Goal: Task Accomplishment & Management: Complete application form

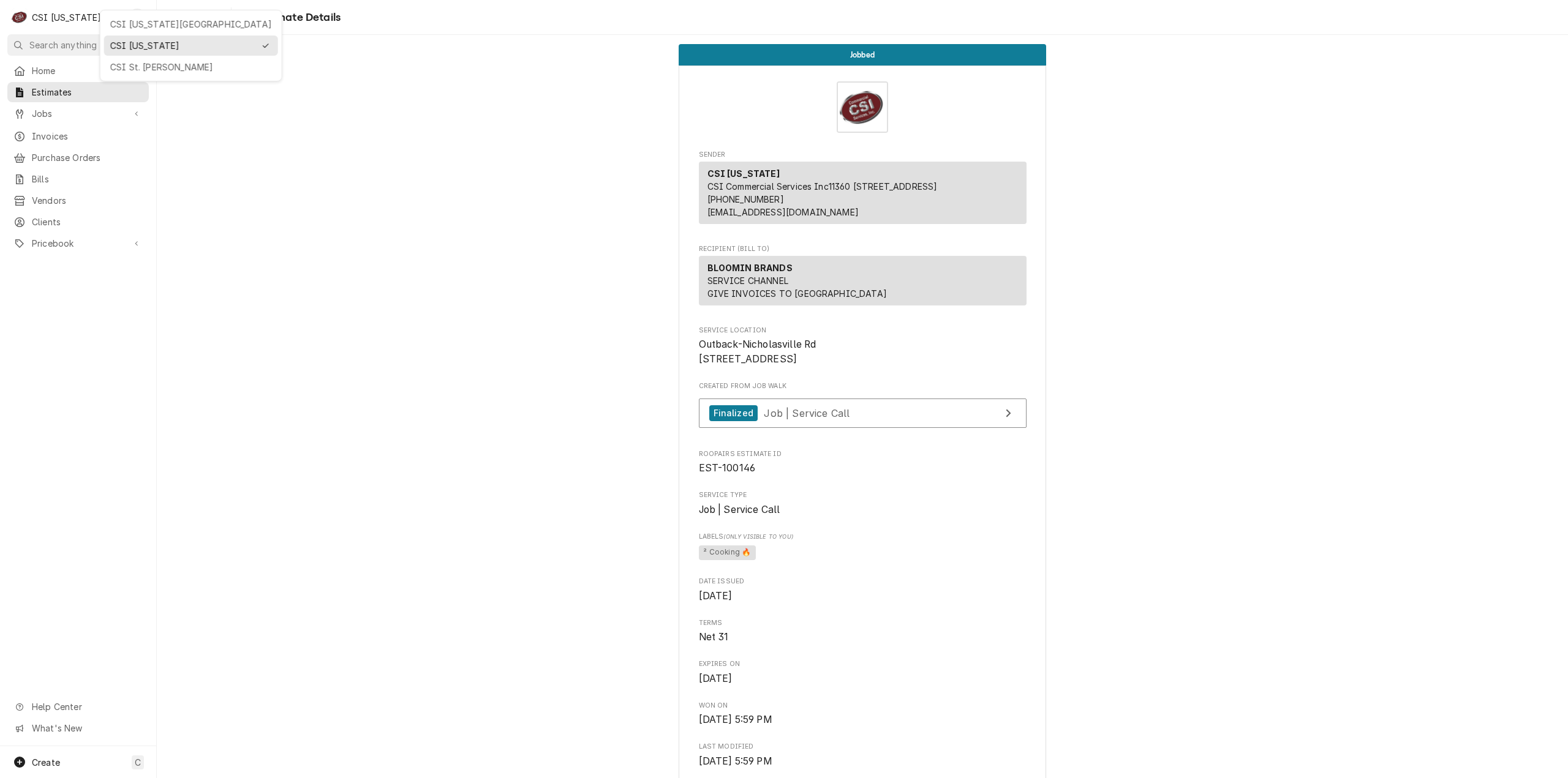
click at [159, 64] on div "CSI St. [PERSON_NAME]" at bounding box center [191, 67] width 162 height 13
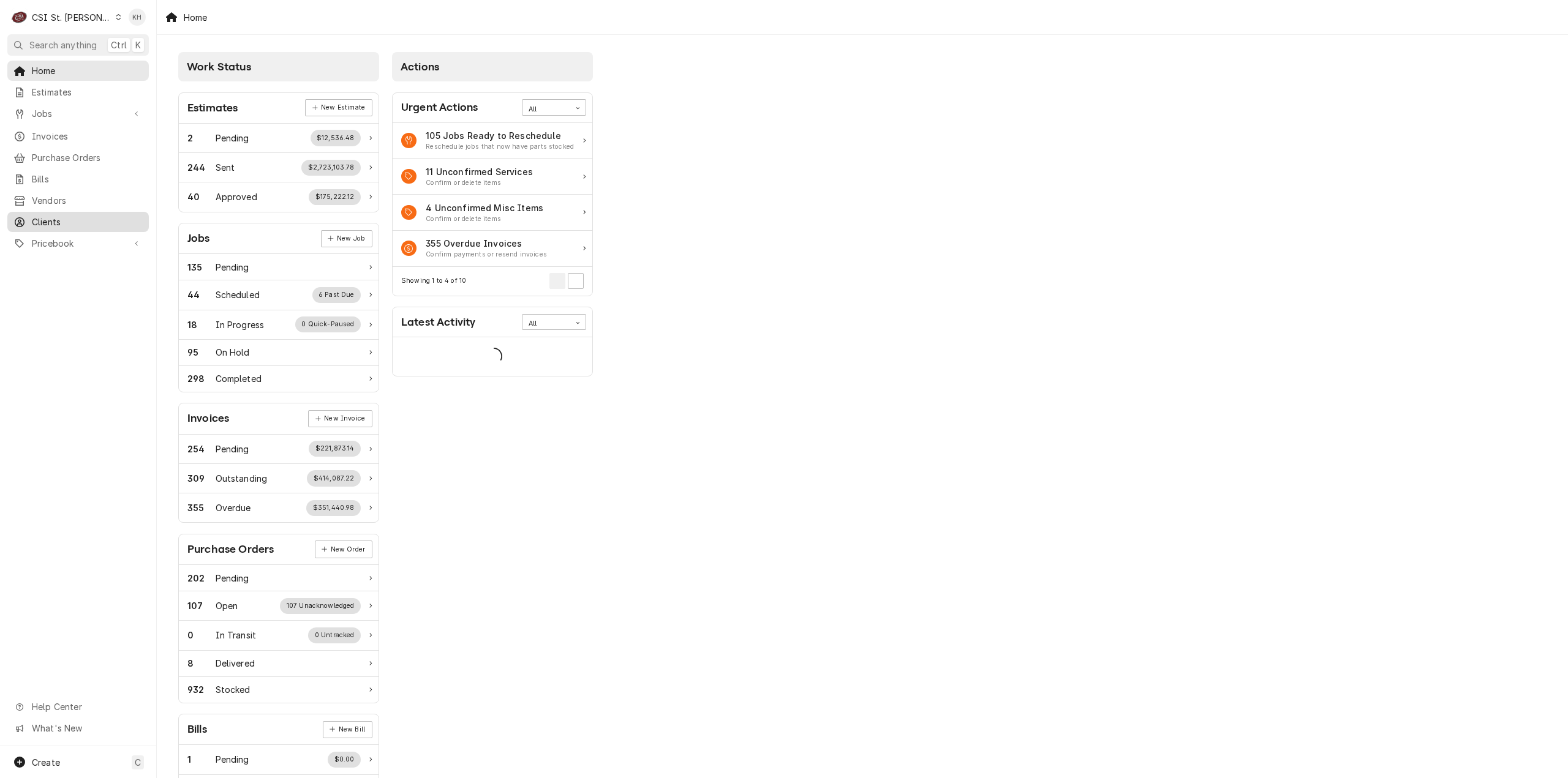
click at [48, 216] on span "Clients" at bounding box center [87, 222] width 111 height 13
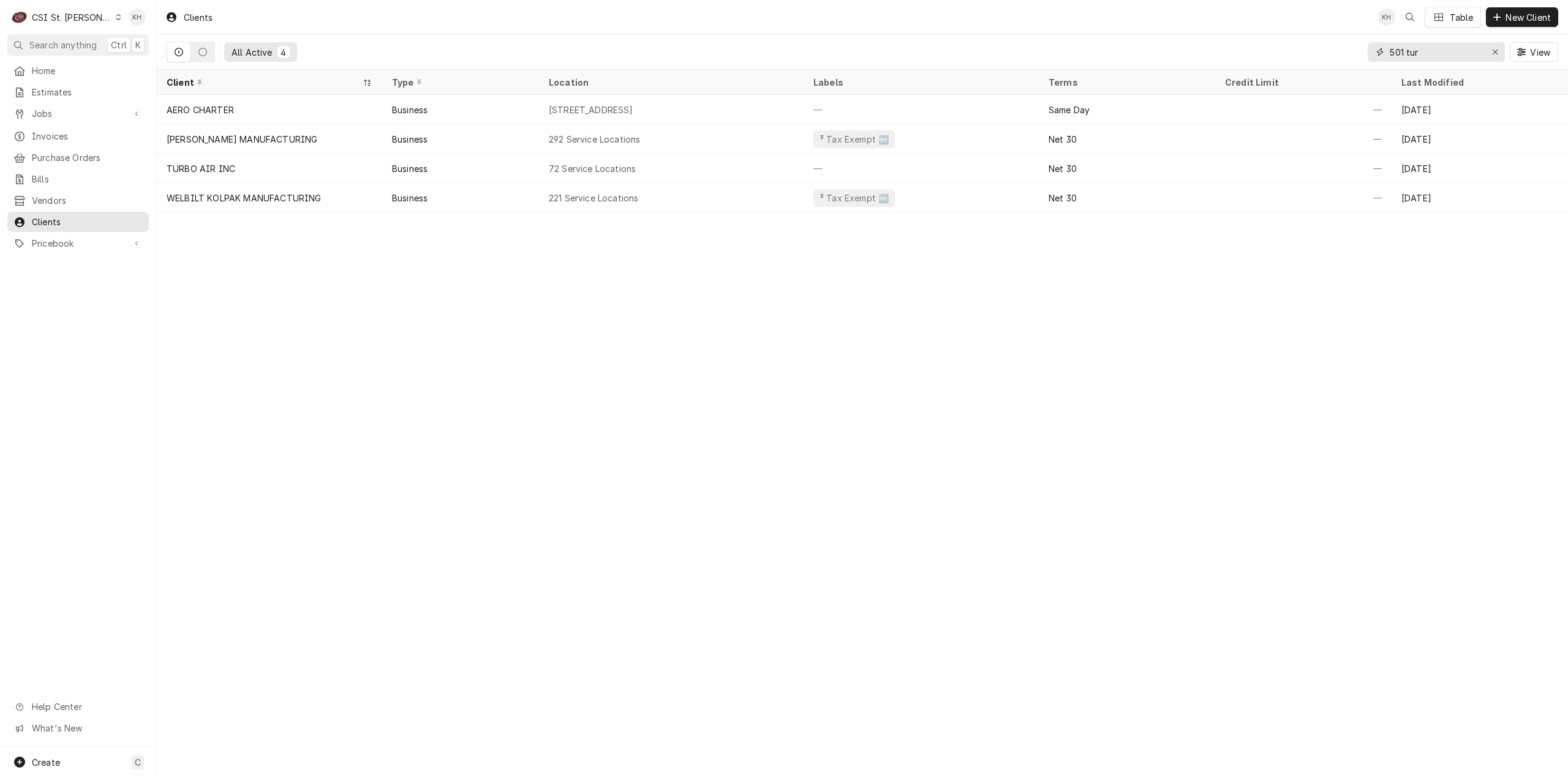
drag, startPoint x: 1436, startPoint y: 58, endPoint x: 1358, endPoint y: 67, distance: 78.5
click at [1358, 67] on div "All Active 4 501 tur View" at bounding box center [863, 52] width 1392 height 34
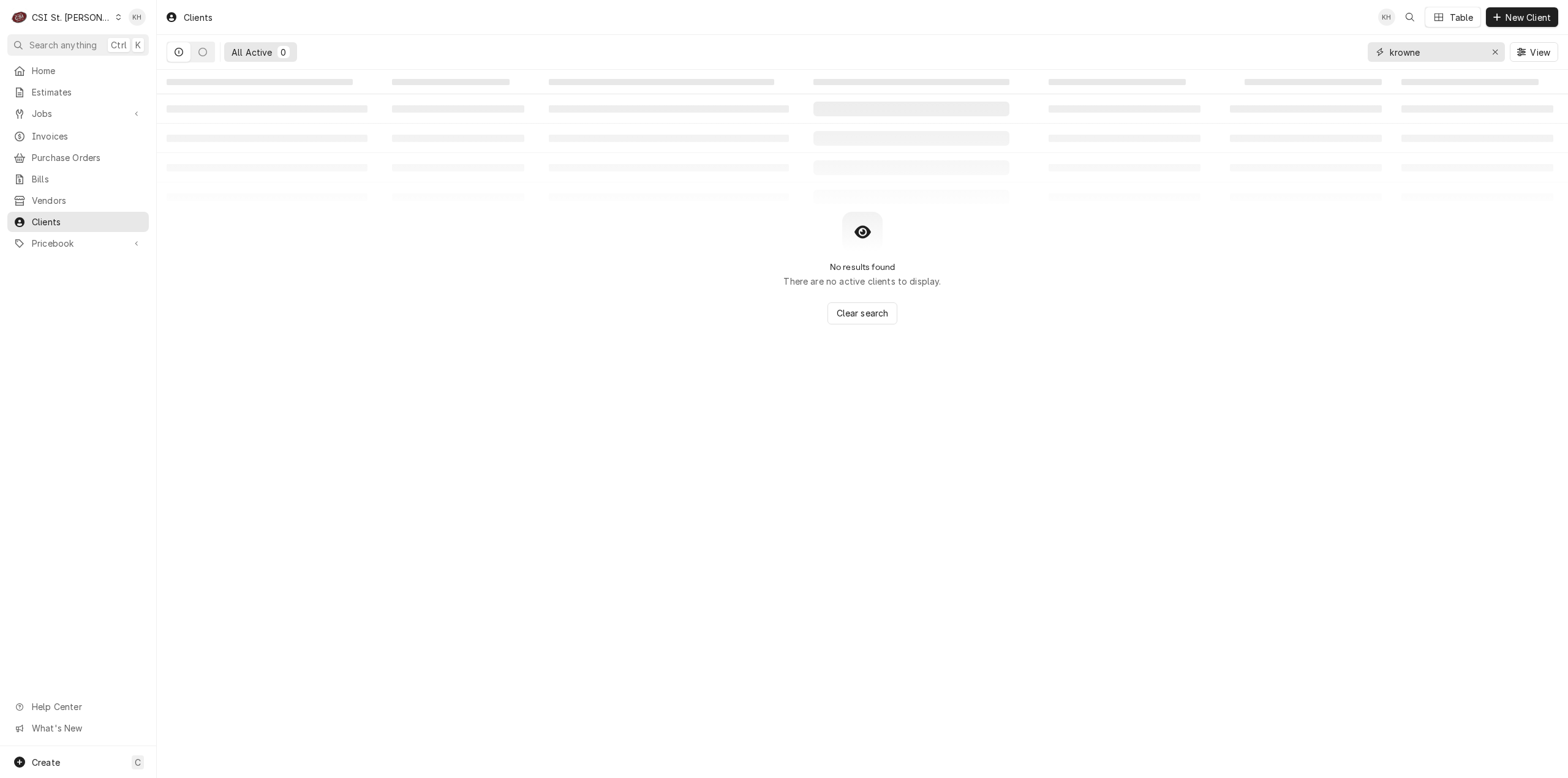
type input "krowne"
click at [68, 18] on div "CSI St. Louis" at bounding box center [71, 17] width 80 height 13
click at [113, 48] on div "CSI Kentucky" at bounding box center [188, 46] width 162 height 13
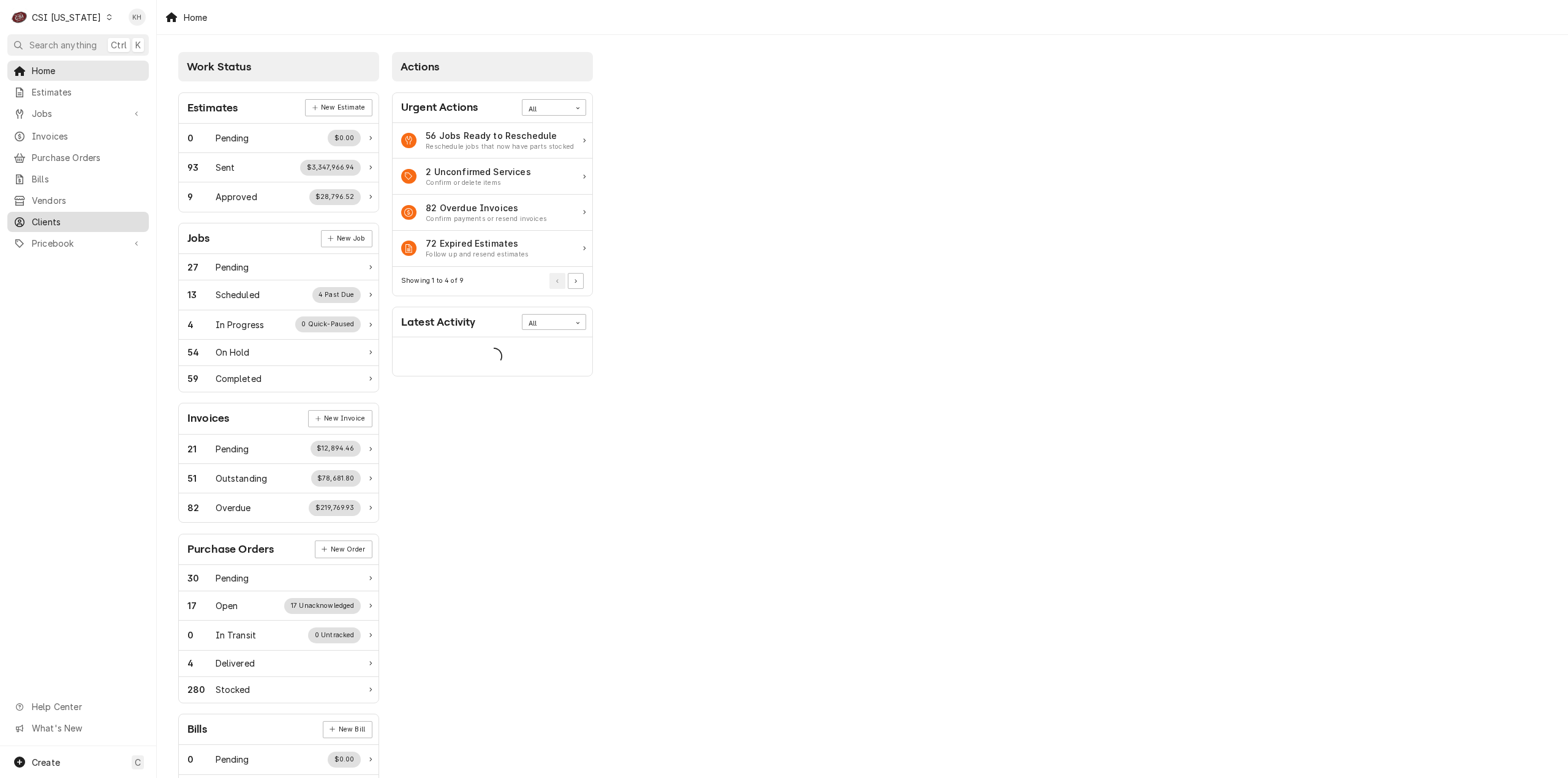
drag, startPoint x: 0, startPoint y: 0, endPoint x: 83, endPoint y: 220, distance: 235.1
click at [83, 220] on span "Clients" at bounding box center [87, 222] width 111 height 13
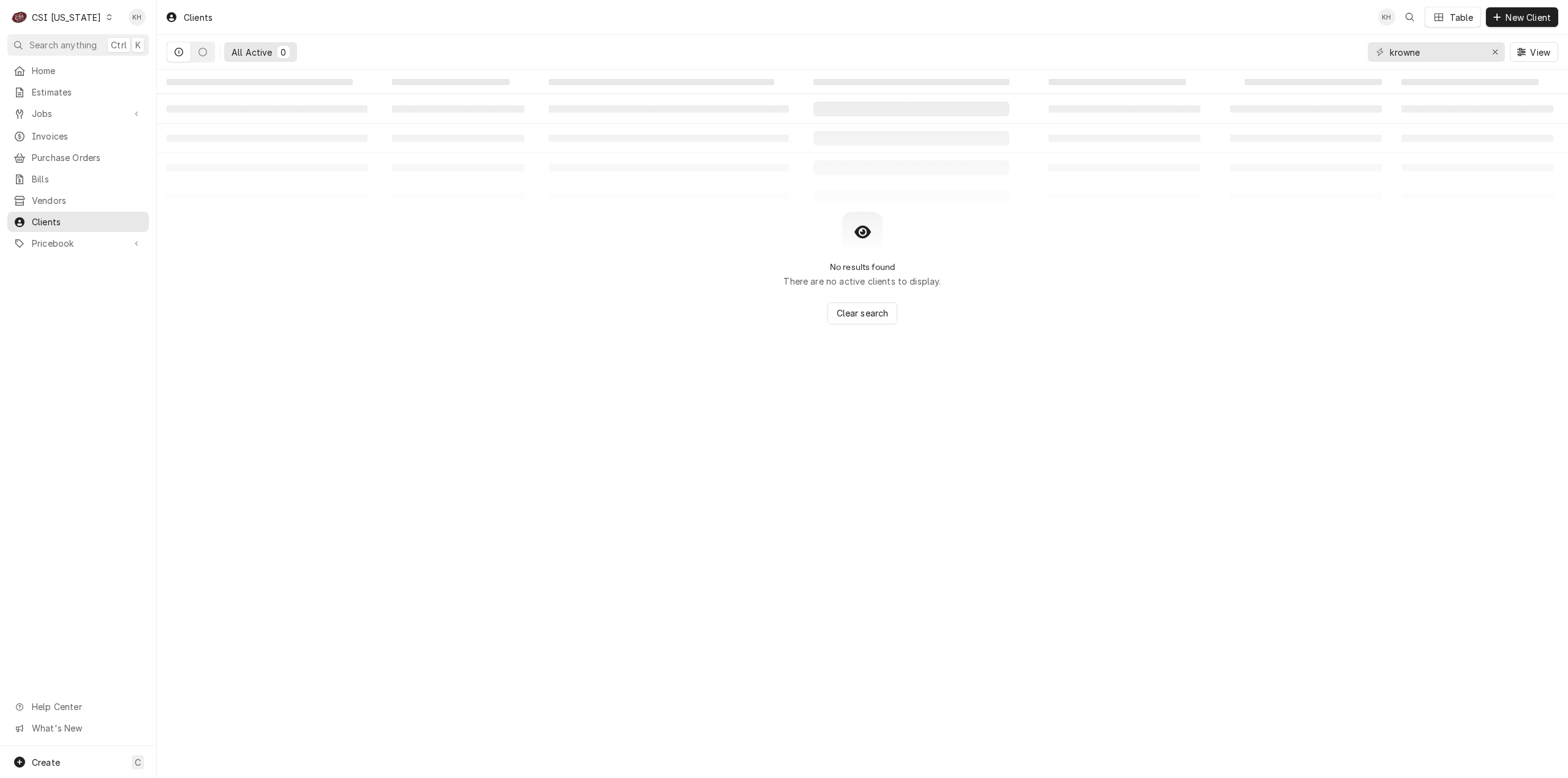
click at [58, 11] on div "CSI Kentucky" at bounding box center [66, 17] width 69 height 13
click at [128, 31] on div "CSI [US_STATE][GEOGRAPHIC_DATA]" at bounding box center [191, 24] width 174 height 21
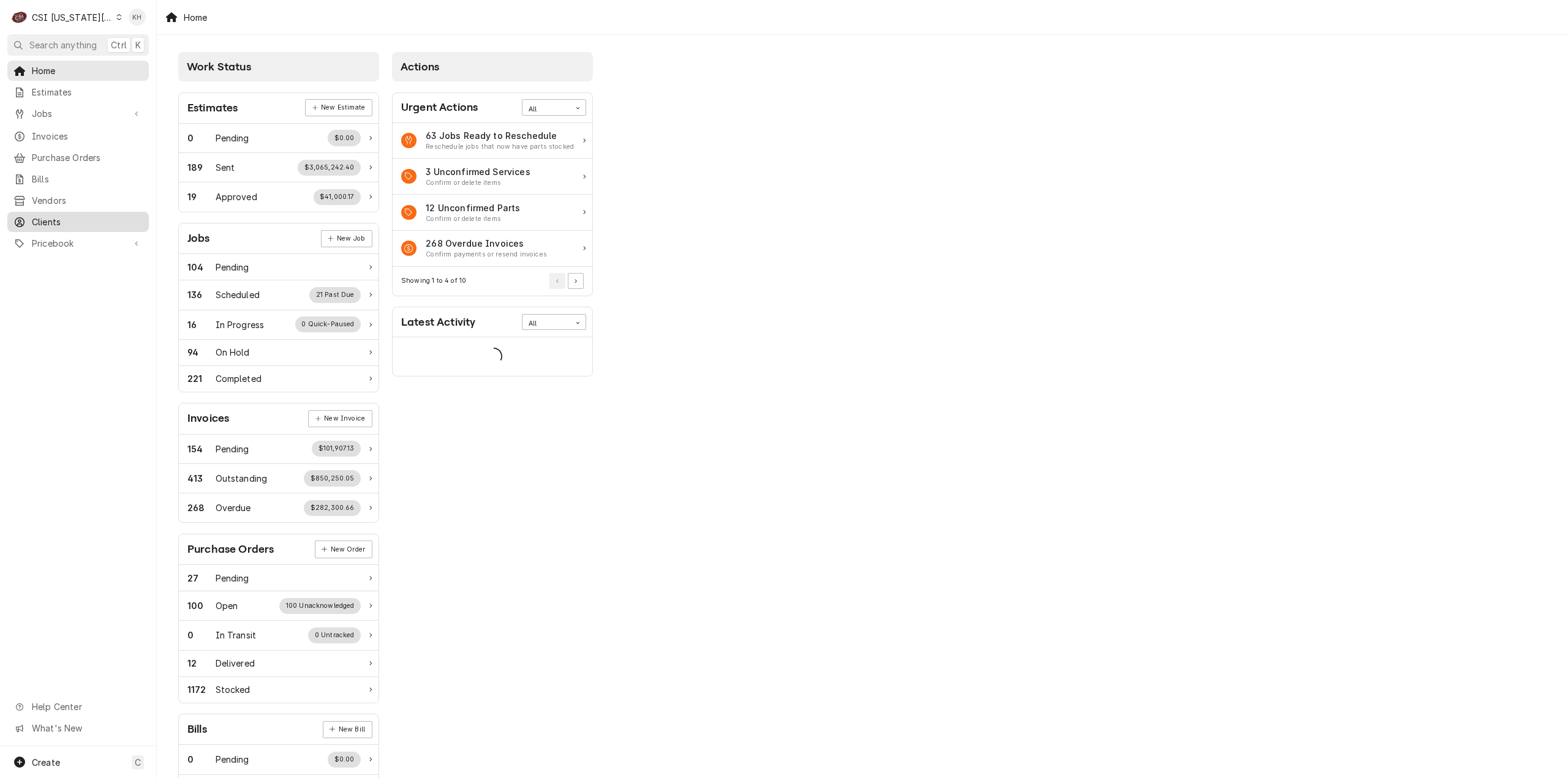
click at [55, 216] on span "Clients" at bounding box center [87, 222] width 111 height 13
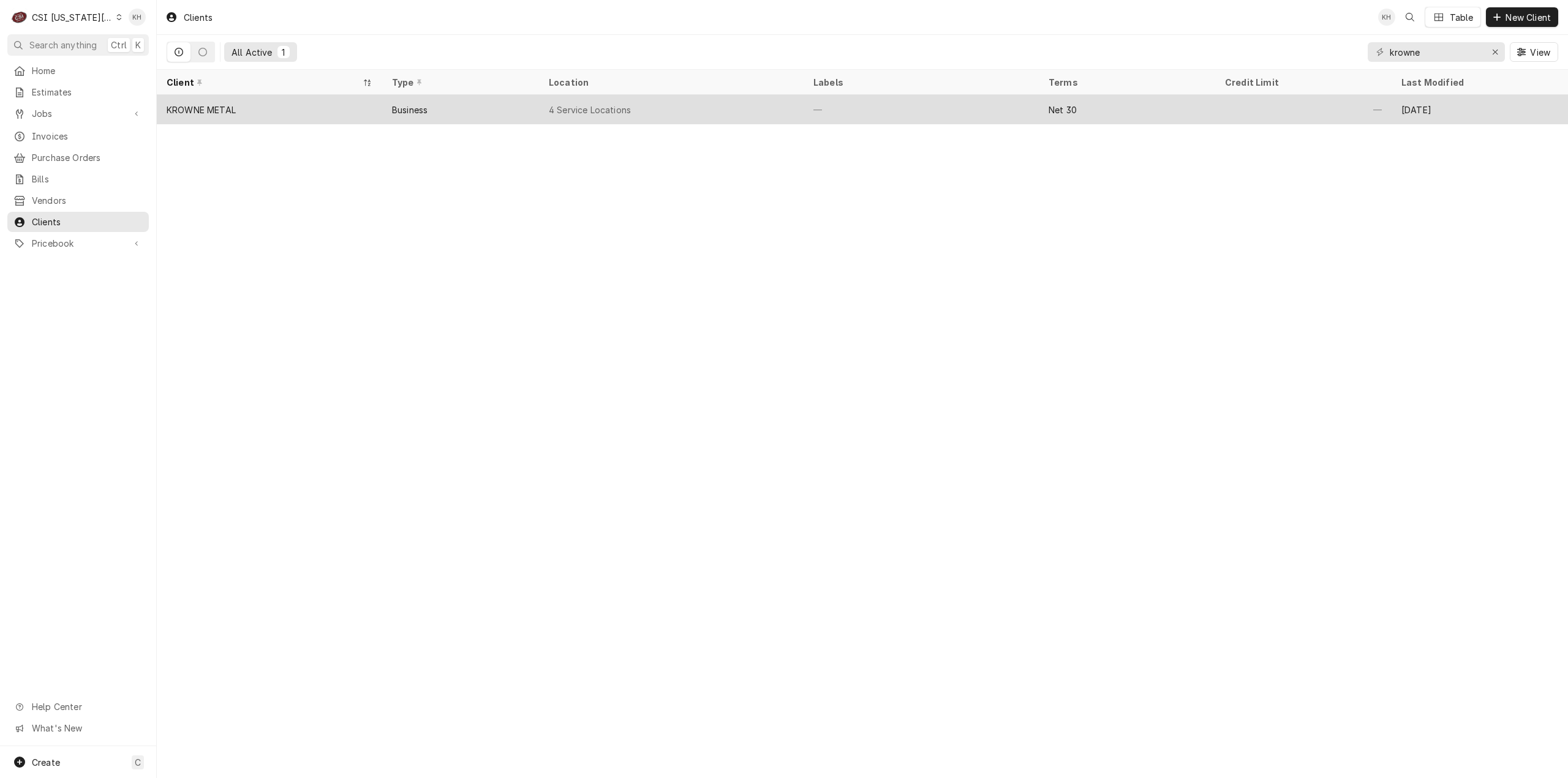
click at [299, 106] on div "KROWNE METAL" at bounding box center [269, 109] width 225 height 29
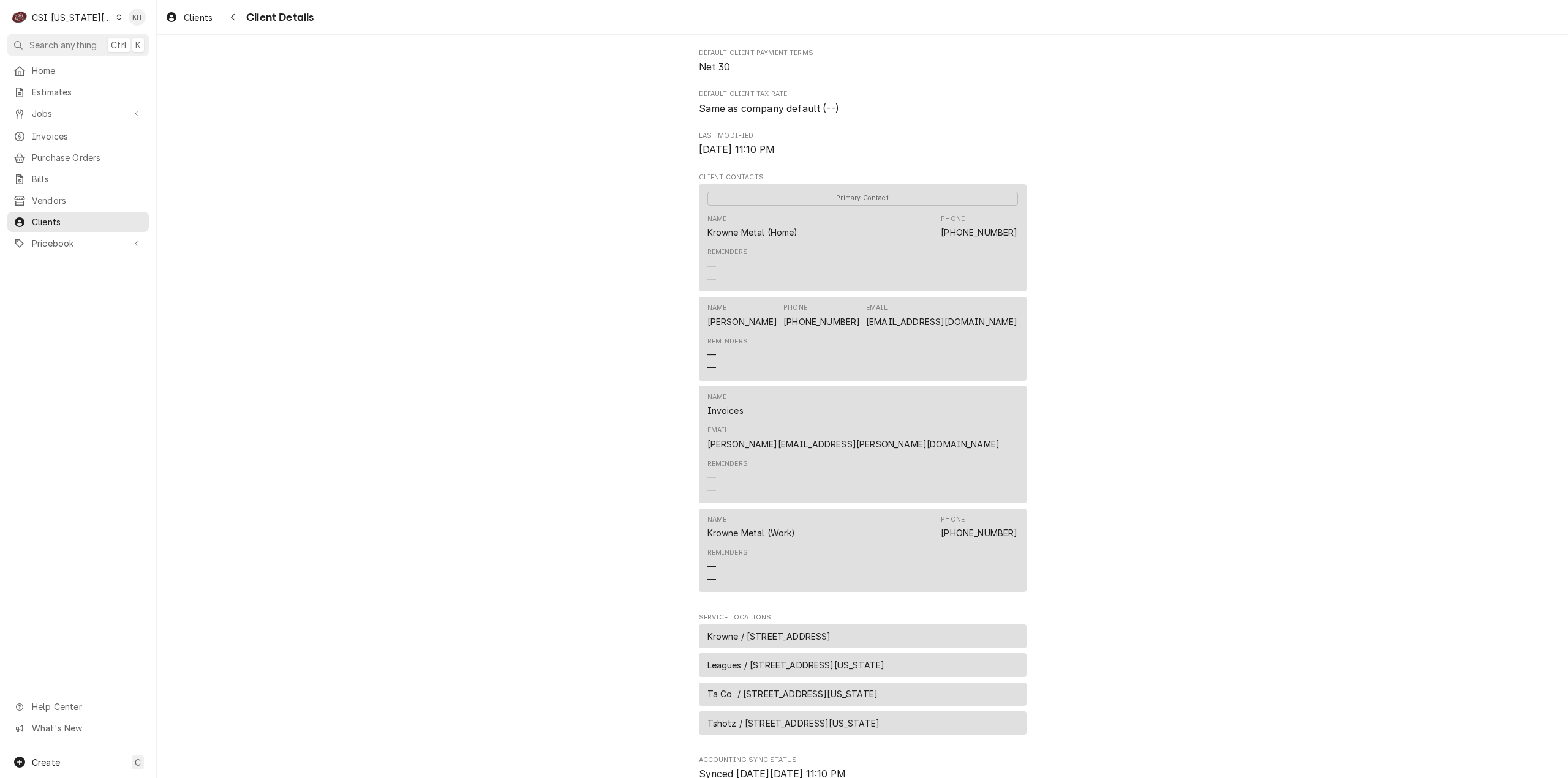
scroll to position [367, 0]
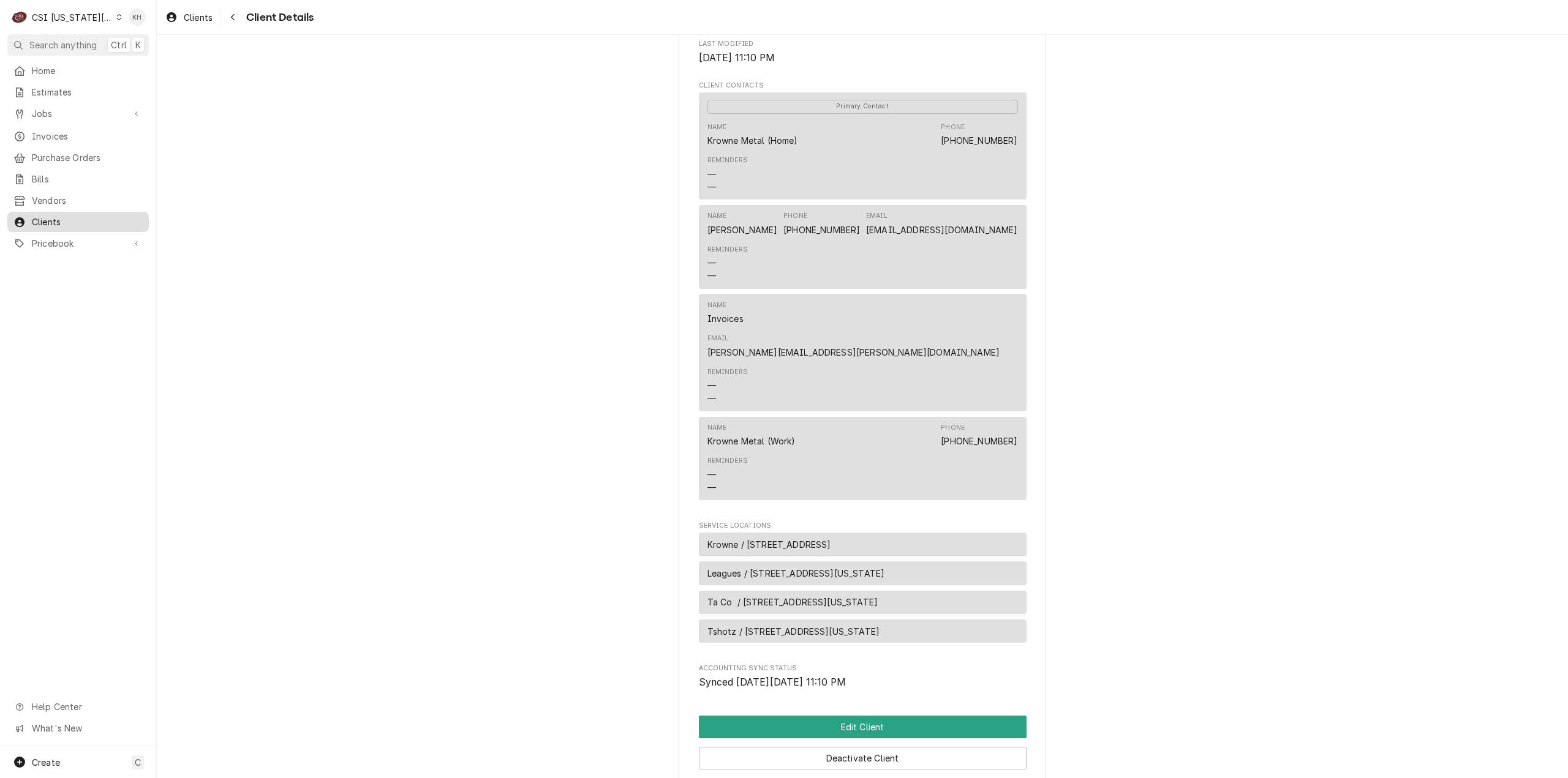
click at [58, 216] on span "Clients" at bounding box center [87, 222] width 111 height 13
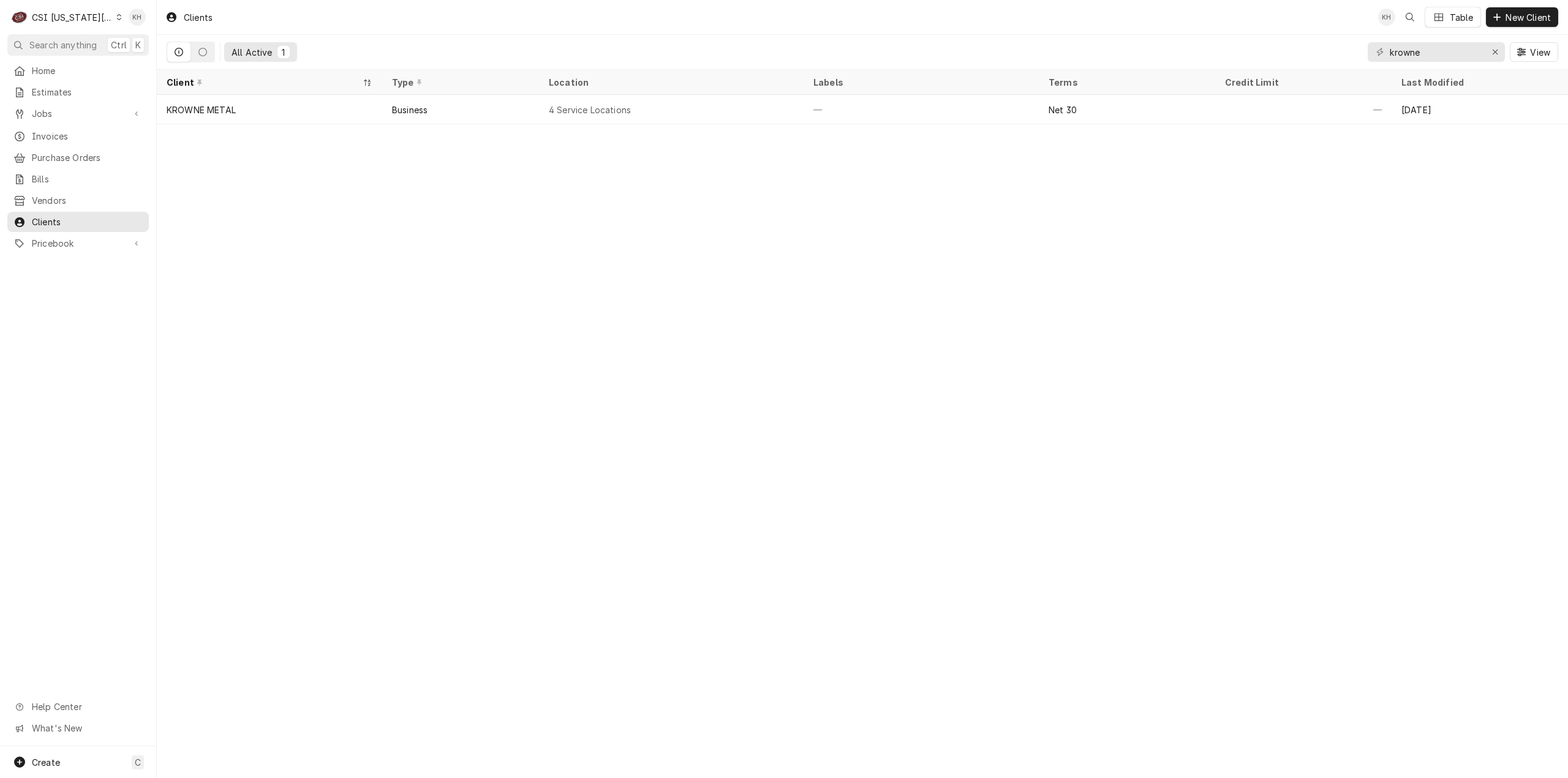
click at [620, 338] on div "Clients KH Table New Client All Active 1 krowne View Client Type Location Label…" at bounding box center [862, 389] width 1411 height 778
drag, startPoint x: 71, startPoint y: 10, endPoint x: 80, endPoint y: 33, distance: 24.7
click at [73, 16] on div "C CSI [US_STATE] City" at bounding box center [66, 17] width 118 height 24
click at [148, 69] on div "CSI St. [PERSON_NAME]" at bounding box center [210, 67] width 179 height 13
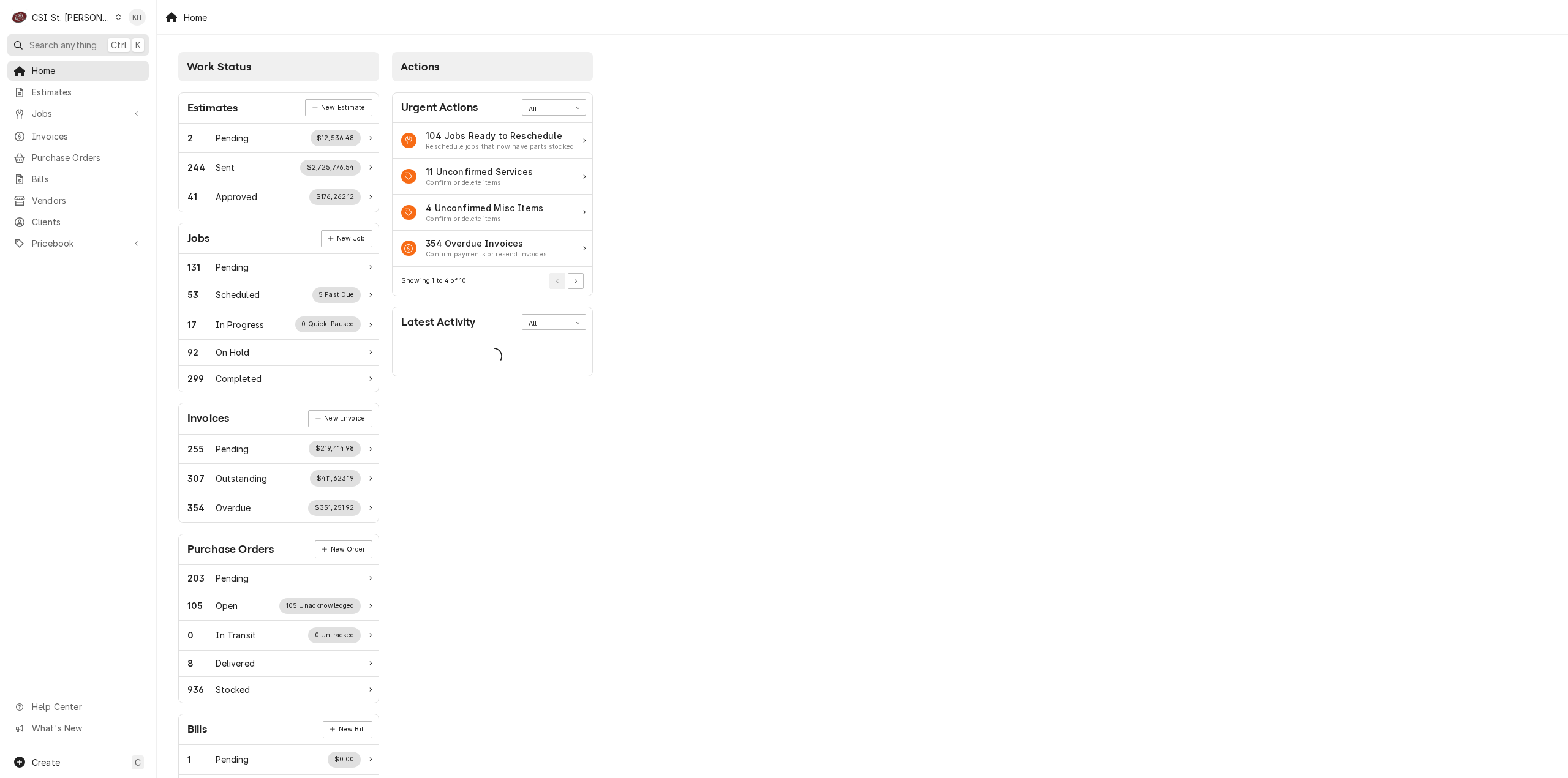
click at [61, 44] on span "Search anything" at bounding box center [63, 45] width 67 height 13
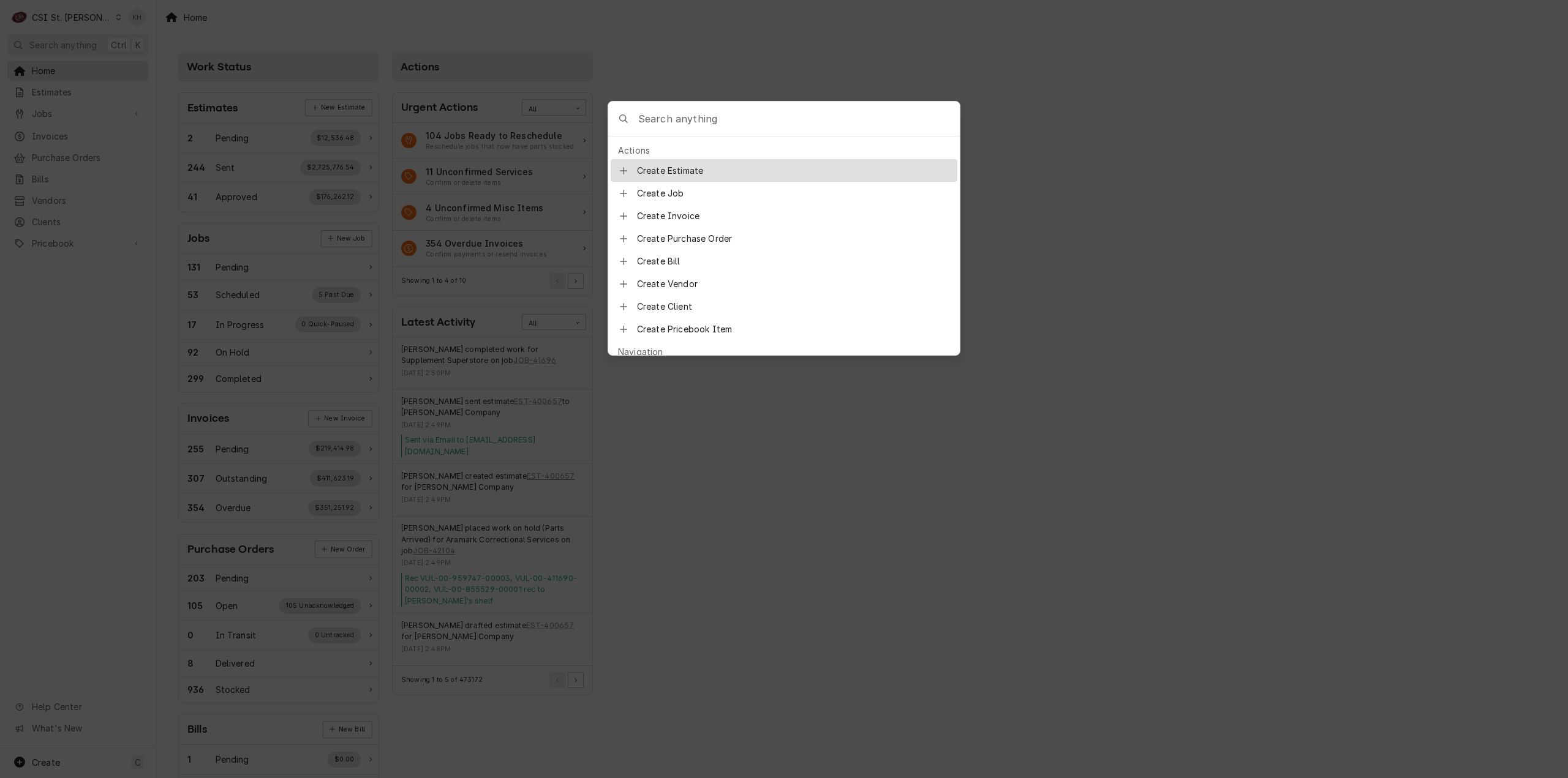
click at [790, 120] on input "Global Command Menu" at bounding box center [799, 119] width 322 height 34
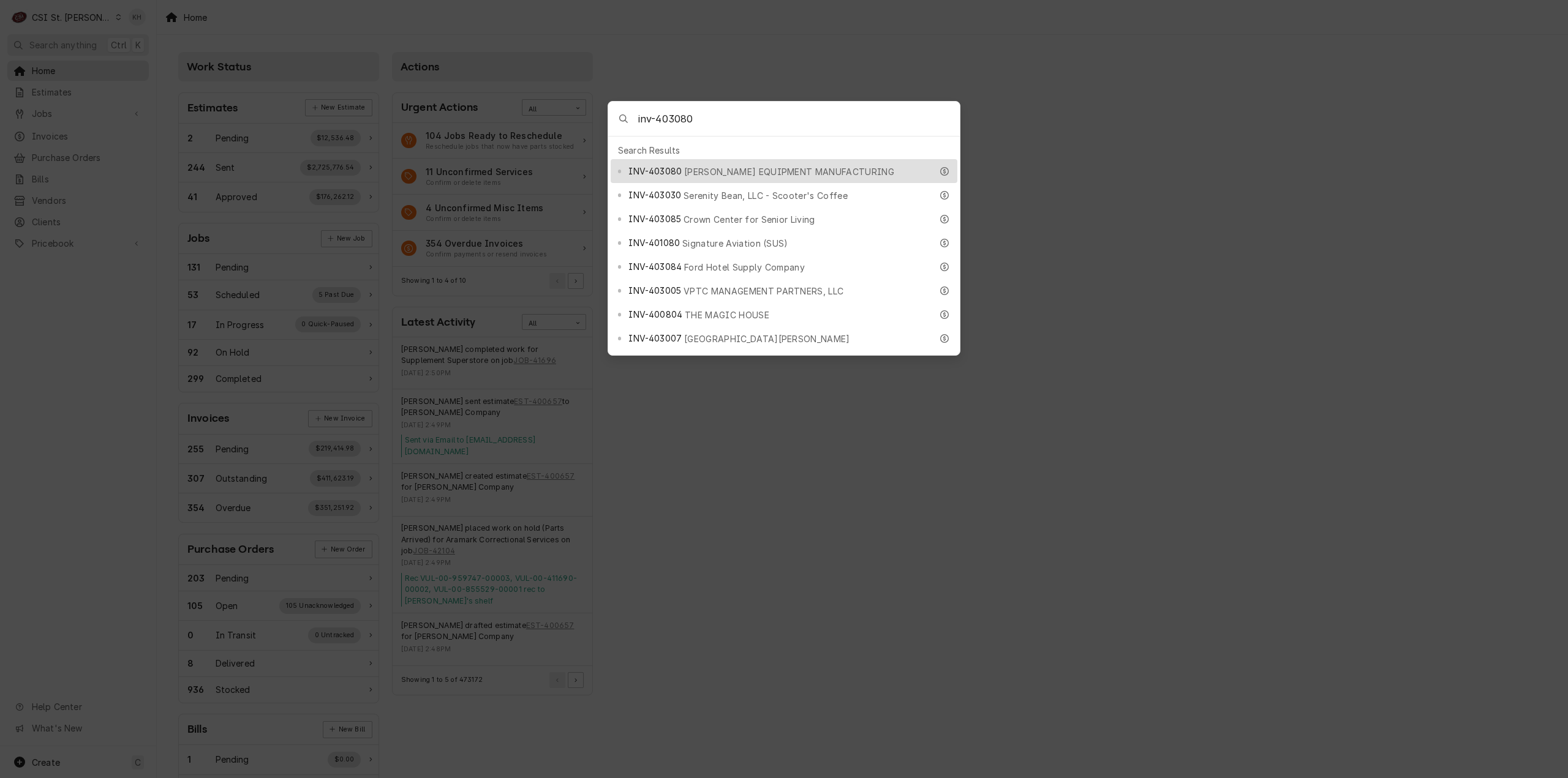
type input "inv-403080"
click at [700, 164] on div "INV-403080 HARDT EQUIPMENT MANUFACTURING" at bounding box center [780, 171] width 303 height 14
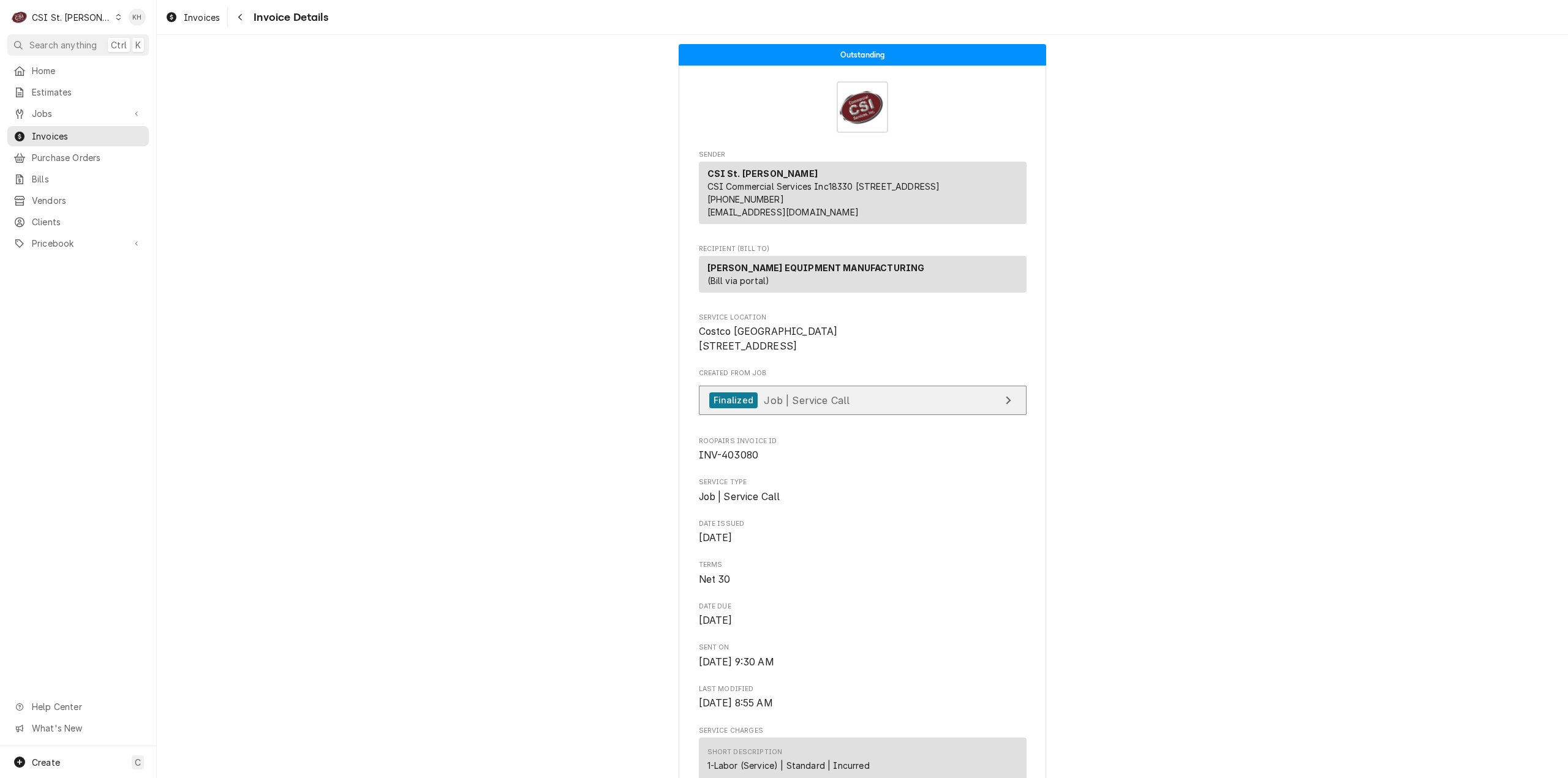
click at [750, 409] on div "Finalized" at bounding box center [734, 401] width 48 height 16
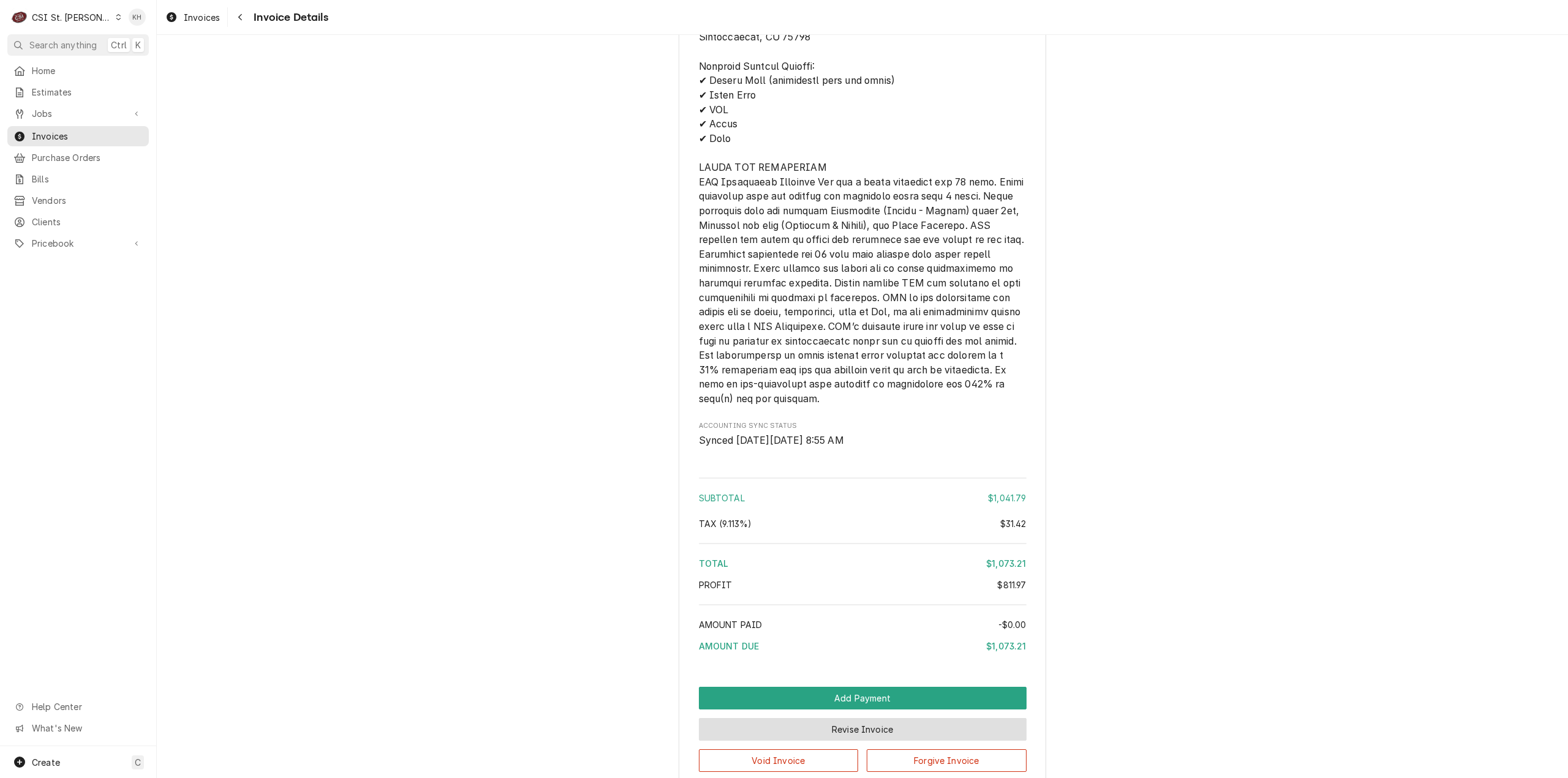
scroll to position [2313, 0]
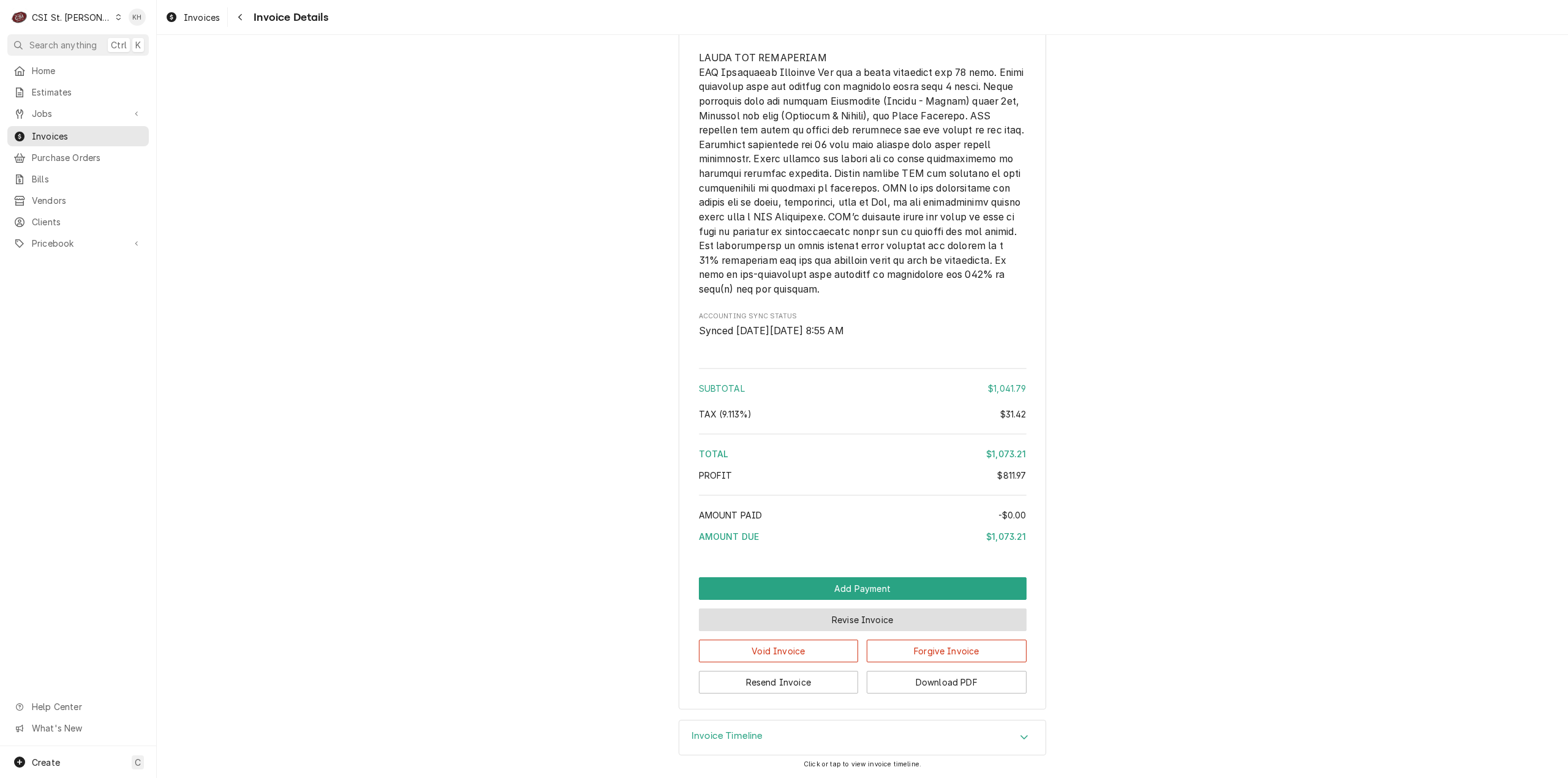
click at [810, 616] on button "Revise Invoice" at bounding box center [863, 620] width 328 height 22
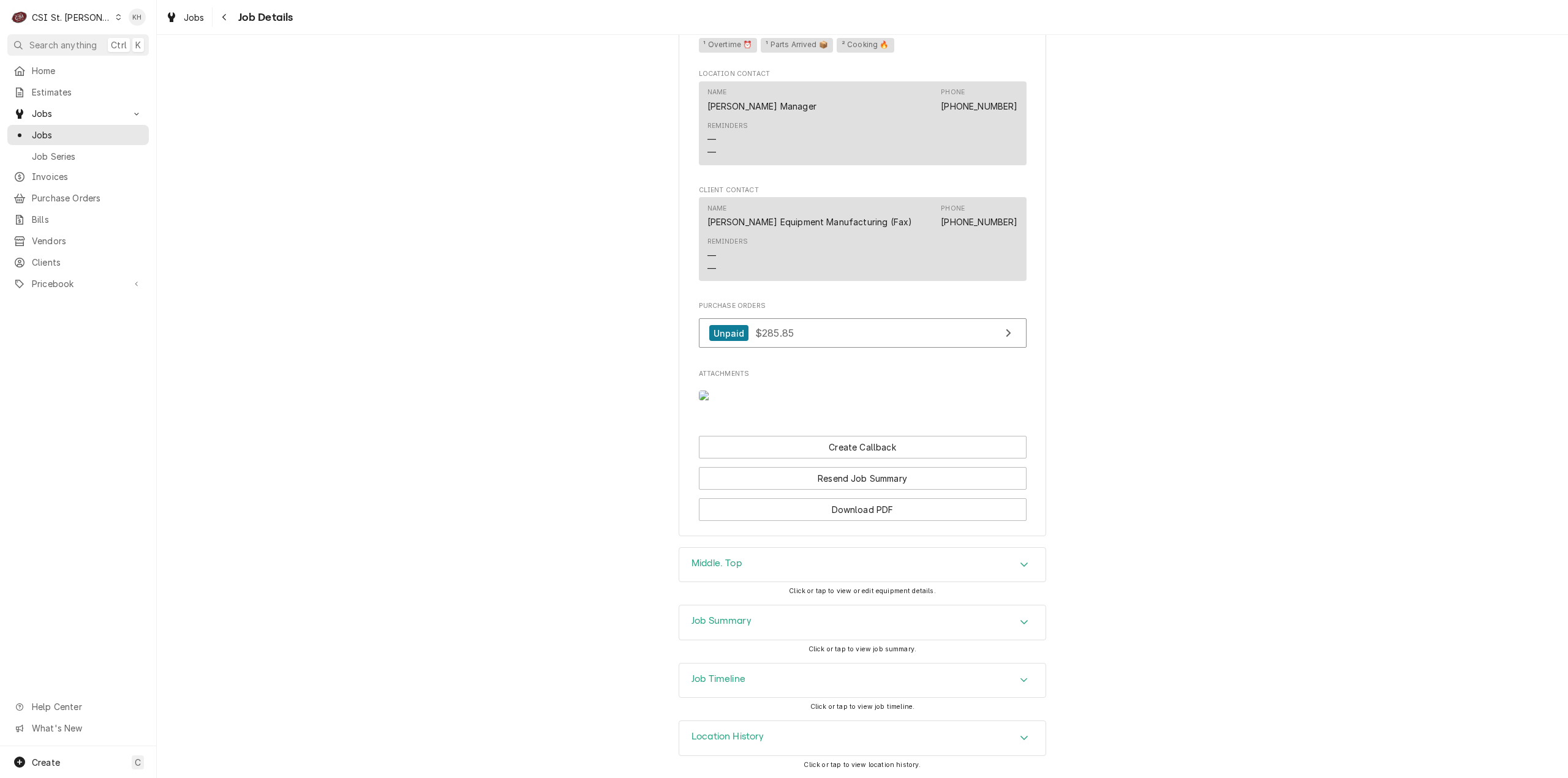
scroll to position [1361, 0]
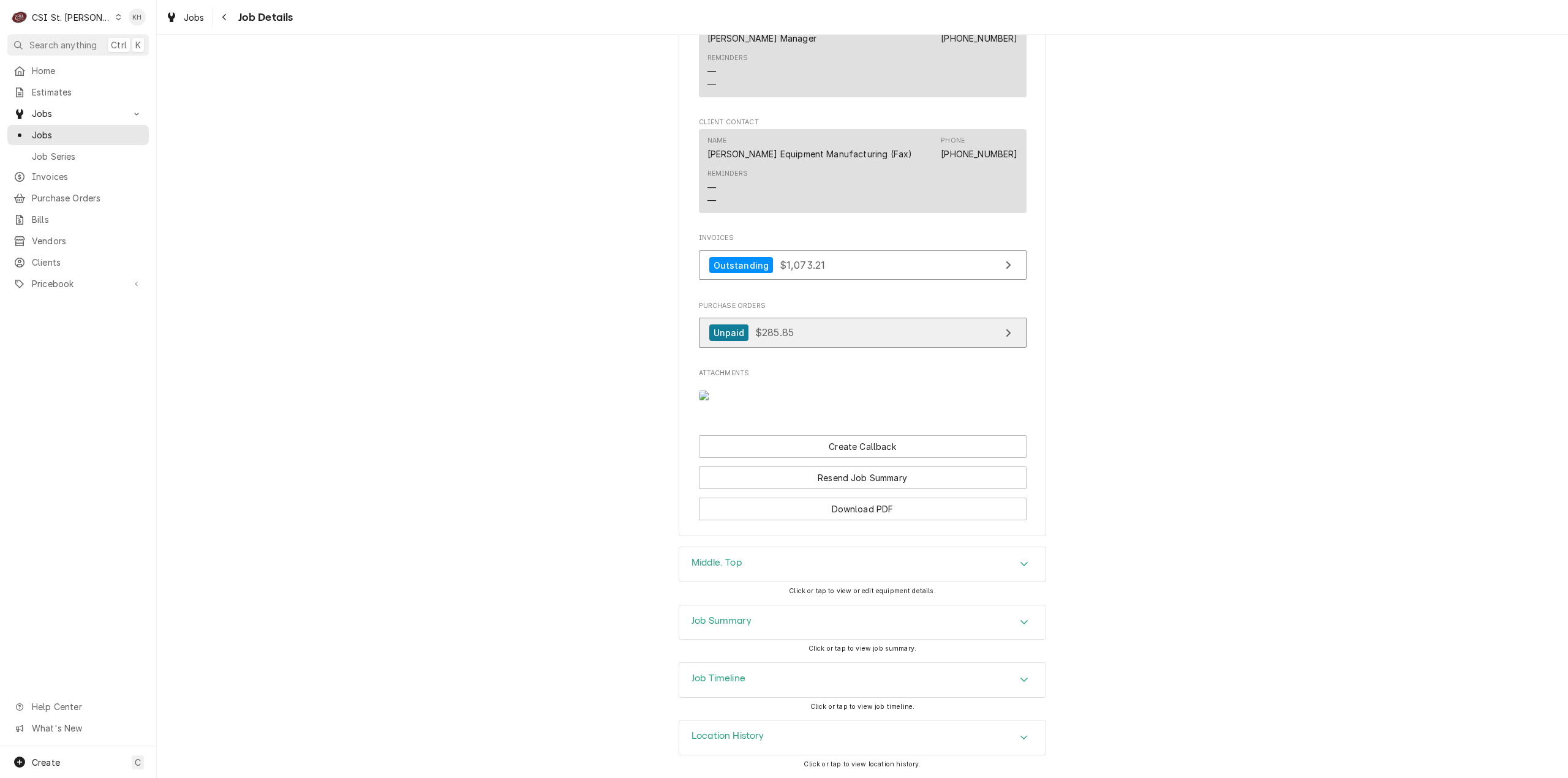
click at [777, 348] on link "Unpaid $285.85" at bounding box center [863, 333] width 328 height 30
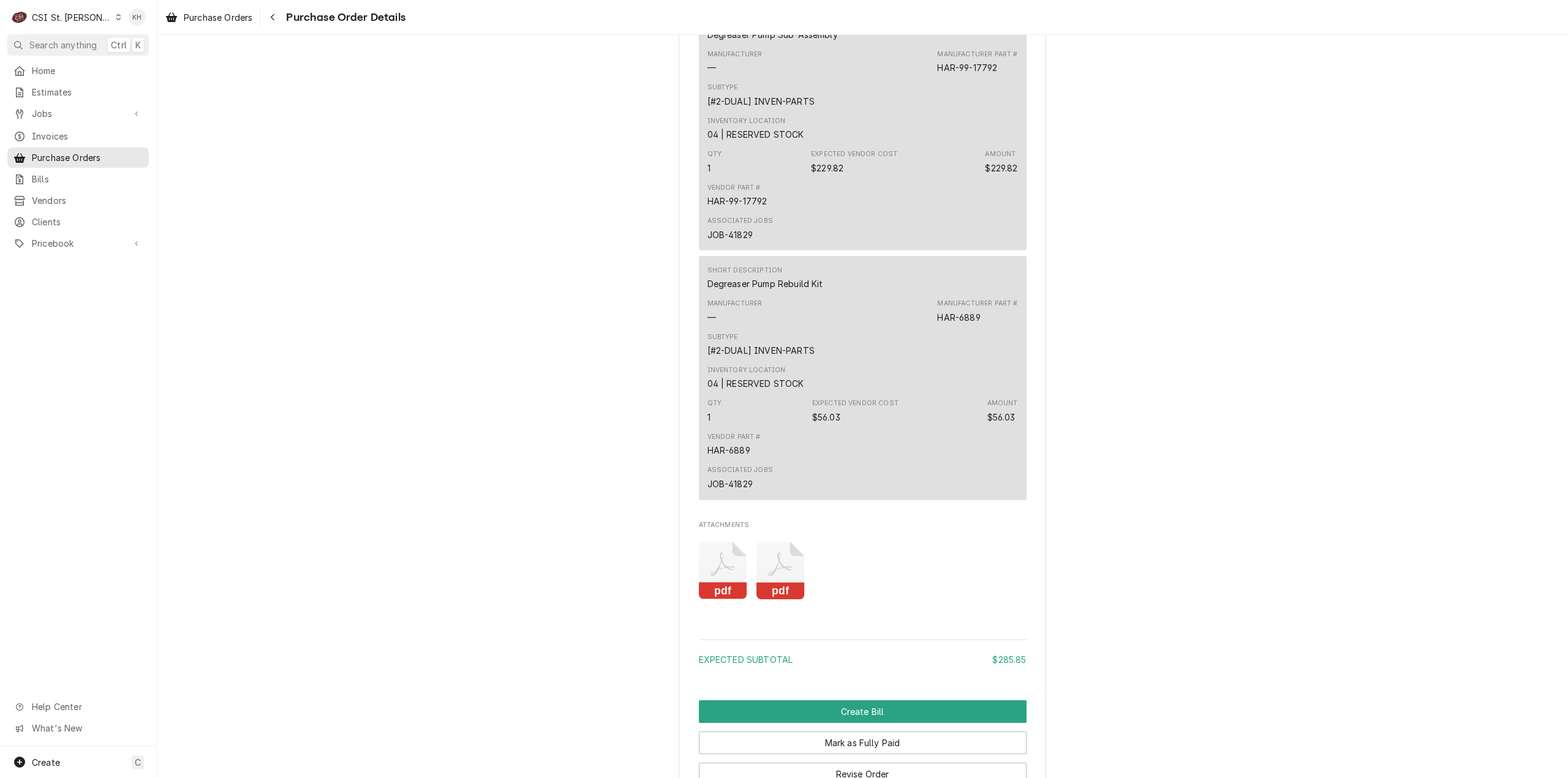
scroll to position [1019, 0]
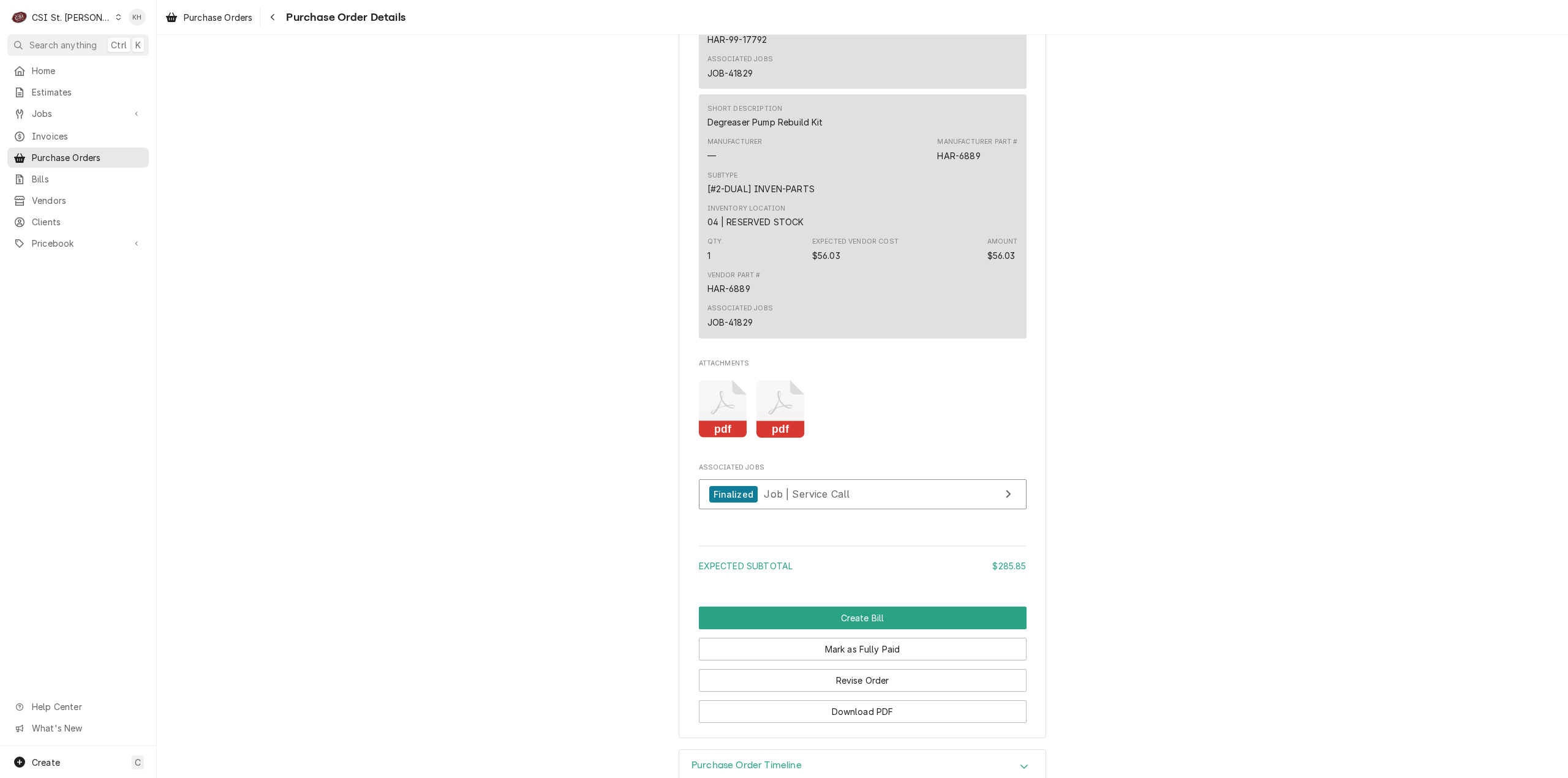
click at [747, 438] on icon "Attachments" at bounding box center [723, 409] width 48 height 58
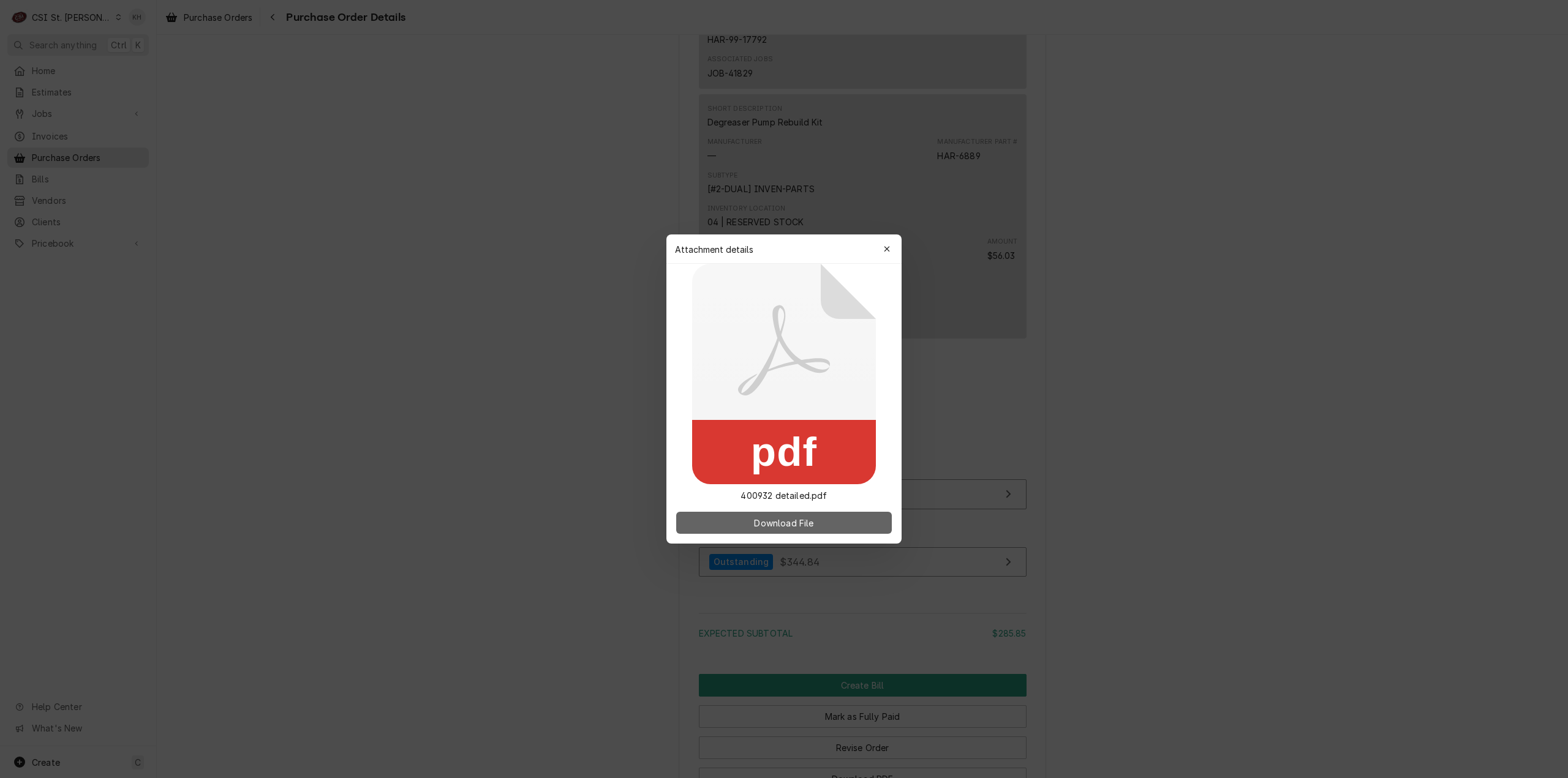
click at [767, 530] on button "Download File" at bounding box center [784, 523] width 216 height 22
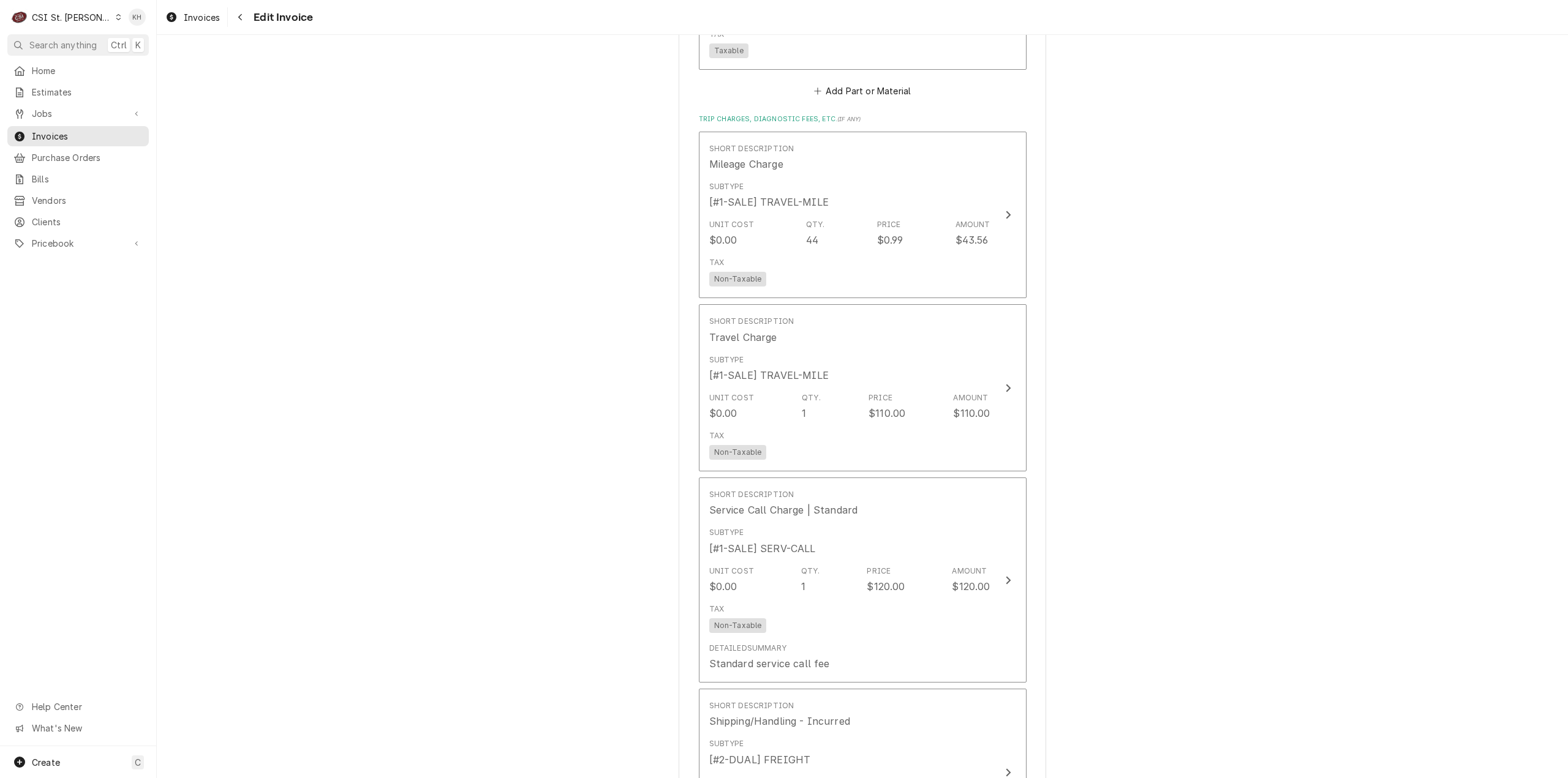
scroll to position [1959, 0]
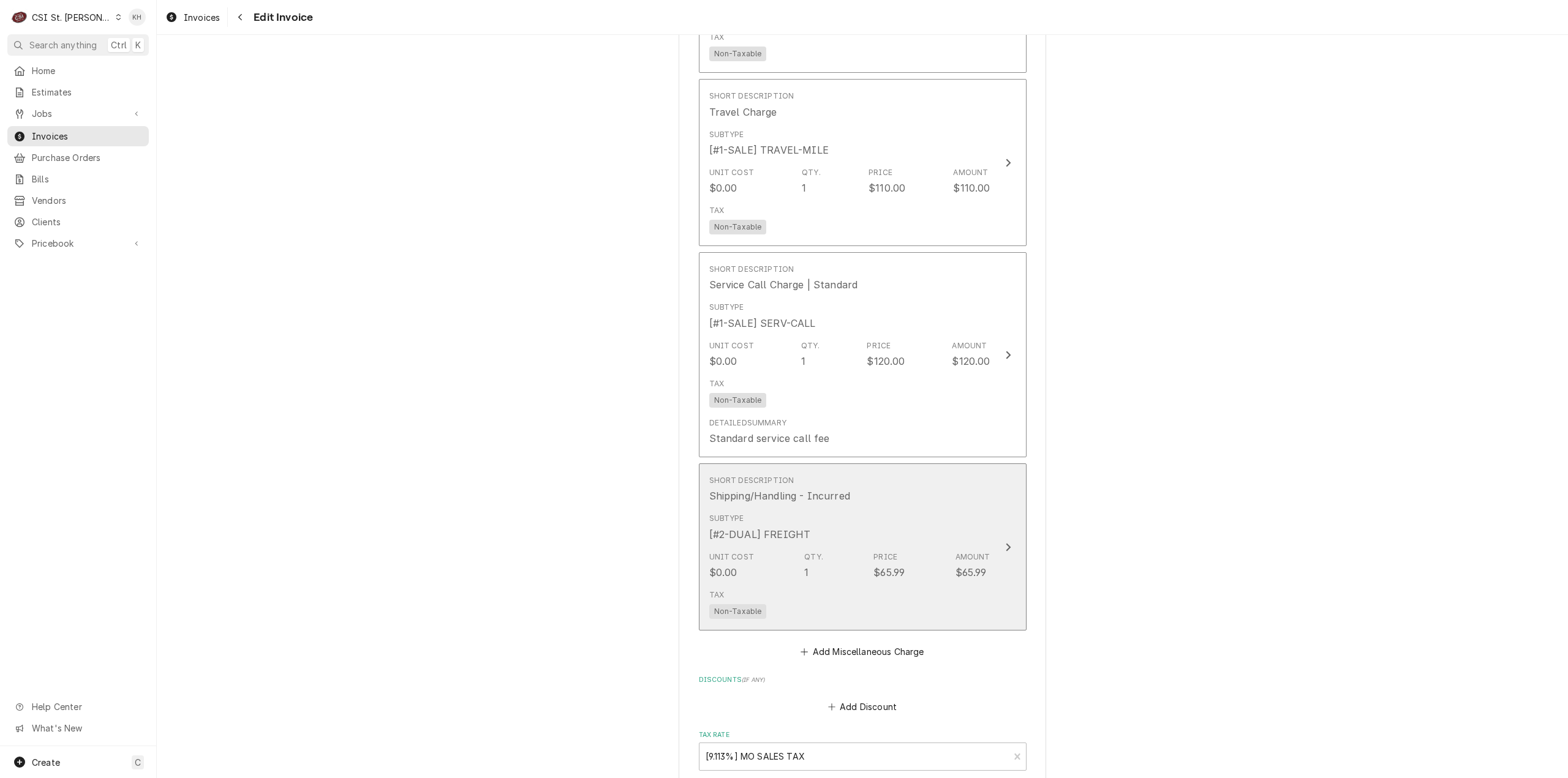
click at [950, 571] on div "Unit Cost $0.00 Qty. 1 Price $65.99 Amount $65.99" at bounding box center [850, 566] width 281 height 38
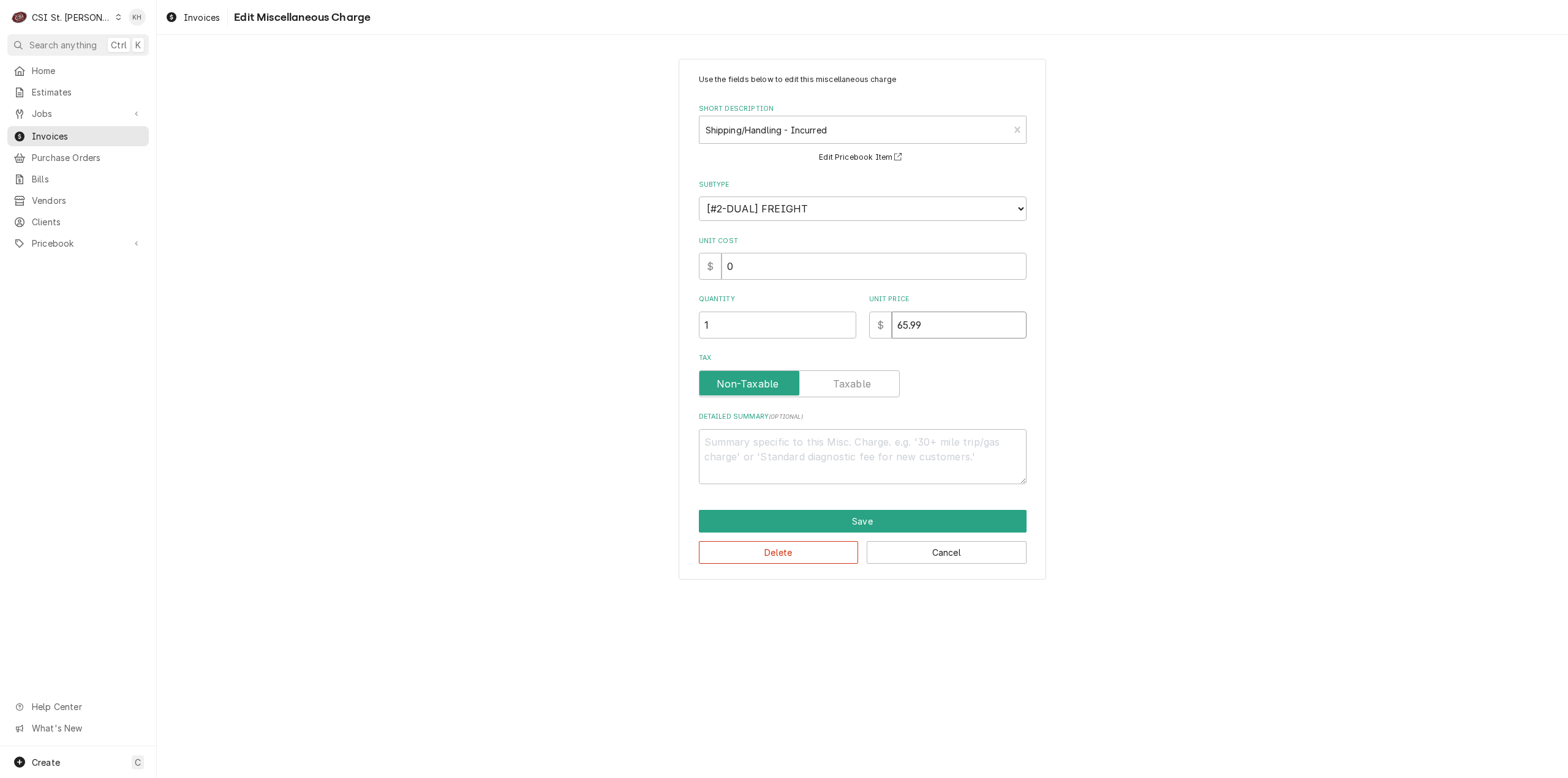
drag, startPoint x: 932, startPoint y: 322, endPoint x: 690, endPoint y: 341, distance: 242.7
click at [690, 341] on div "Use the fields below to edit this miscellaneous charge Short Description Shippi…" at bounding box center [862, 319] width 367 height 521
type textarea "x"
type input "5"
type textarea "x"
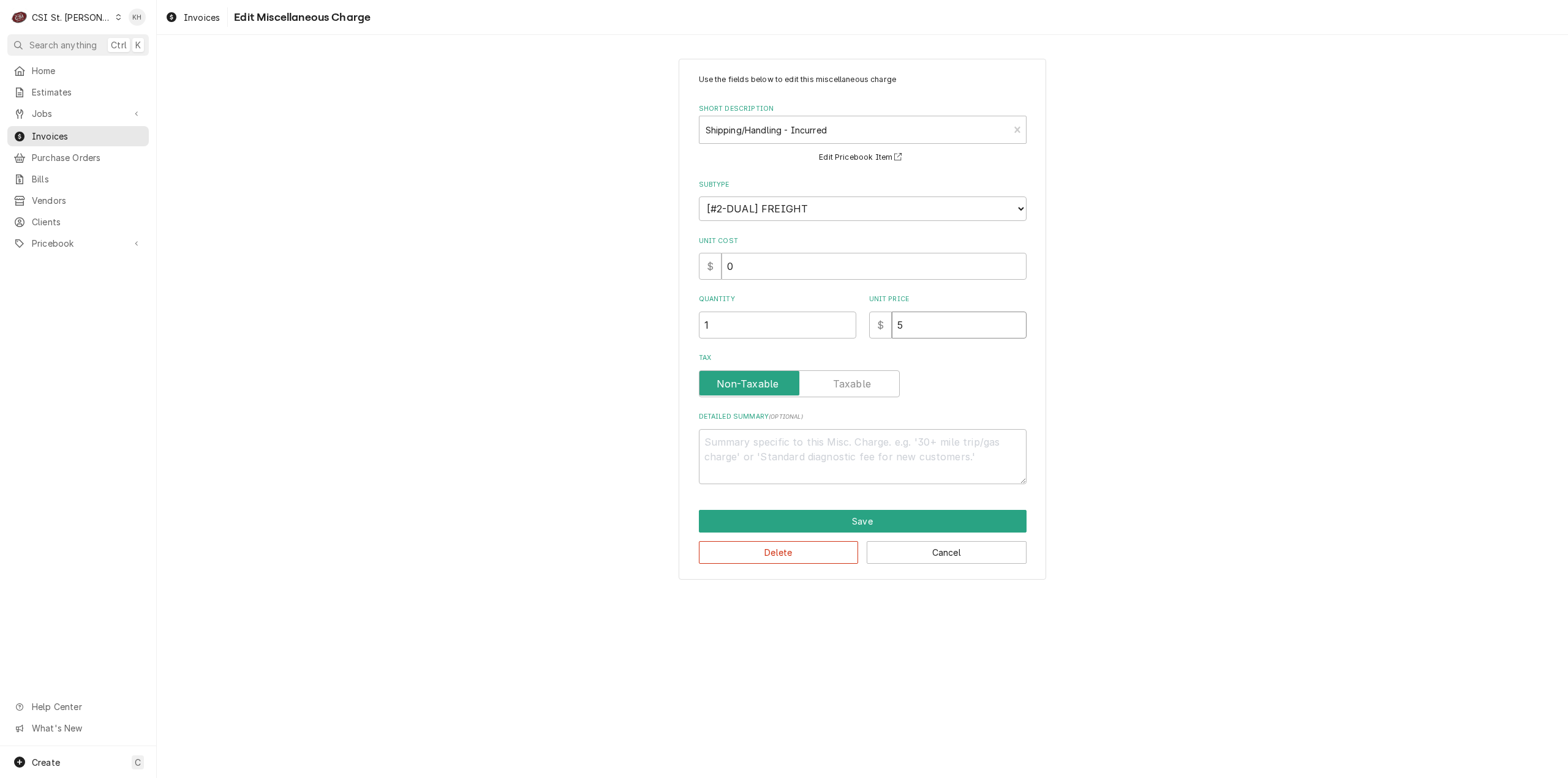
type input "58"
type textarea "x"
type input "58.9"
type textarea "x"
type input "58.99"
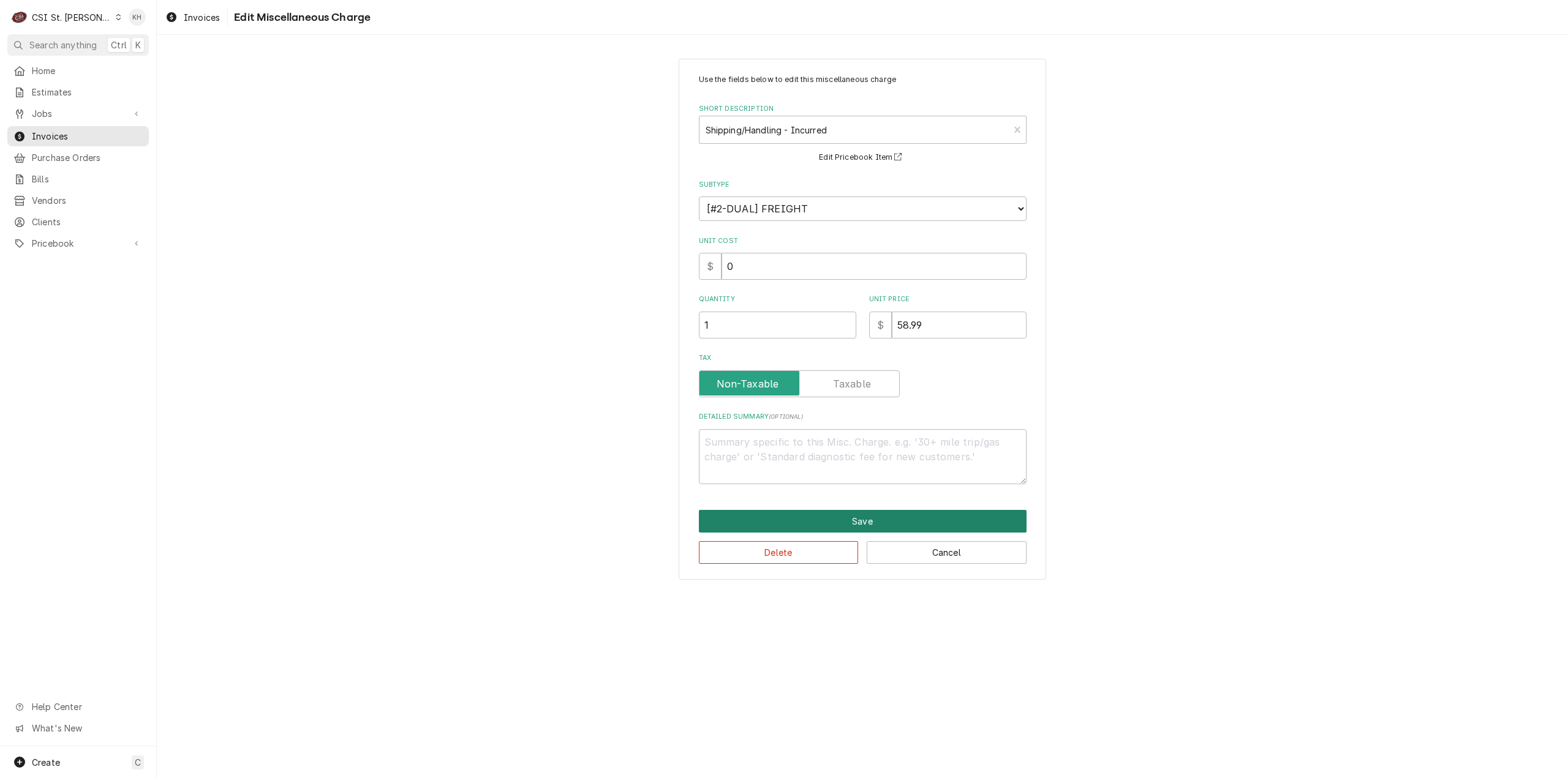
click at [866, 529] on button "Save" at bounding box center [863, 521] width 328 height 22
type textarea "x"
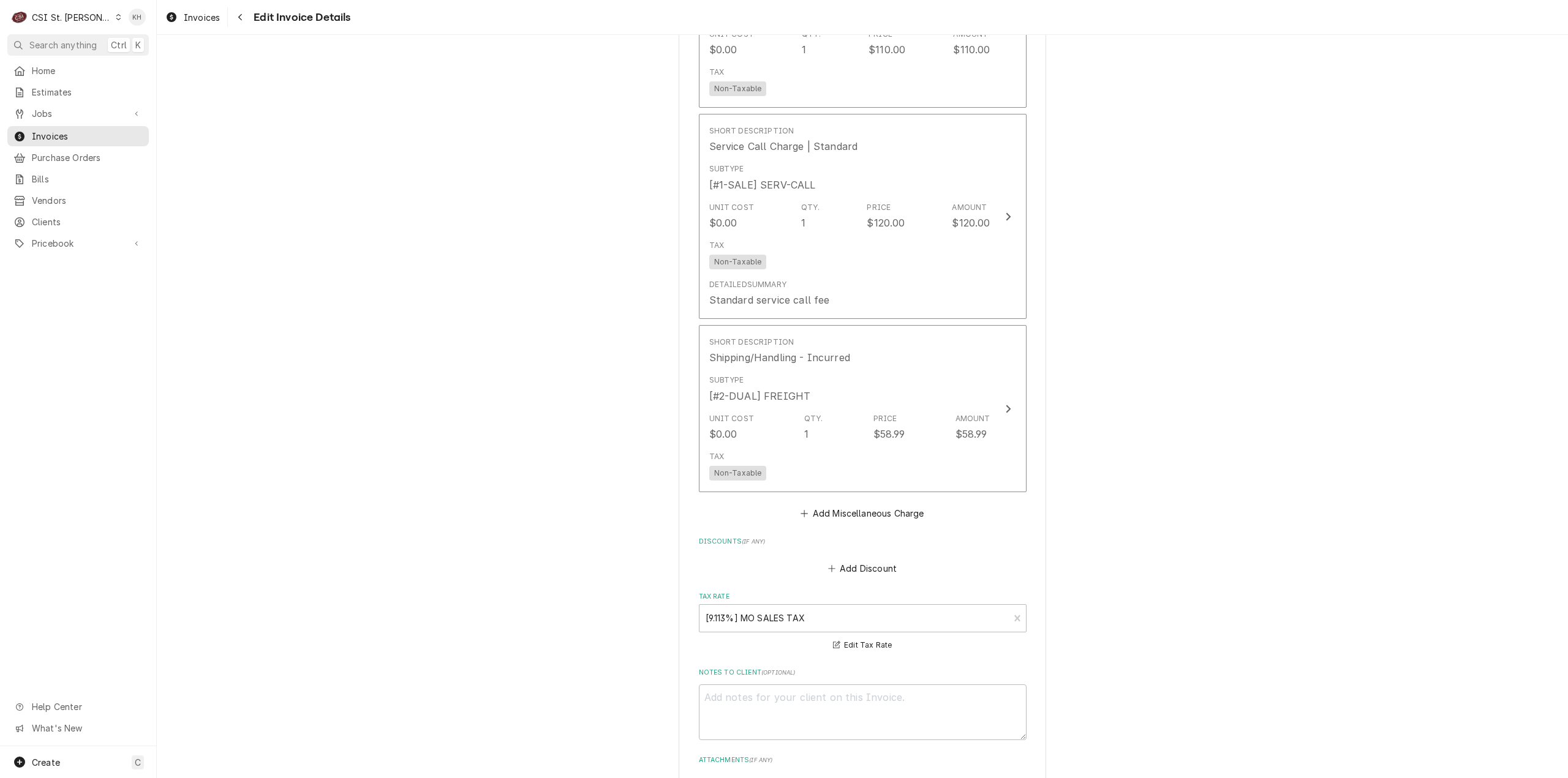
scroll to position [2400, 0]
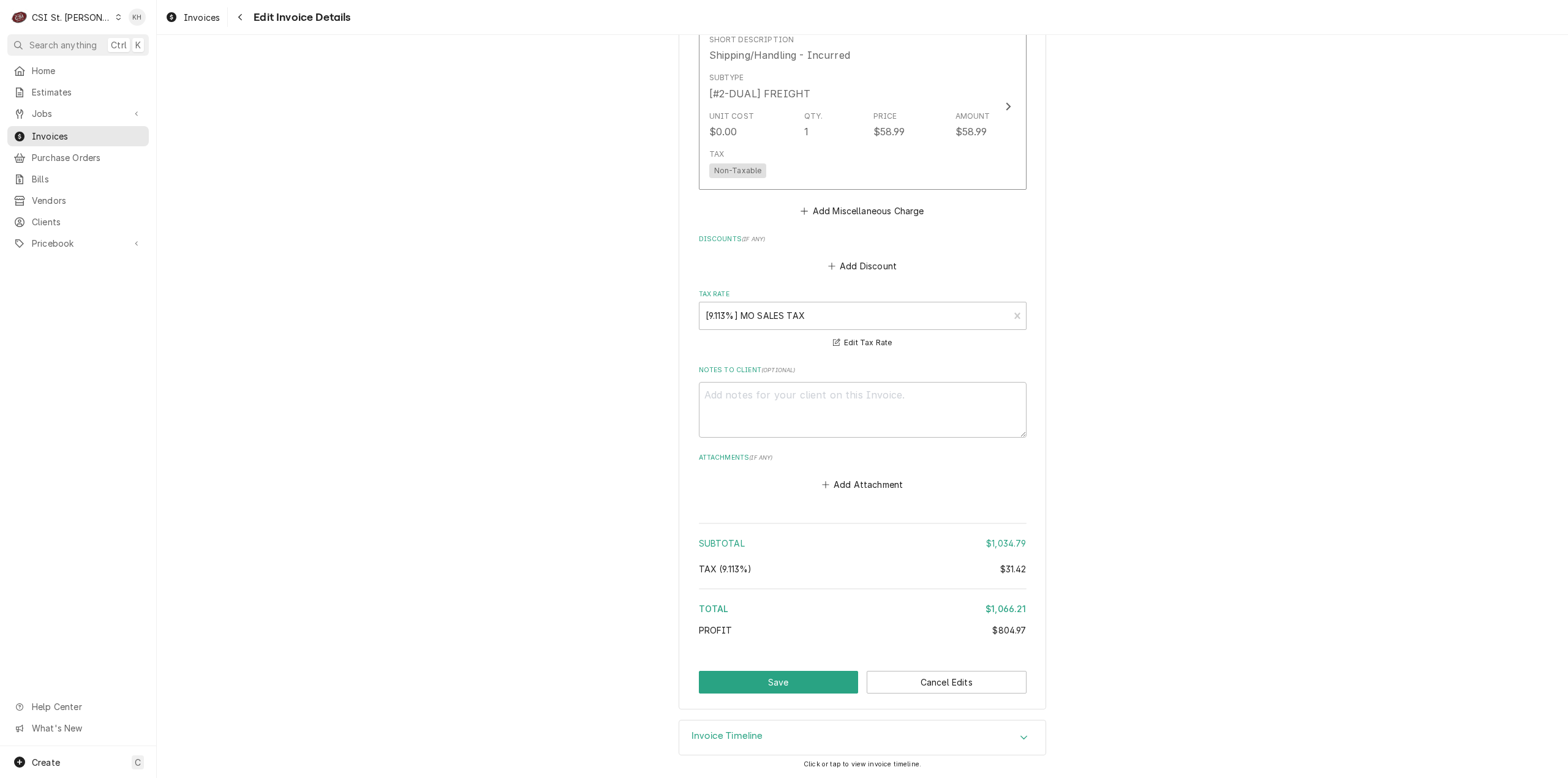
click at [68, 15] on div "CSI St. [PERSON_NAME]" at bounding box center [71, 17] width 80 height 13
click at [145, 48] on div "CSI Kentucky" at bounding box center [188, 46] width 162 height 13
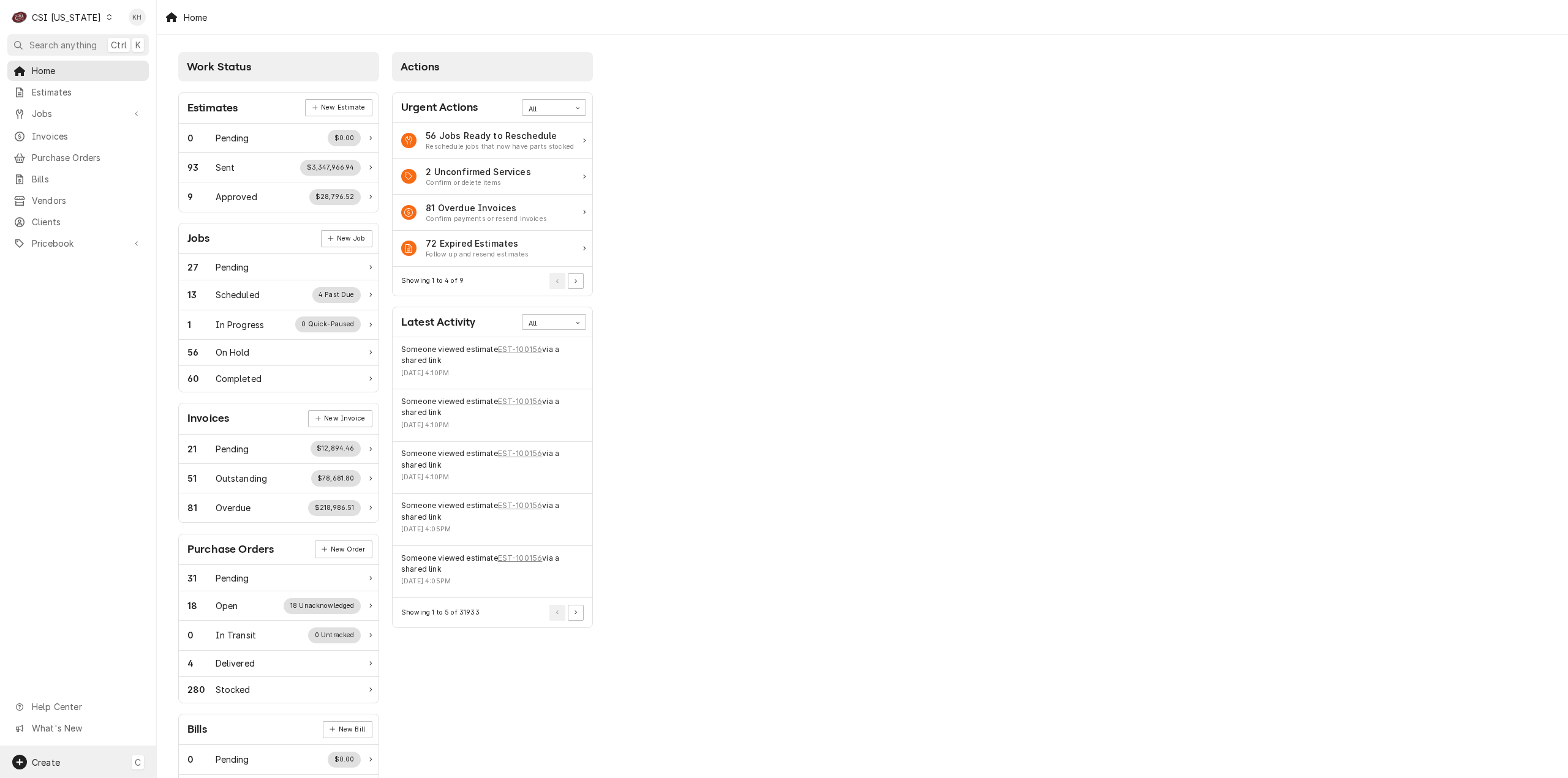
click at [89, 769] on div "Create C" at bounding box center [78, 762] width 157 height 32
click at [208, 634] on div "Job" at bounding box center [229, 635] width 82 height 13
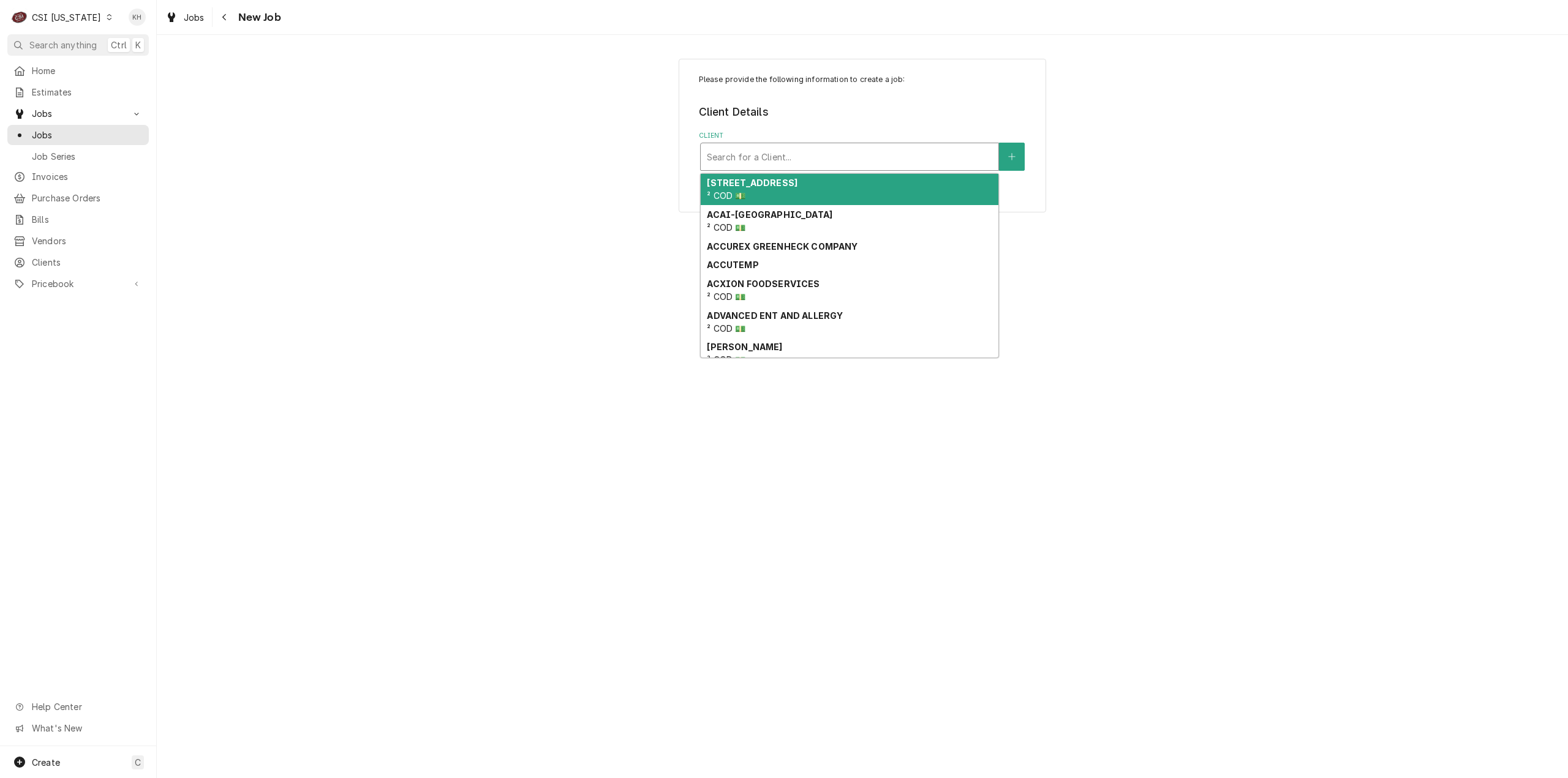
click at [786, 153] on div "Client" at bounding box center [850, 157] width 286 height 22
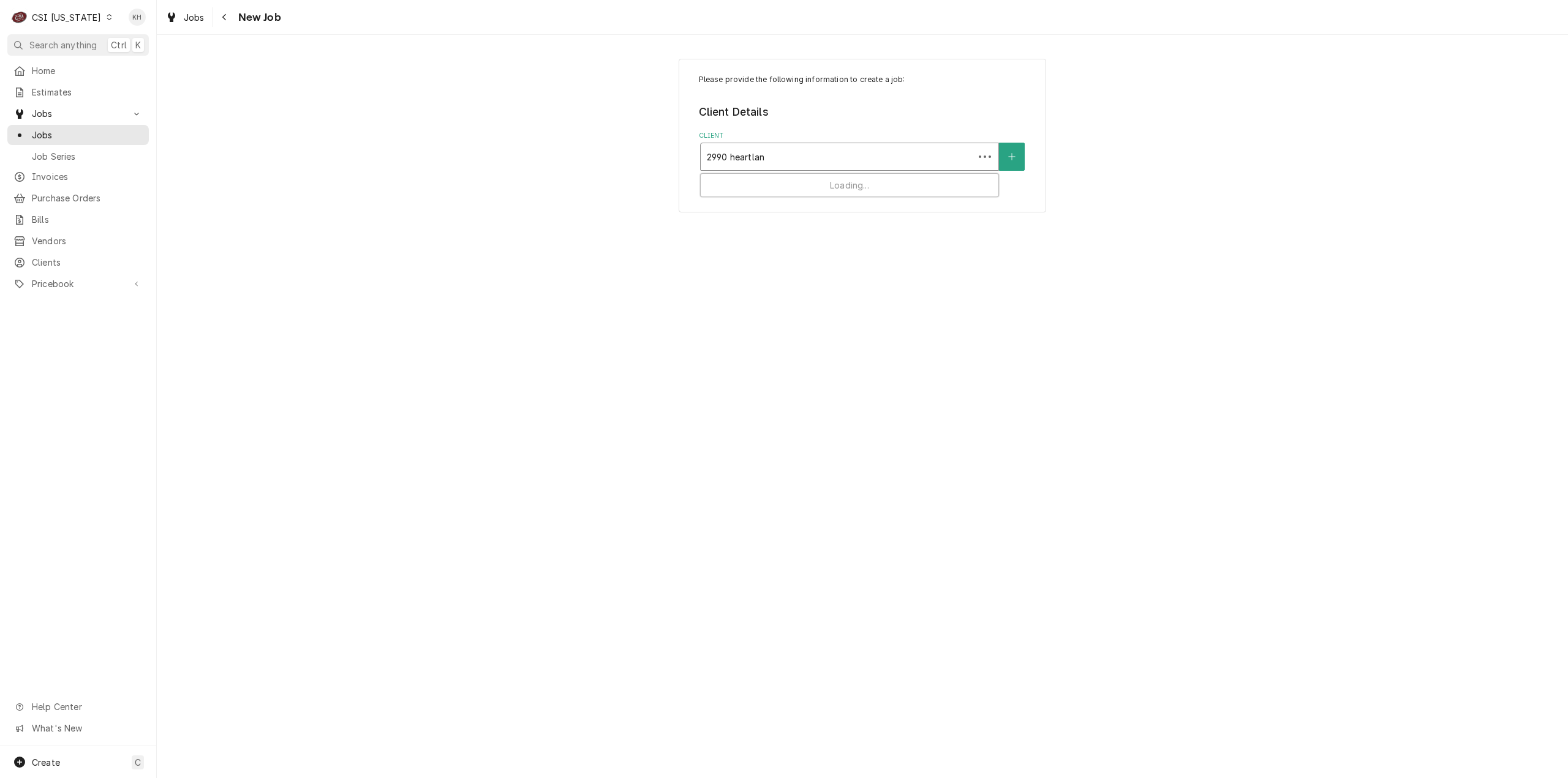
type input "2990 heartland"
click at [787, 202] on strong "RAISING CANES - BILLING ACCOUNT" at bounding box center [792, 202] width 171 height 10
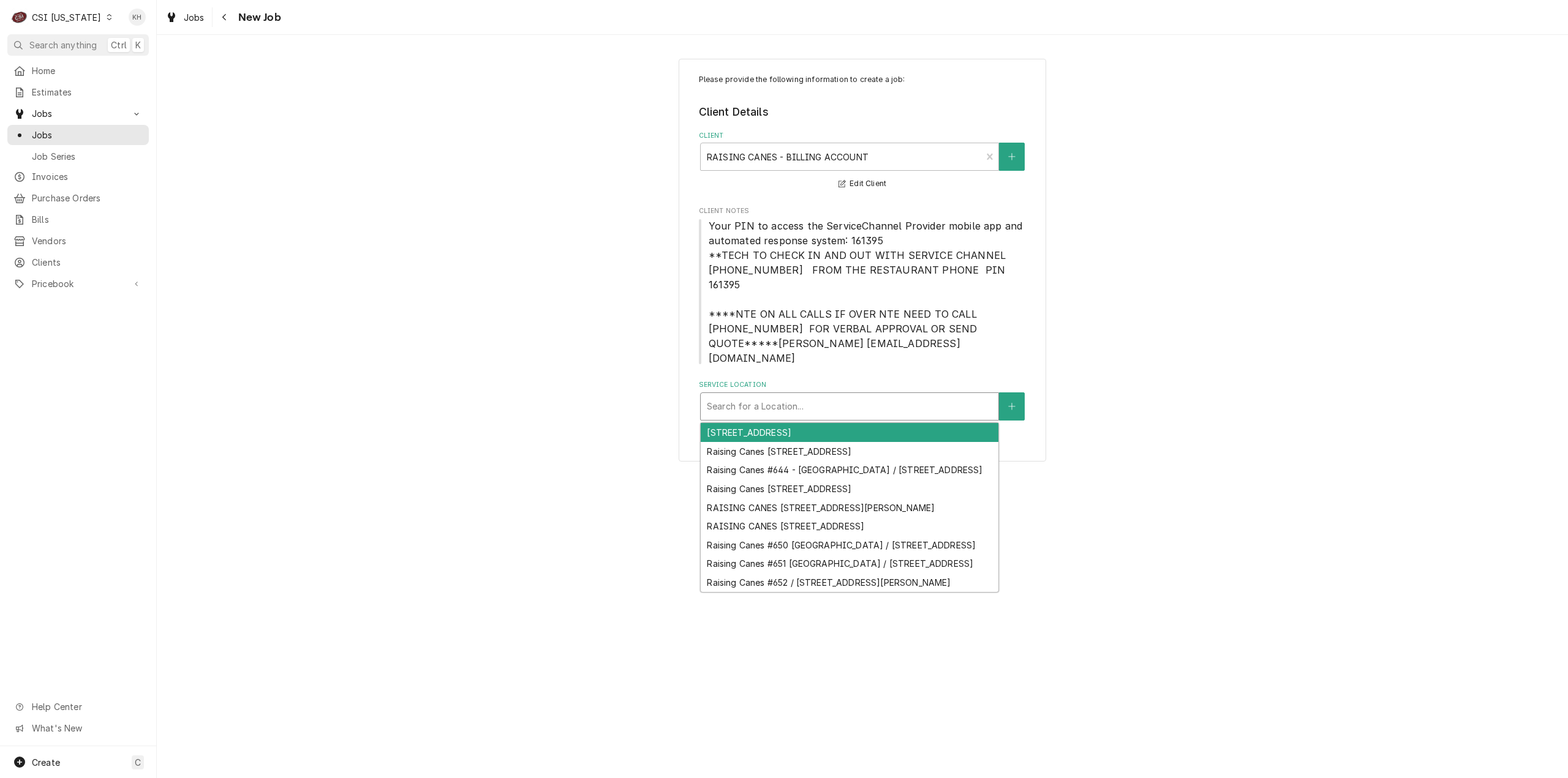
click at [889, 395] on div "Service Location" at bounding box center [850, 407] width 286 height 22
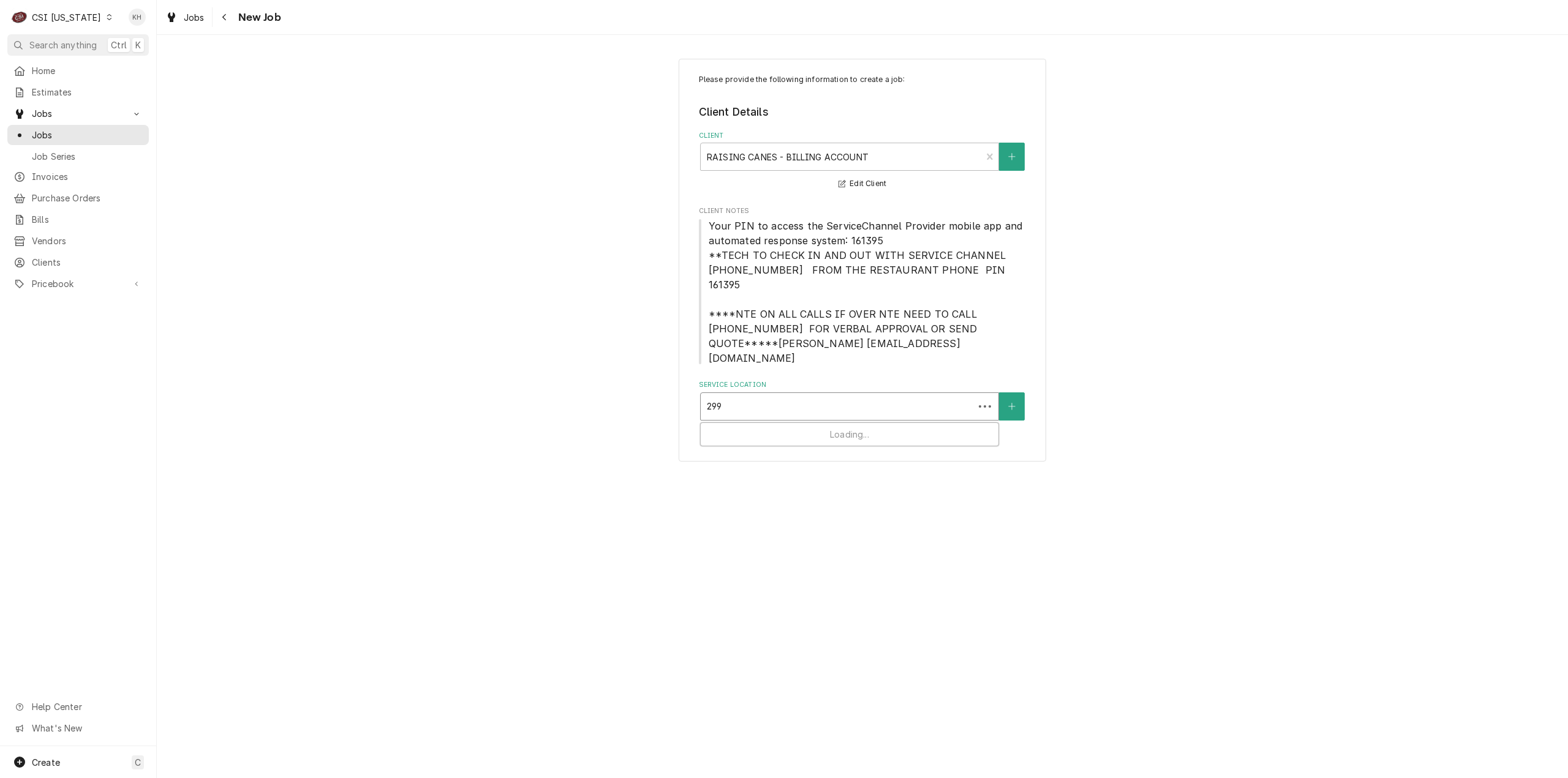
type input "2990"
click at [812, 423] on div "Raising Canes #651 Owensboro / 2990 Heartland Crossing, Owensboro, KY 42303" at bounding box center [850, 432] width 298 height 19
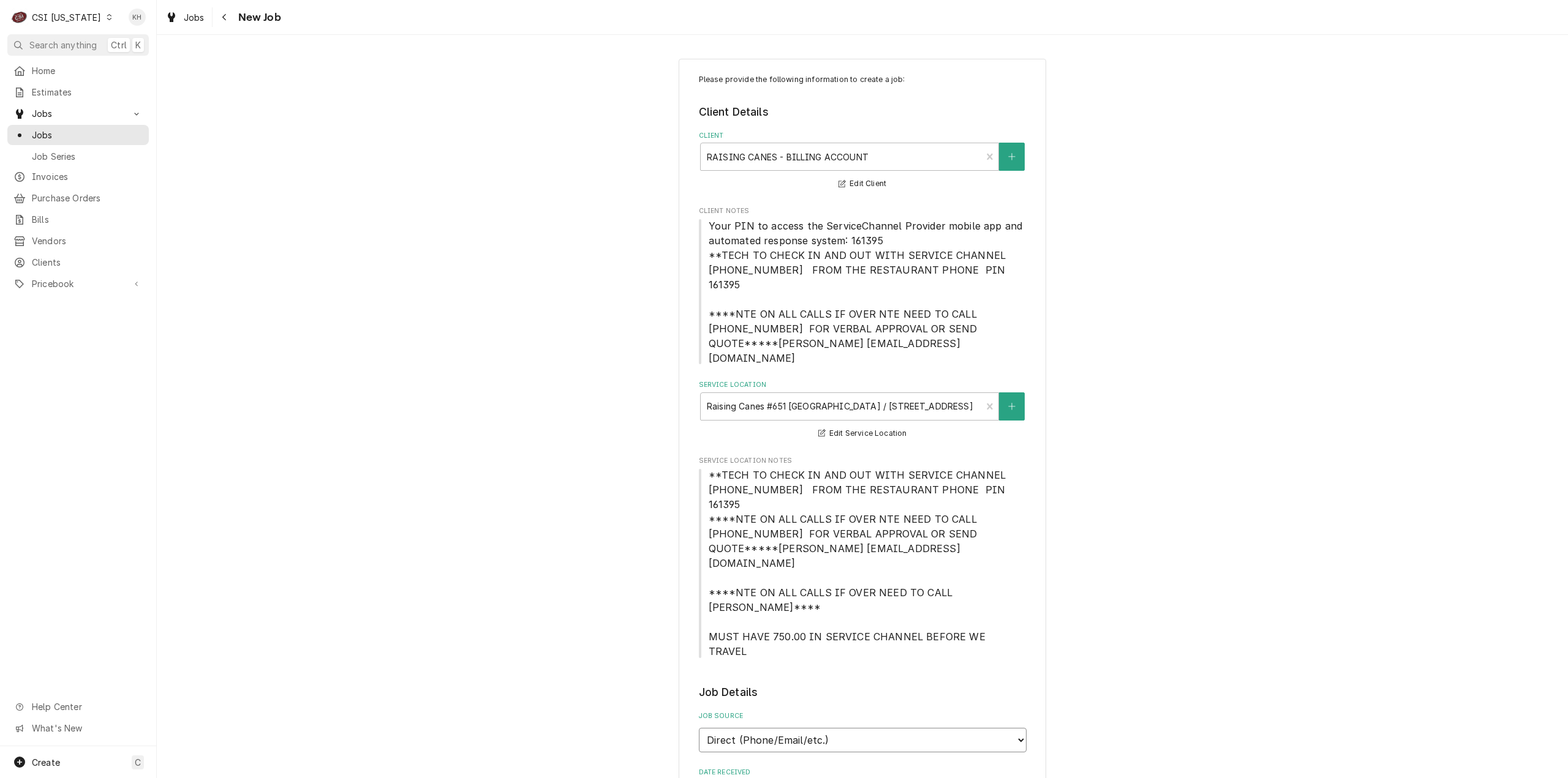
click at [766, 728] on select "Direct (Phone/Email/etc.) Service Channel Corrigo Ecotrak Other" at bounding box center [863, 740] width 328 height 24
select select "1"
paste input "323673170"
type textarea "x"
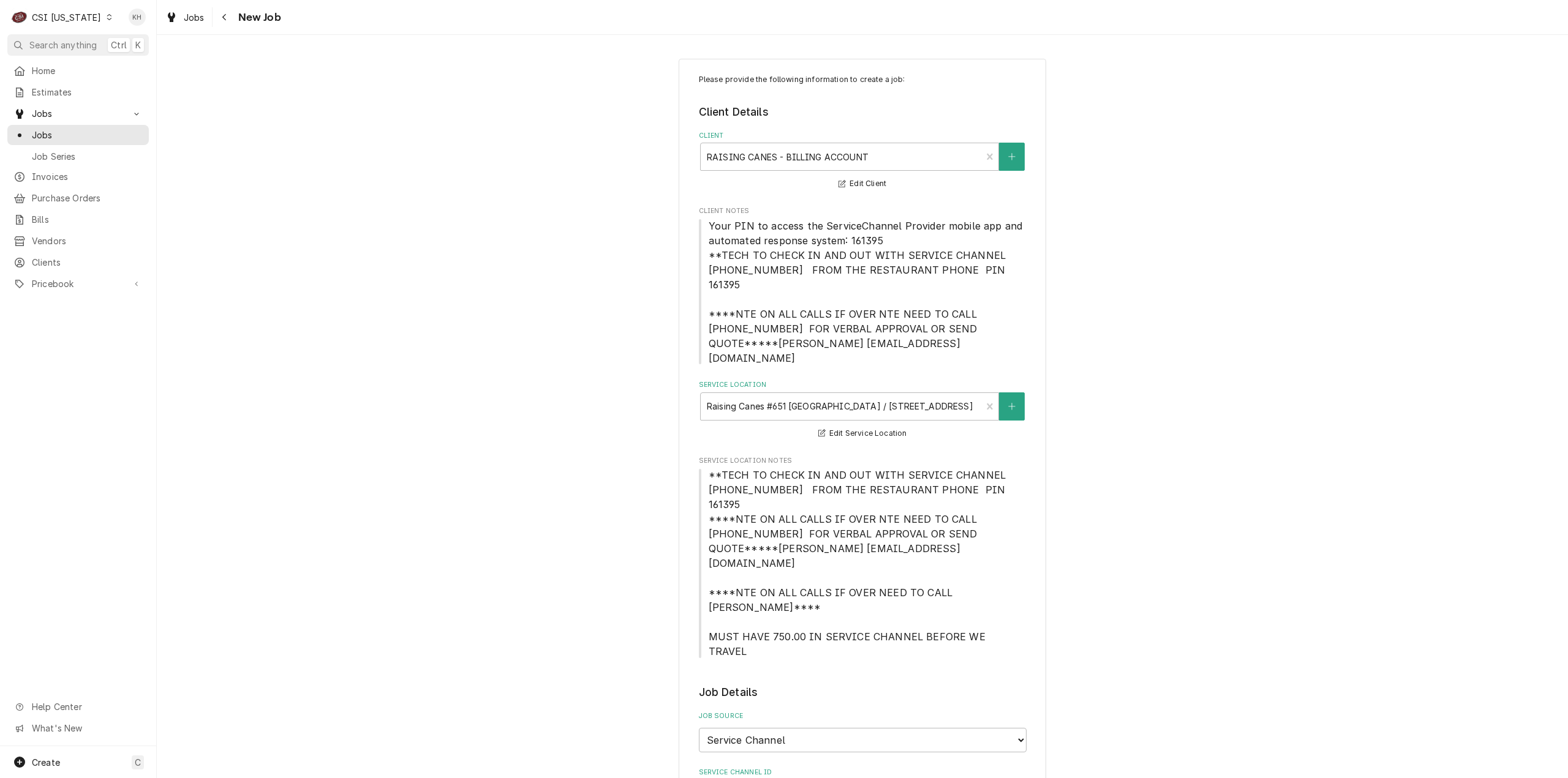
type input "323673170"
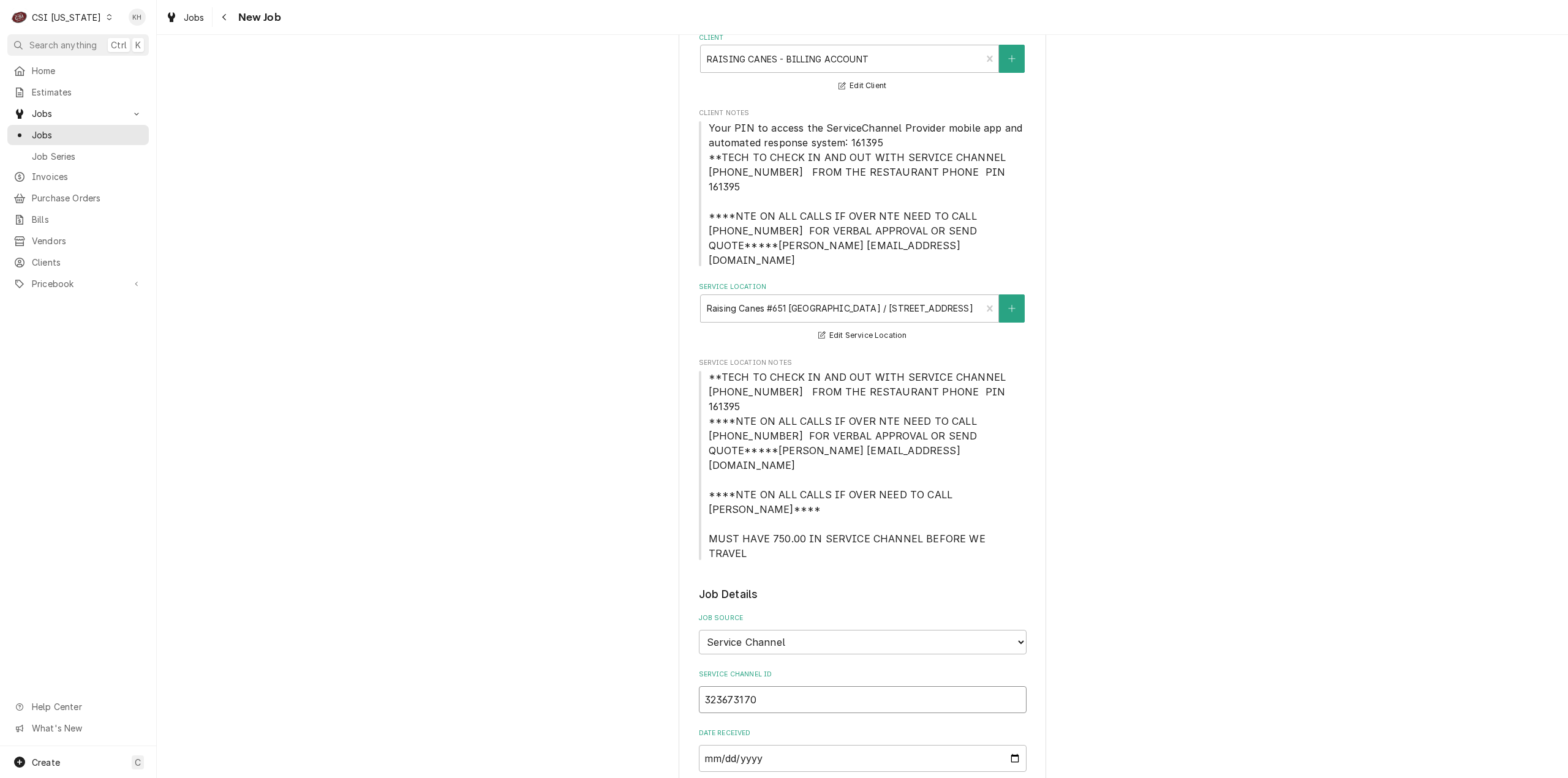
type textarea "x"
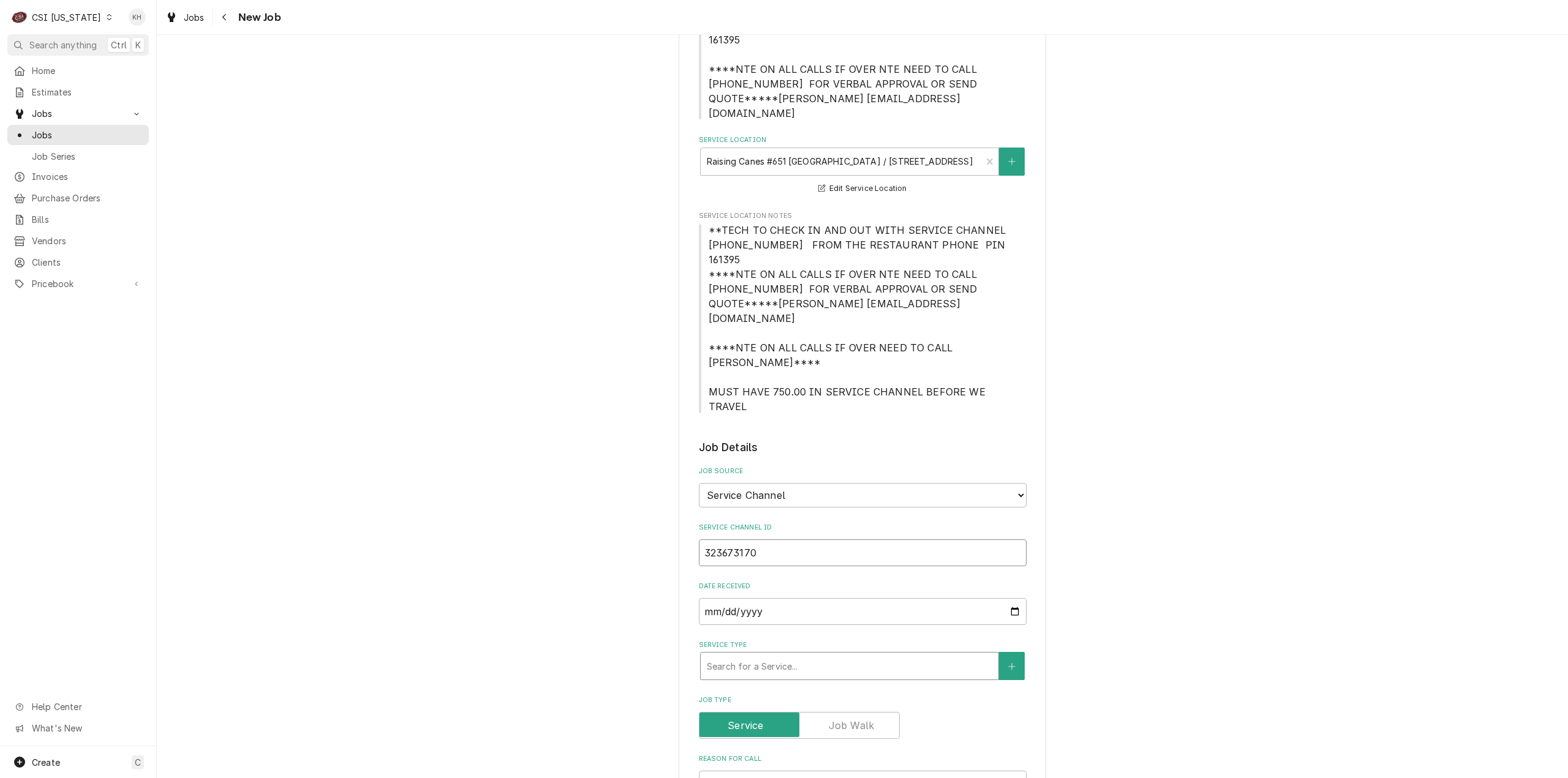
type input "323673170"
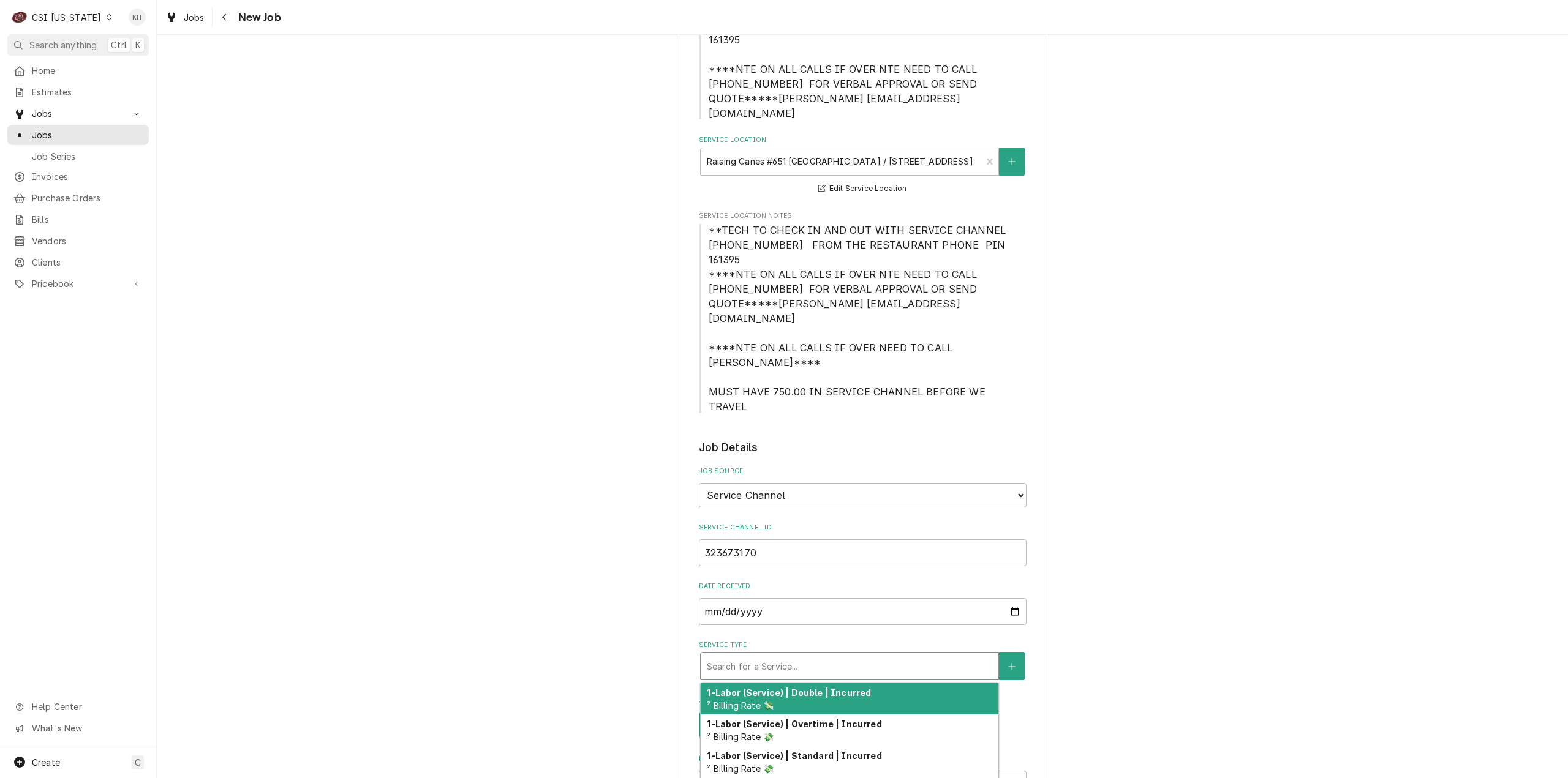
click at [761, 655] on div "Service Type" at bounding box center [850, 666] width 286 height 22
type textarea "x"
type input "s"
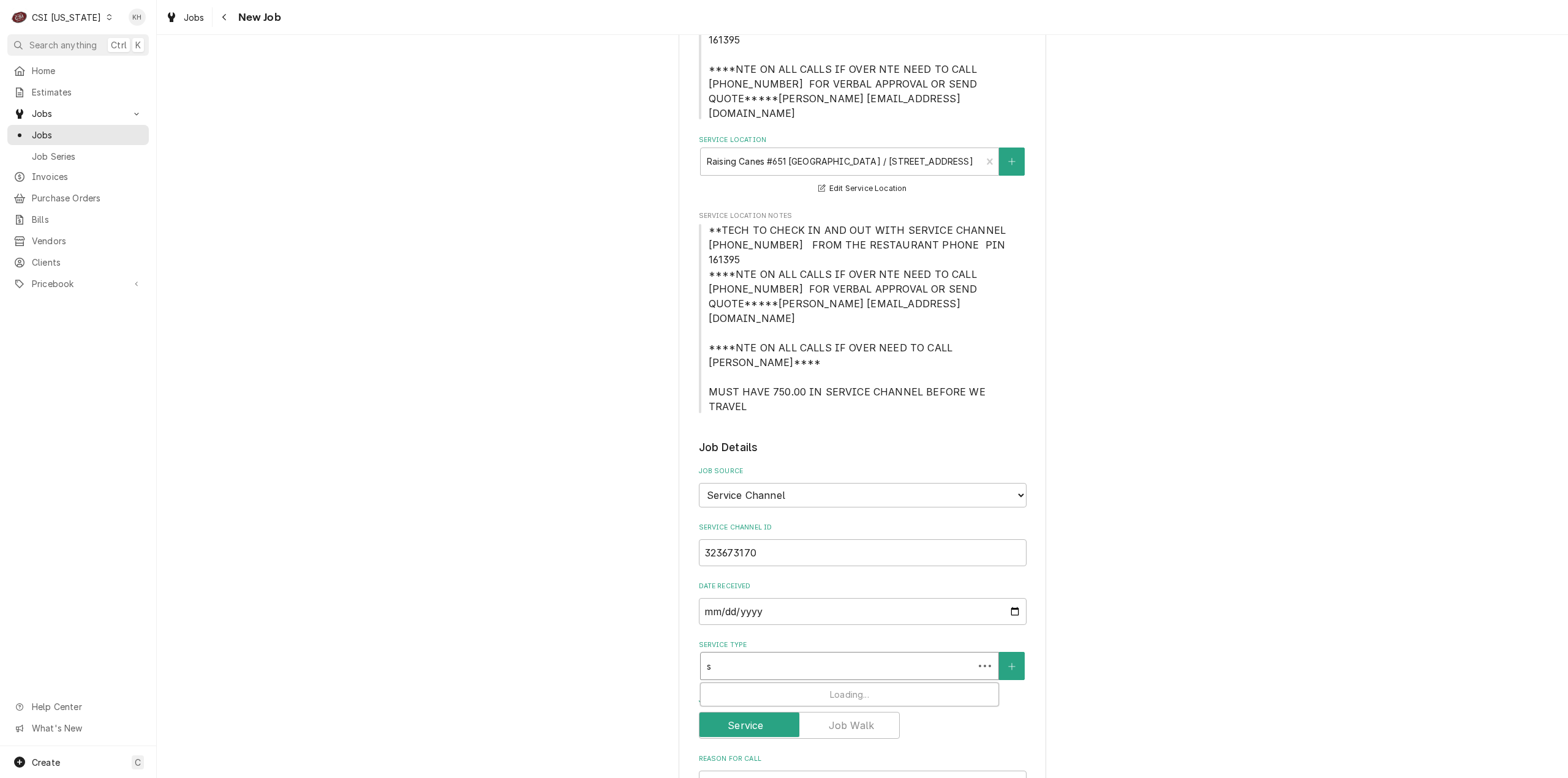
type textarea "x"
type input "se"
type textarea "x"
type input "ser"
type textarea "x"
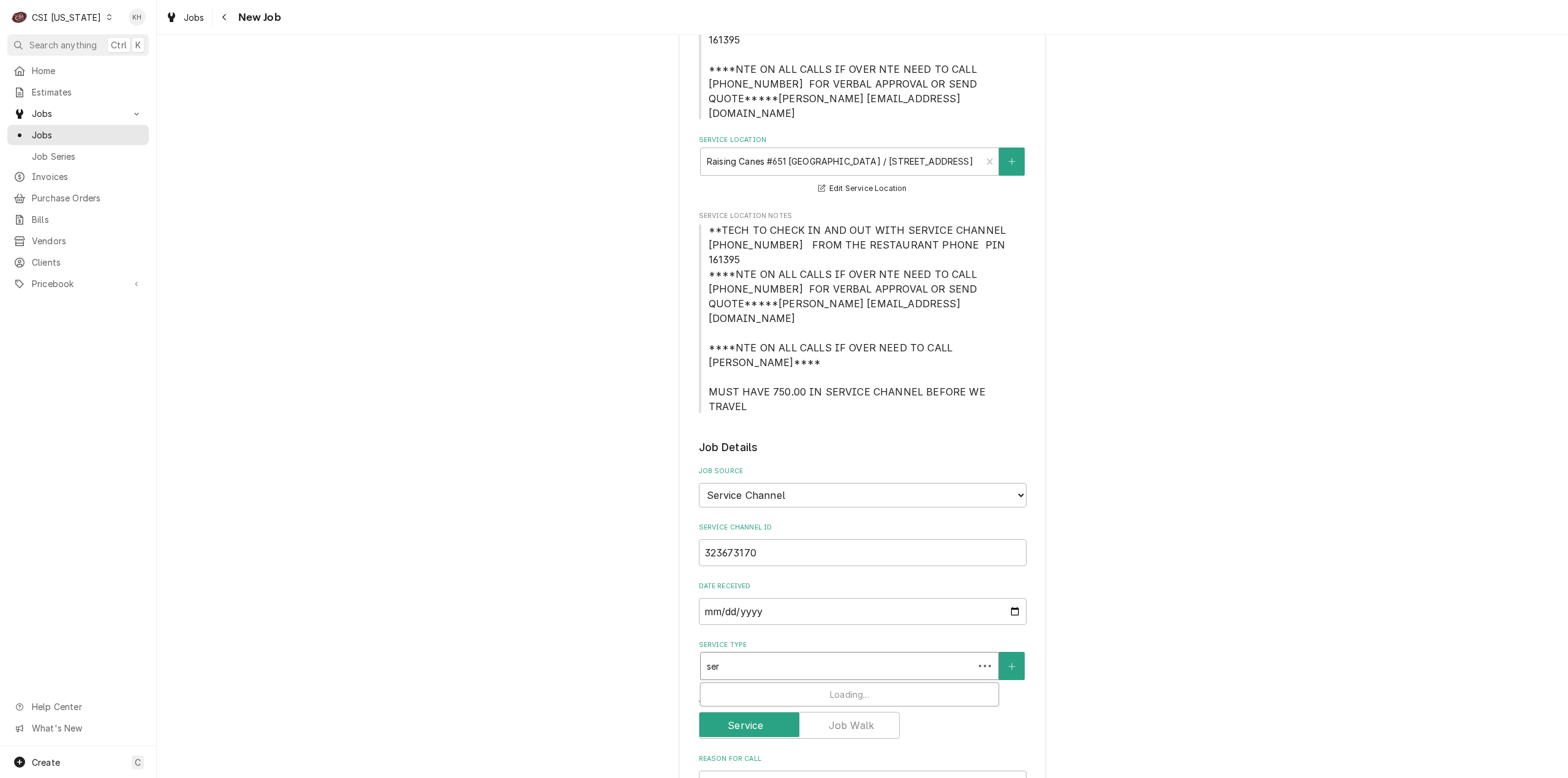
type input "serv"
type textarea "x"
type input "servi"
type textarea "x"
type input "servic"
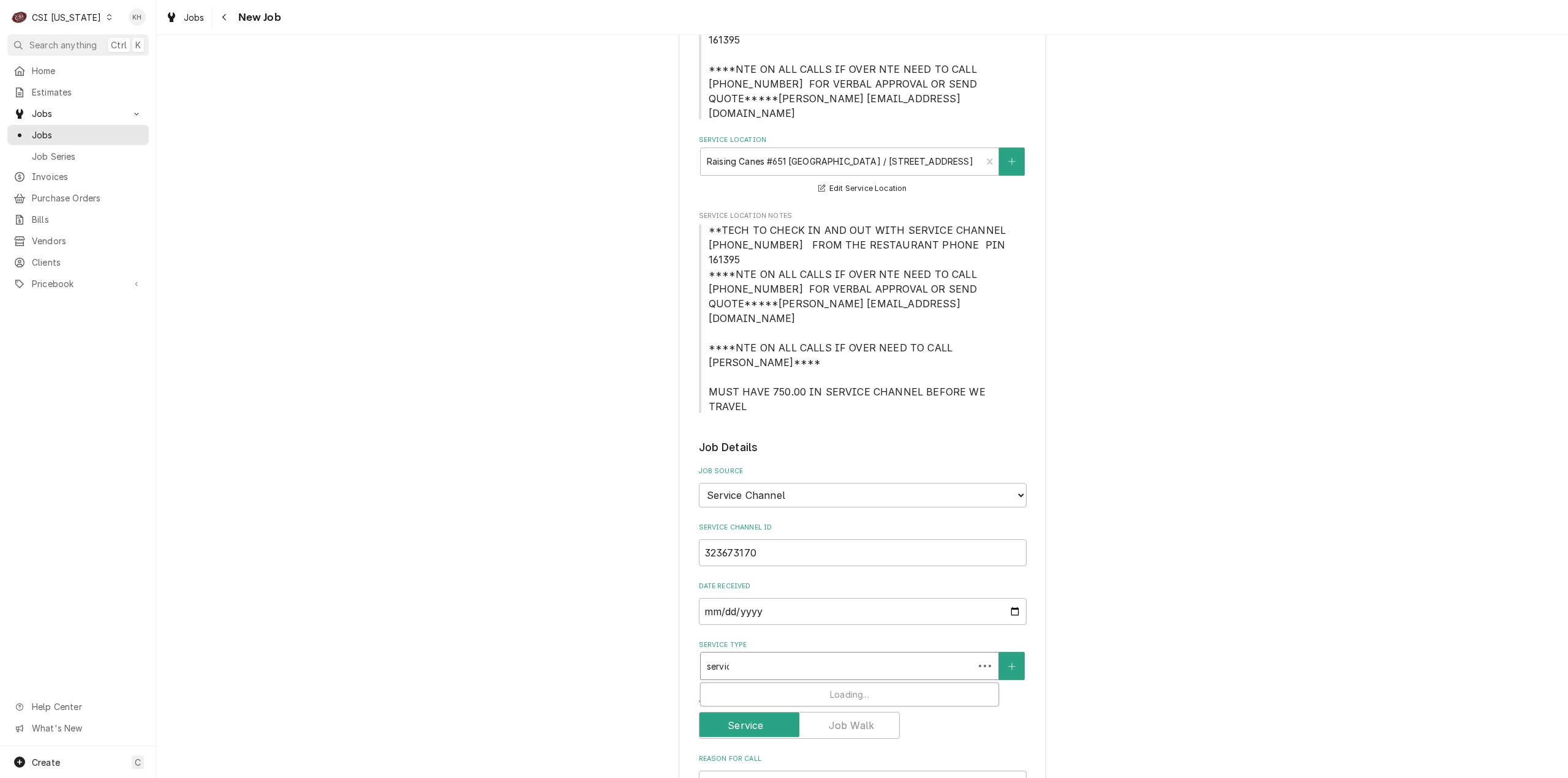
type textarea "x"
type input "service"
type textarea "x"
type input "service"
type textarea "x"
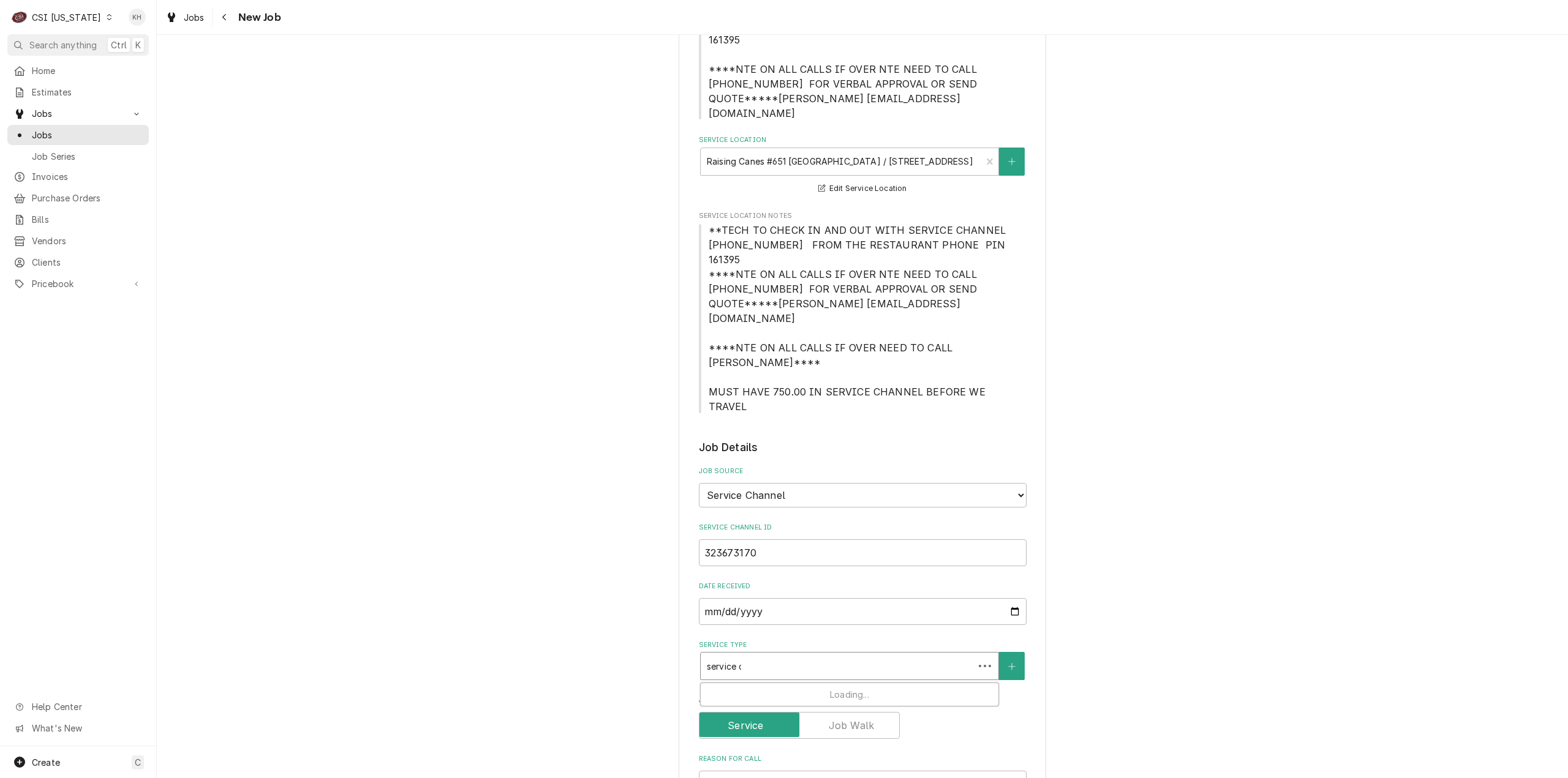
type input "service ca"
type textarea "x"
type input "service cal"
type textarea "x"
type input "service call"
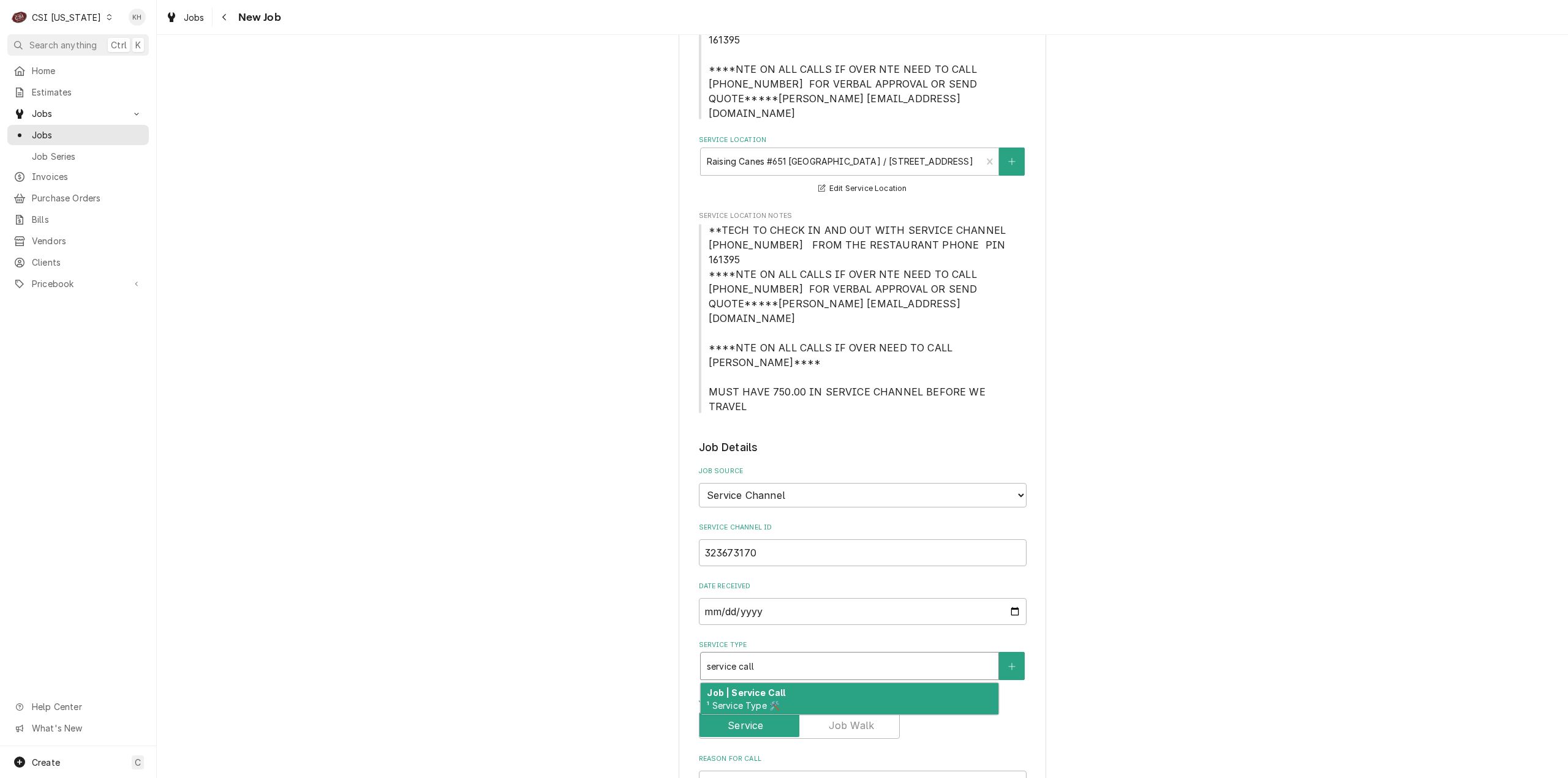
click at [809, 683] on div "Job | Service Call ¹ Service Type 🛠️" at bounding box center [850, 699] width 298 height 32
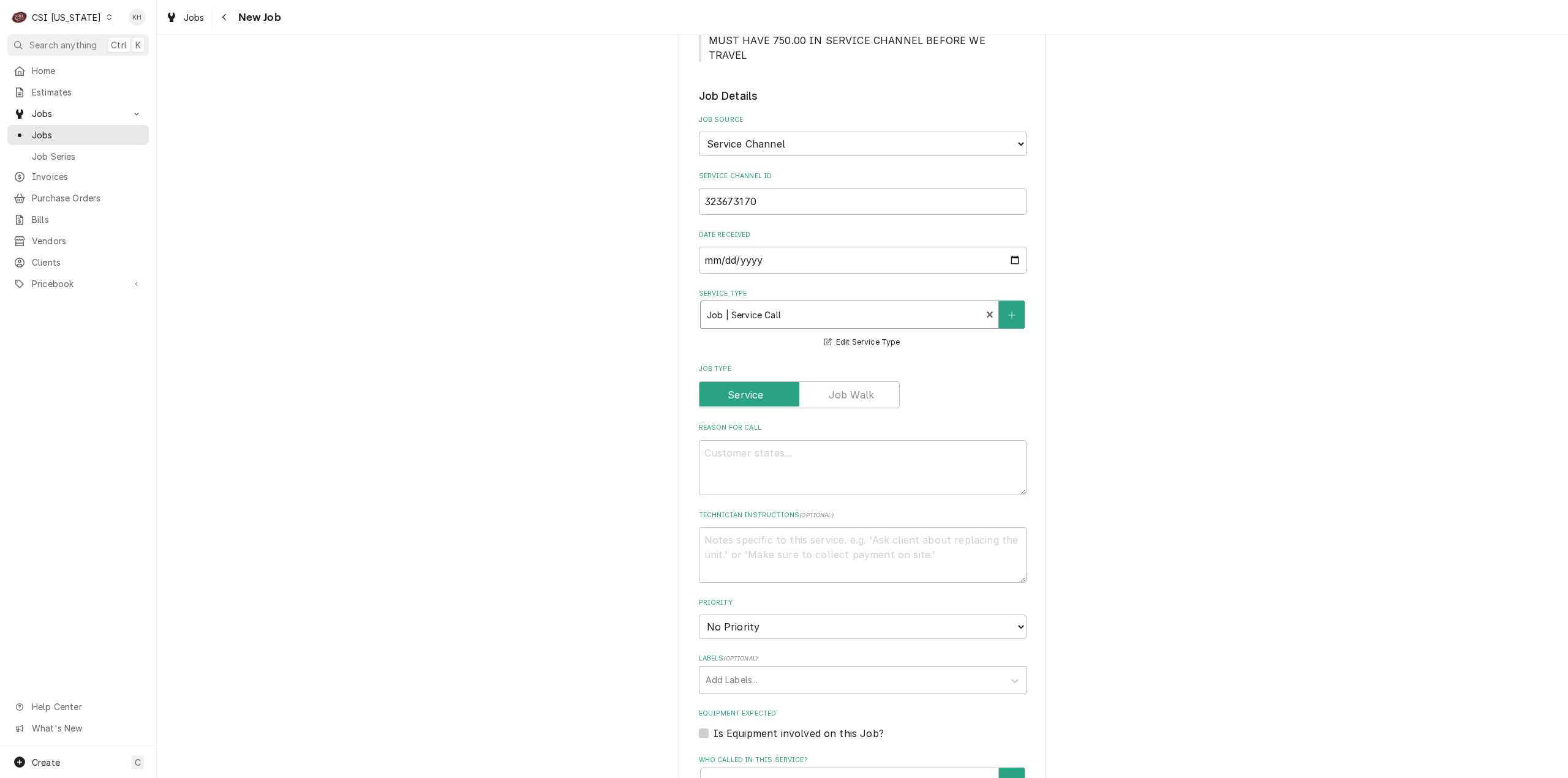
scroll to position [612, 0]
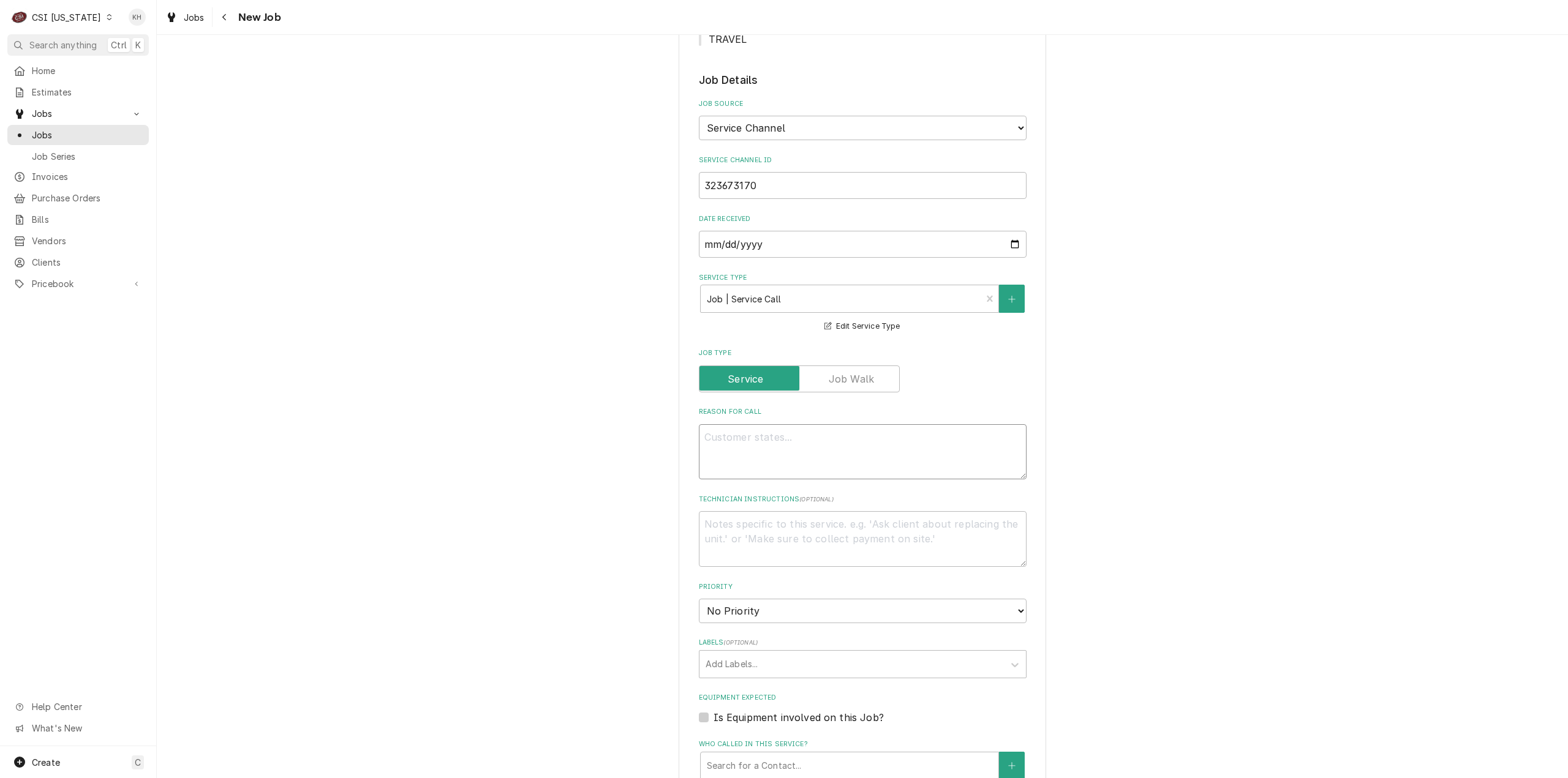
drag, startPoint x: 725, startPoint y: 396, endPoint x: 721, endPoint y: 407, distance: 11.7
click at [725, 425] on textarea "Reason For Call" at bounding box center [863, 452] width 328 height 56
paste textarea "KITCHEN / Hot Side / Filter Unit / Will not pump/filter/return oil / Did troubl…"
type textarea "x"
type textarea "KITCHEN / Hot Side / Filter Unit / Will not pump/filter/return oil / Did troubl…"
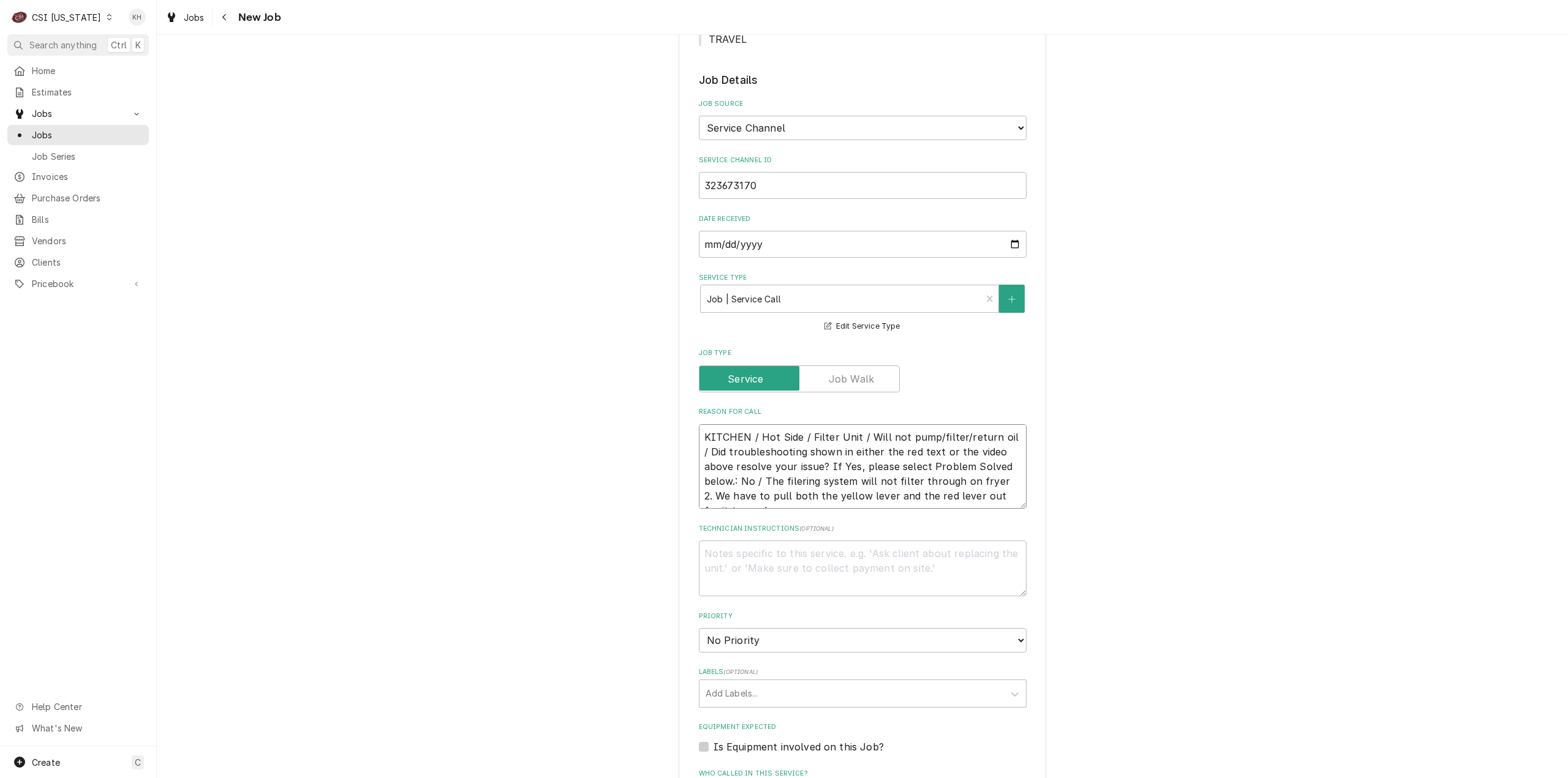
scroll to position [9, 0]
type textarea "x"
type textarea "KITCHEN / Hot Side / Filter Unit / Will not pump/filter/return oil / Did troubl…"
type textarea "x"
type textarea "KITCHEN / Hot Side / Filter Unit / Will not pump/filter/return oil / Did troubl…"
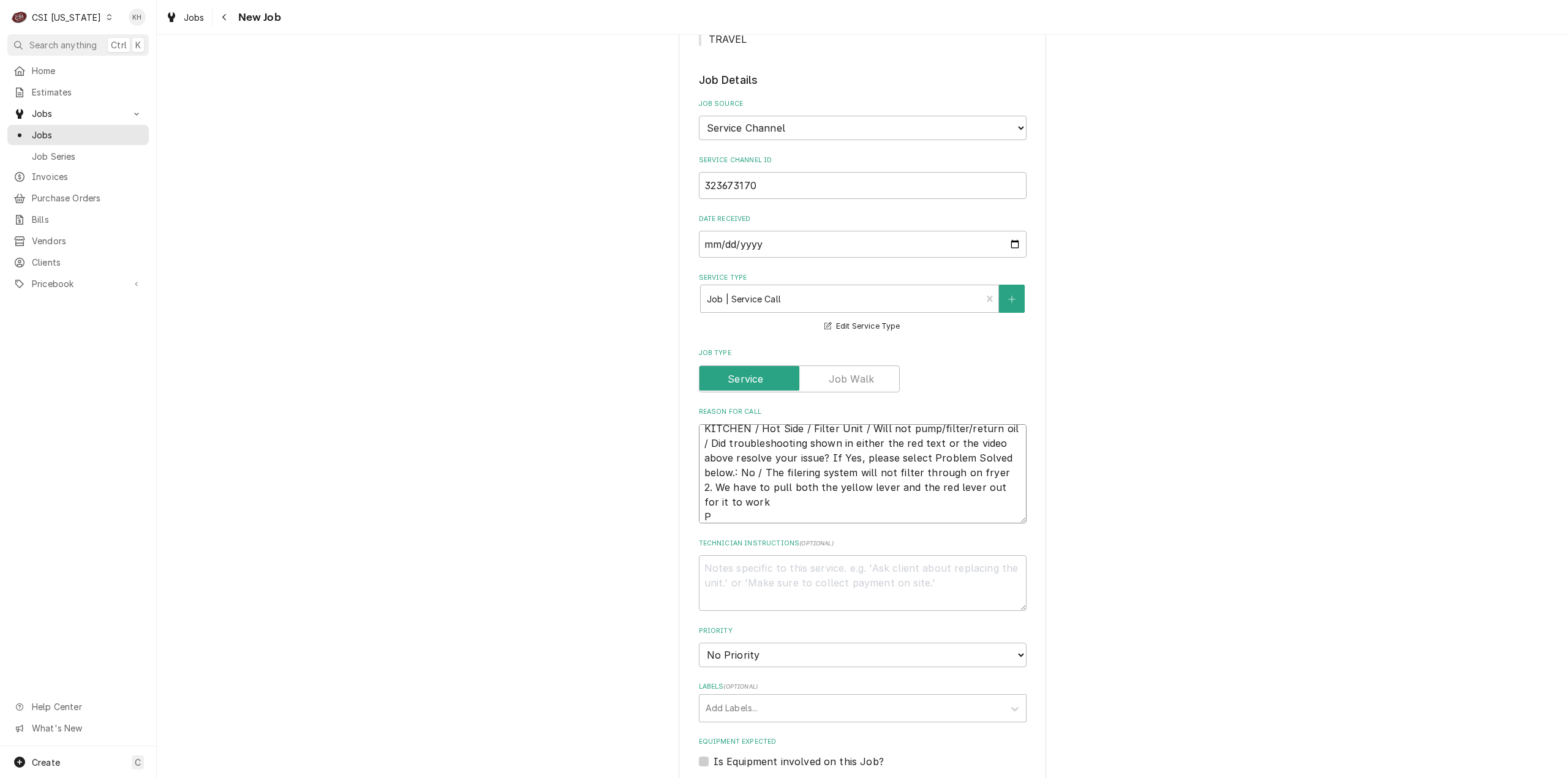
type textarea "x"
type textarea "KITCHEN / Hot Side / Filter Unit / Will not pump/filter/return oil / Did troubl…"
type textarea "x"
type textarea "KITCHEN / Hot Side / Filter Unit / Will not pump/filter/return oil / Did troubl…"
type textarea "x"
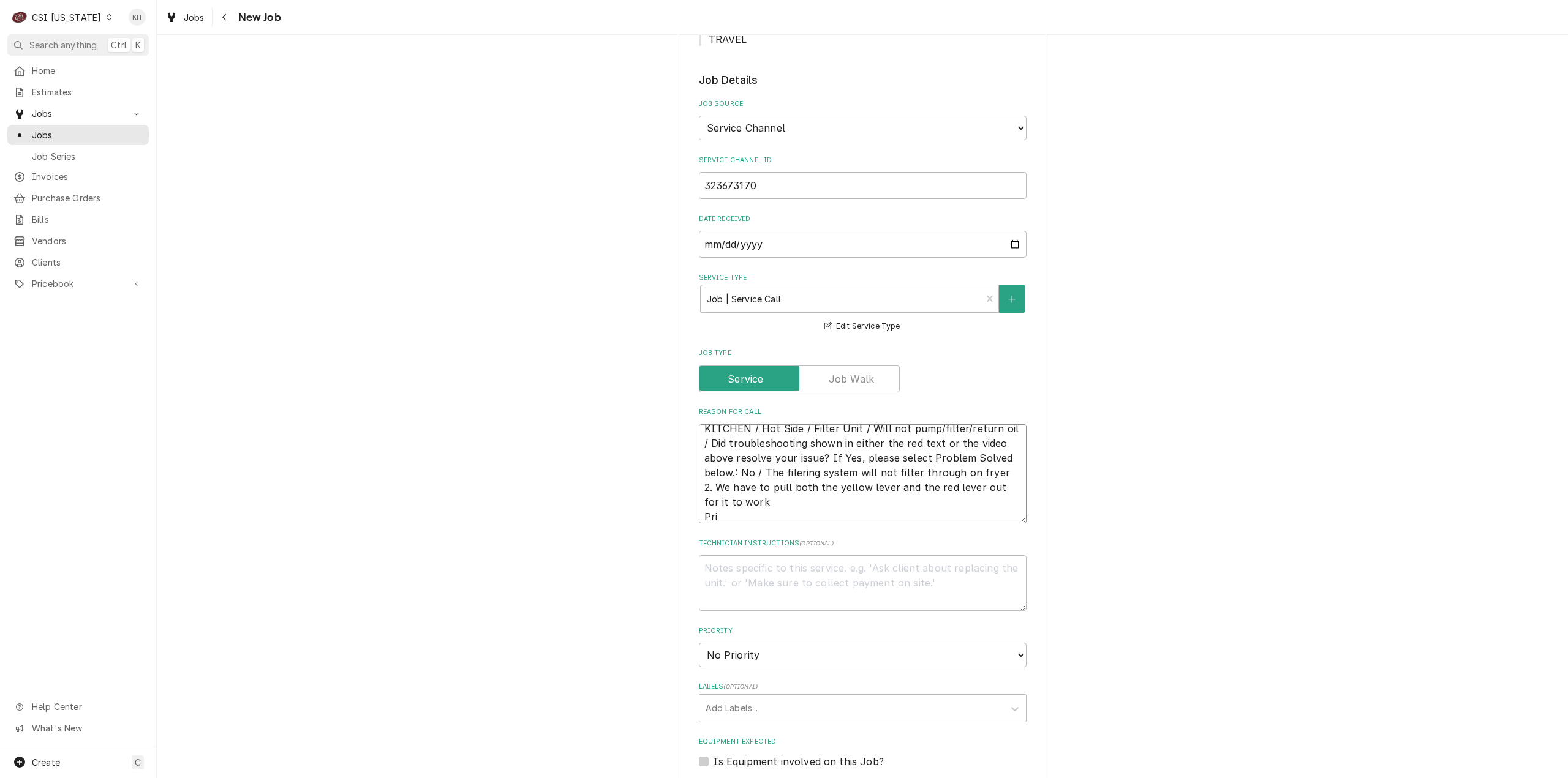
type textarea "KITCHEN / Hot Side / Filter Unit / Will not pump/filter/return oil / Did troubl…"
type textarea "x"
type textarea "KITCHEN / Hot Side / Filter Unit / Will not pump/filter/return oil / Did troubl…"
type textarea "x"
type textarea "KITCHEN / Hot Side / Filter Unit / Will not pump/filter/return oil / Did troubl…"
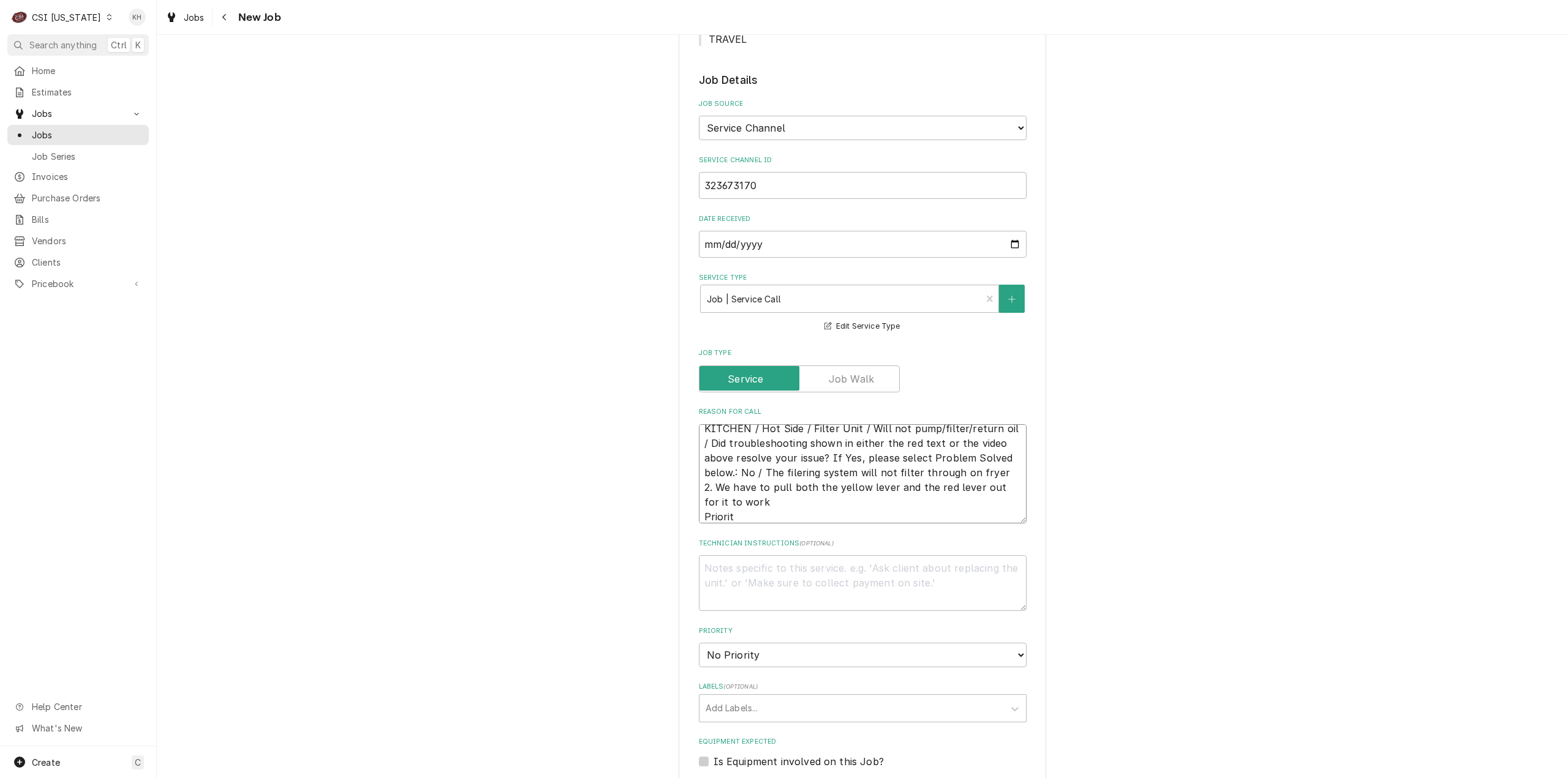
type textarea "x"
type textarea "KITCHEN / Hot Side / Filter Unit / Will not pump/filter/return oil / Did troubl…"
type textarea "x"
type textarea "KITCHEN / Hot Side / Filter Unit / Will not pump/filter/return oil / Did troubl…"
type textarea "x"
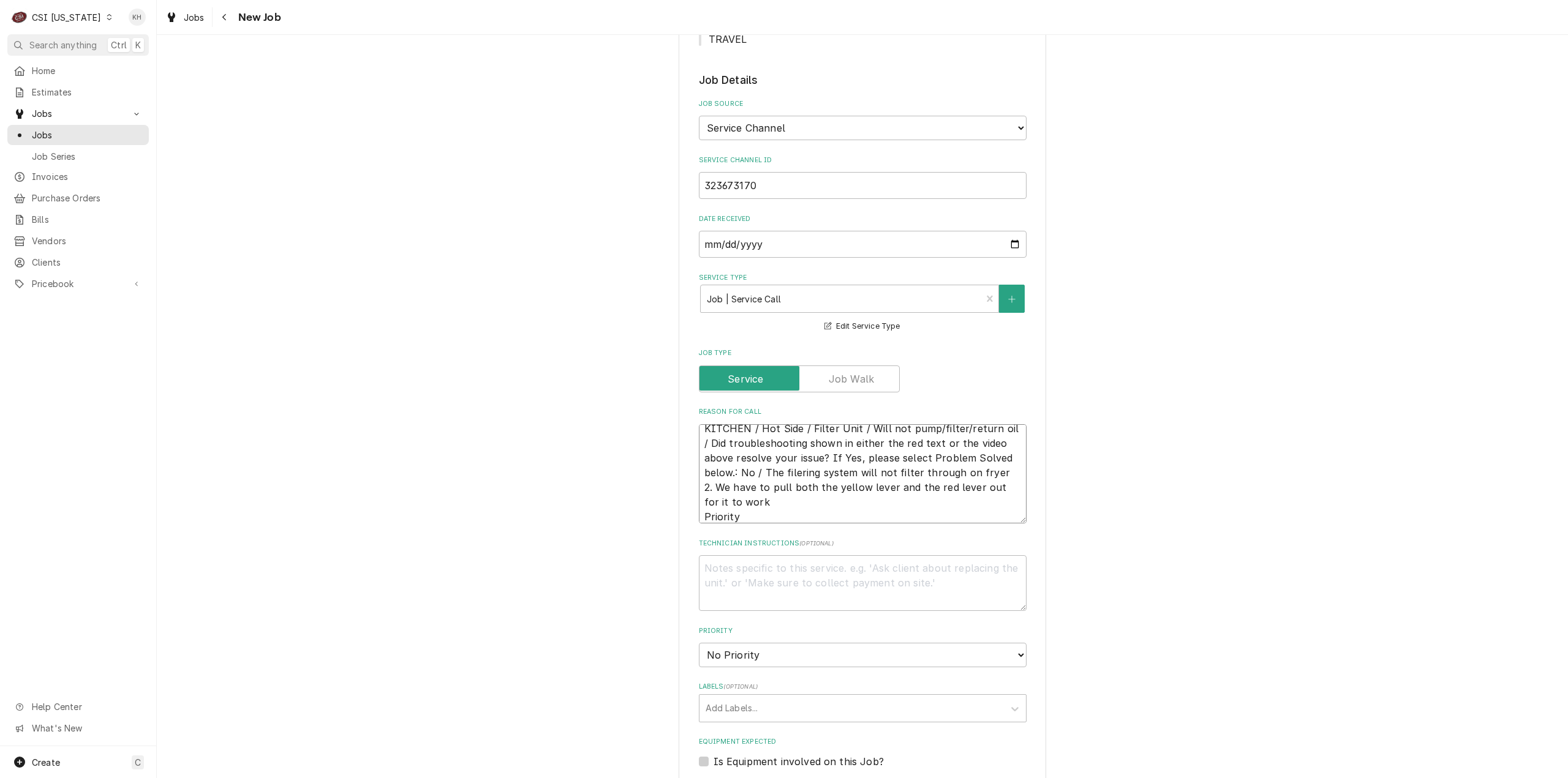
type textarea "KITCHEN / Hot Side / Filter Unit / Will not pump/filter/return oil / Did troubl…"
click at [766, 450] on textarea "KITCHEN / Hot Side / Filter Unit / Will not pump/filter/return oil / Did troubl…" at bounding box center [863, 475] width 328 height 100
paste textarea "Urgent - 24 Hours"
type textarea "x"
type textarea "KITCHEN / Hot Side / Filter Unit / Will not pump/filter/return oil / Did troubl…"
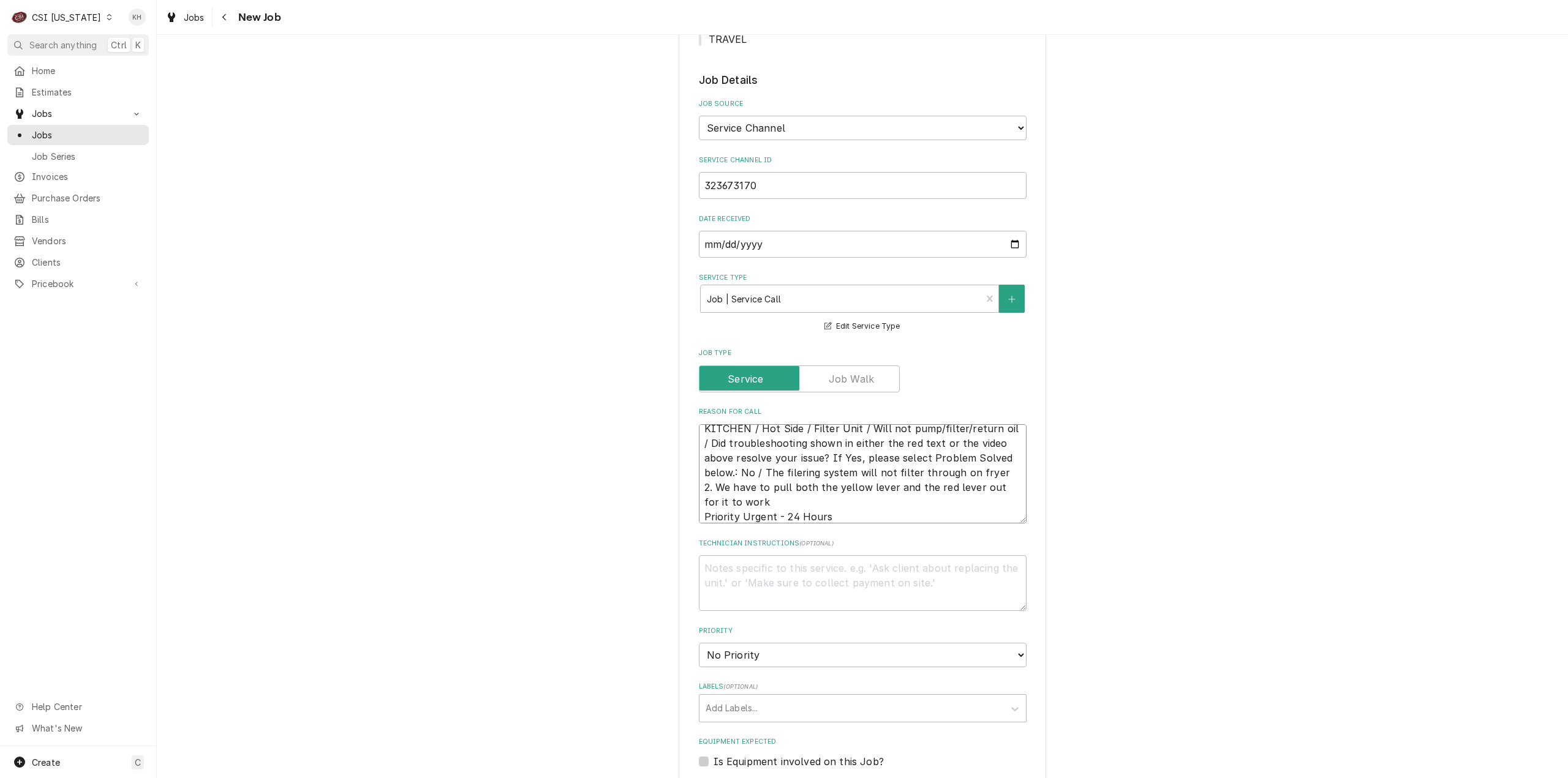
type textarea "x"
type textarea "KITCHEN / Hot Side / Filter Unit / Will not pump/filter/return oil / Did troubl…"
click at [784, 555] on textarea "Technician Instructions ( optional )" at bounding box center [863, 583] width 328 height 56
type textarea "x"
type textarea "N"
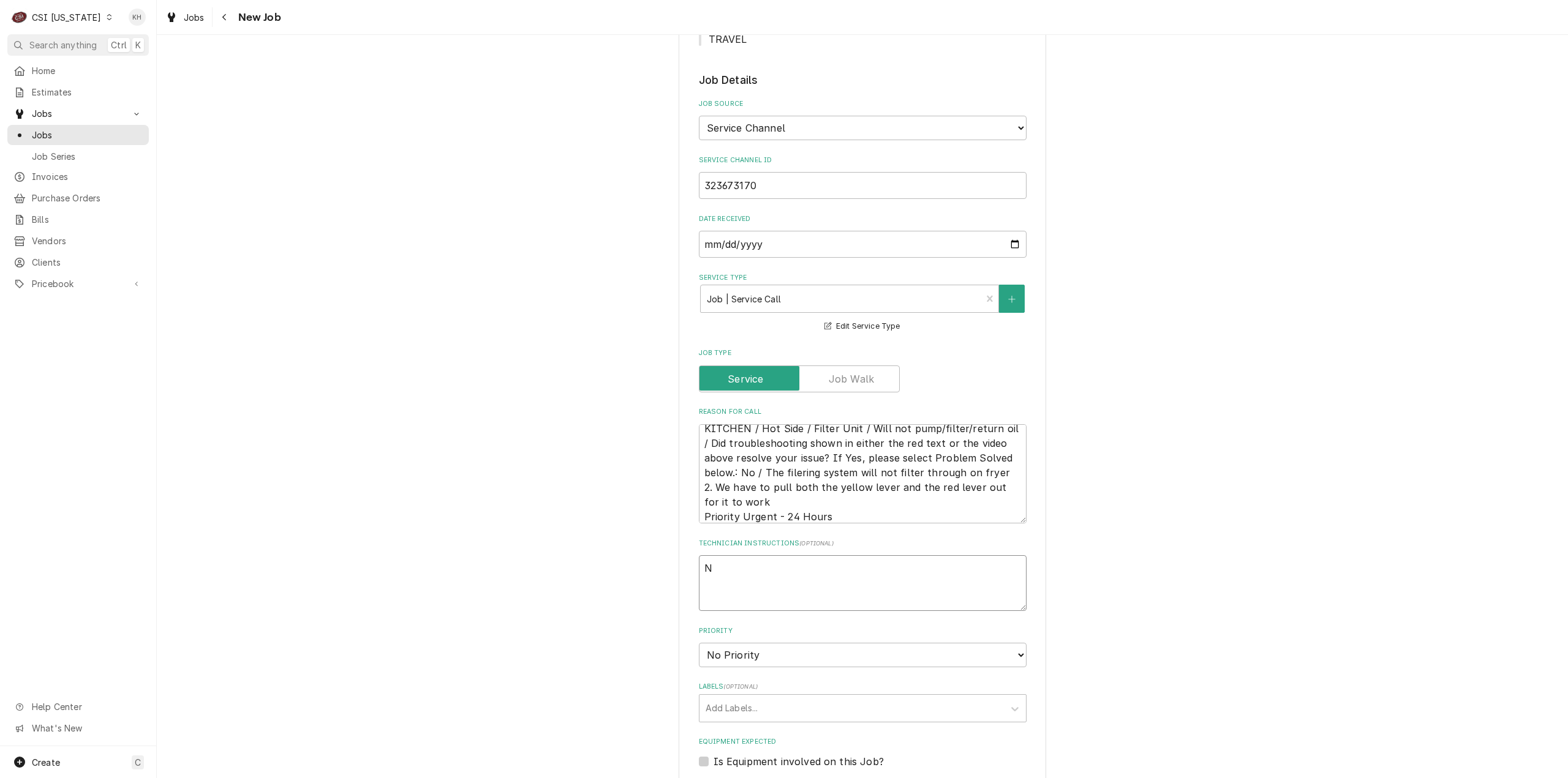
type textarea "x"
type textarea "NT"
type textarea "x"
type textarea "NTE"
type textarea "x"
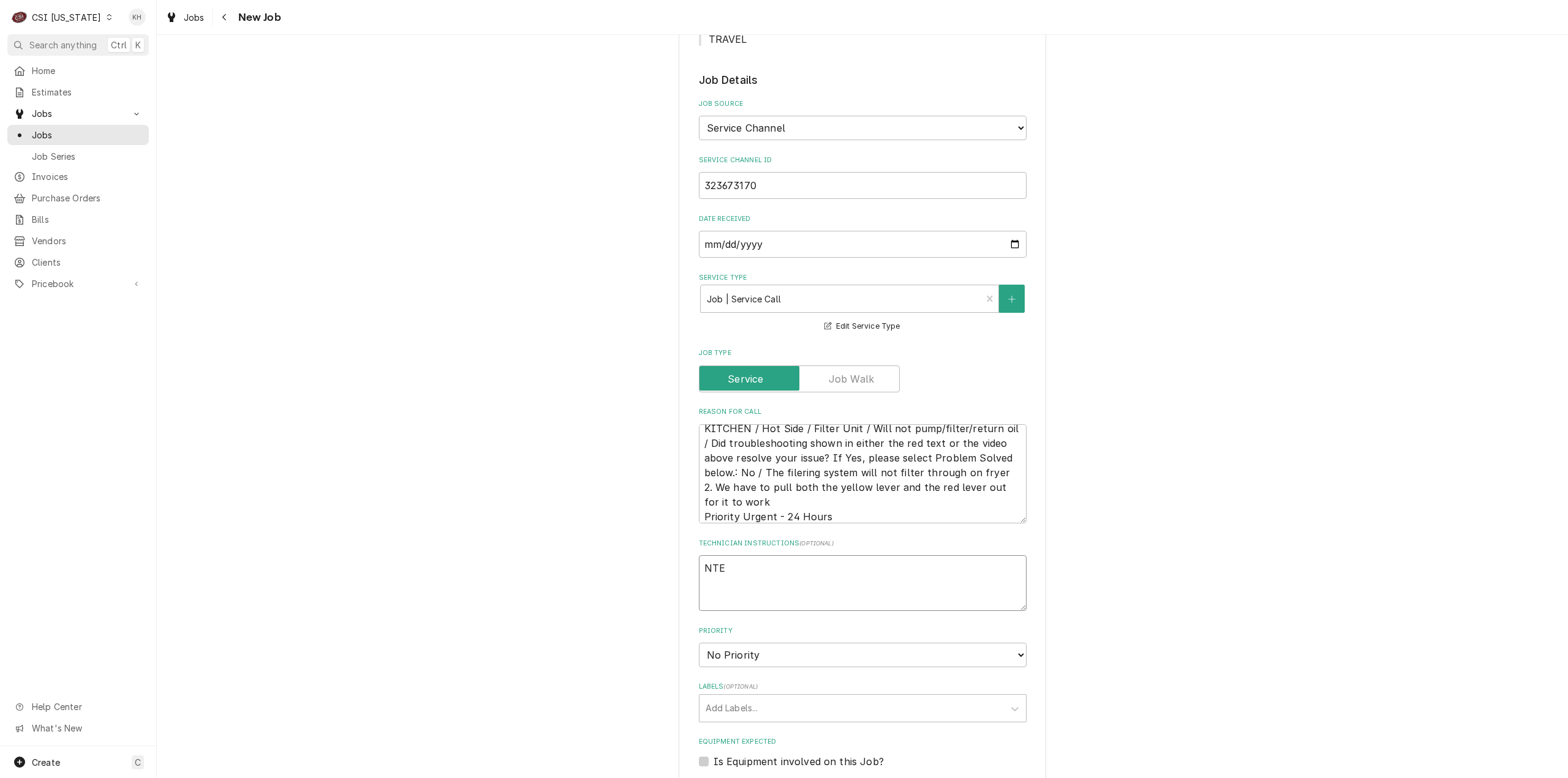
type textarea "NTE"
type textarea "x"
type textarea "NTE $"
type textarea "x"
type textarea "NTE $4"
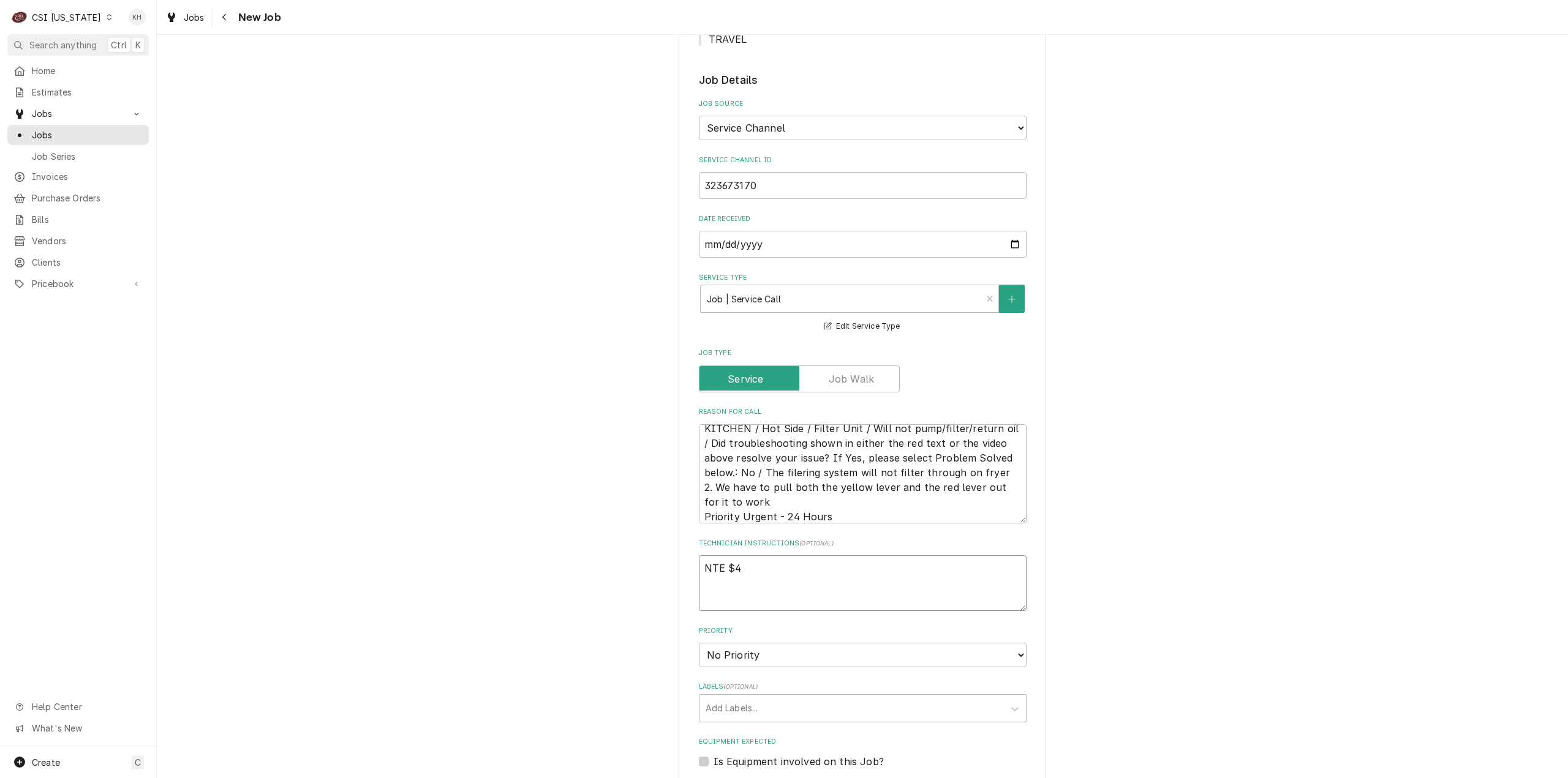
type textarea "x"
type textarea "NTE $45"
type textarea "x"
type textarea "NTE $450"
type textarea "x"
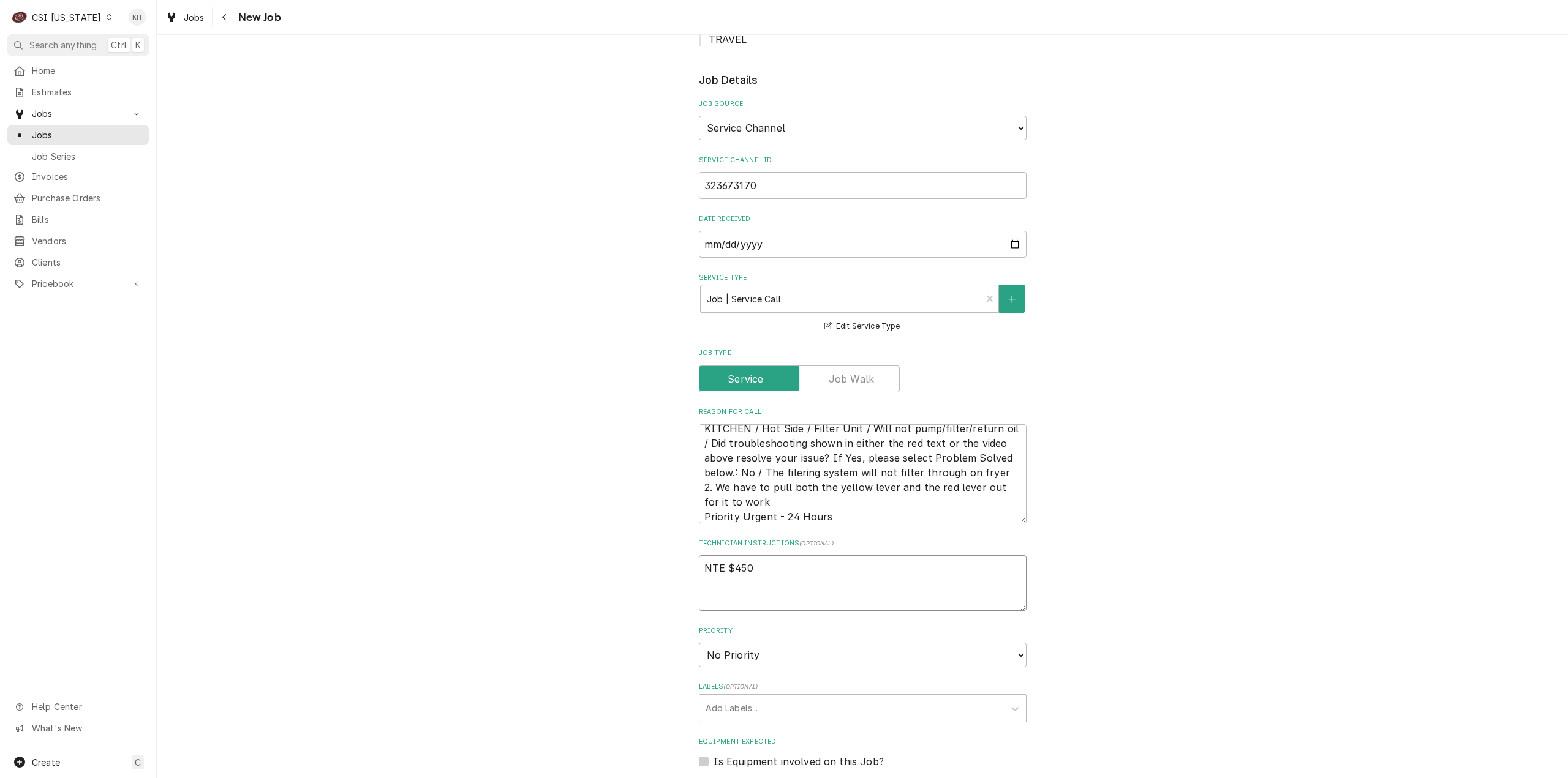
type textarea "NTE $450."
type textarea "x"
type textarea "NTE $450.0"
type textarea "x"
type textarea "NTE $450.00"
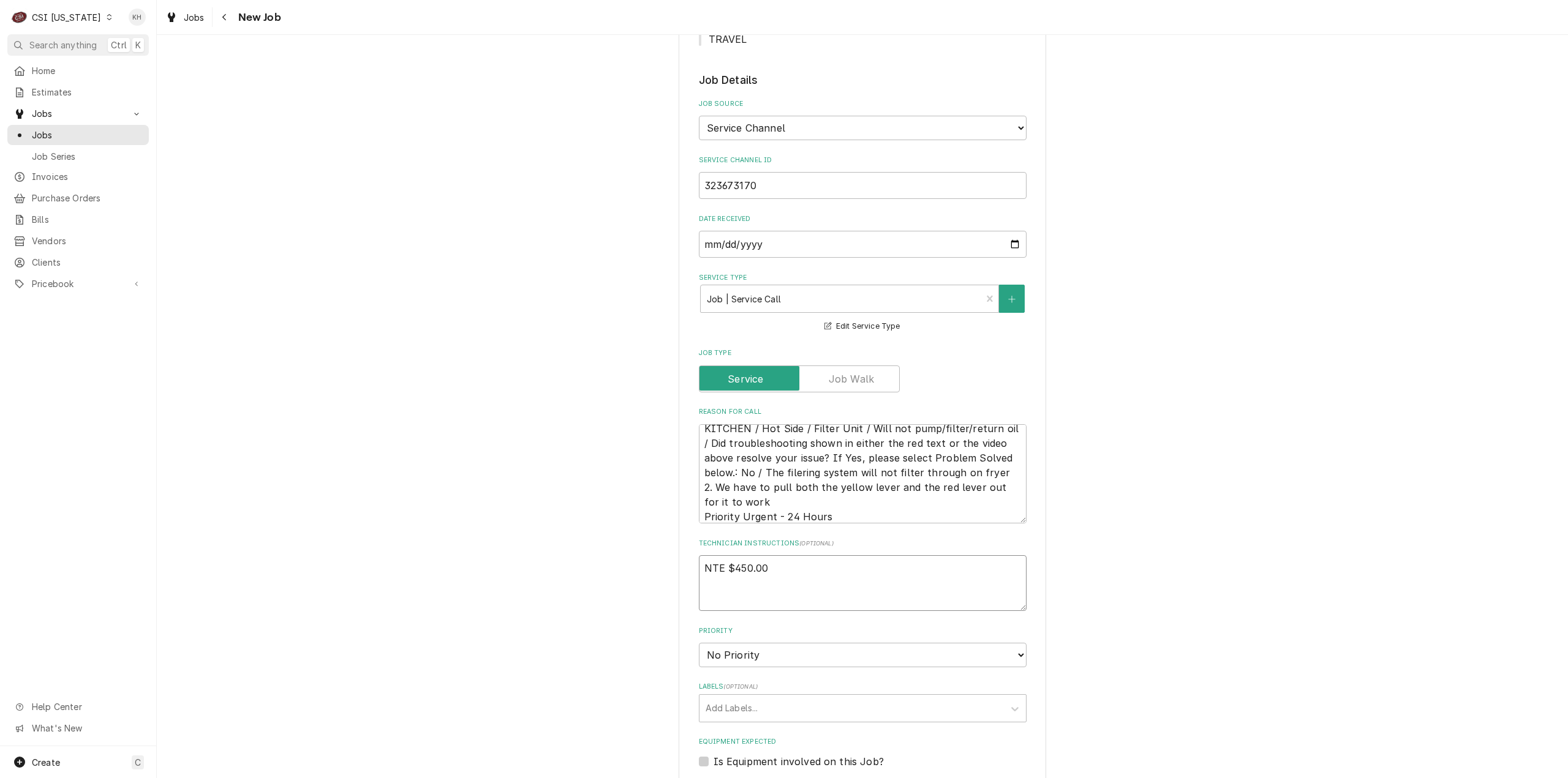
type textarea "x"
type textarea "NTE $450.00"
type textarea "x"
type textarea "NTE $450.00"
type textarea "x"
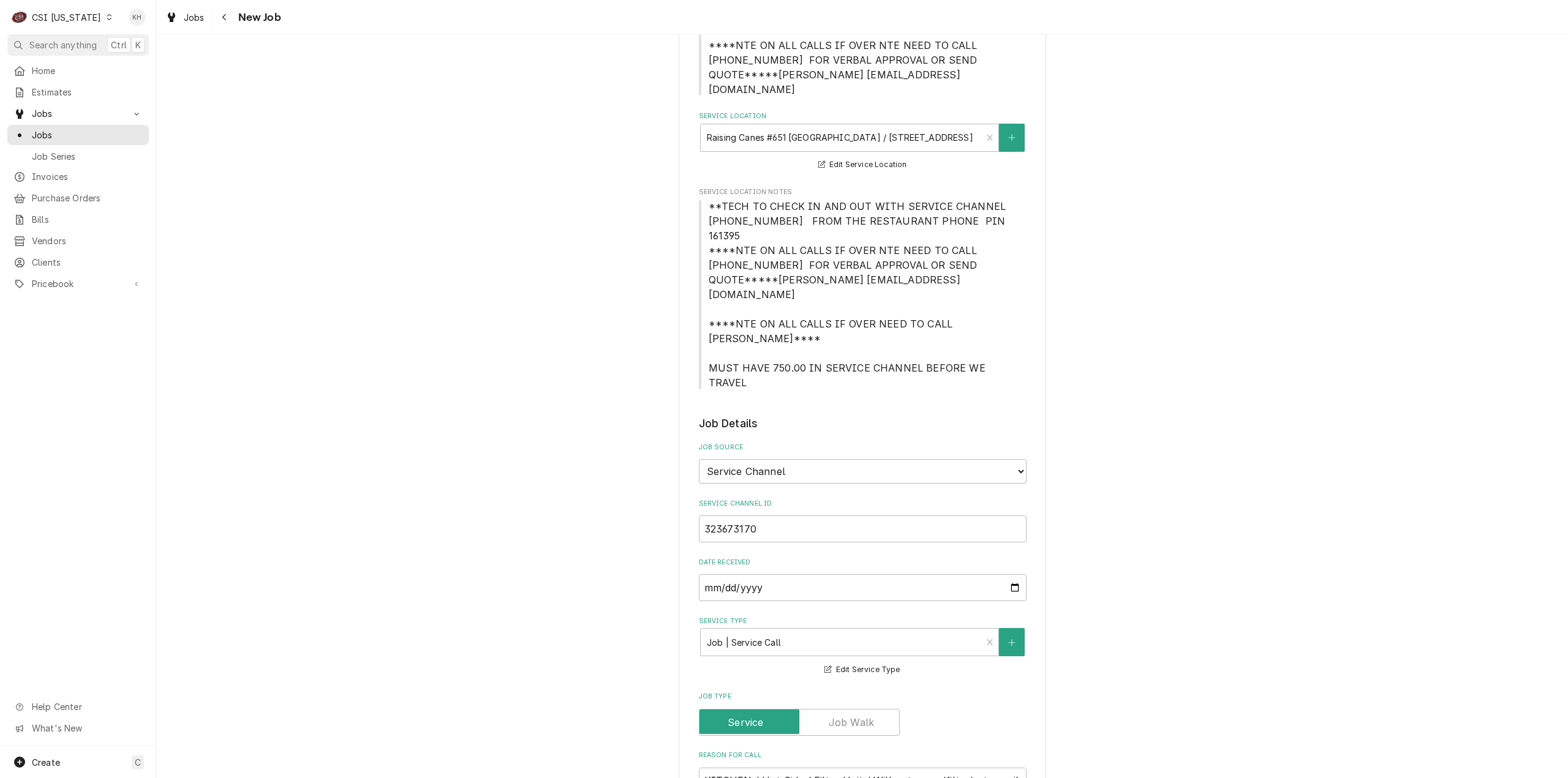
scroll to position [184, 0]
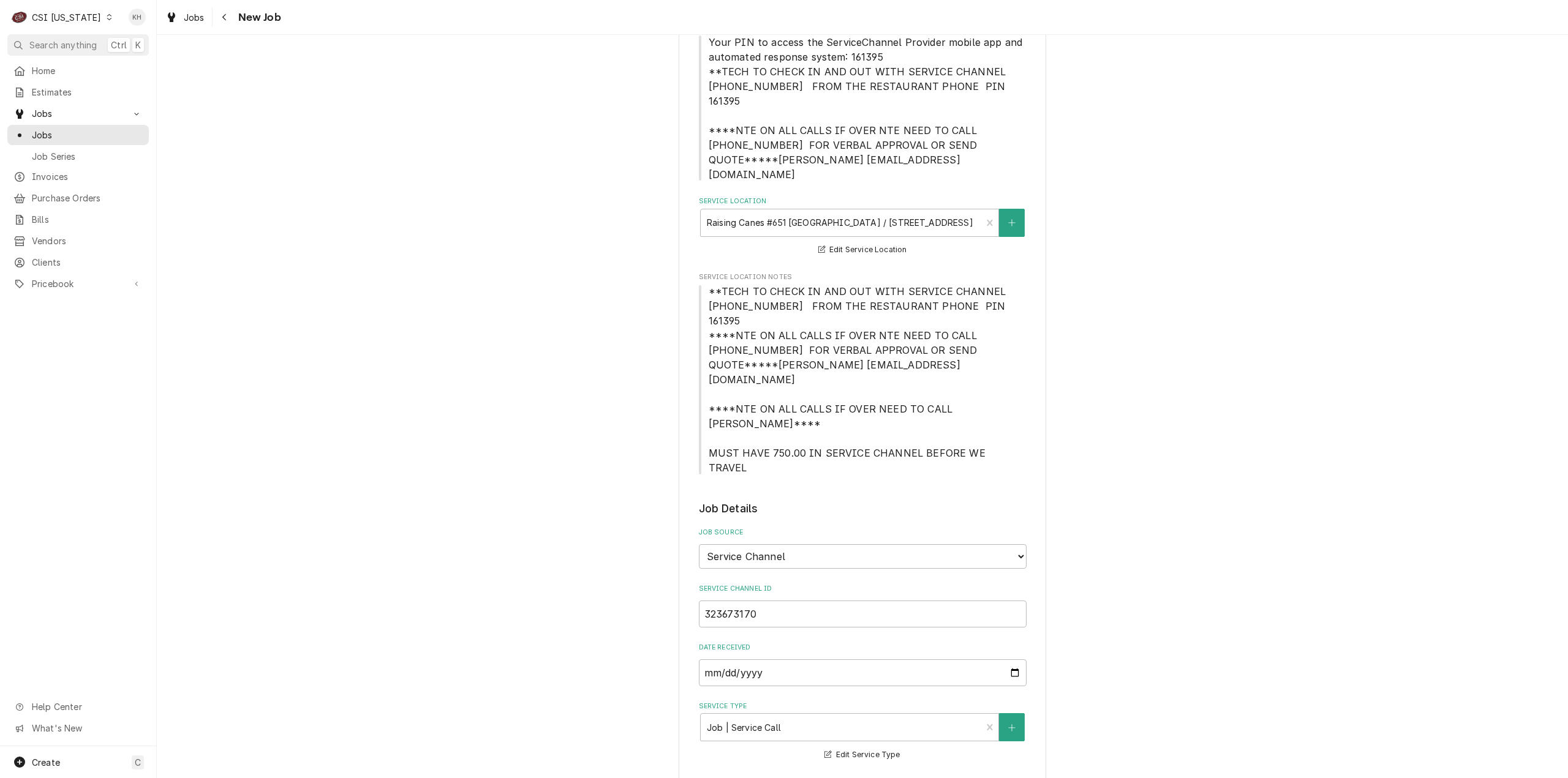
type textarea "NTE $450.00"
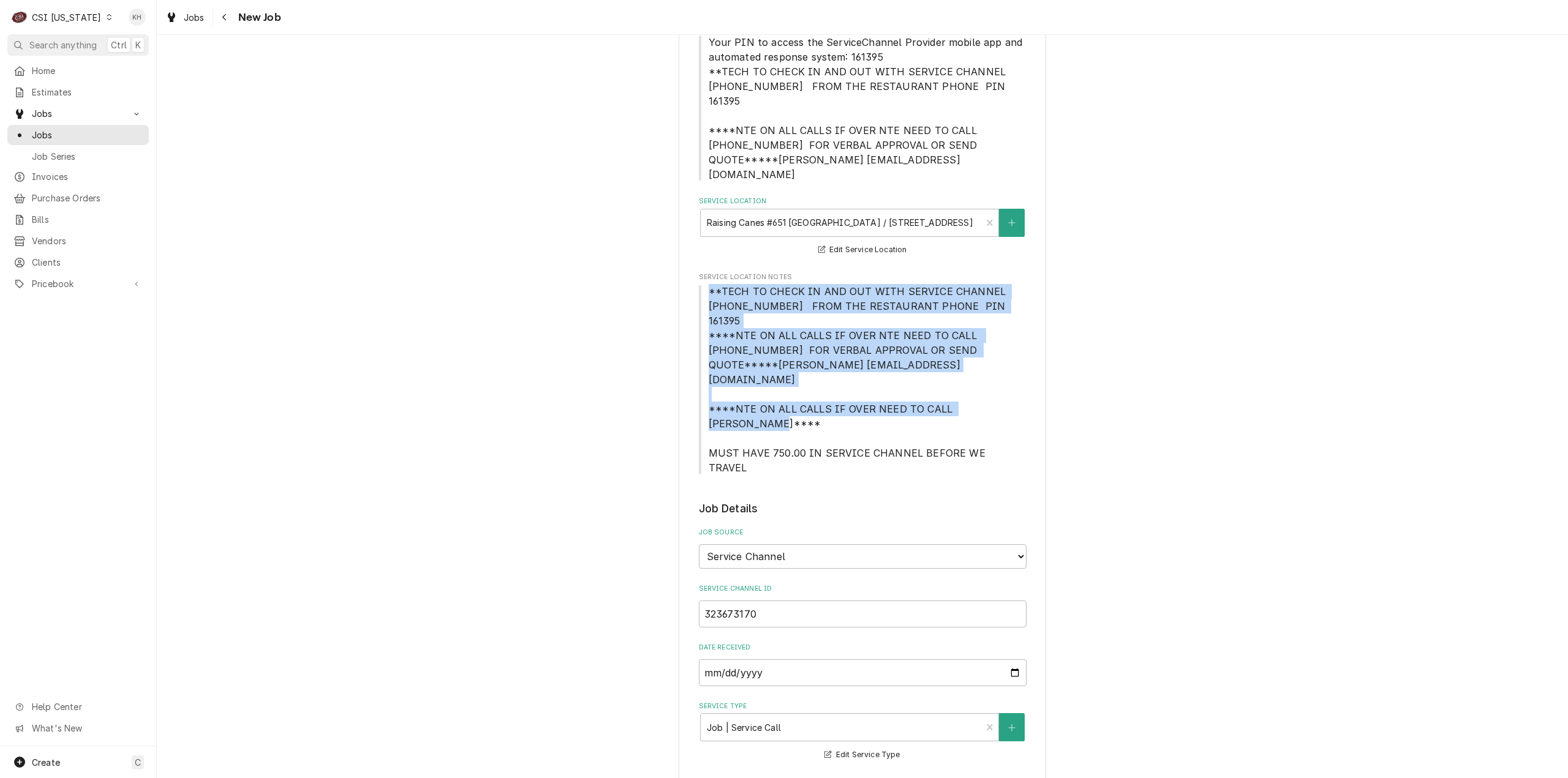
drag, startPoint x: 702, startPoint y: 262, endPoint x: 835, endPoint y: 364, distance: 167.6
click at [835, 364] on span "**TECH TO CHECK IN AND OUT WITH SERVICE CHANNEL 516-500-7776 FROM THE RESTAURAN…" at bounding box center [863, 379] width 328 height 191
click at [810, 373] on span "**TECH TO CHECK IN AND OUT WITH SERVICE CHANNEL 516-500-7776 FROM THE RESTAURAN…" at bounding box center [863, 379] width 328 height 191
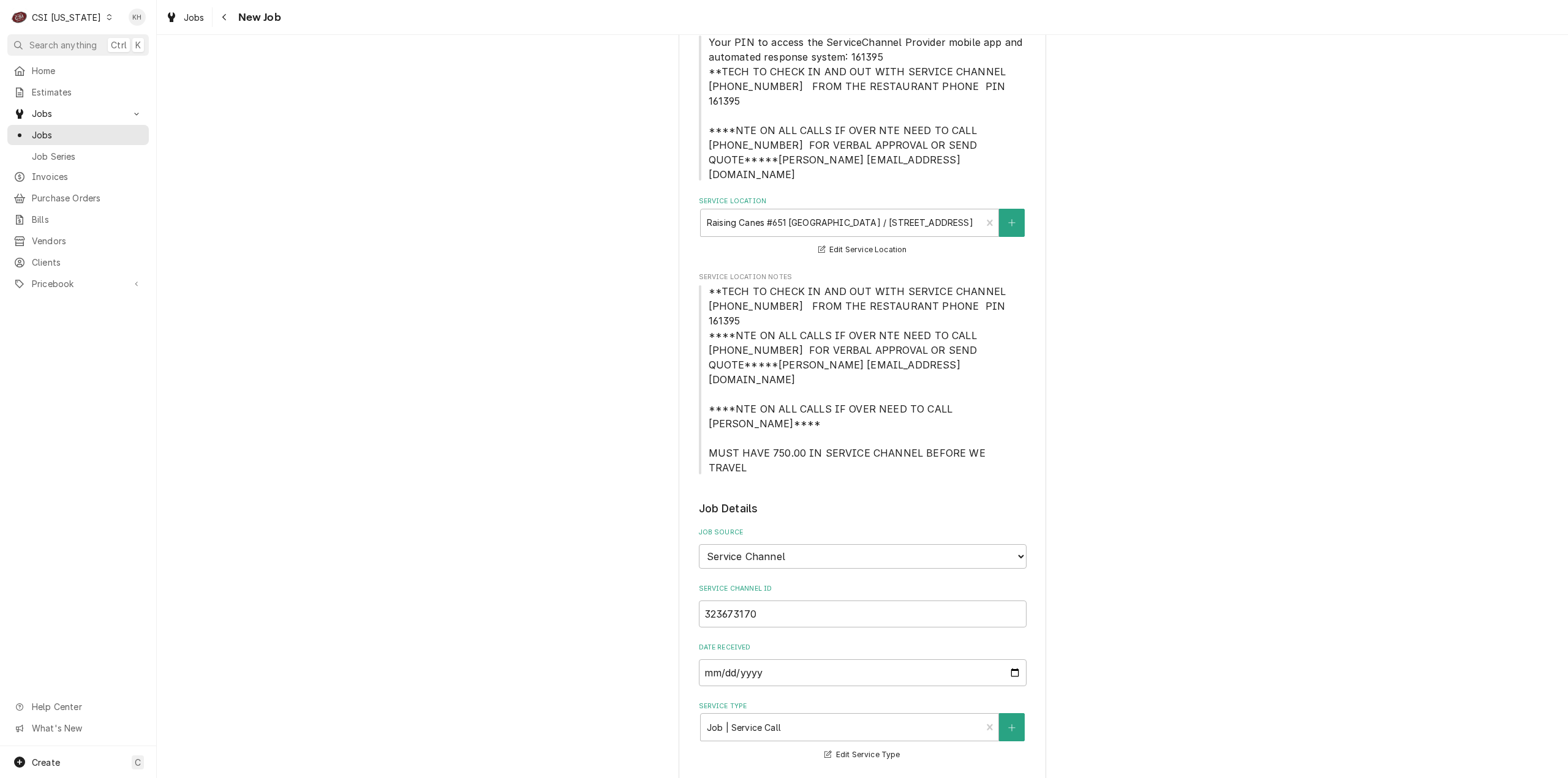
click at [869, 394] on span "**TECH TO CHECK IN AND OUT WITH SERVICE CHANNEL 516-500-7776 FROM THE RESTAURAN…" at bounding box center [859, 379] width 301 height 188
drag, startPoint x: 702, startPoint y: 260, endPoint x: 976, endPoint y: 284, distance: 275.0
click at [976, 284] on span "**TECH TO CHECK IN AND OUT WITH SERVICE CHANNEL 516-500-7776 FROM THE RESTAURAN…" at bounding box center [863, 379] width 328 height 191
copy span "**TECH TO CHECK IN AND OUT WITH SERVICE CHANNEL 516-500-7776 FROM THE RESTAURAN…"
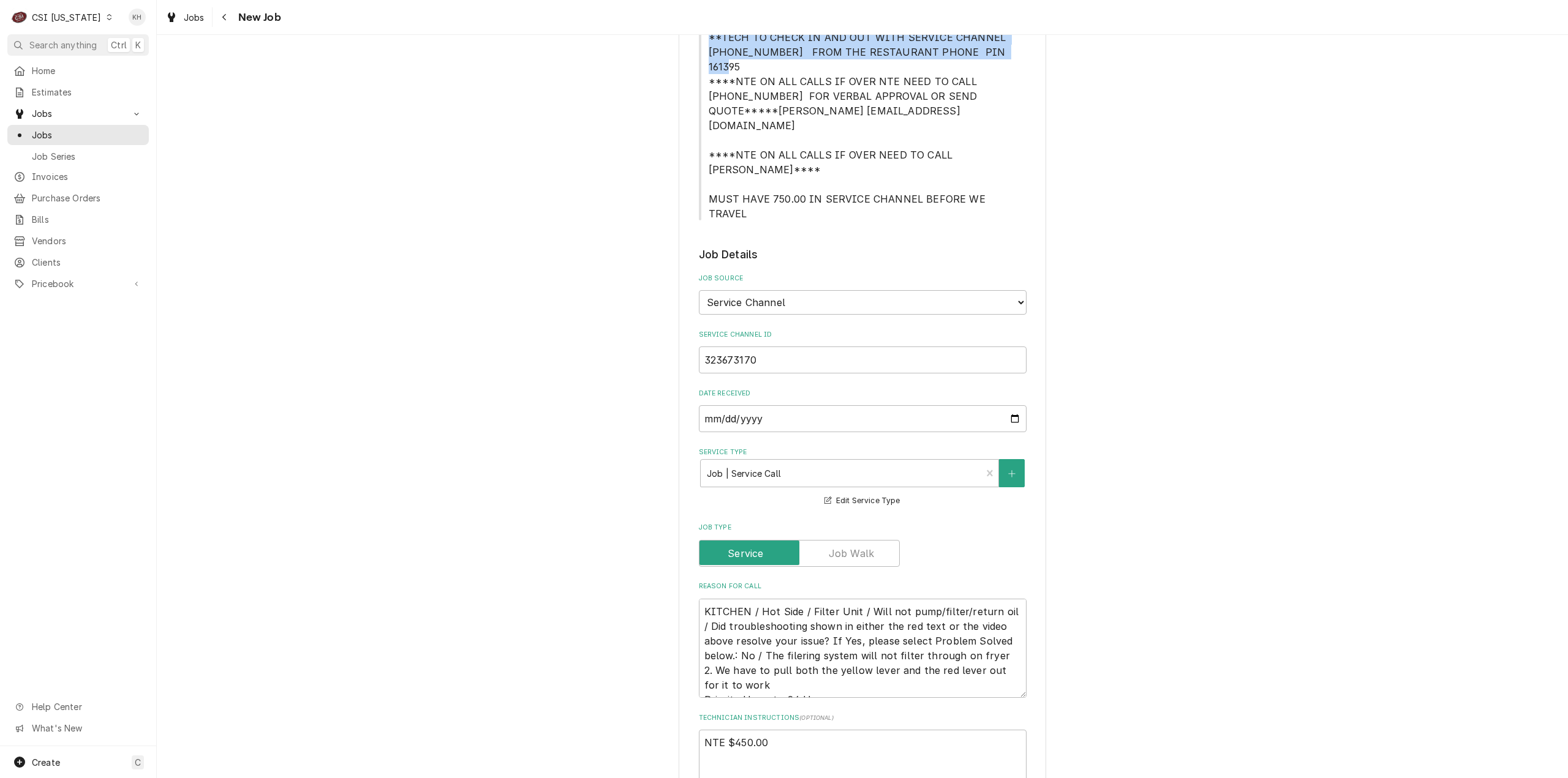
scroll to position [551, 0]
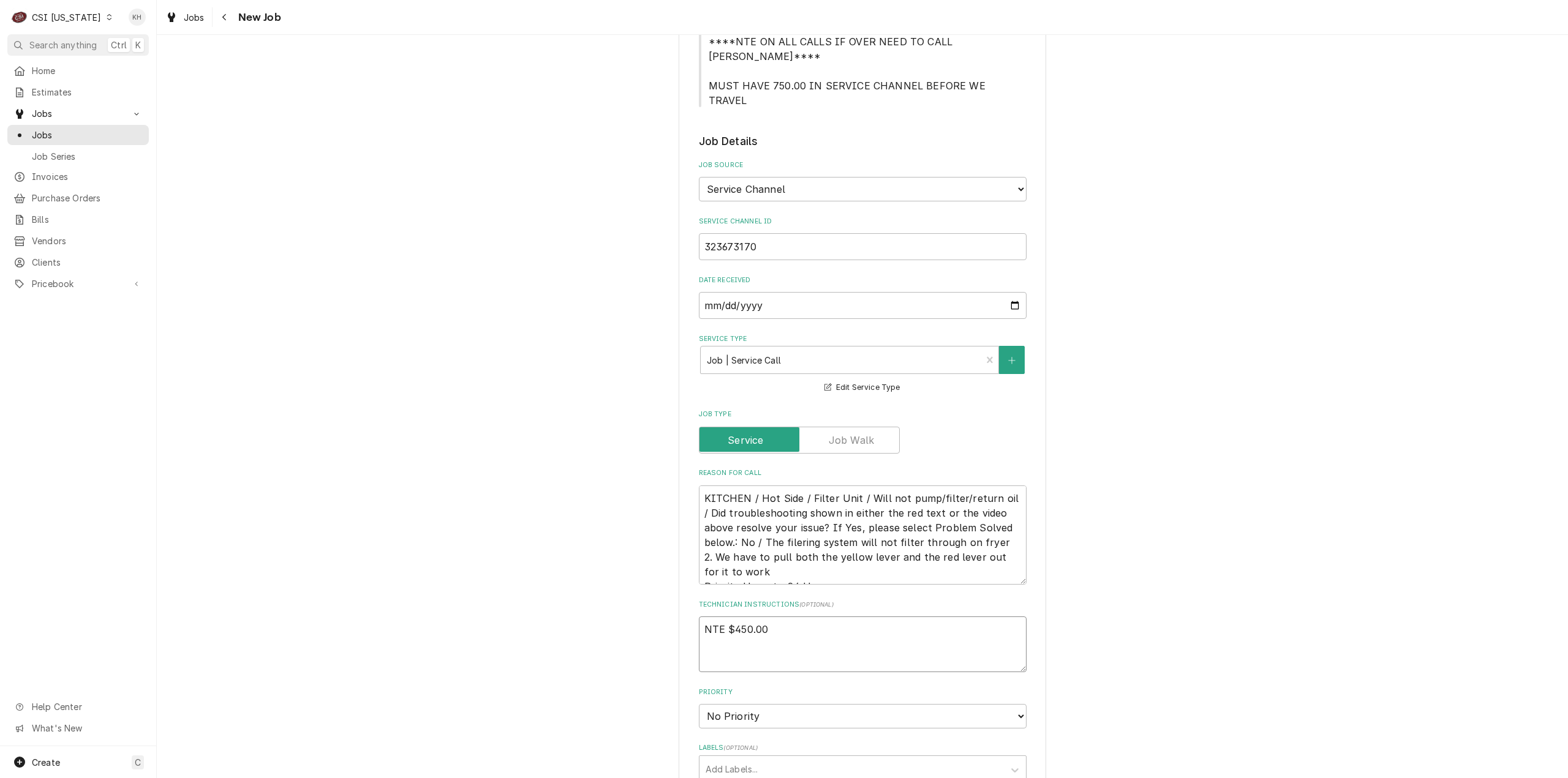
click at [763, 616] on textarea "NTE $450.00" at bounding box center [863, 644] width 328 height 56
paste textarea "**TECH TO CHECK IN AND OUT WITH SERVICE CHANNEL 516-500-7776 FROM THE RESTAURAN…"
type textarea "x"
type textarea "NTE $450.00 **TECH TO CHECK IN AND OUT WITH SERVICE CHANNEL 516-500-7776 FROM T…"
type textarea "x"
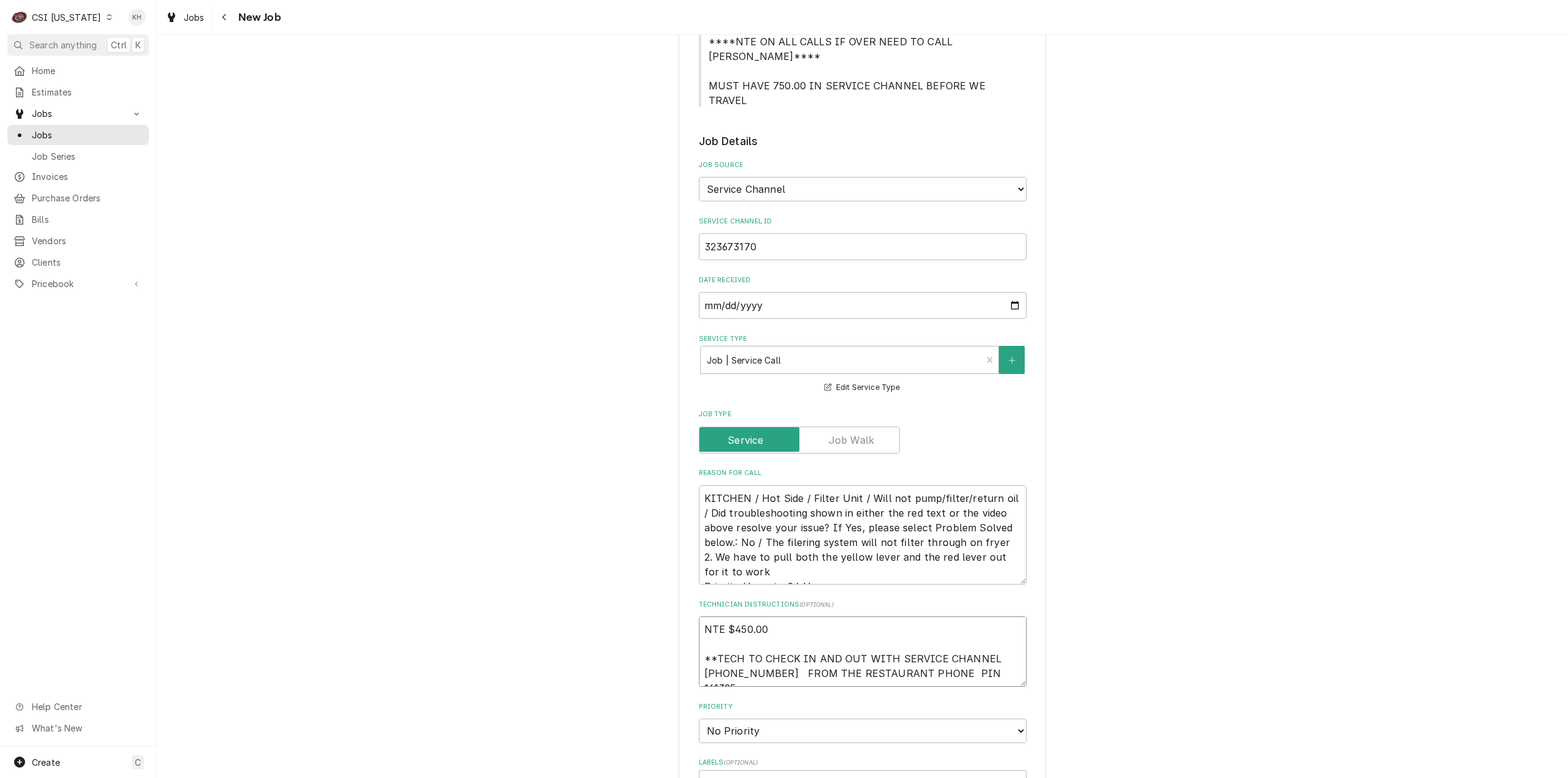
type textarea "NTE $450.00 **TECH TO CHECK IN AND OUT WITH SERVICE CHANNEL 516-500-7776 FROM T…"
type textarea "x"
type textarea "NTE $450.00 **TECH TO CHECK IN AND OUT WITH SERVICE CHANNEL 516-500-7776 FROM T…"
type textarea "x"
type textarea "NTE $450.00 **TECH TO CHECK IN AND OUT WITH SERVICE CHANNEL 516-500-7776 FROM T…"
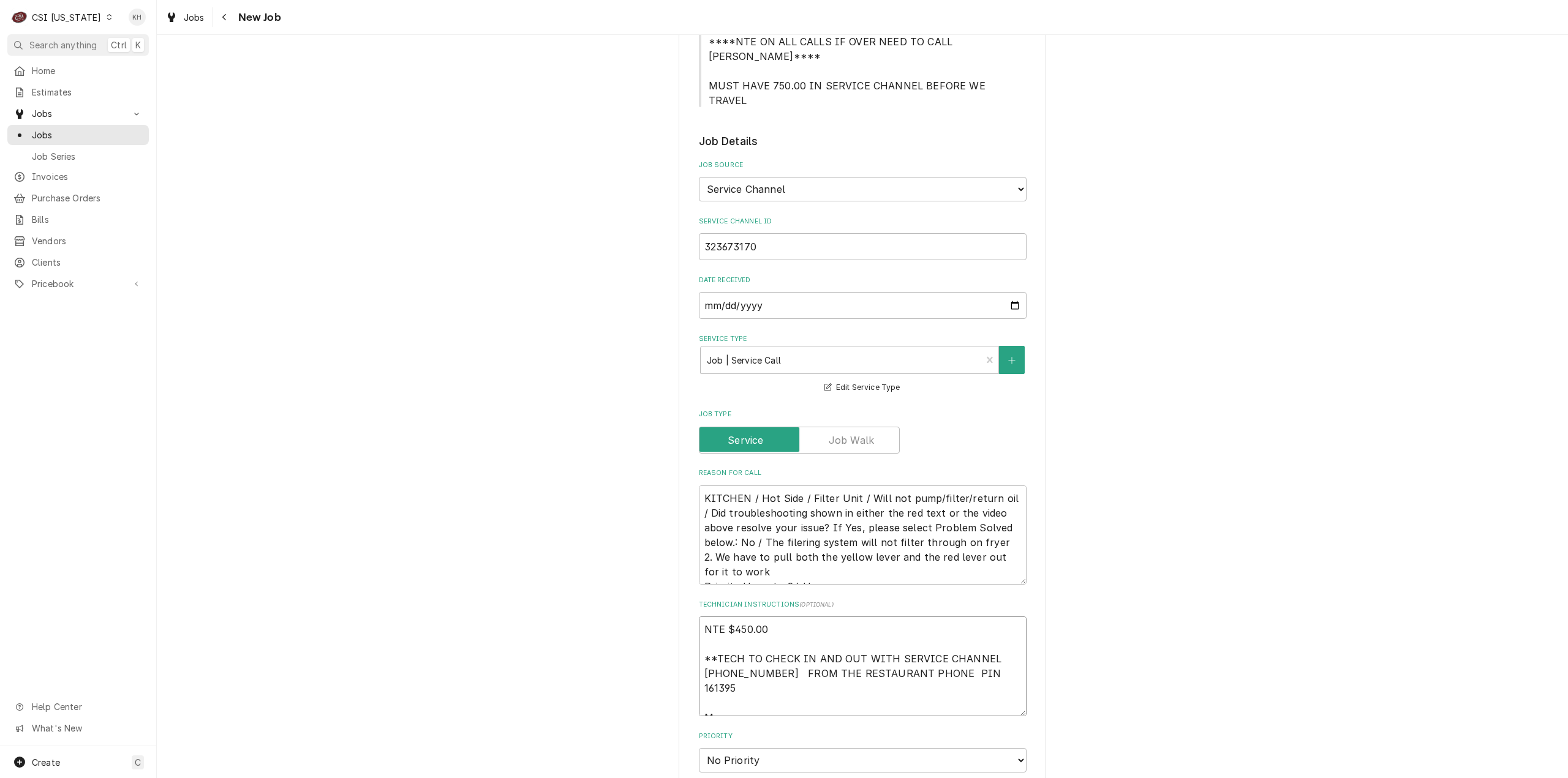
type textarea "x"
type textarea "NTE $450.00 **TECH TO CHECK IN AND OUT WITH SERVICE CHANNEL 516-500-7776 FROM T…"
type textarea "x"
type textarea "NTE $450.00 **TECH TO CHECK IN AND OUT WITH SERVICE CHANNEL 516-500-7776 FROM T…"
type textarea "x"
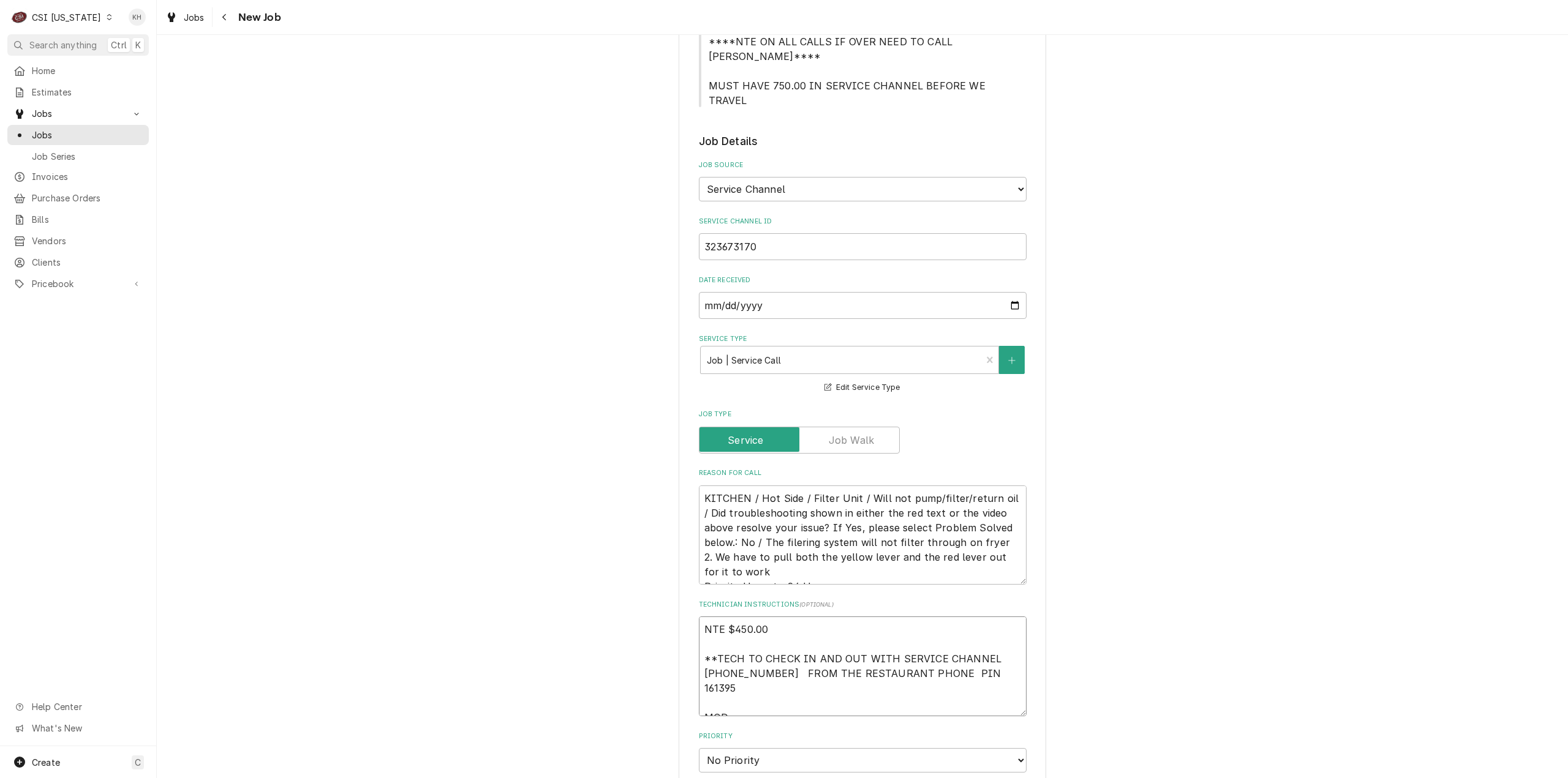
type textarea "NTE $450.00 **TECH TO CHECK IN AND OUT WITH SERVICE CHANNEL 516-500-7776 FROM T…"
click at [748, 633] on textarea "NTE $450.00 **TECH TO CHECK IN AND OUT WITH SERVICE CHANNEL 516-500-7776 FROM T…" at bounding box center [863, 666] width 328 height 100
paste textarea "270-883-2378"
type textarea "x"
type textarea "NTE $450.00 **TECH TO CHECK IN AND OUT WITH SERVICE CHANNEL 516-500-7776 FROM T…"
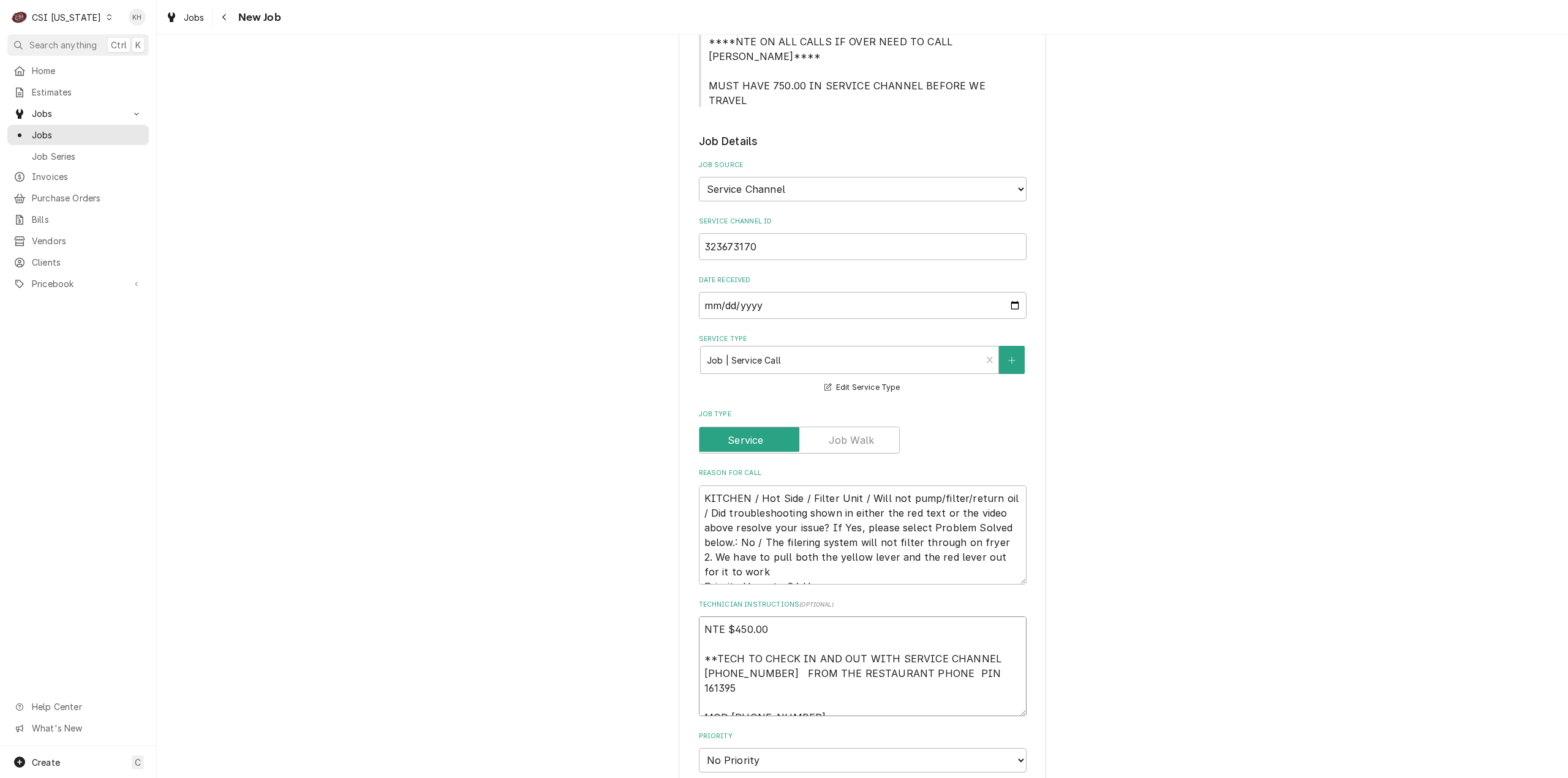
type textarea "x"
type textarea "NTE $450.00 **TECH TO CHECK IN AND OUT WITH SERVICE CHANNEL 516-500-7776 FROM T…"
click at [840, 748] on select "No Priority Urgent High Medium Low" at bounding box center [863, 760] width 328 height 24
select select "3"
click at [699, 748] on select "No Priority Urgent High Medium Low" at bounding box center [863, 760] width 328 height 24
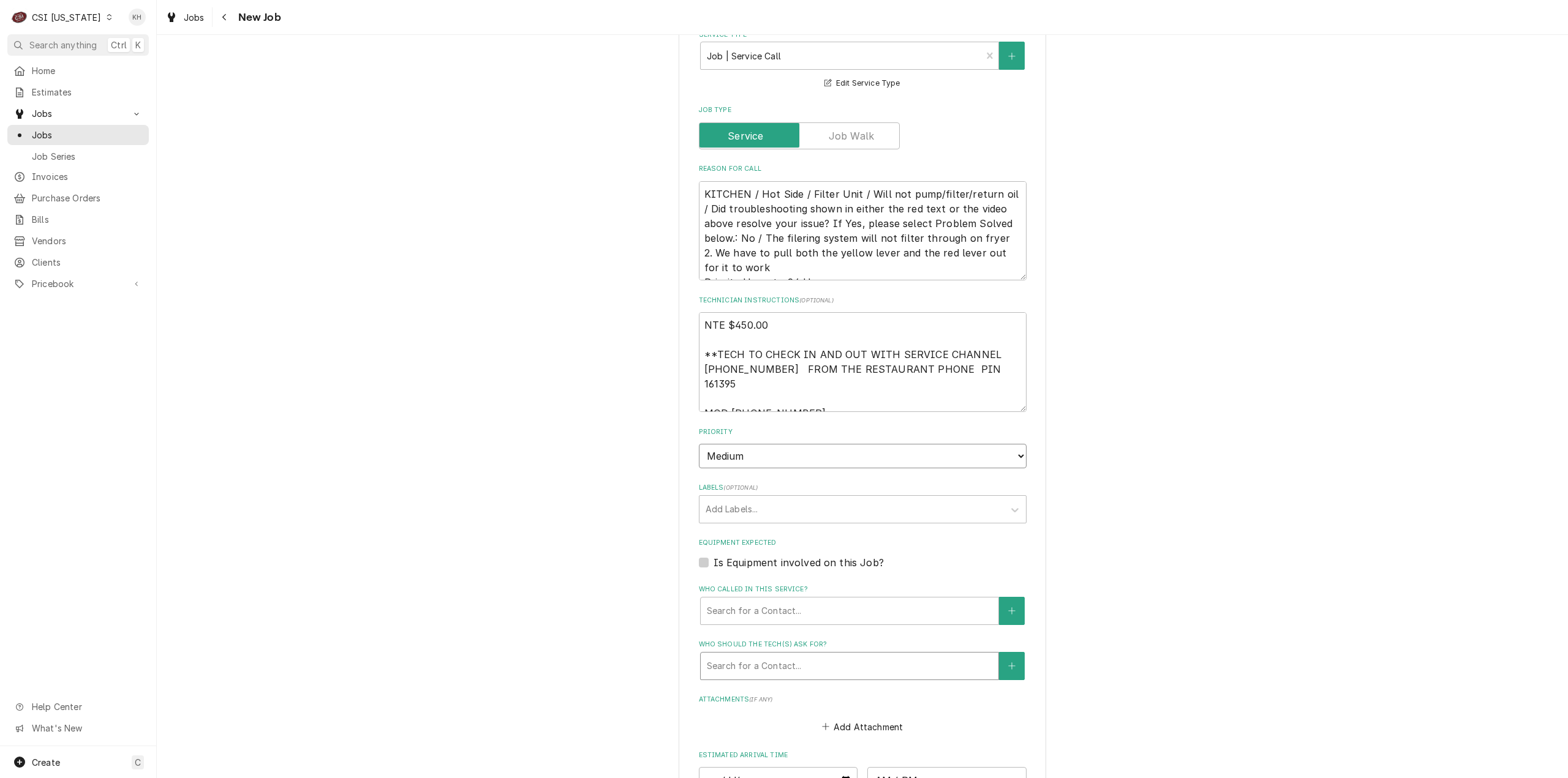
type textarea "x"
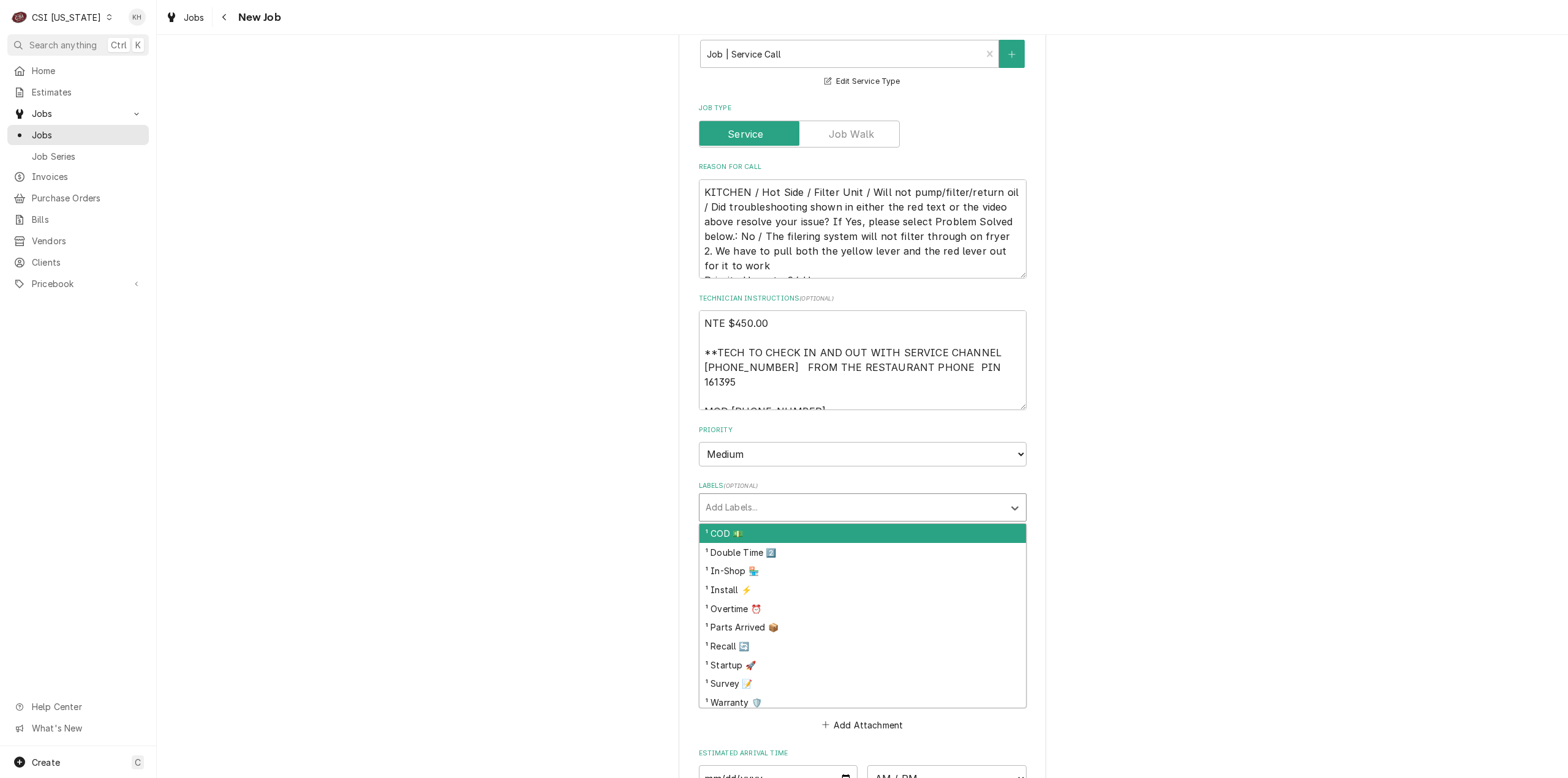
click at [754, 497] on div "Labels" at bounding box center [852, 508] width 292 height 22
type input "cook"
type textarea "x"
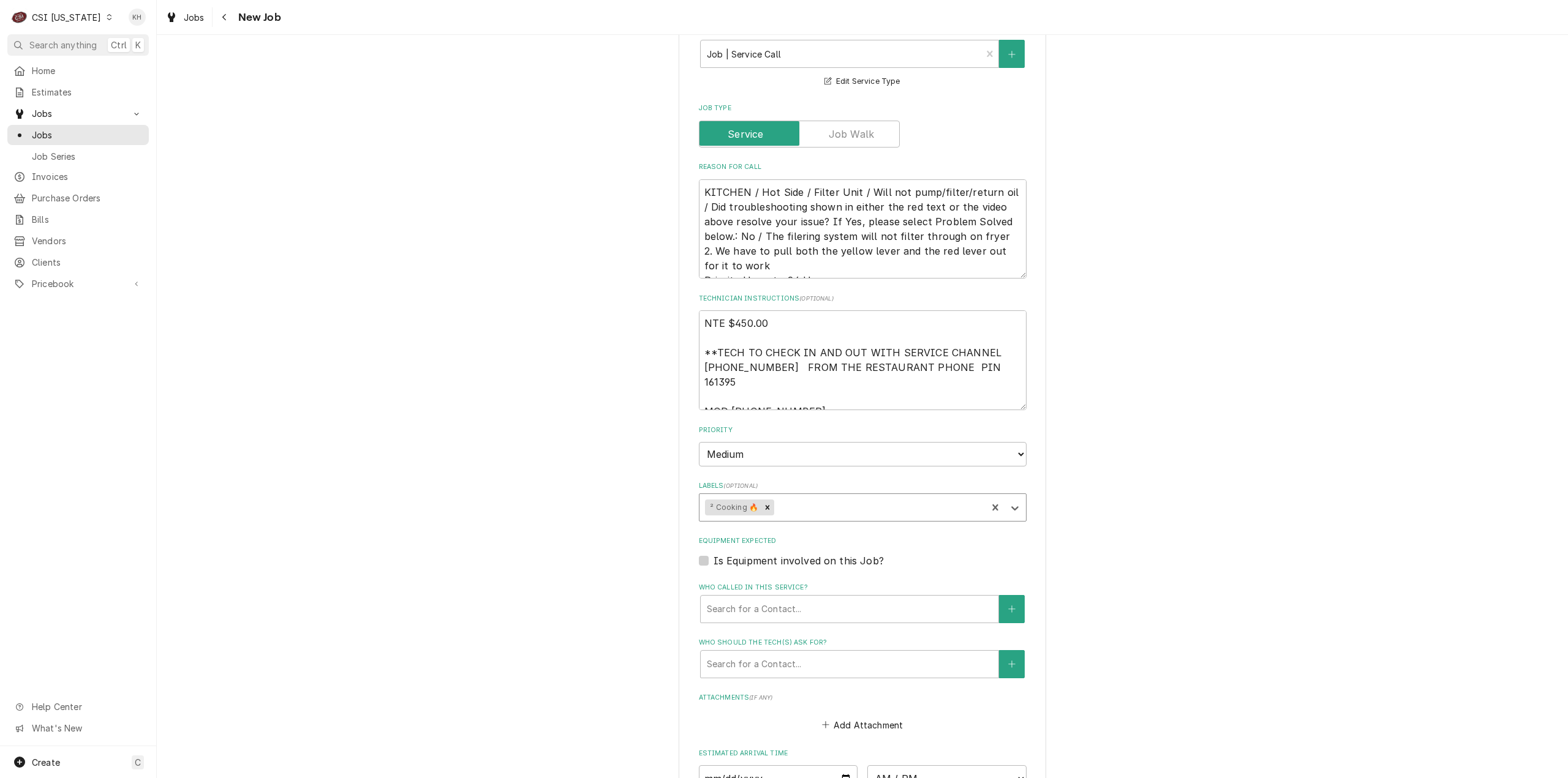
type textarea "x"
click at [714, 554] on label "Is Equipment involved on this Job?" at bounding box center [799, 561] width 170 height 15
click at [714, 554] on input "Equipment Expected" at bounding box center [877, 567] width 328 height 27
checkbox input "true"
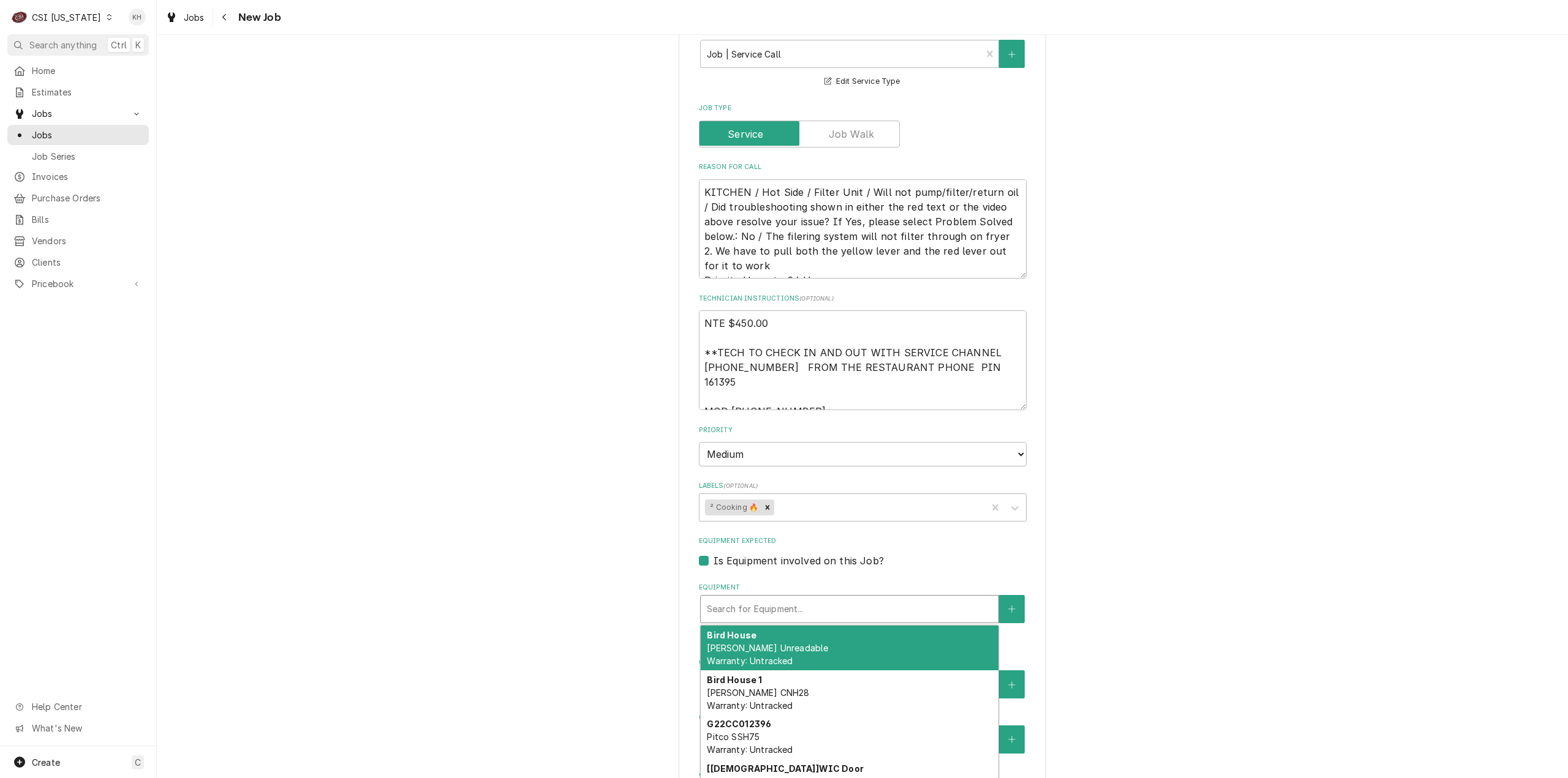
drag, startPoint x: 753, startPoint y: 530, endPoint x: 762, endPoint y: 522, distance: 12.0
click at [760, 596] on div "Search for Equipment..." at bounding box center [850, 609] width 298 height 27
type textarea "x"
type input "f"
type textarea "x"
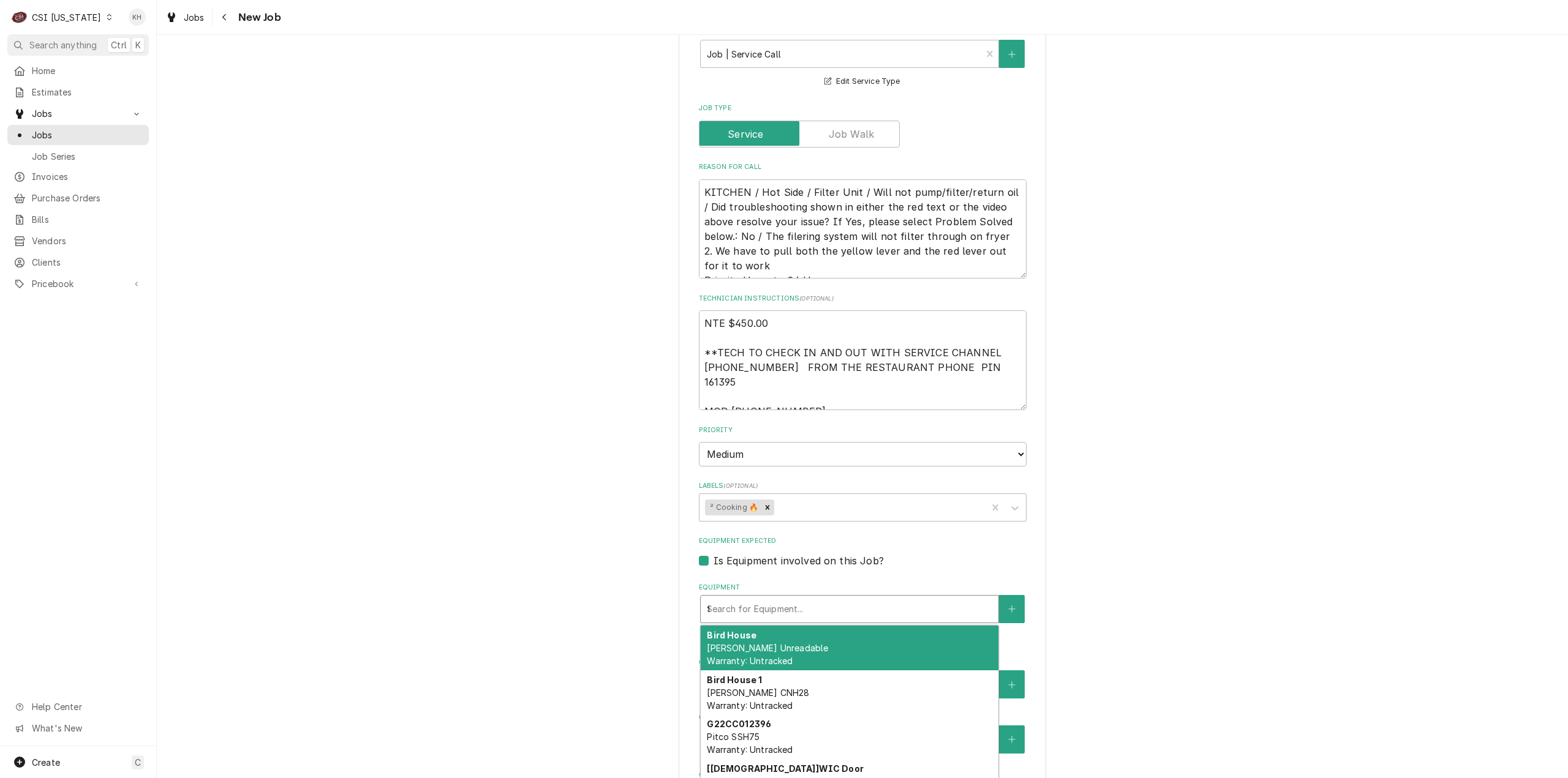
type input "fr"
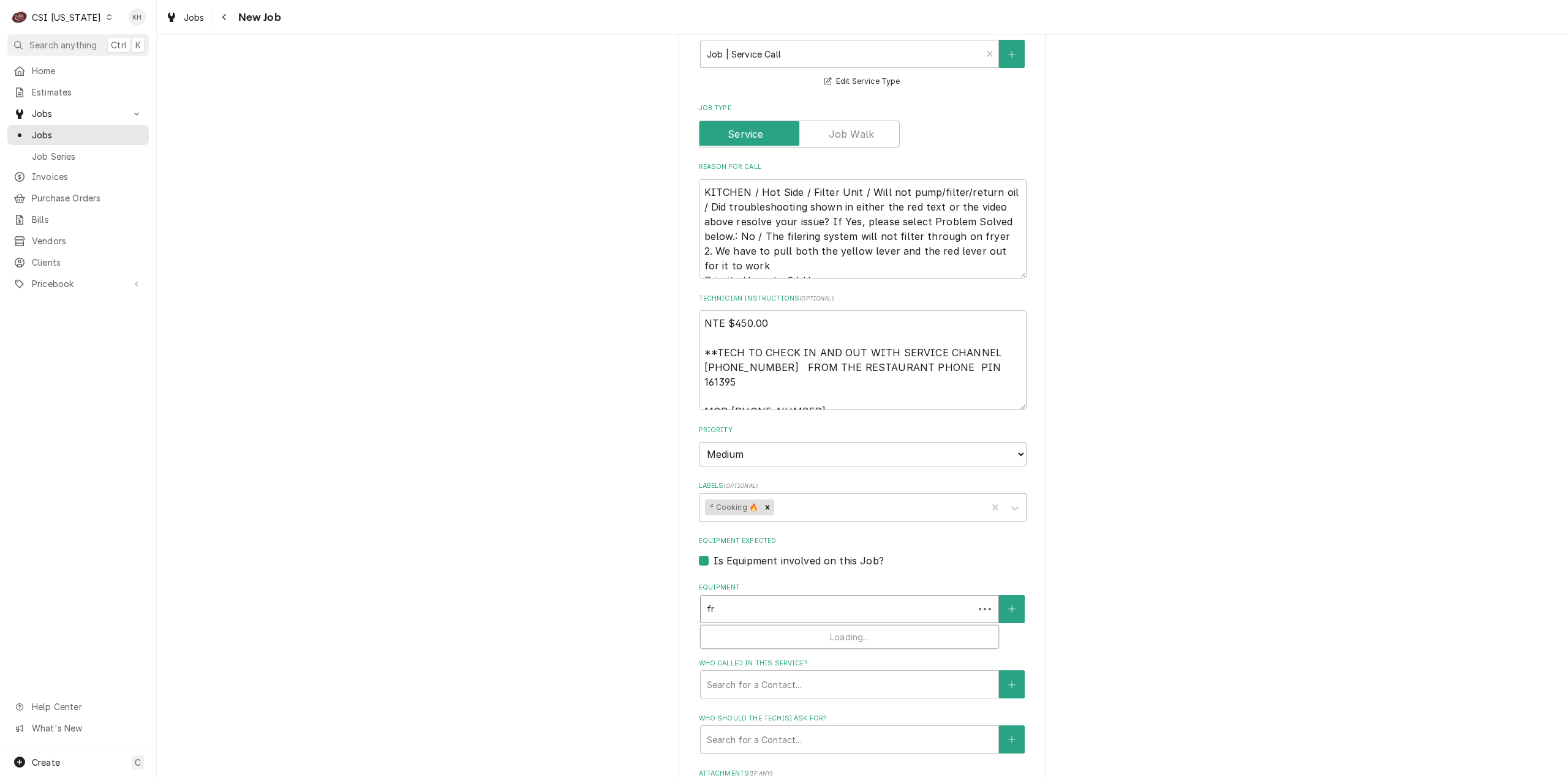
type textarea "x"
type input "fry"
click at [1014, 595] on button "Equipment" at bounding box center [1012, 609] width 26 height 28
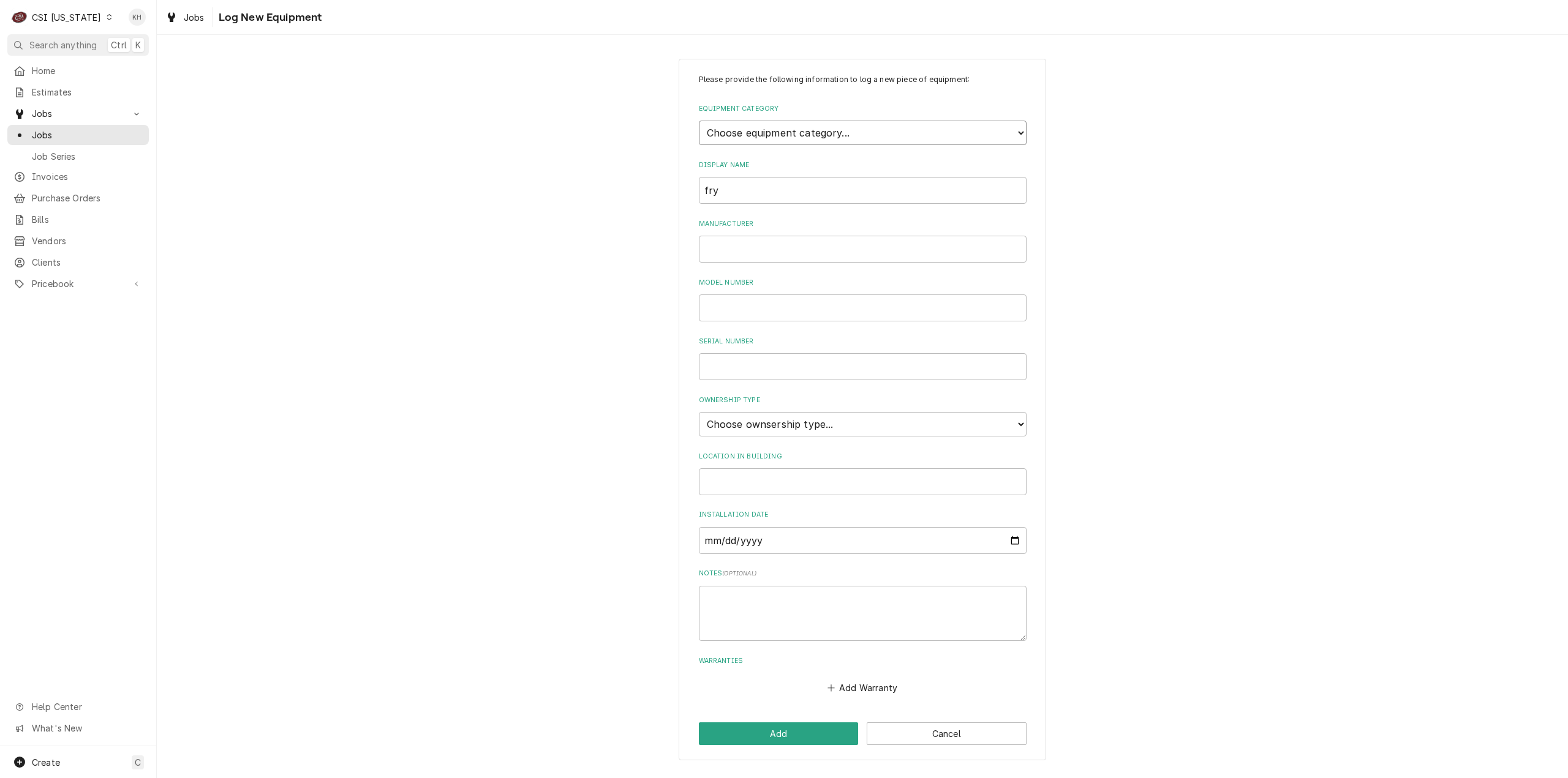
click at [794, 136] on select "Choose equipment category... Cooking Equipment Fryers Ice Machines Ovens and Ra…" at bounding box center [863, 132] width 328 height 24
select select "2"
click at [699, 120] on select "Choose equipment category... Cooking Equipment Fryers Ice Machines Ovens and Ra…" at bounding box center [863, 132] width 328 height 24
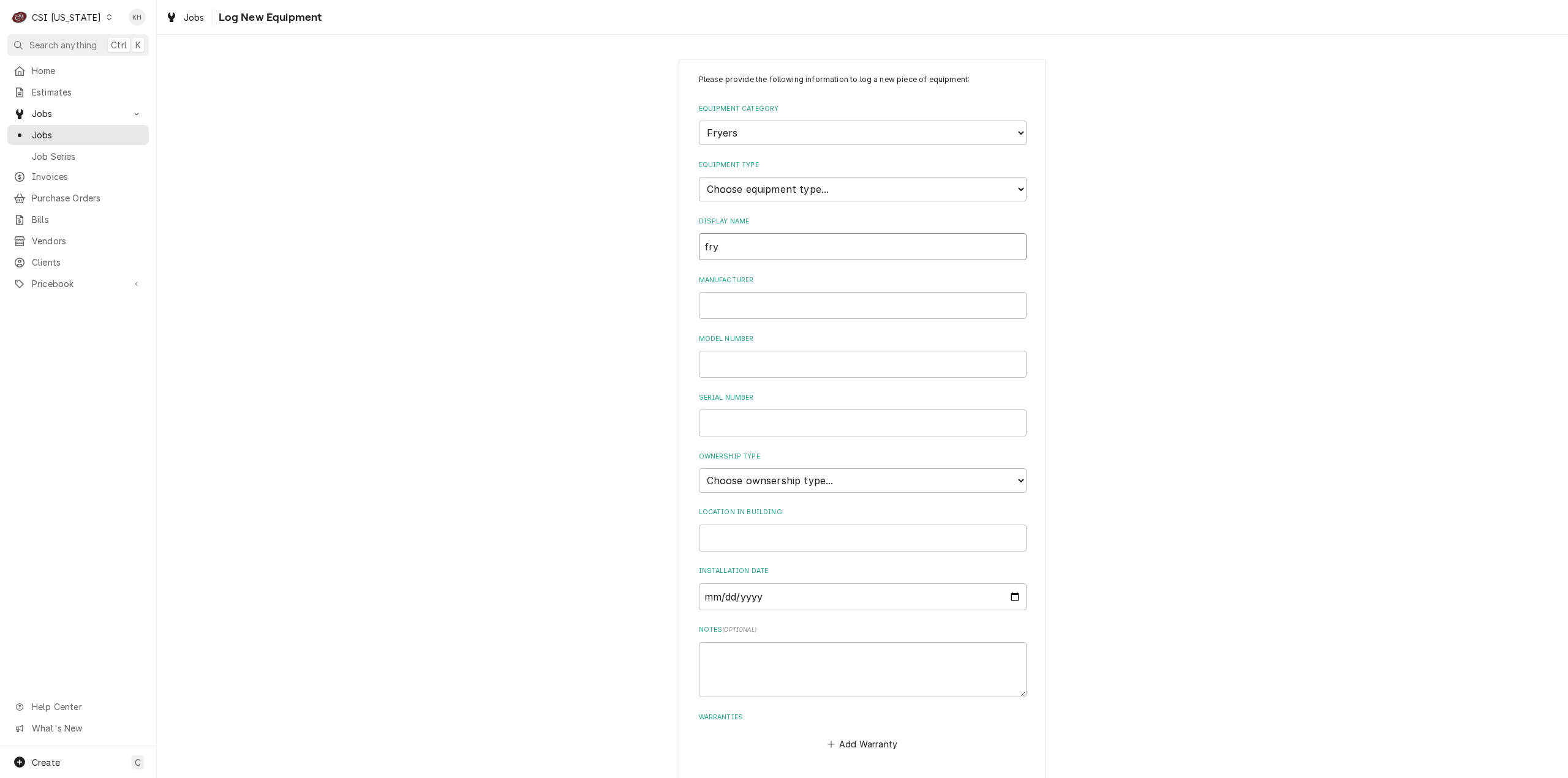
click at [727, 250] on input "fry" at bounding box center [863, 246] width 328 height 27
type input "fryer"
click at [754, 481] on select "Choose ownsership type... Unknown Owned Leased Rented" at bounding box center [863, 481] width 328 height 24
select select "1"
click at [699, 469] on select "Choose ownsership type... Unknown Owned Leased Rented" at bounding box center [863, 481] width 328 height 24
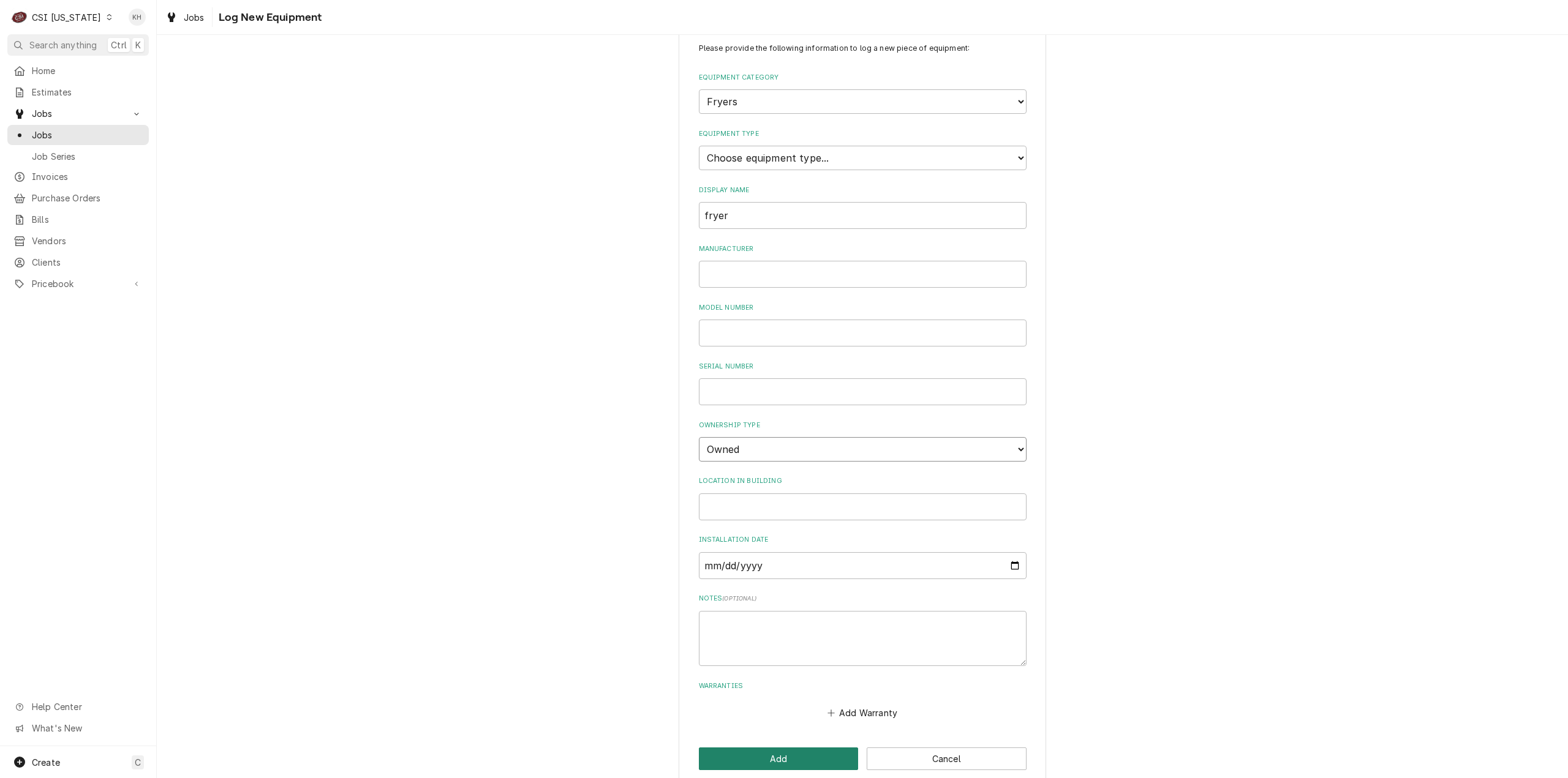
scroll to position [48, 0]
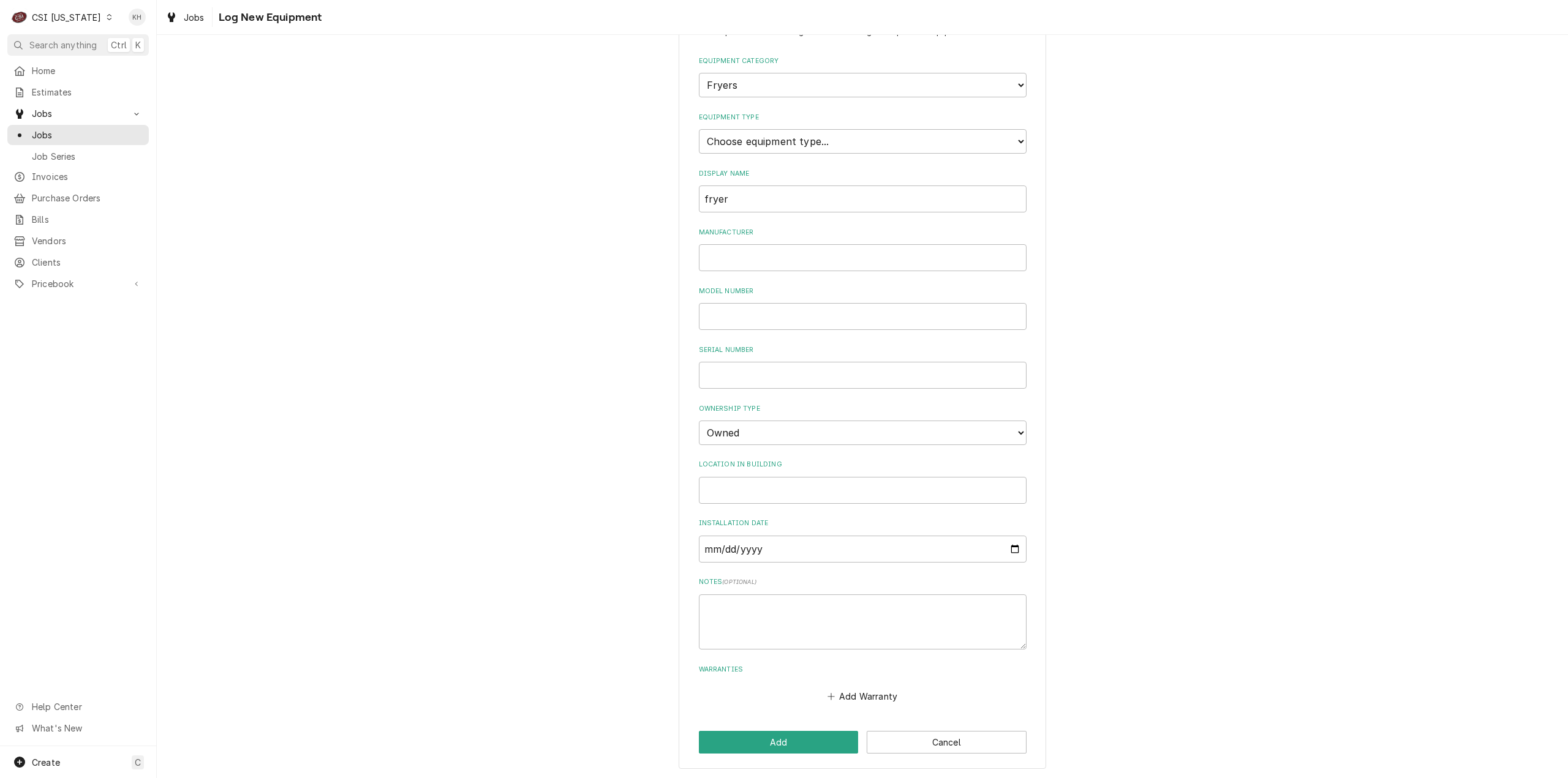
click at [777, 758] on div "Please provide the following information to log a new piece of equipment: Equip…" at bounding box center [862, 390] width 367 height 758
drag, startPoint x: 783, startPoint y: 745, endPoint x: 805, endPoint y: 717, distance: 35.6
click at [783, 745] on button "Add" at bounding box center [779, 742] width 160 height 22
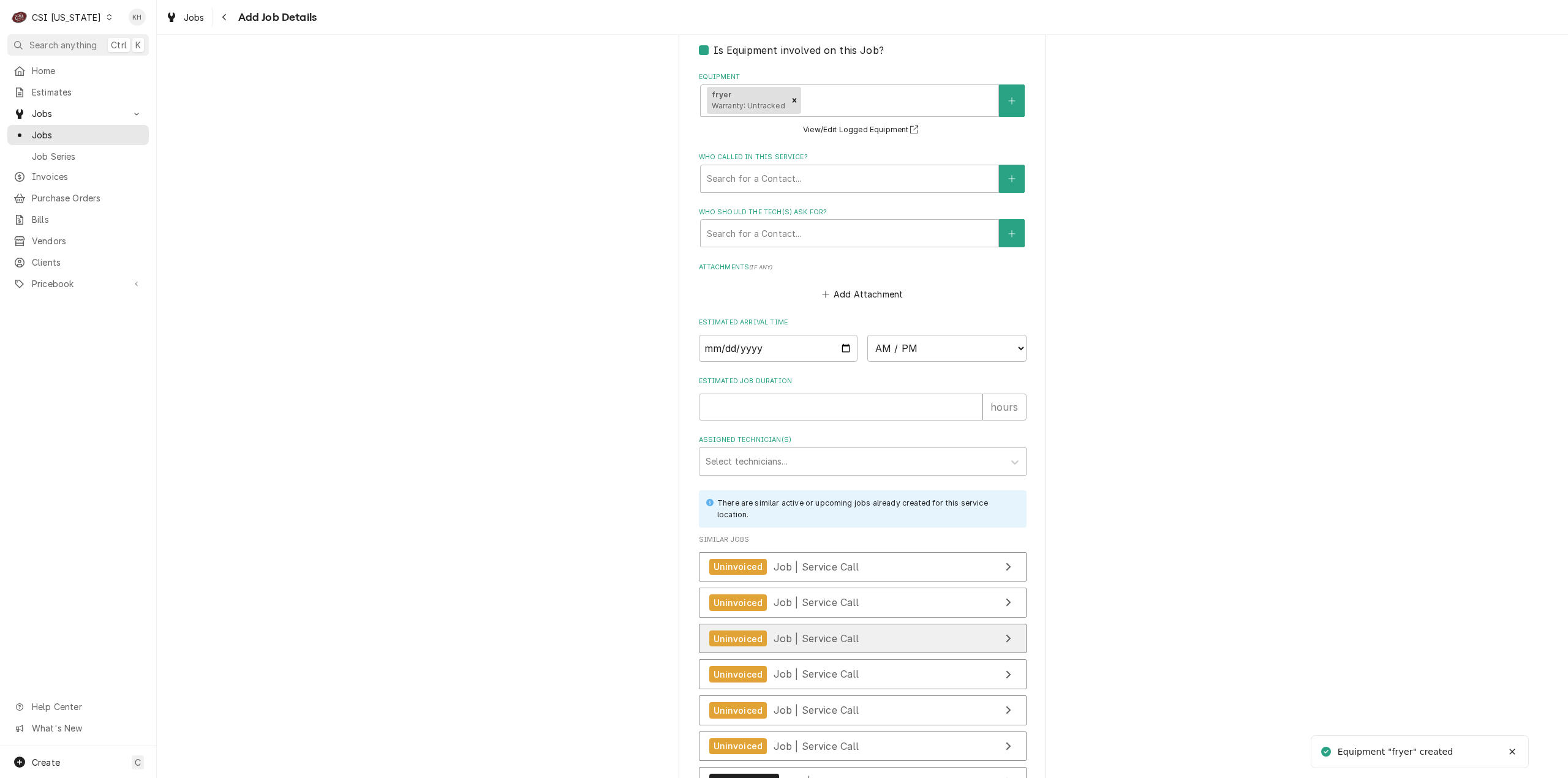
scroll to position [1430, 0]
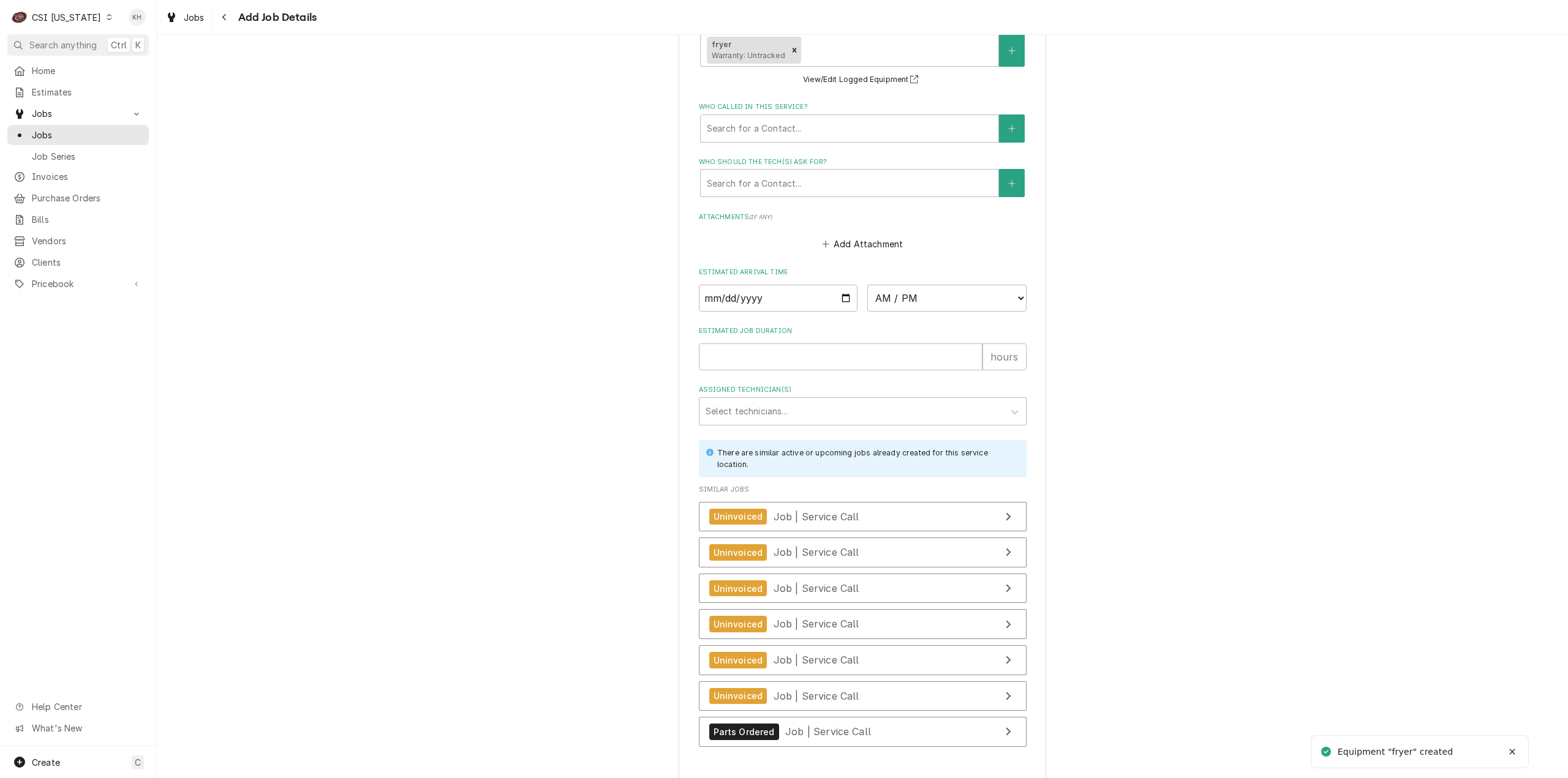
type textarea "x"
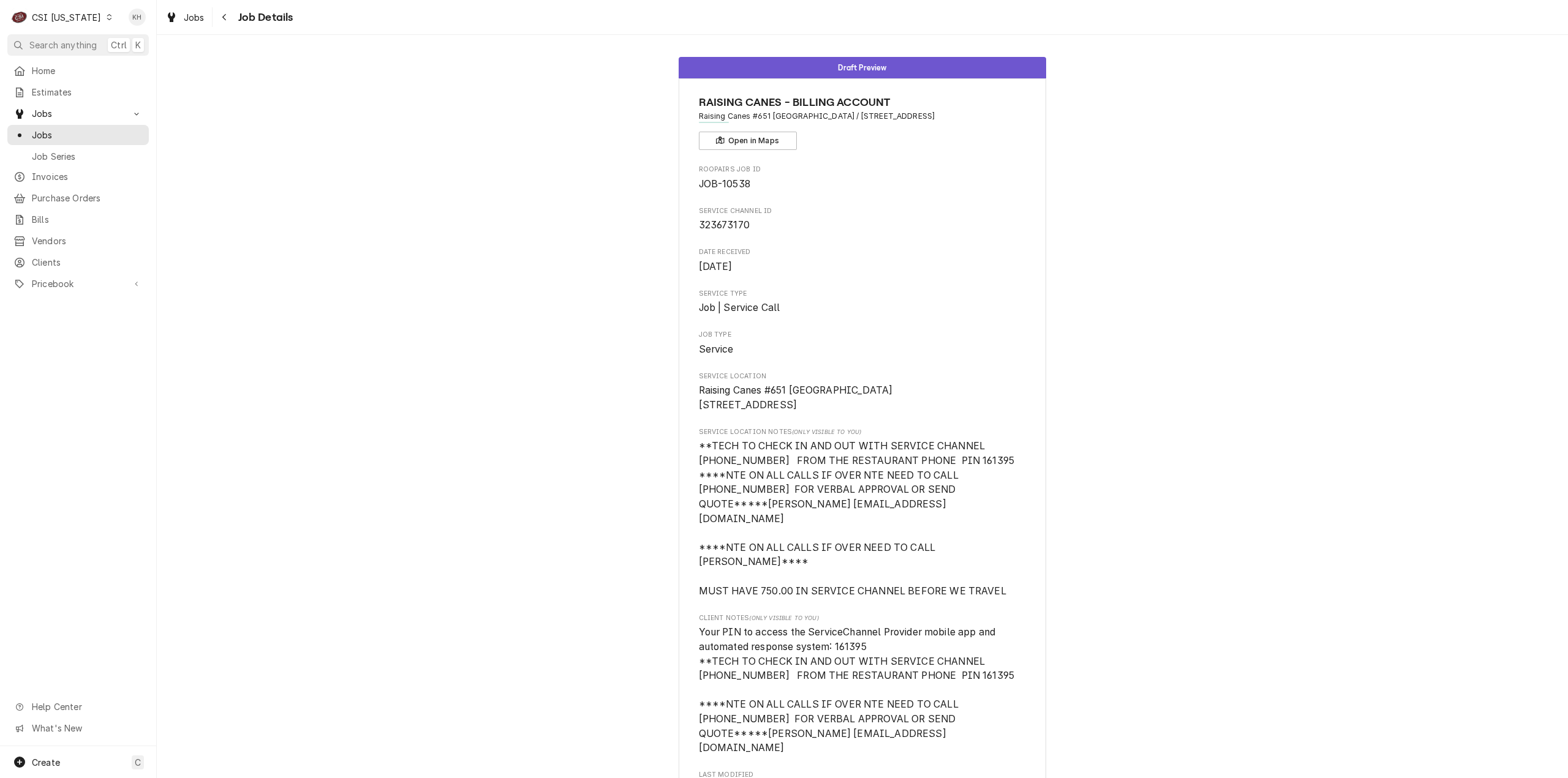
click at [86, 16] on div "CSI [US_STATE]" at bounding box center [66, 17] width 69 height 13
click at [126, 61] on div "CSI St. [PERSON_NAME]" at bounding box center [191, 67] width 162 height 13
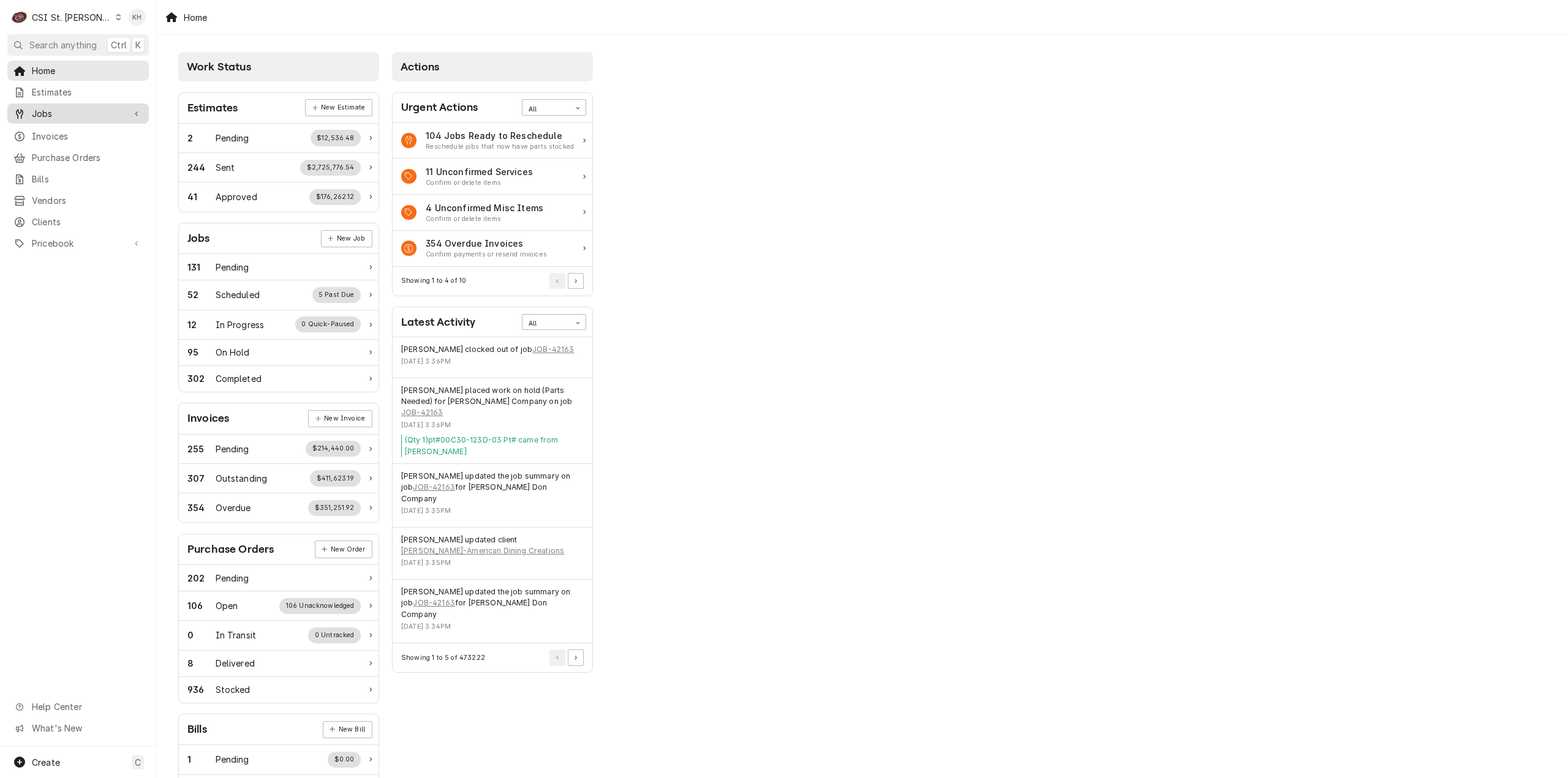
click at [89, 112] on span "Jobs" at bounding box center [78, 113] width 93 height 13
click at [76, 131] on span "Jobs" at bounding box center [87, 135] width 111 height 13
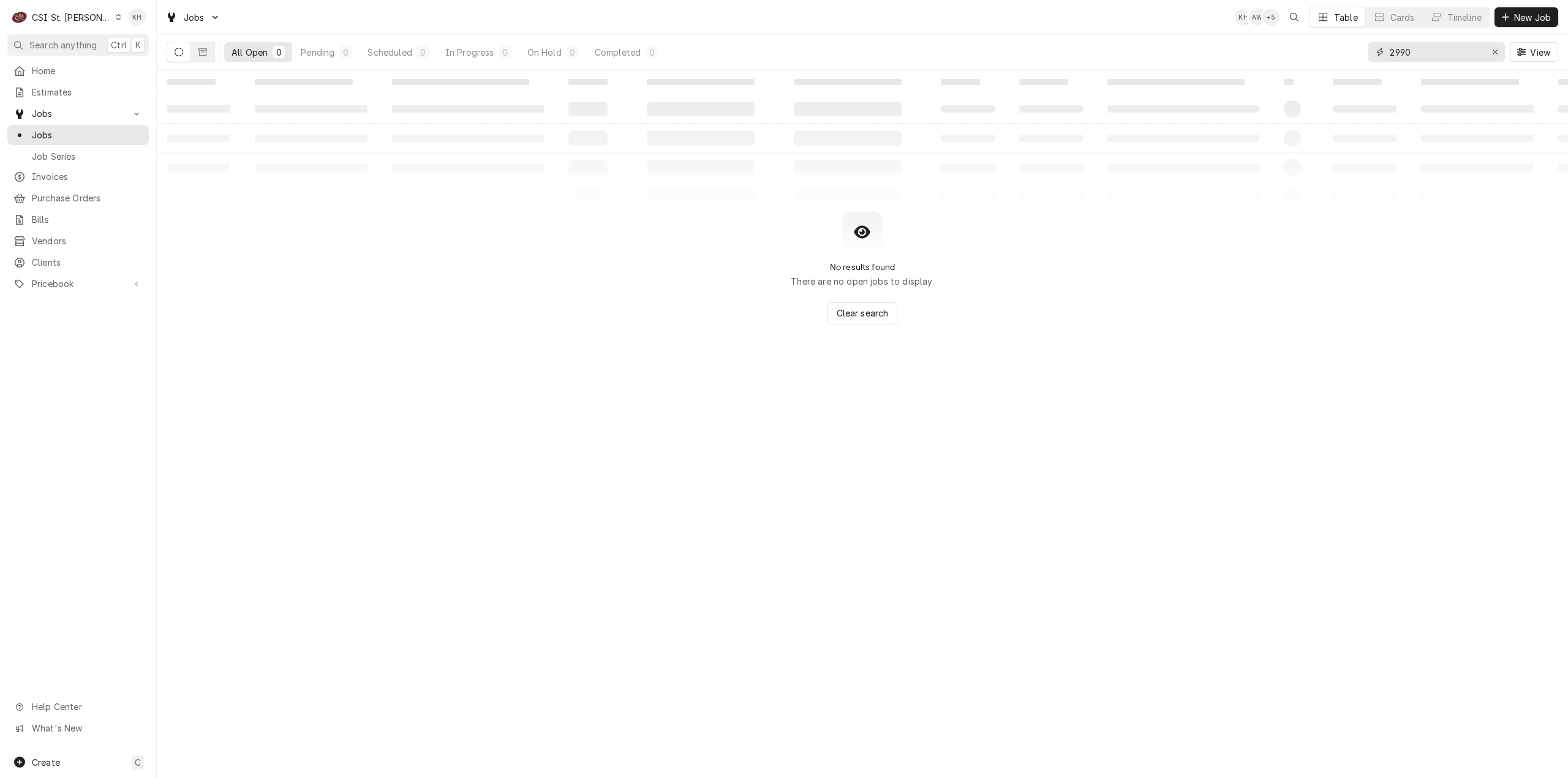
drag, startPoint x: 1440, startPoint y: 50, endPoint x: 1300, endPoint y: 61, distance: 140.4
click at [1300, 61] on div "All Open 0 Pending 0 Scheduled 0 In Progress 0 On Hold 0 Completed 0 2990 View" at bounding box center [863, 52] width 1392 height 34
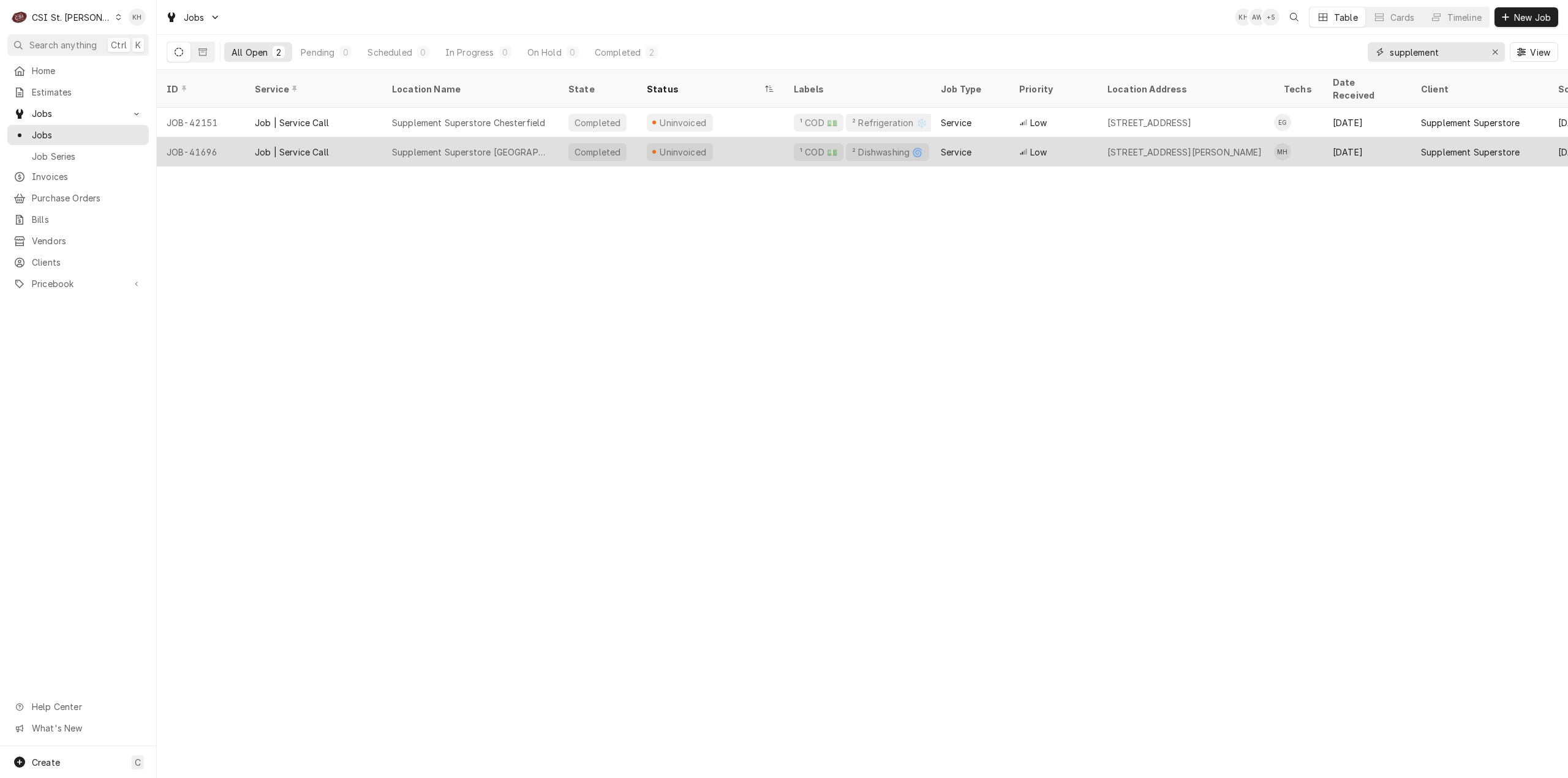
type input "supplement"
click at [705, 144] on div "Uninvoiced" at bounding box center [679, 152] width 66 height 18
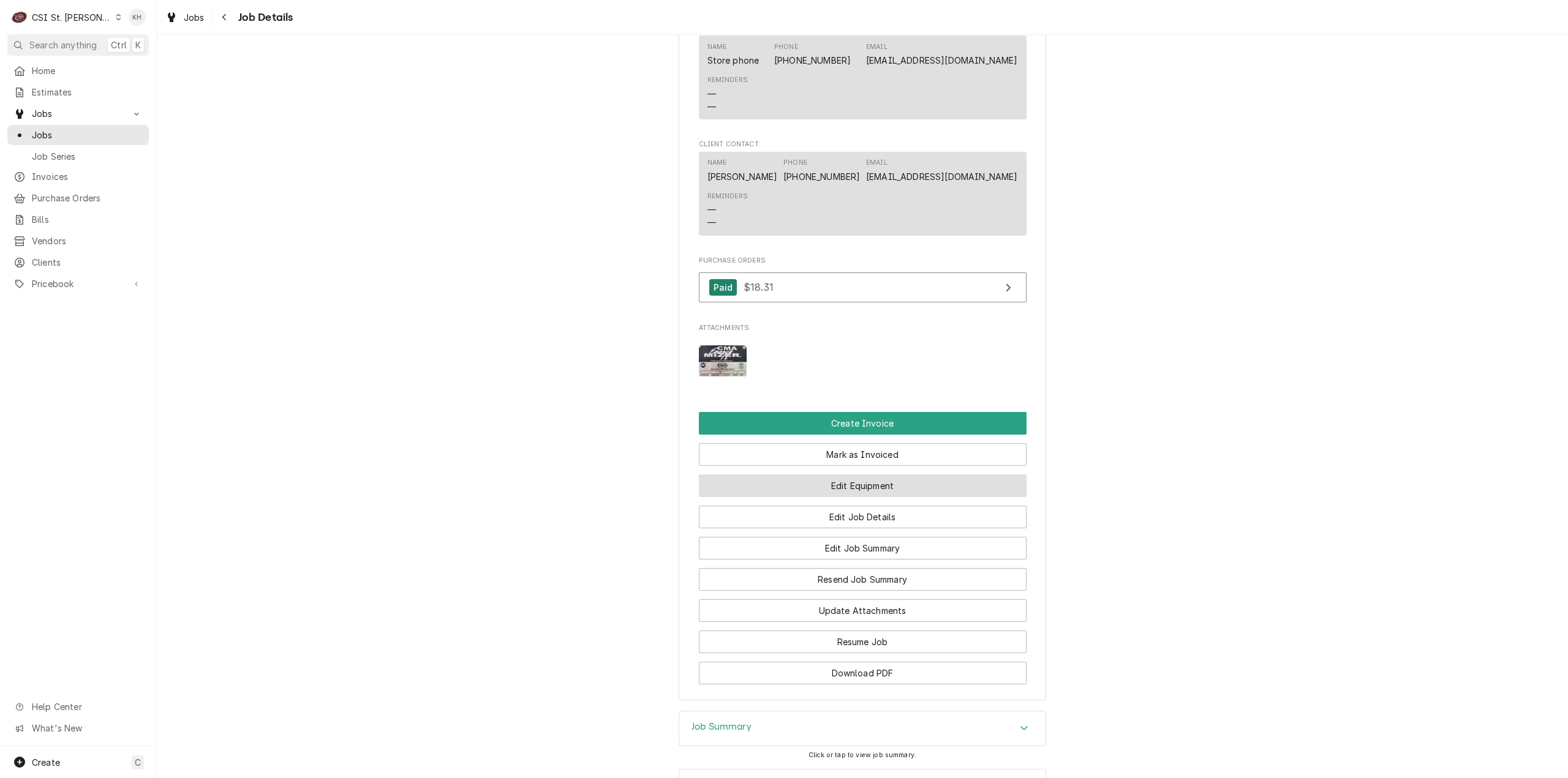
scroll to position [1255, 0]
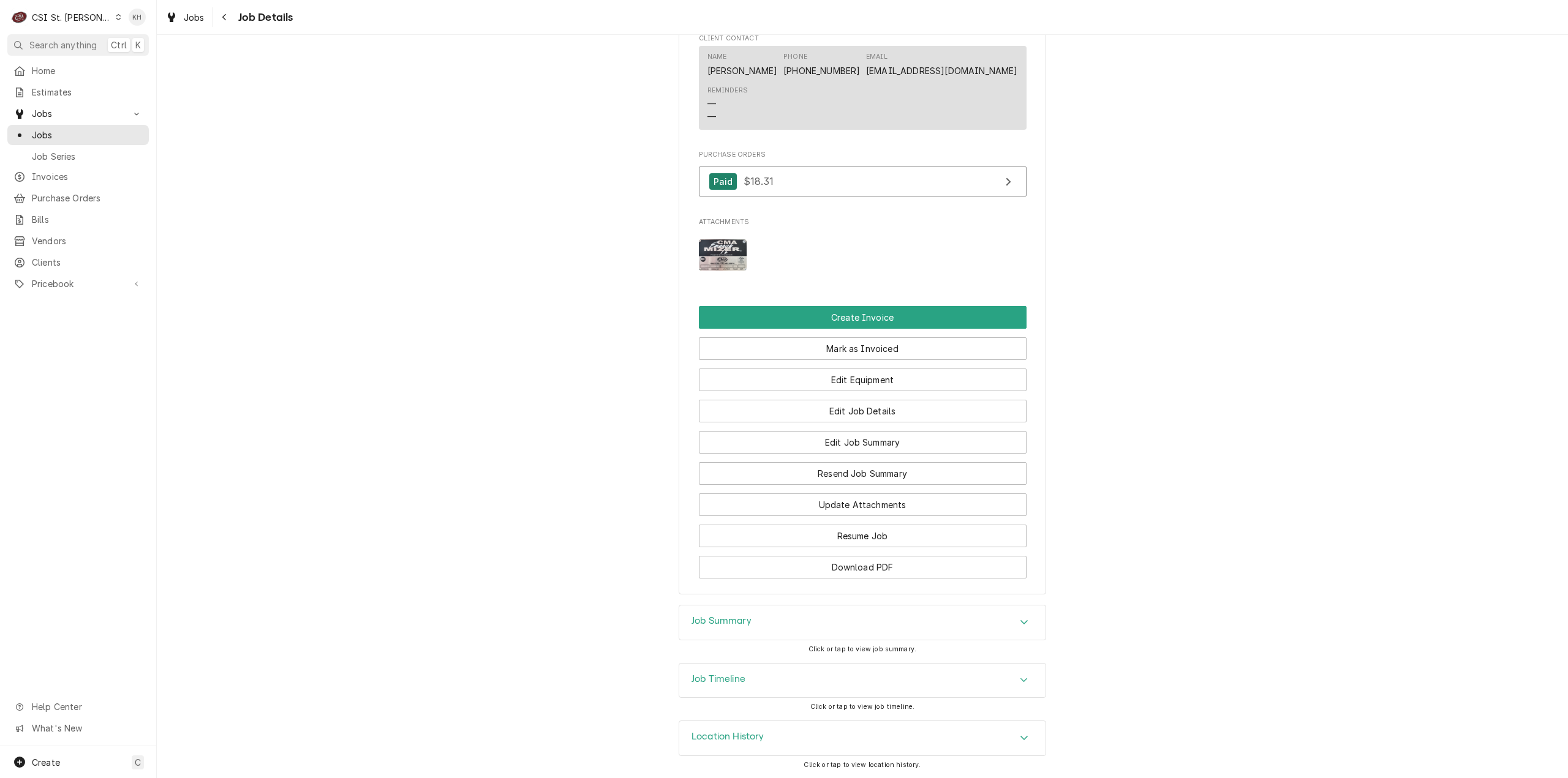
click at [750, 676] on div "Job Timeline" at bounding box center [863, 681] width 366 height 34
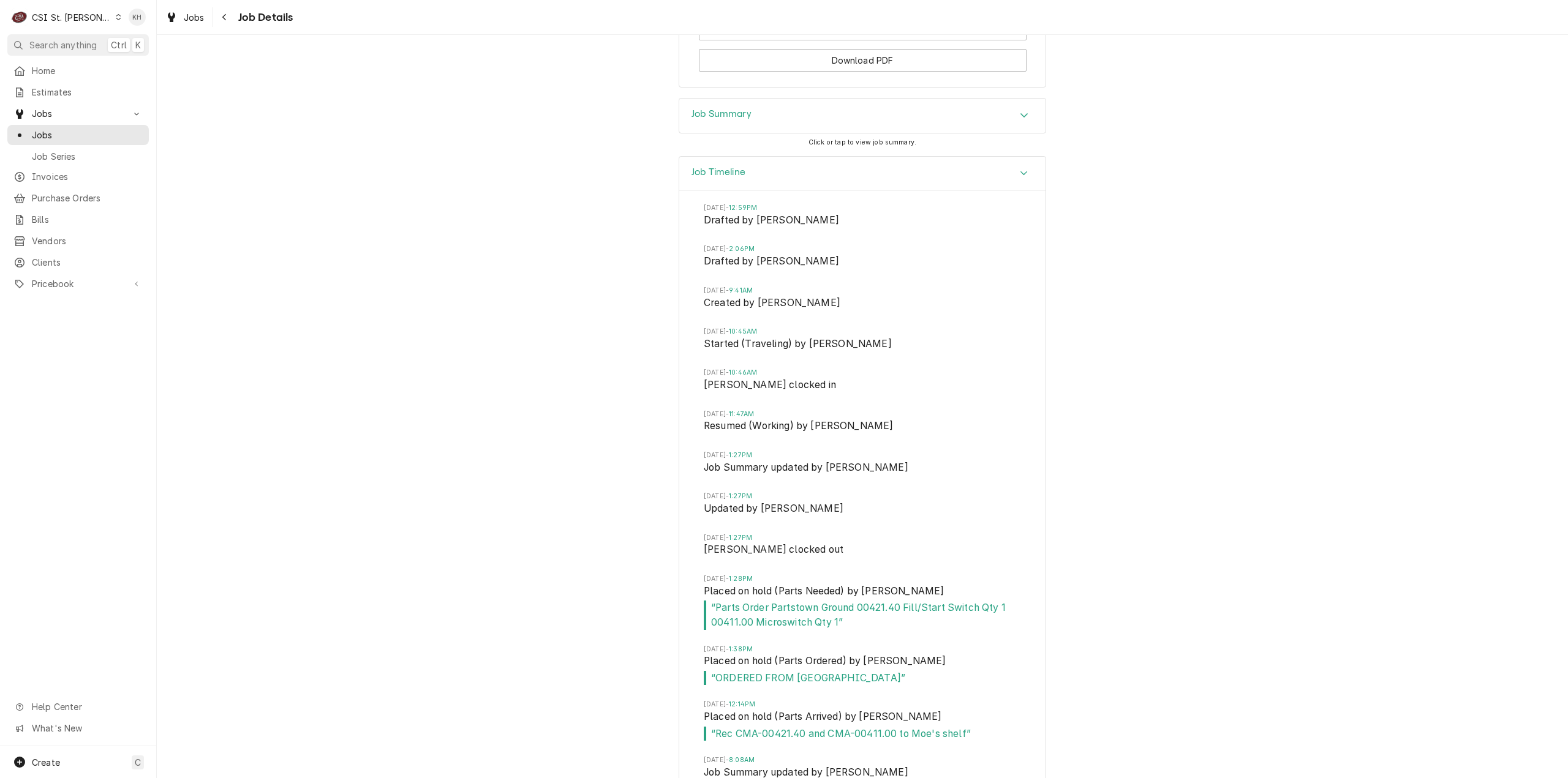
drag, startPoint x: 747, startPoint y: 193, endPoint x: 747, endPoint y: 181, distance: 12.0
click at [747, 184] on div "Job Timeline" at bounding box center [863, 174] width 366 height 35
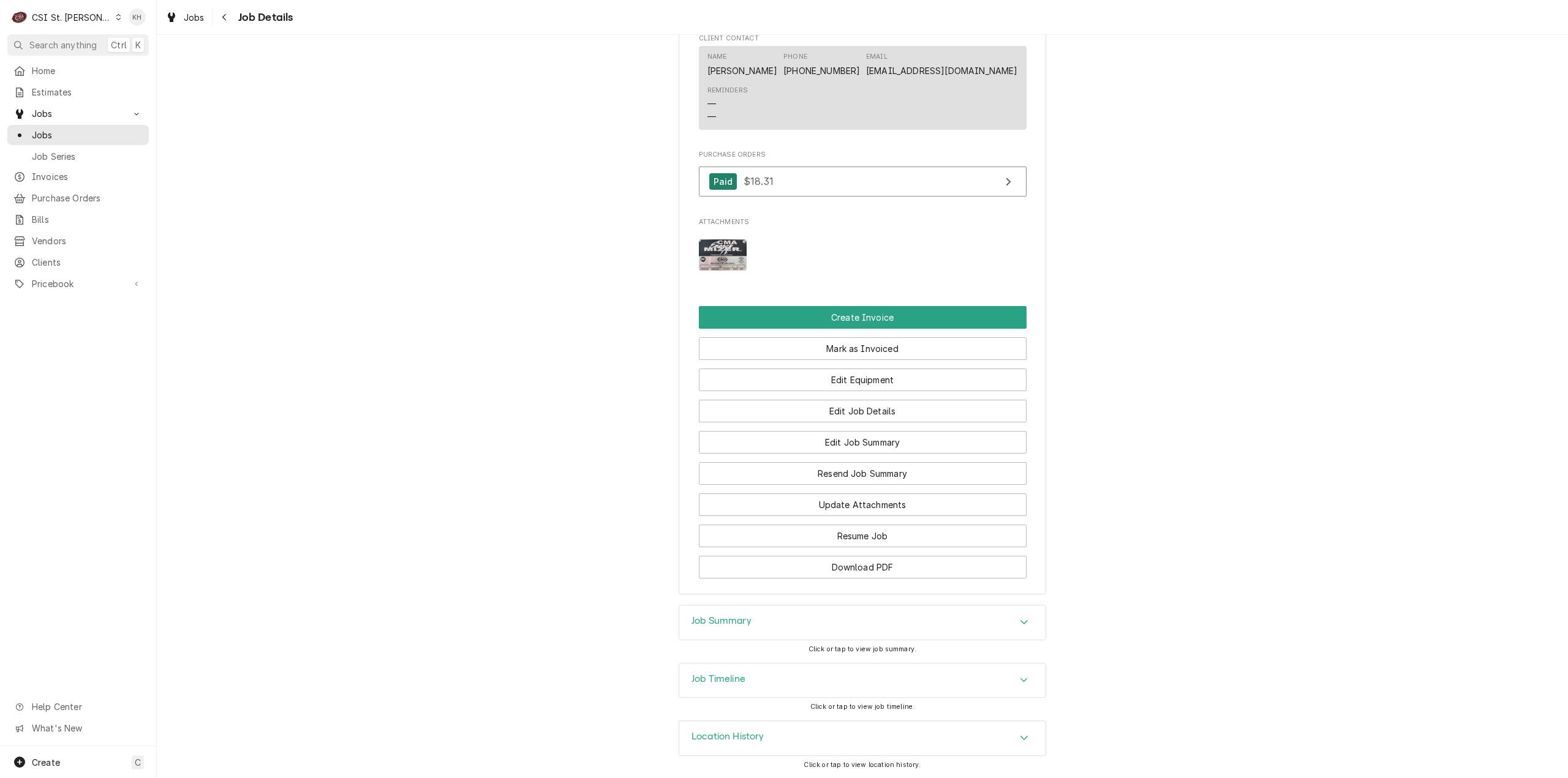
click at [814, 614] on div "Job Summary" at bounding box center [863, 622] width 366 height 34
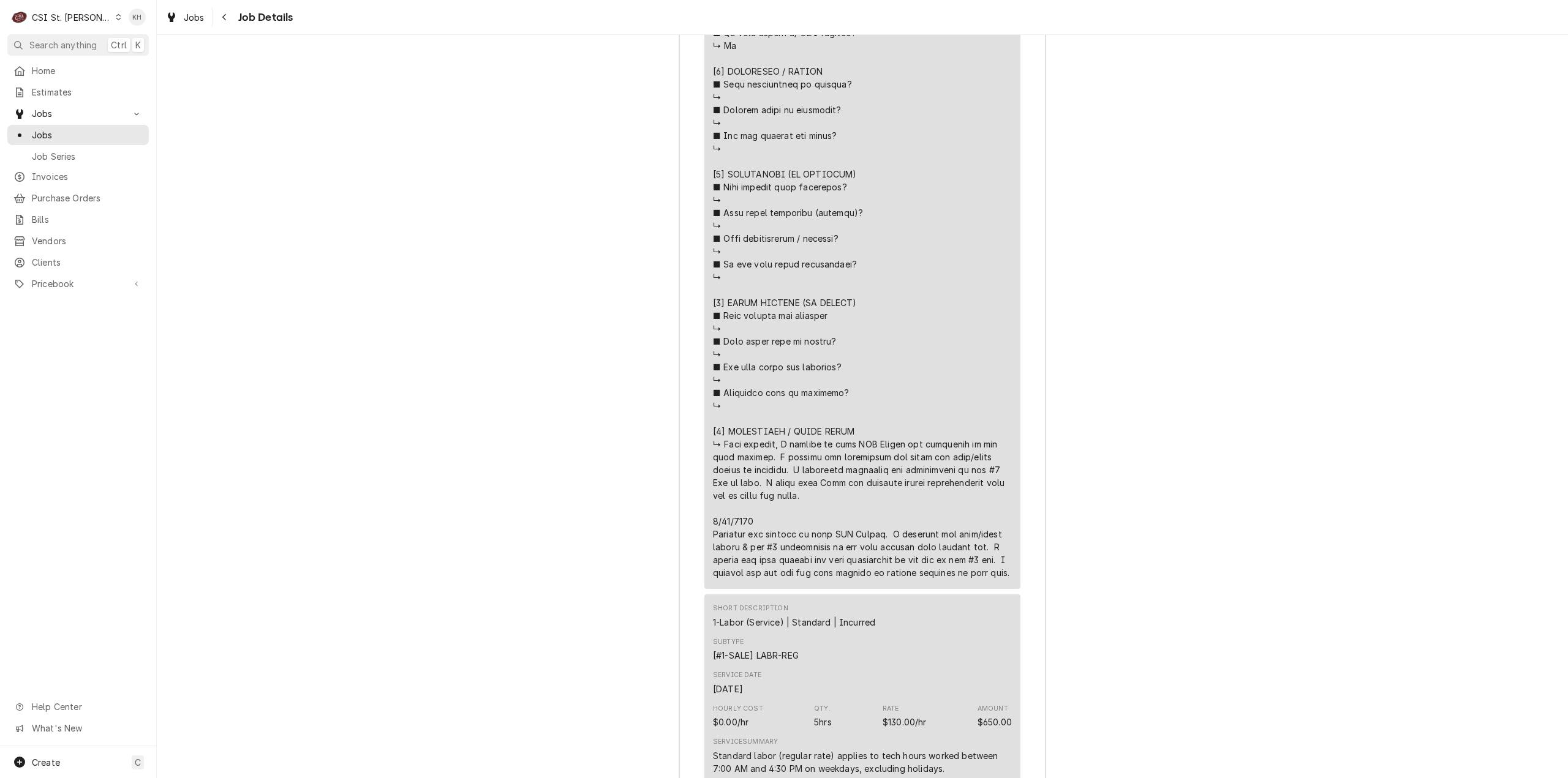
scroll to position [2847, 0]
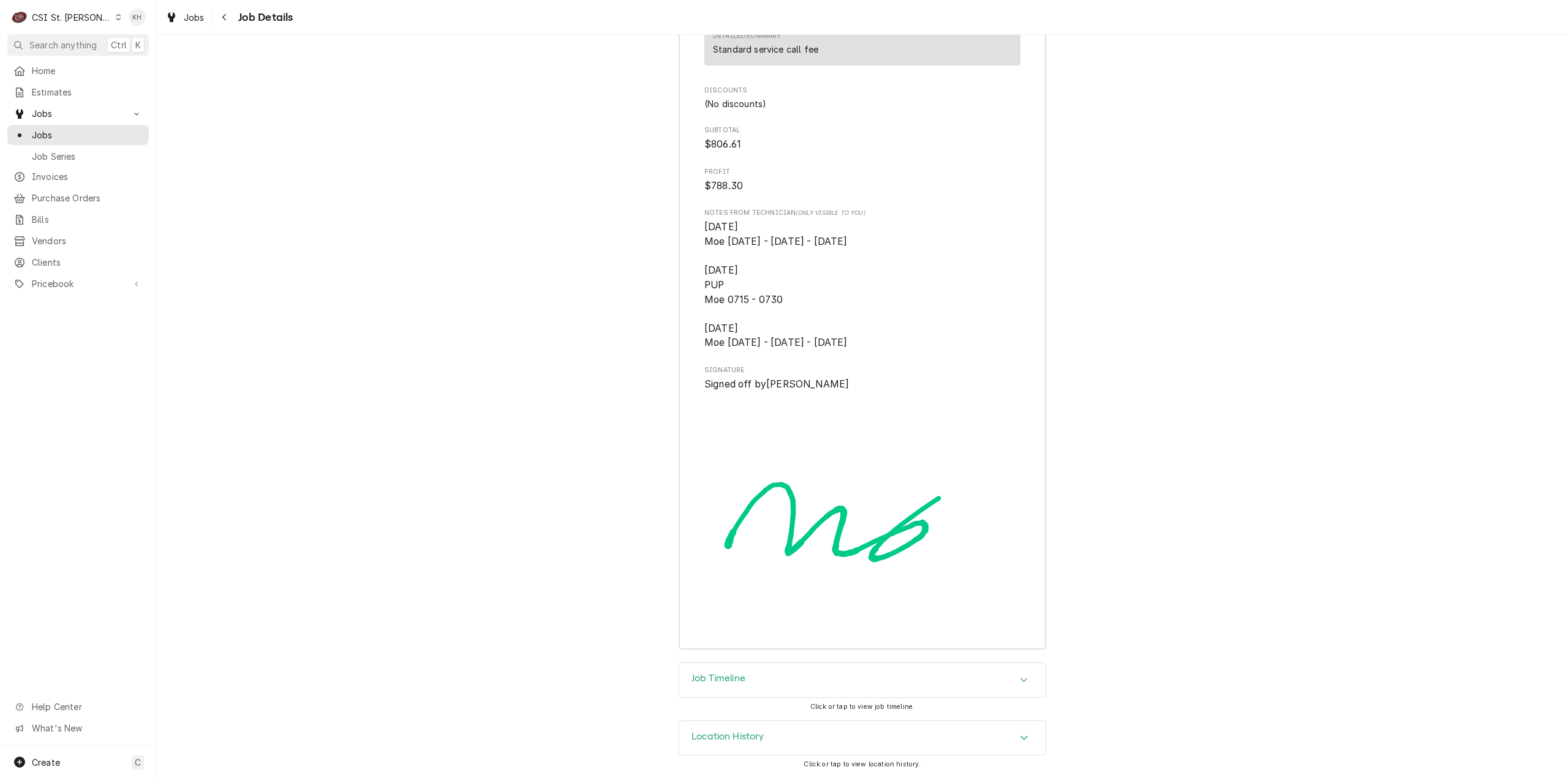
click at [730, 674] on div "Job Timeline" at bounding box center [863, 680] width 366 height 34
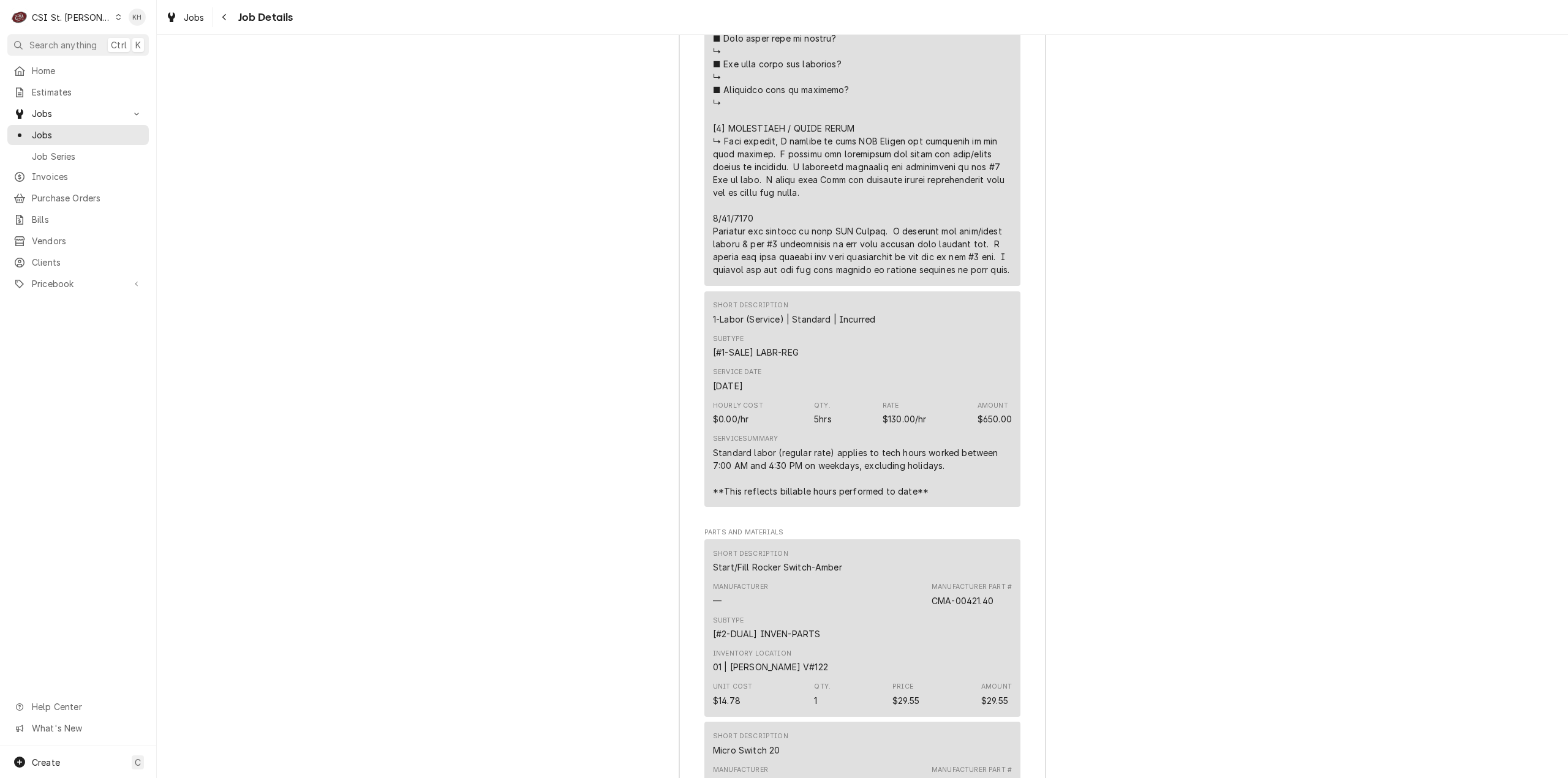
scroll to position [2765, 0]
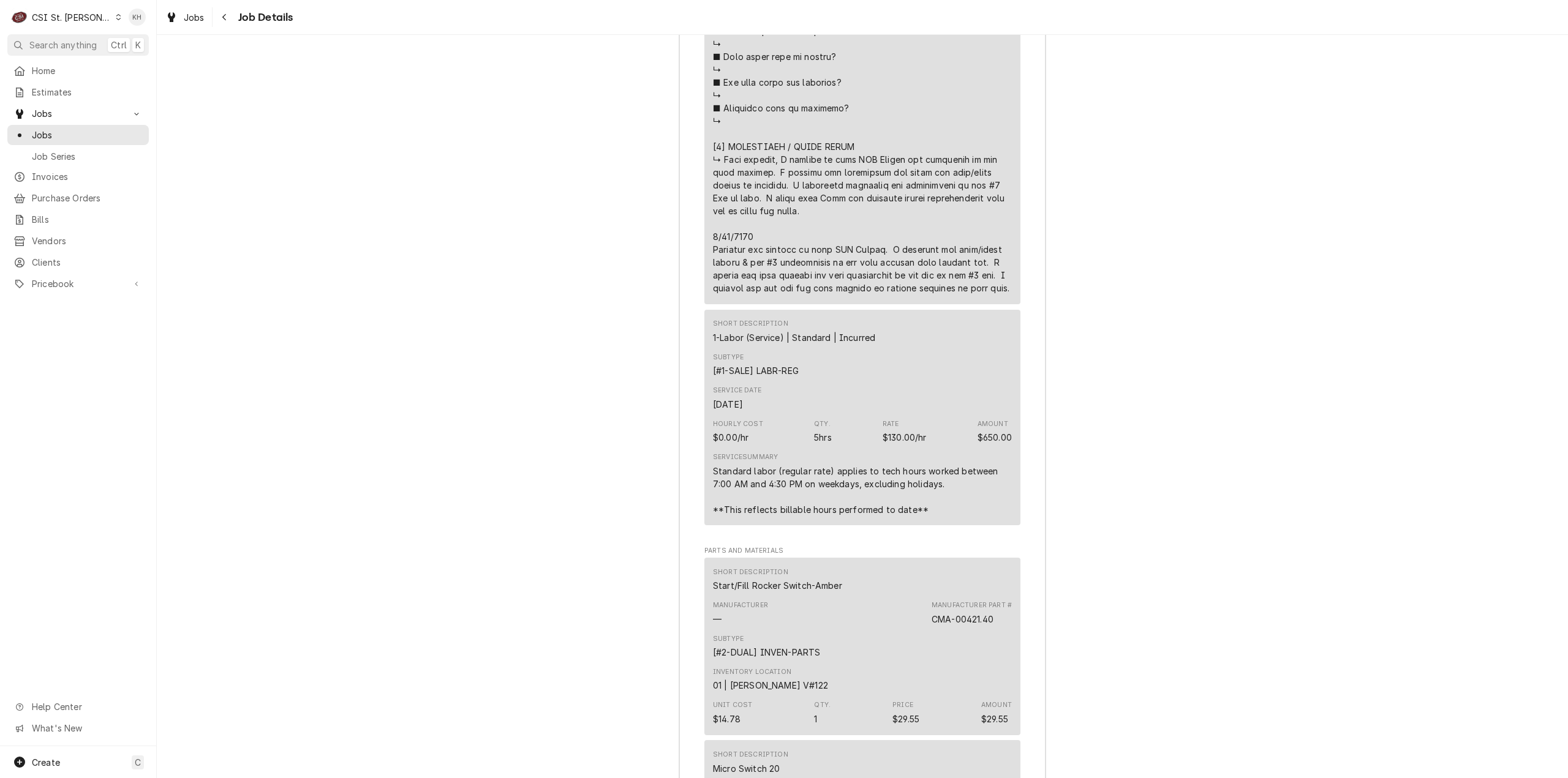
click at [1089, 604] on div "Job Summary Roopairs Job ID JOB-41696 Service Type Job | Service Call Job Type …" at bounding box center [862, 466] width 1411 height 2775
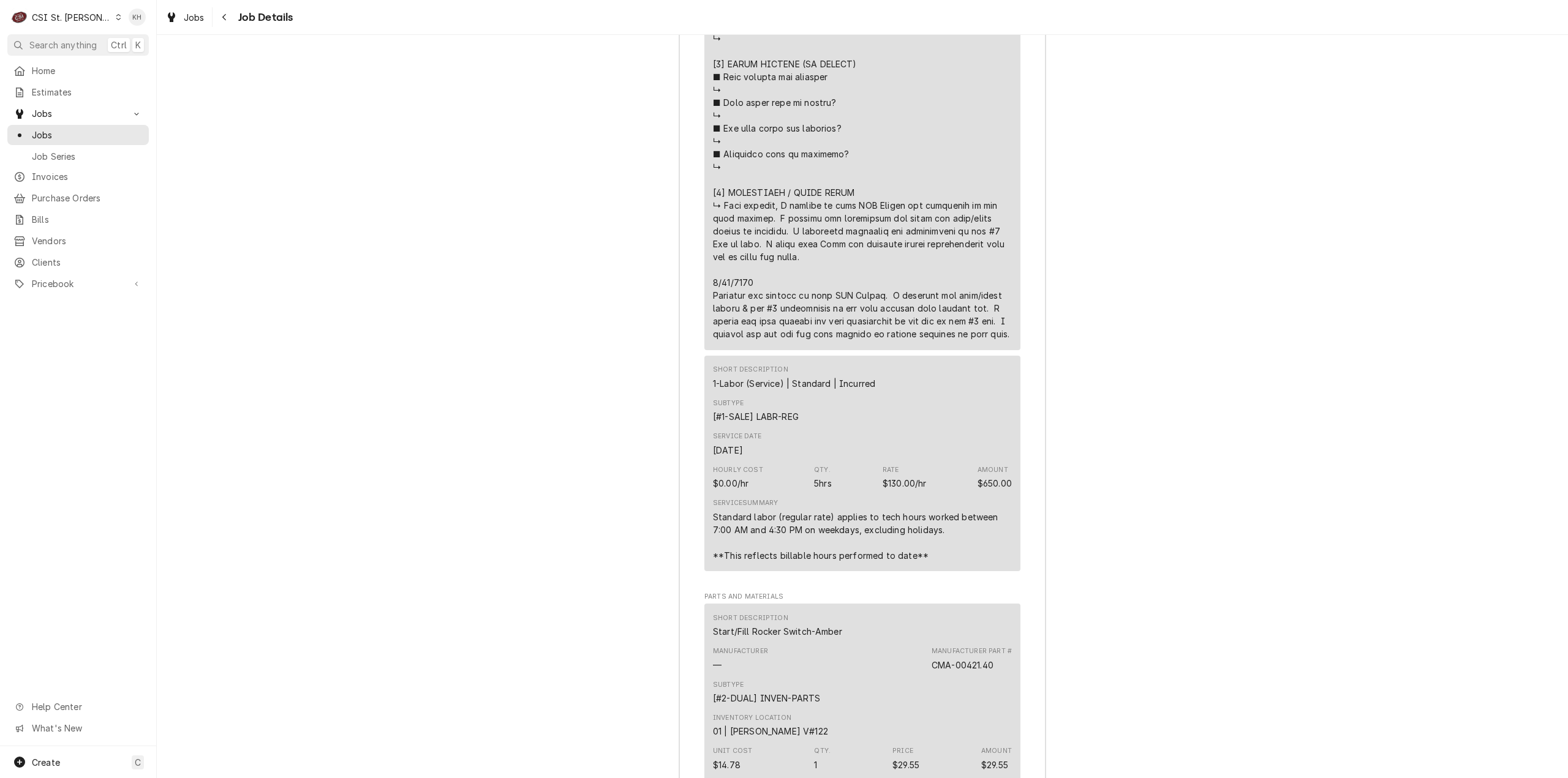
scroll to position [2703, 0]
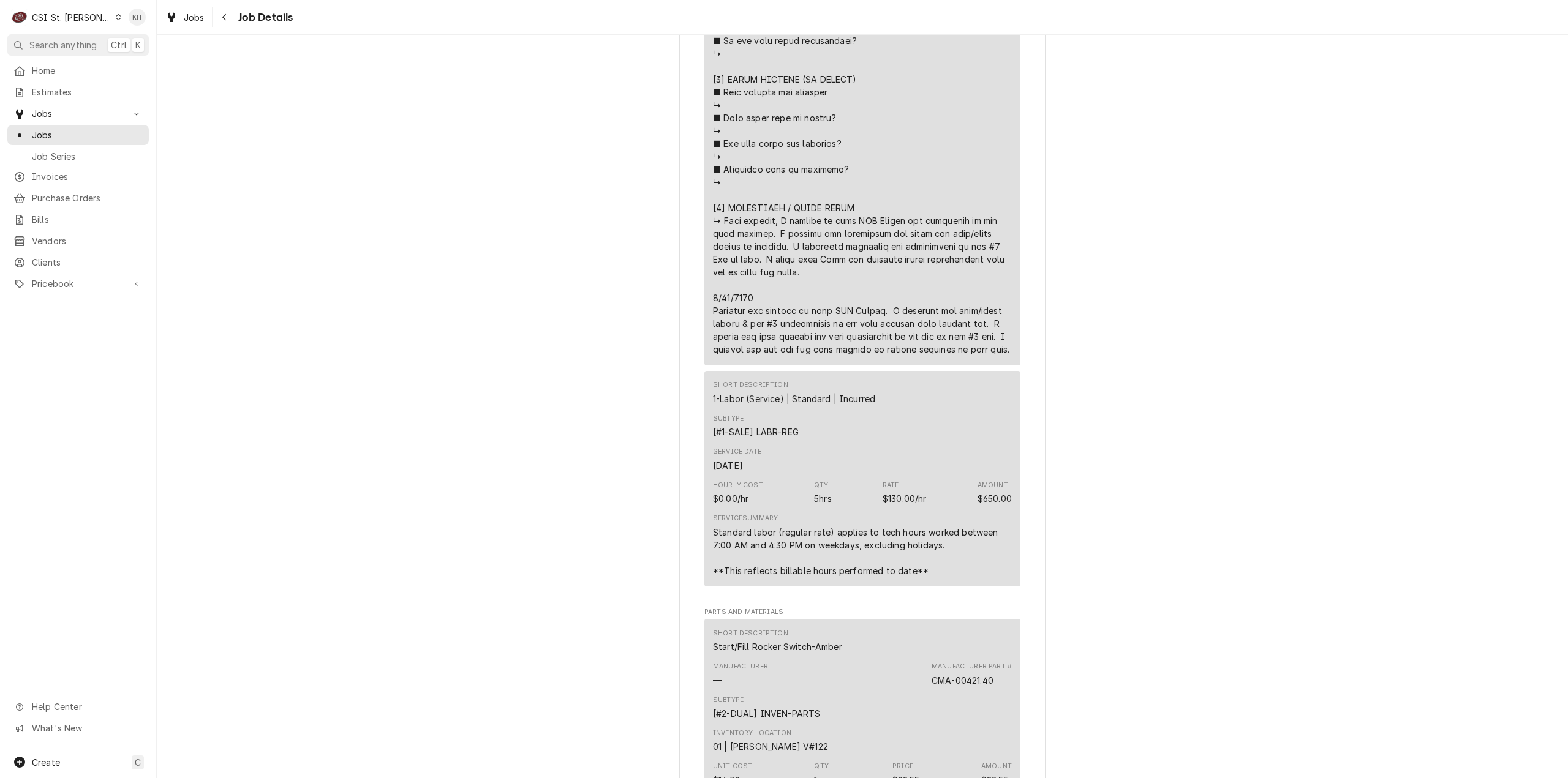
drag, startPoint x: 734, startPoint y: 384, endPoint x: 874, endPoint y: 265, distance: 183.7
click at [679, 188] on div "Roopairs Job ID JOB-41696 Service Type Job | Service Call Job Type Service Tota…" at bounding box center [863, 539] width 366 height 2727
click at [1053, 327] on div "Job Summary Roopairs Job ID JOB-41696 Service Type Job | Service Call Job Type …" at bounding box center [862, 527] width 1411 height 2775
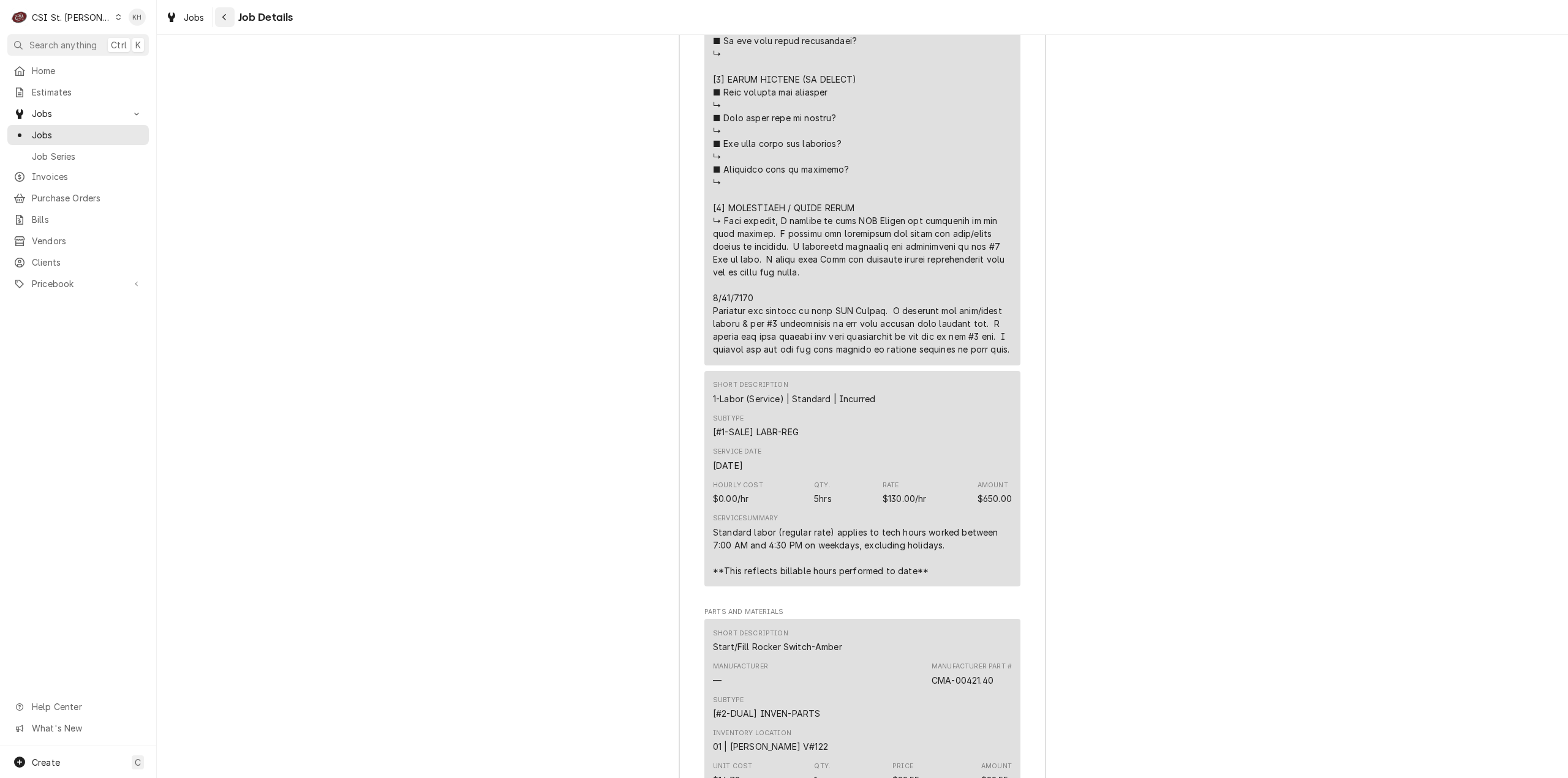
click at [223, 12] on div "Navigate back" at bounding box center [224, 17] width 12 height 12
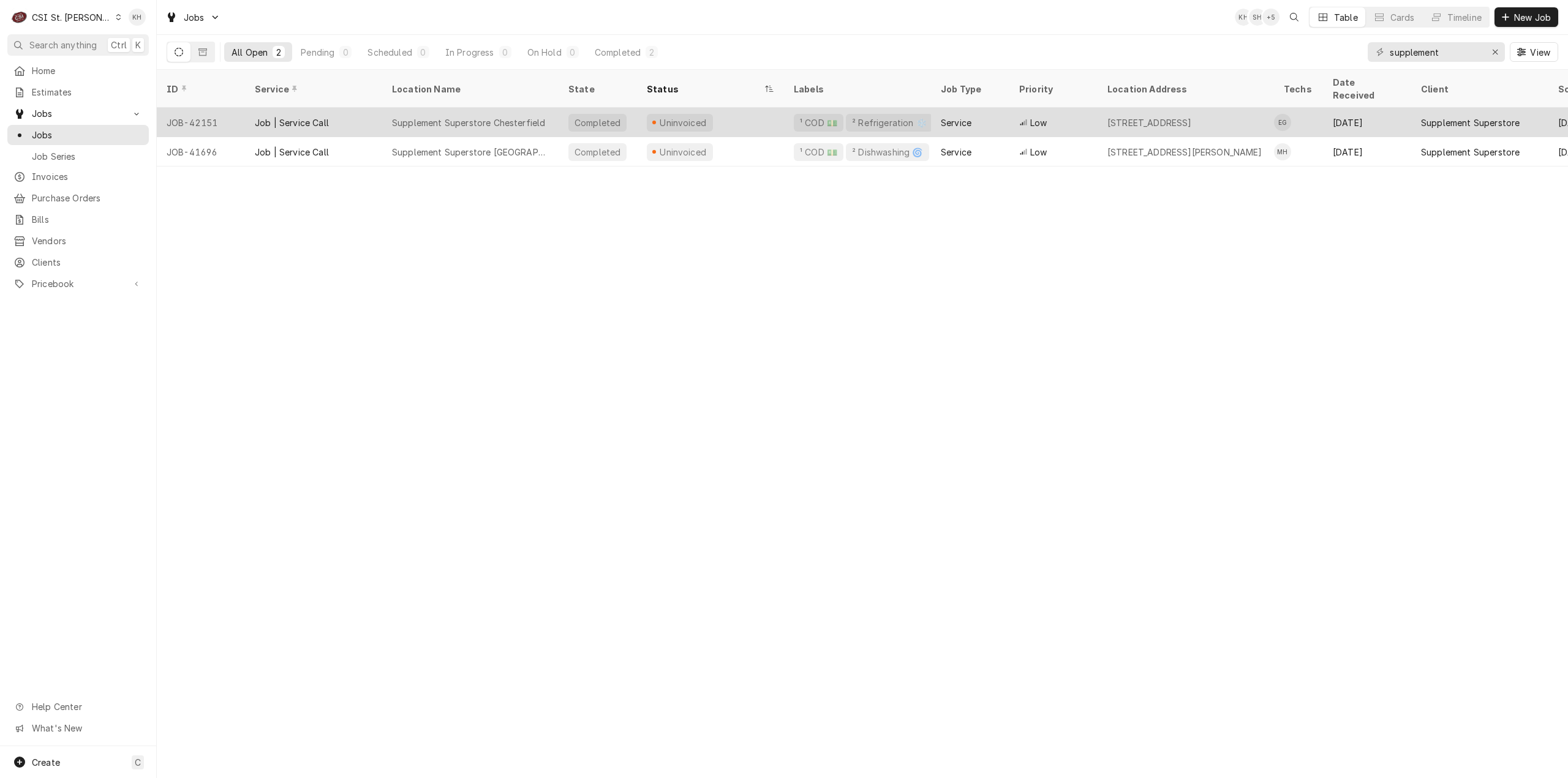
click at [786, 107] on div "¹ COD 💵 ² Refrigeration ❄️" at bounding box center [858, 122] width 147 height 29
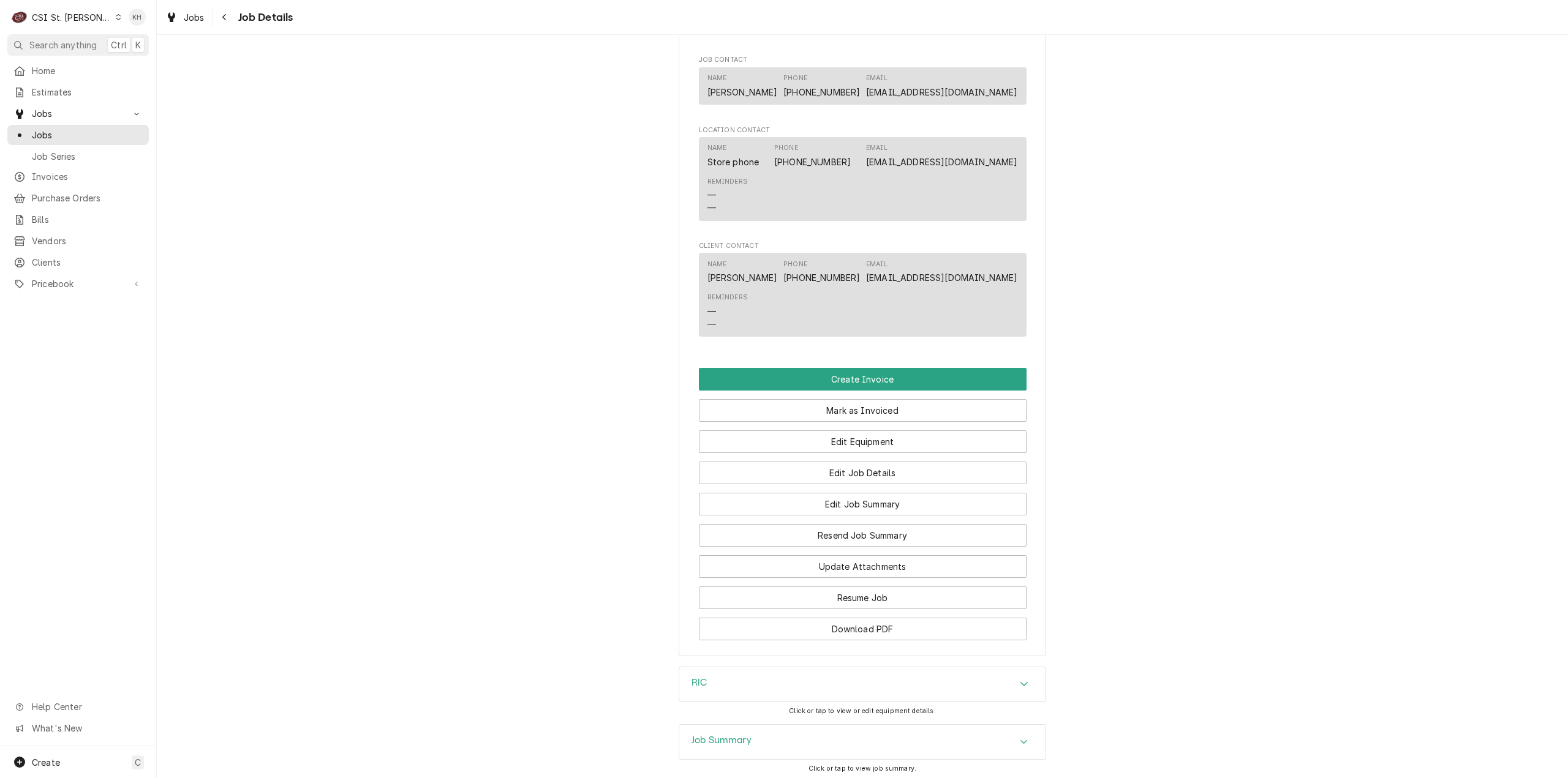
scroll to position [1149, 0]
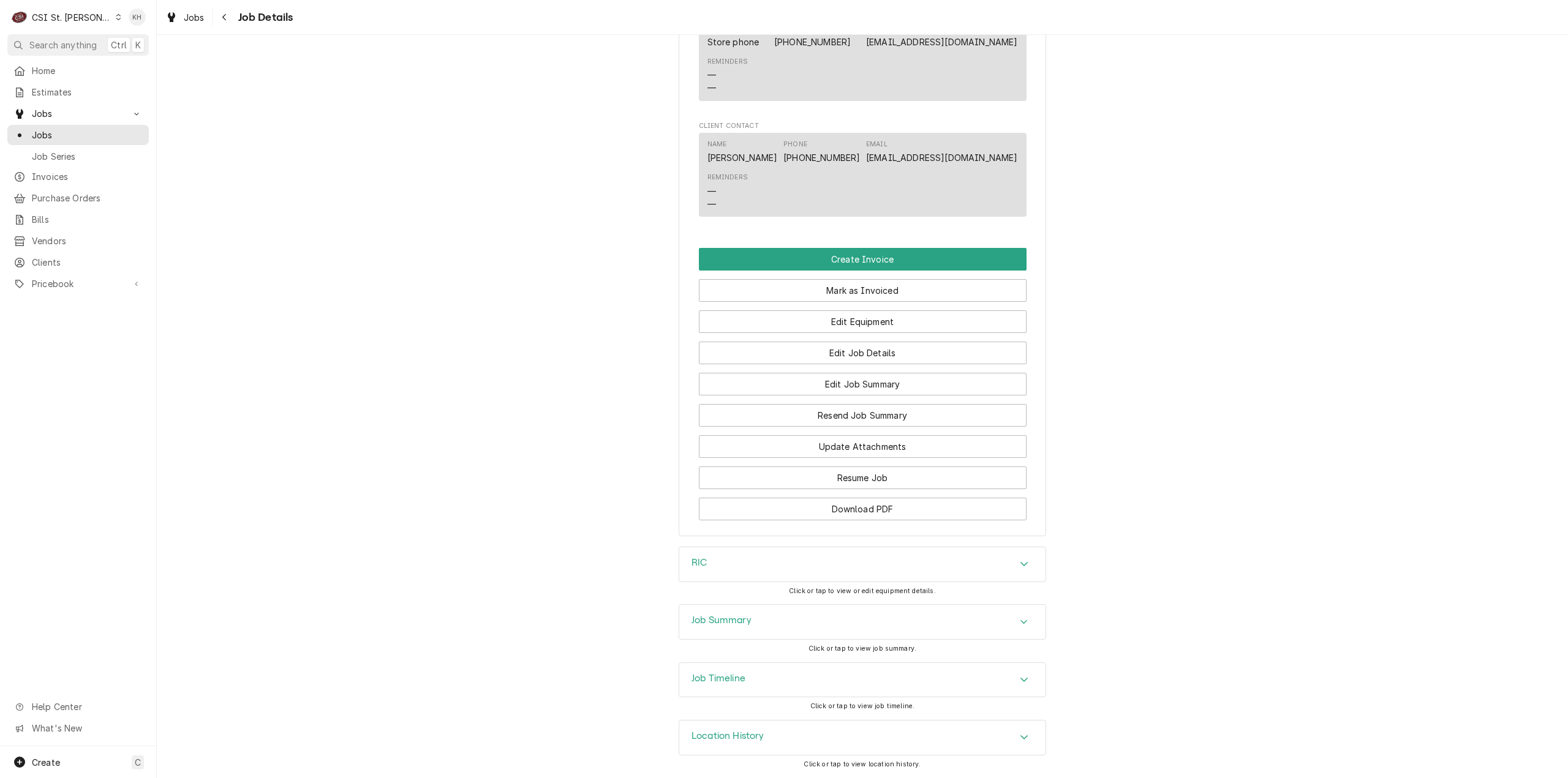
click at [828, 672] on div "Job Timeline" at bounding box center [863, 680] width 366 height 34
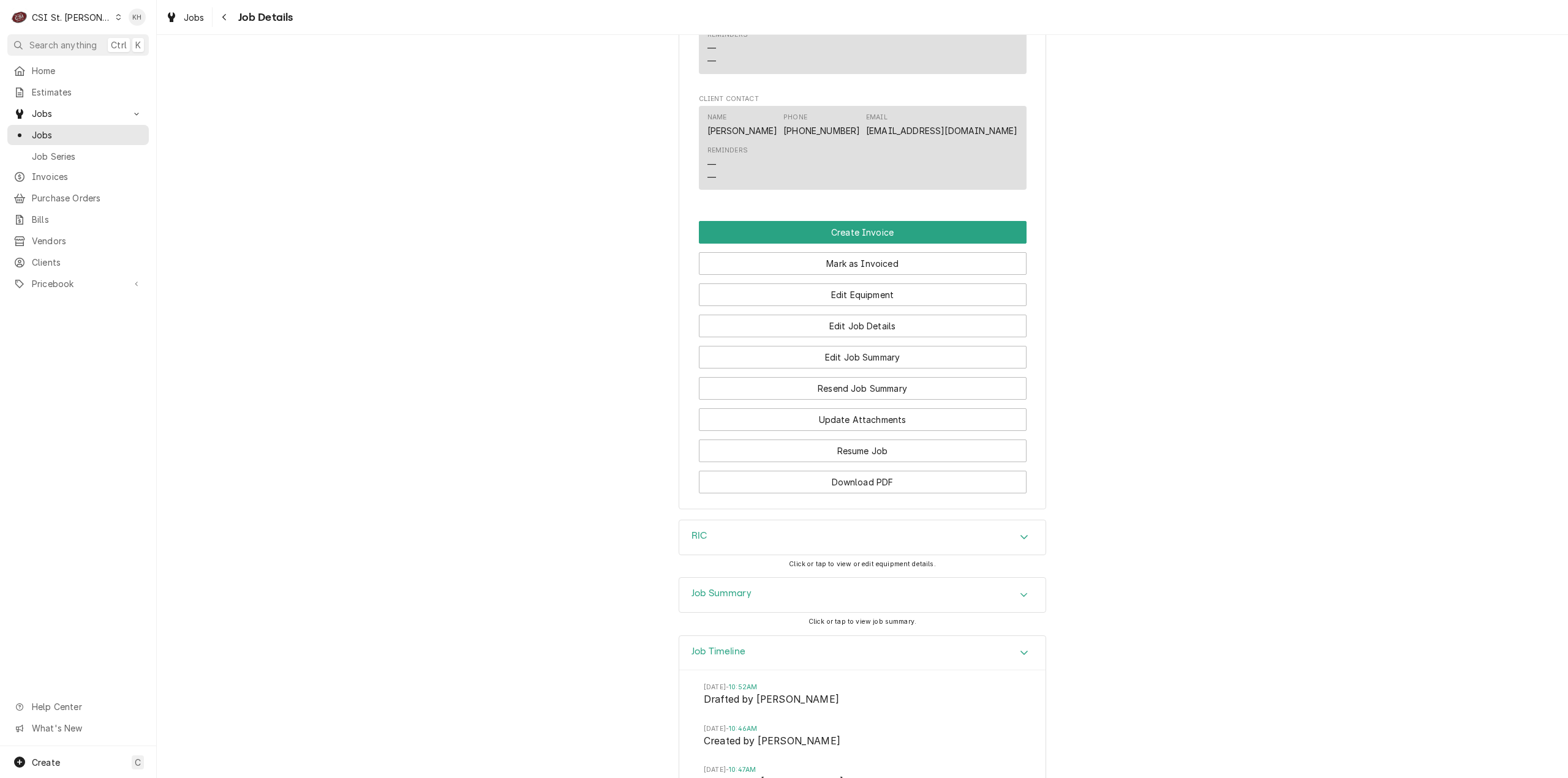
click at [811, 612] on div "Job Summary" at bounding box center [863, 595] width 366 height 34
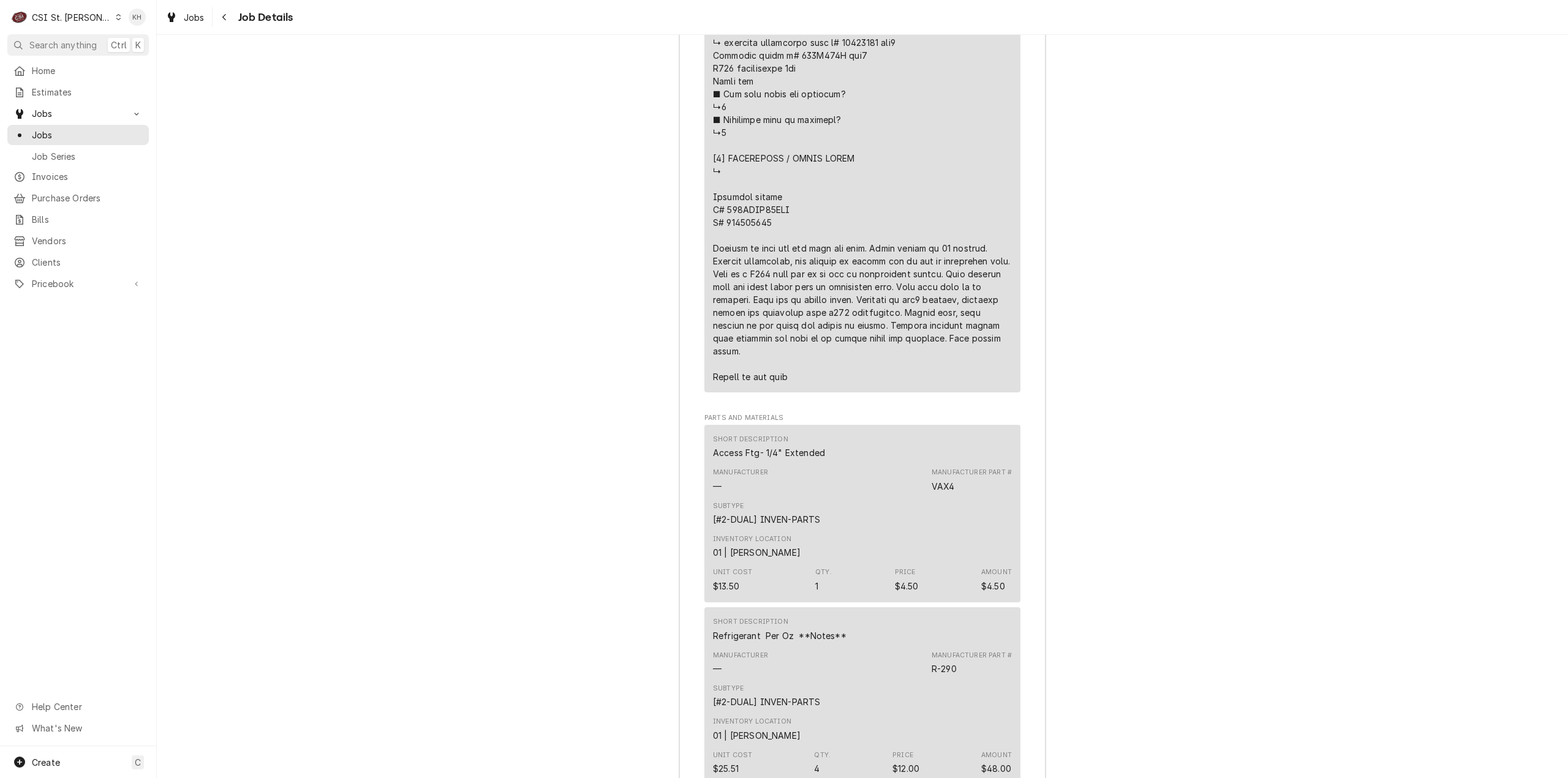
scroll to position [2613, 0]
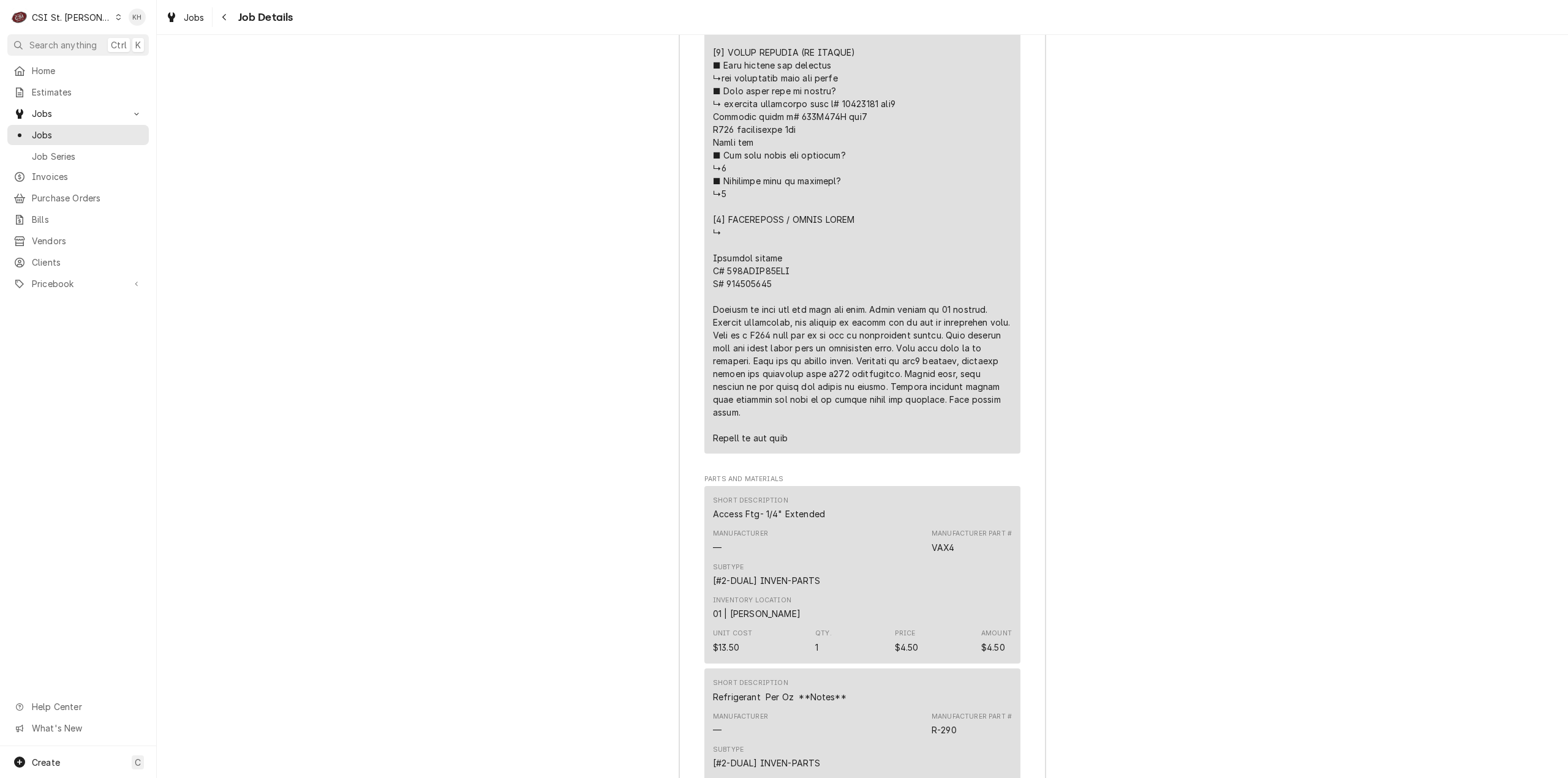
click at [228, 172] on div "Job Summary Roopairs Job ID JOB-42151 Service Type Job | Service Call Job Type …" at bounding box center [862, 315] width 1411 height 2407
click at [224, 18] on icon "Navigate back" at bounding box center [224, 17] width 3 height 7
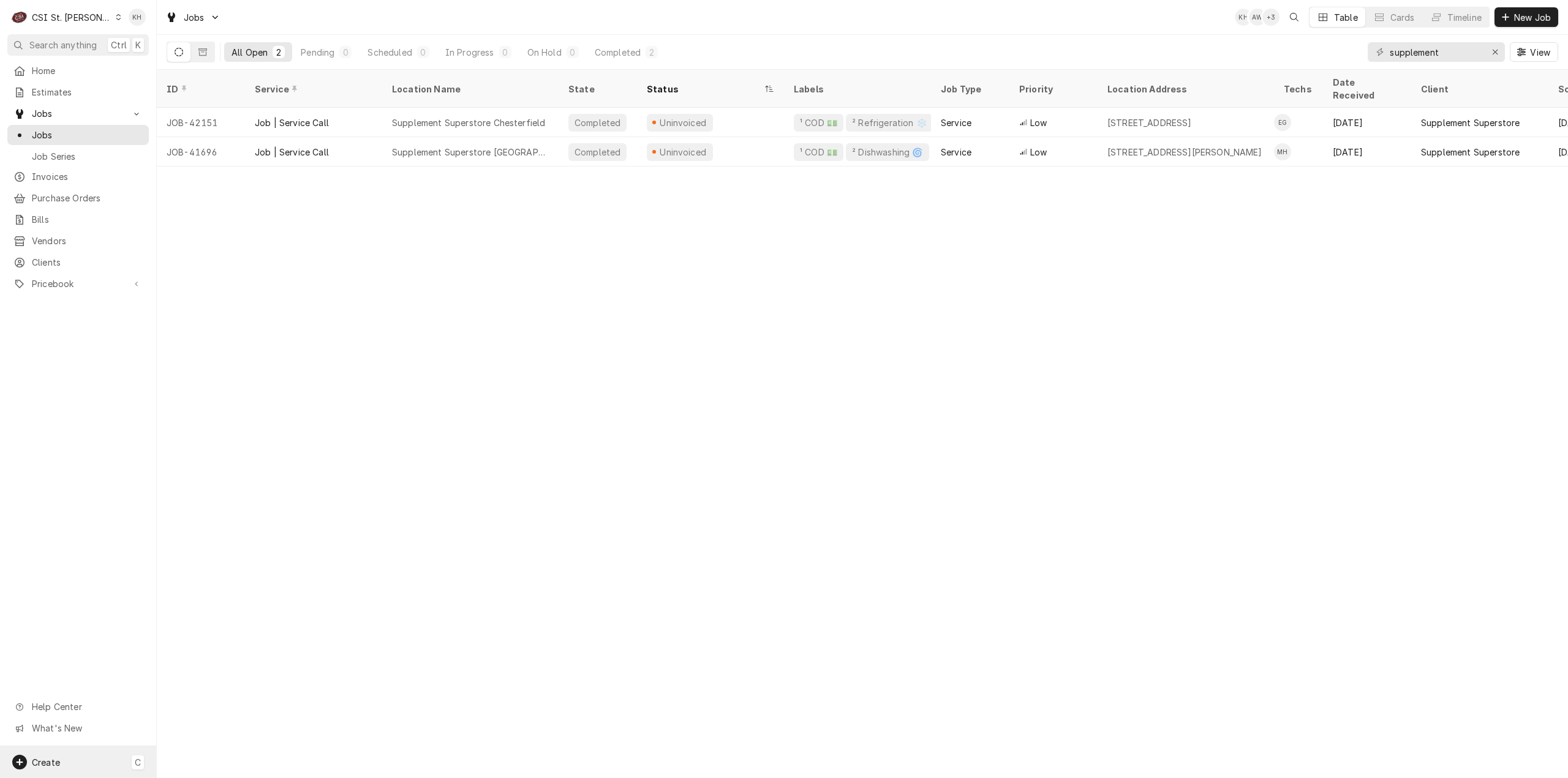
click at [82, 754] on div "Create C" at bounding box center [78, 762] width 157 height 32
click at [184, 642] on link "Job" at bounding box center [220, 636] width 110 height 21
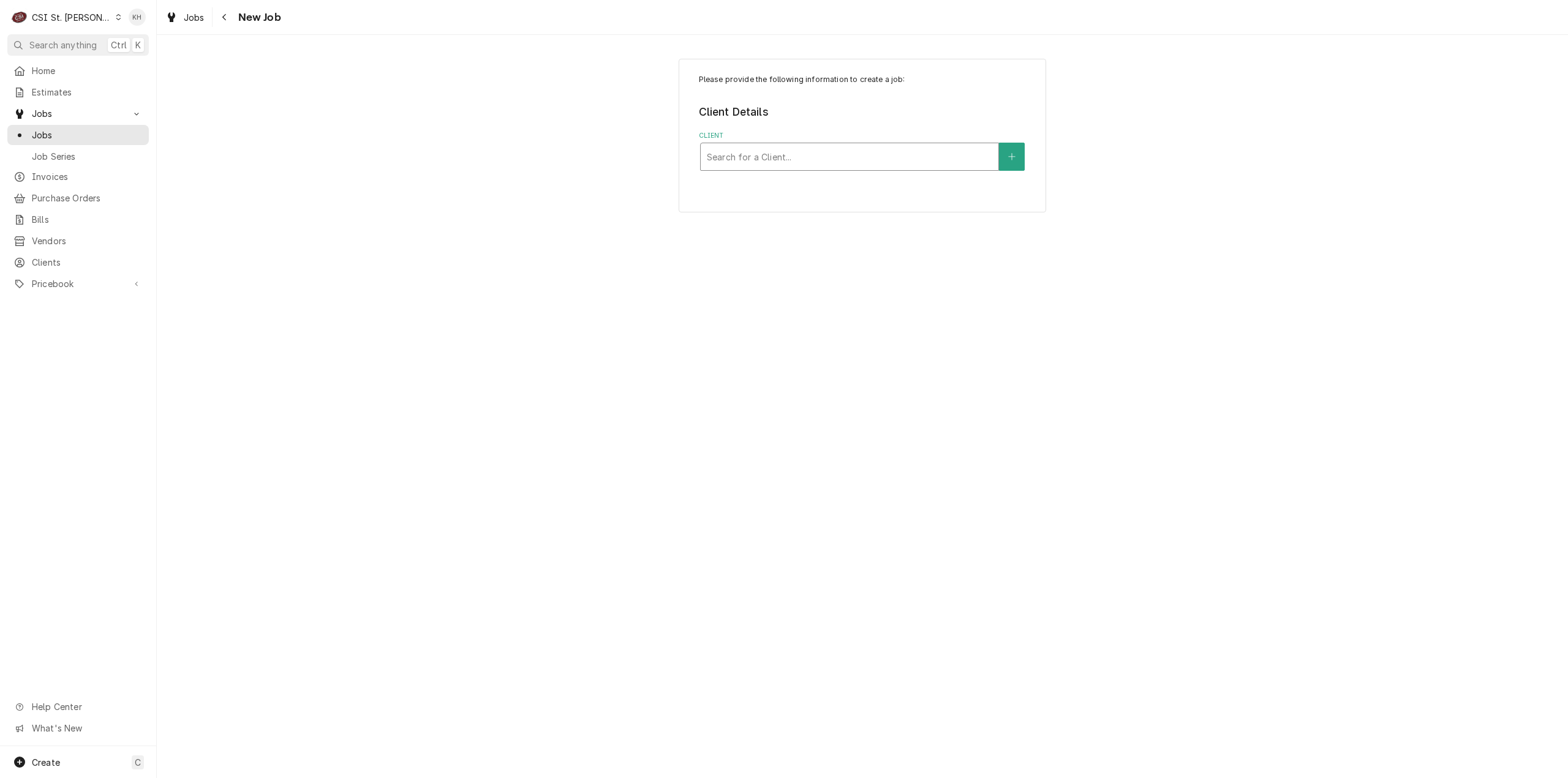
click at [784, 150] on div "Client" at bounding box center [850, 157] width 286 height 22
type input "supplement"
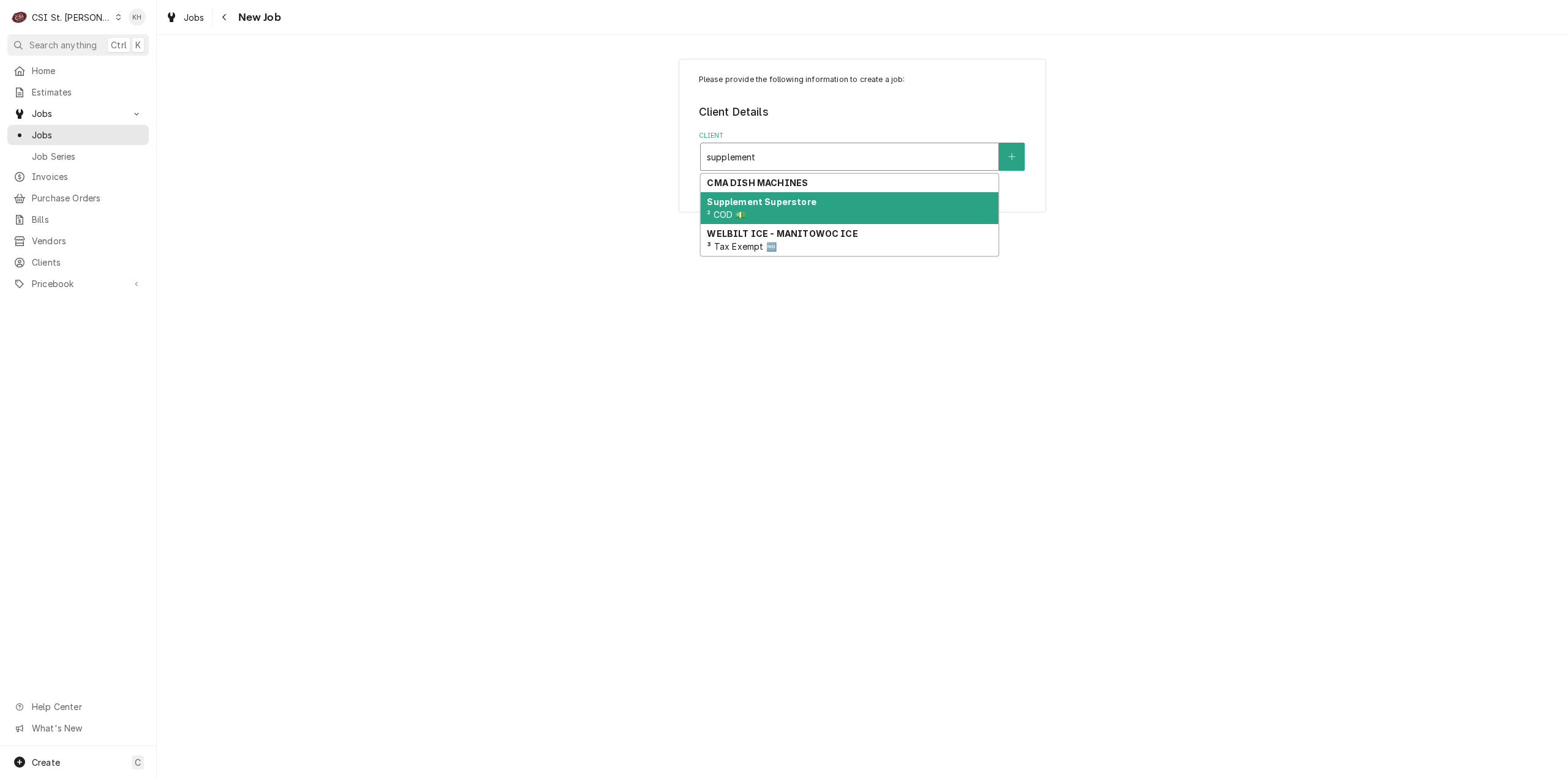
click at [778, 210] on div "Supplement Superstore ² COD 💵" at bounding box center [850, 208] width 298 height 32
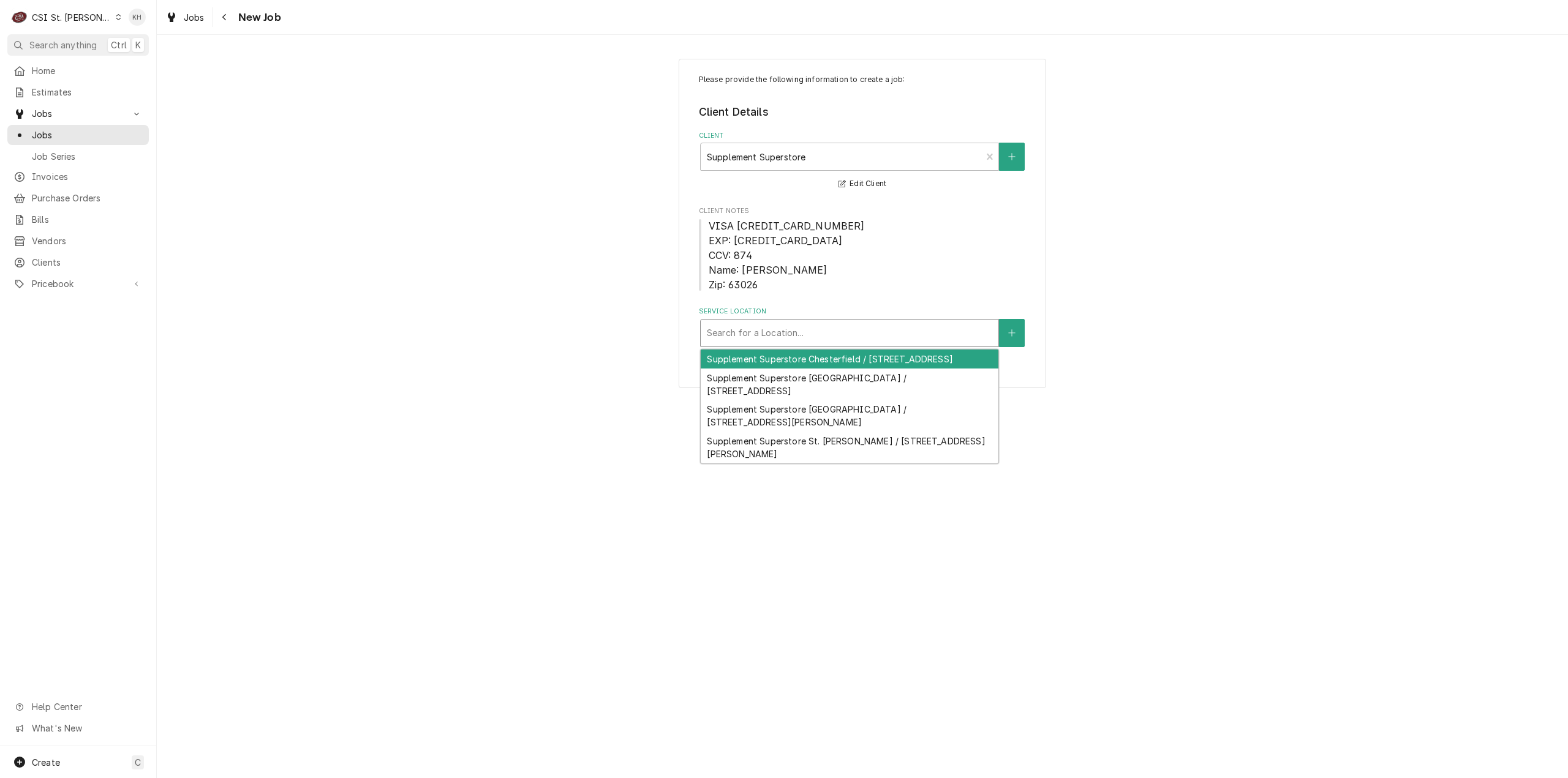
click at [757, 336] on div "Service Location" at bounding box center [850, 334] width 286 height 22
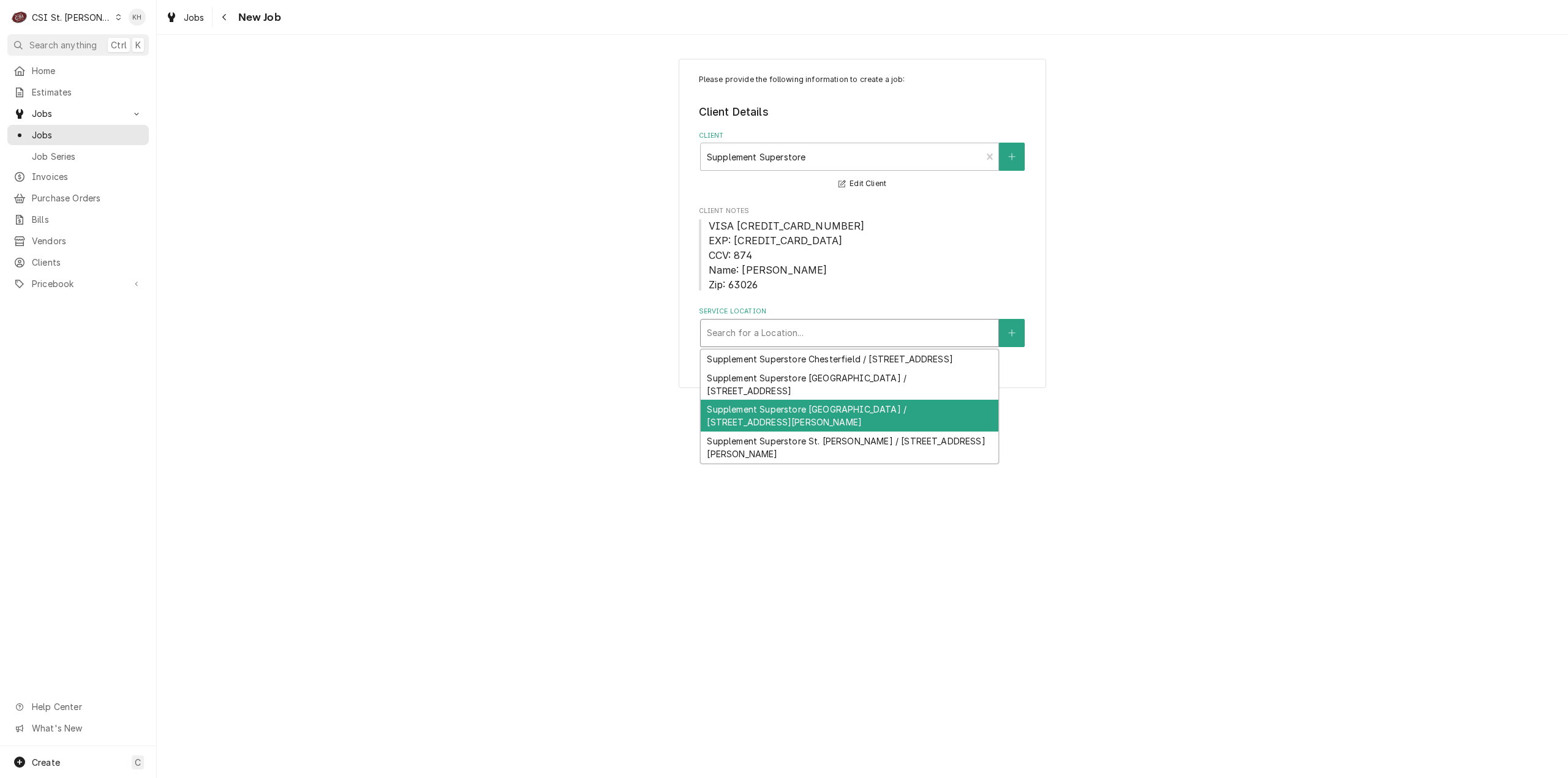
click at [796, 425] on div "Supplement Superstore South County / 7449 S Lindbergh Blvd, St. Louis, MO 63125" at bounding box center [850, 415] width 298 height 32
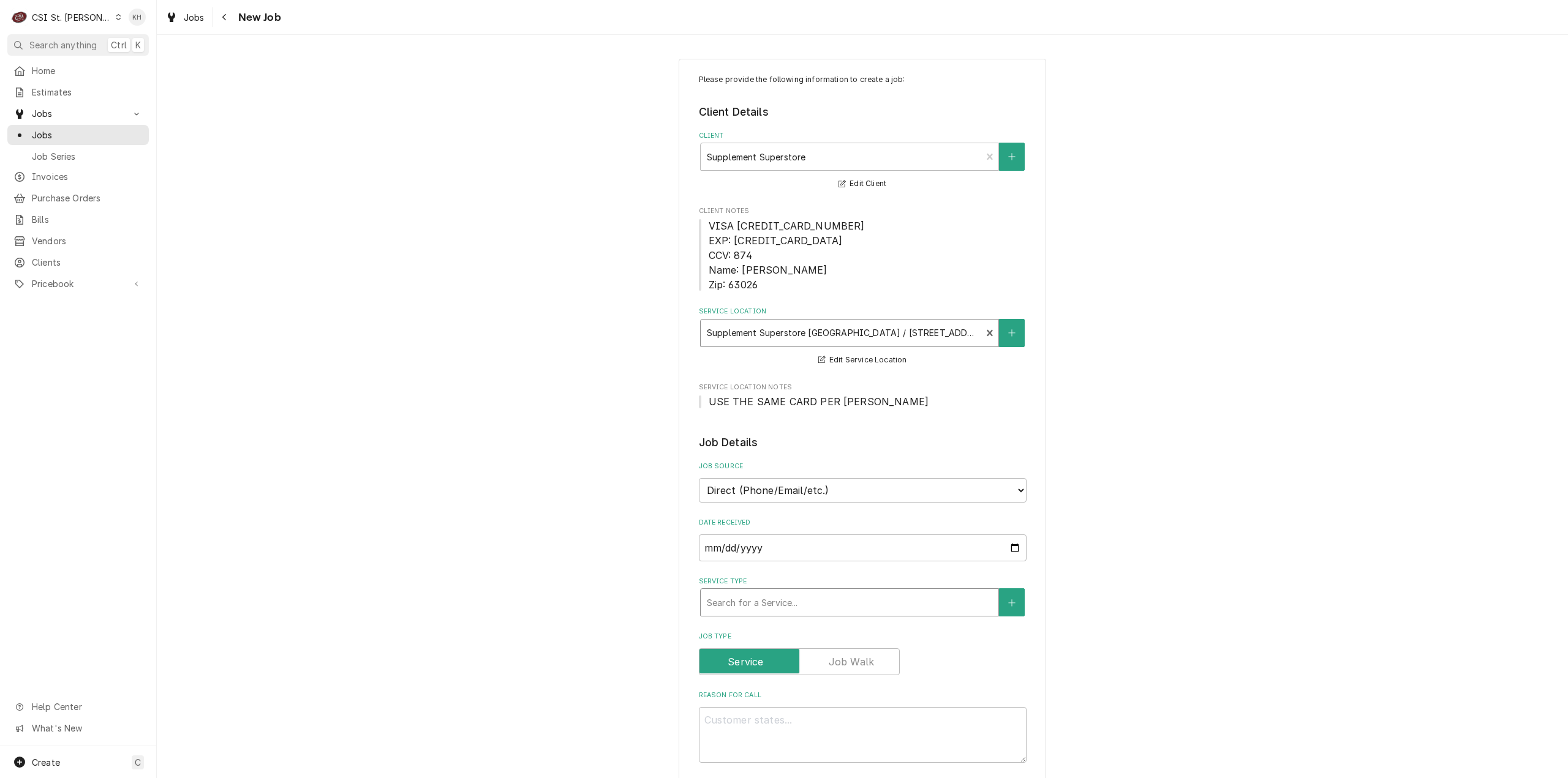
click at [771, 600] on div "Service Type" at bounding box center [850, 603] width 286 height 22
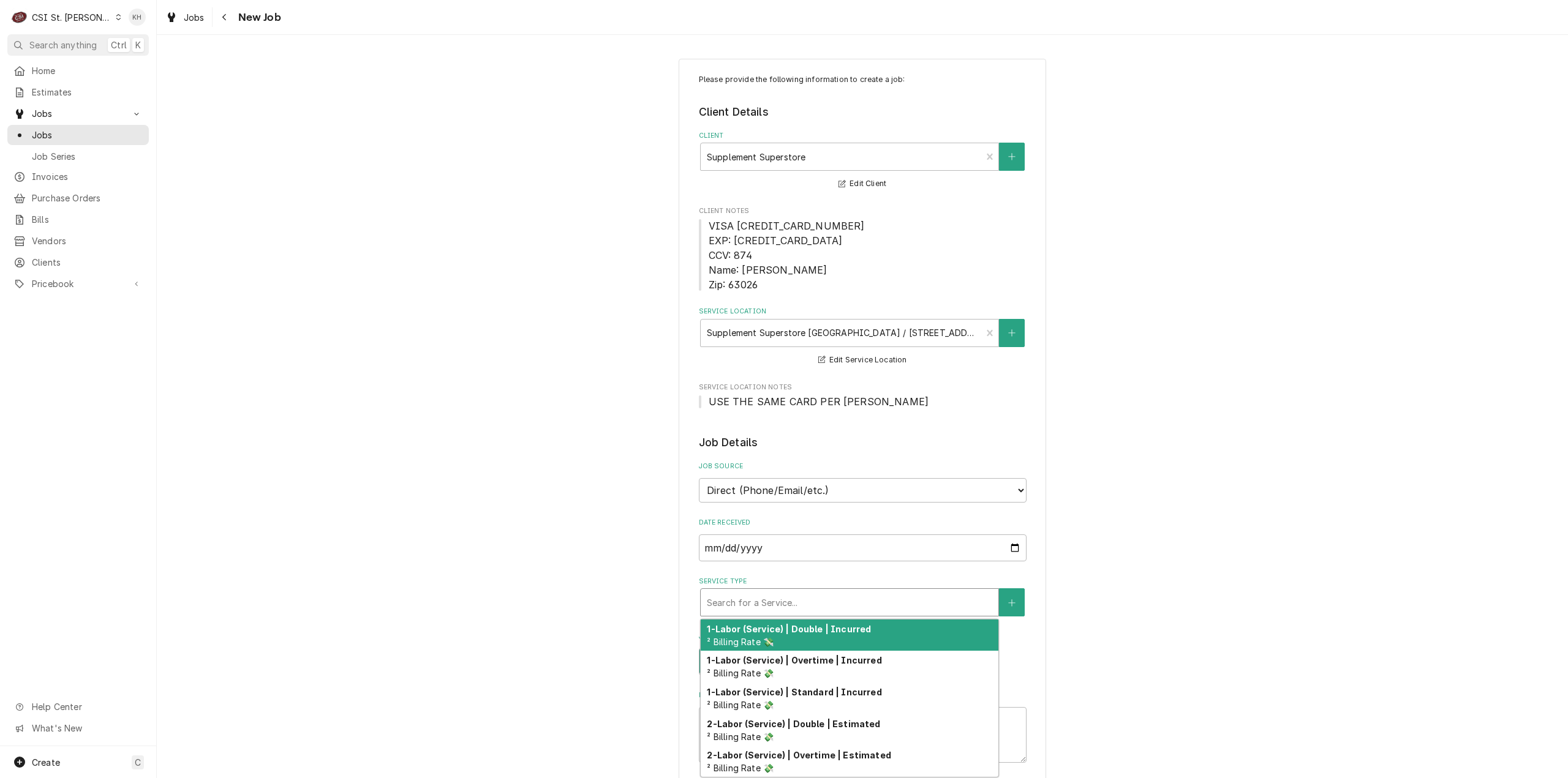
type textarea "x"
type input "s"
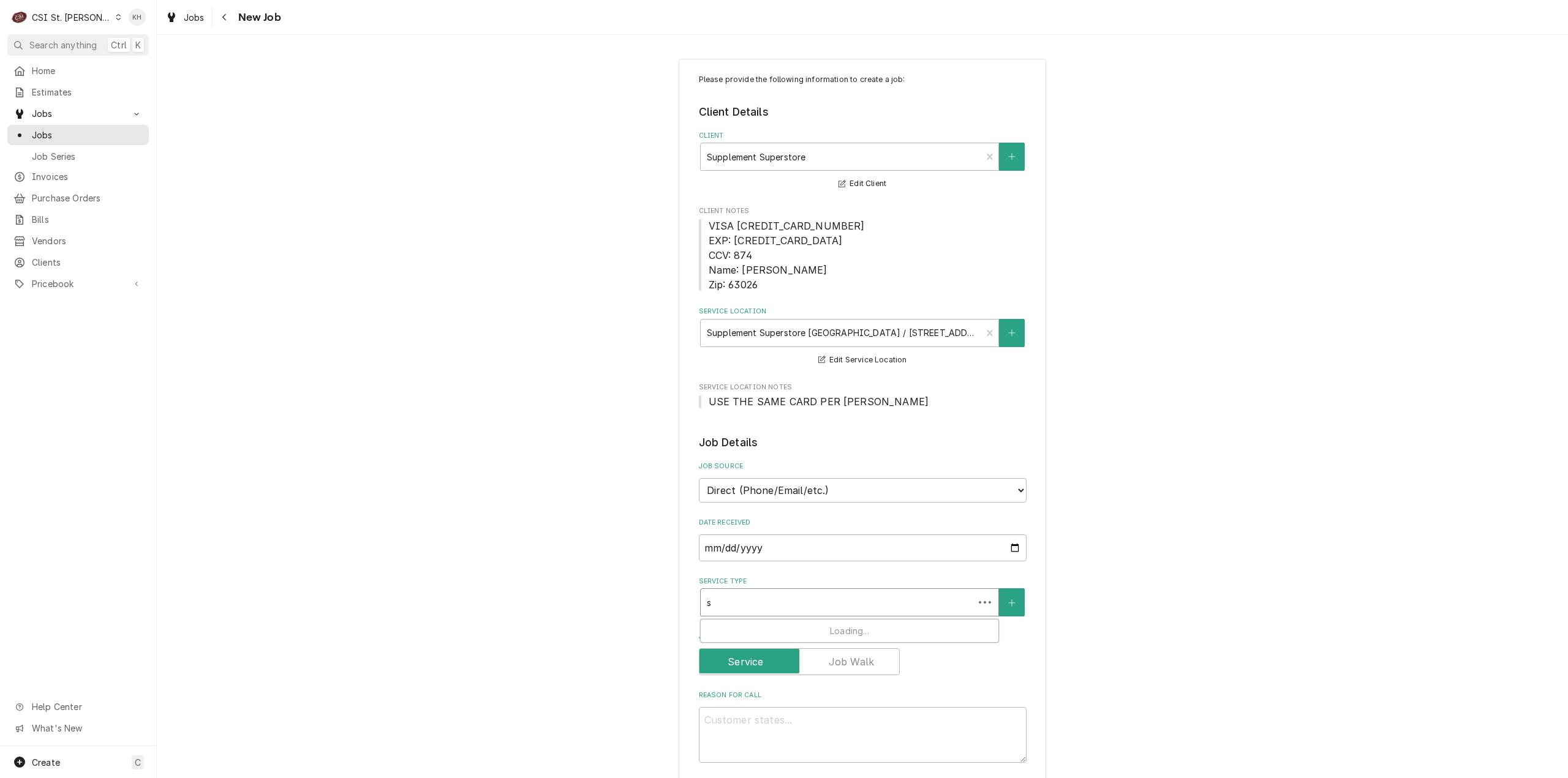
type textarea "x"
type input "se"
type textarea "x"
type input "ser"
type textarea "x"
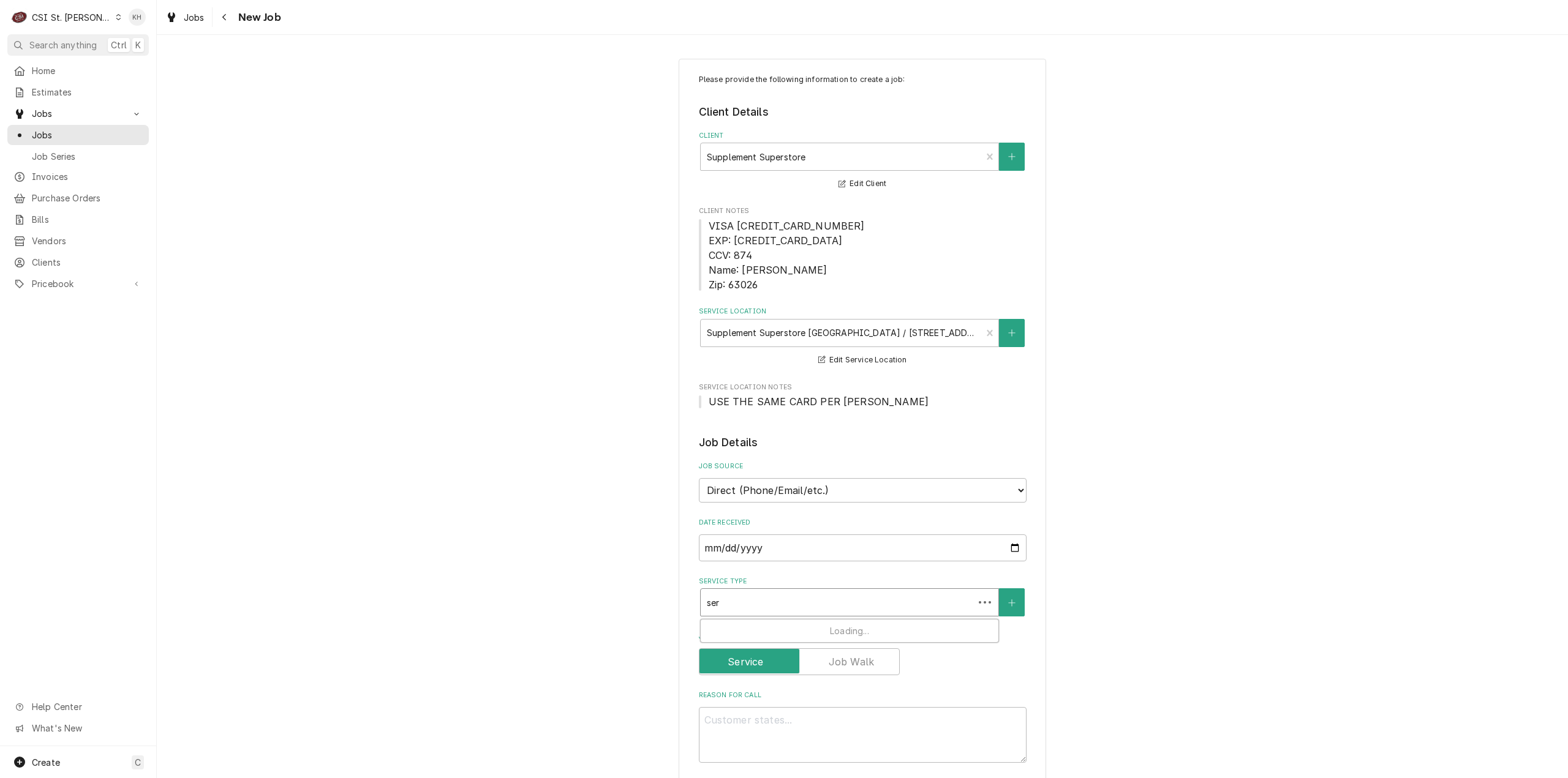
type input "serv"
type textarea "x"
type input "servic"
type textarea "x"
type input "service"
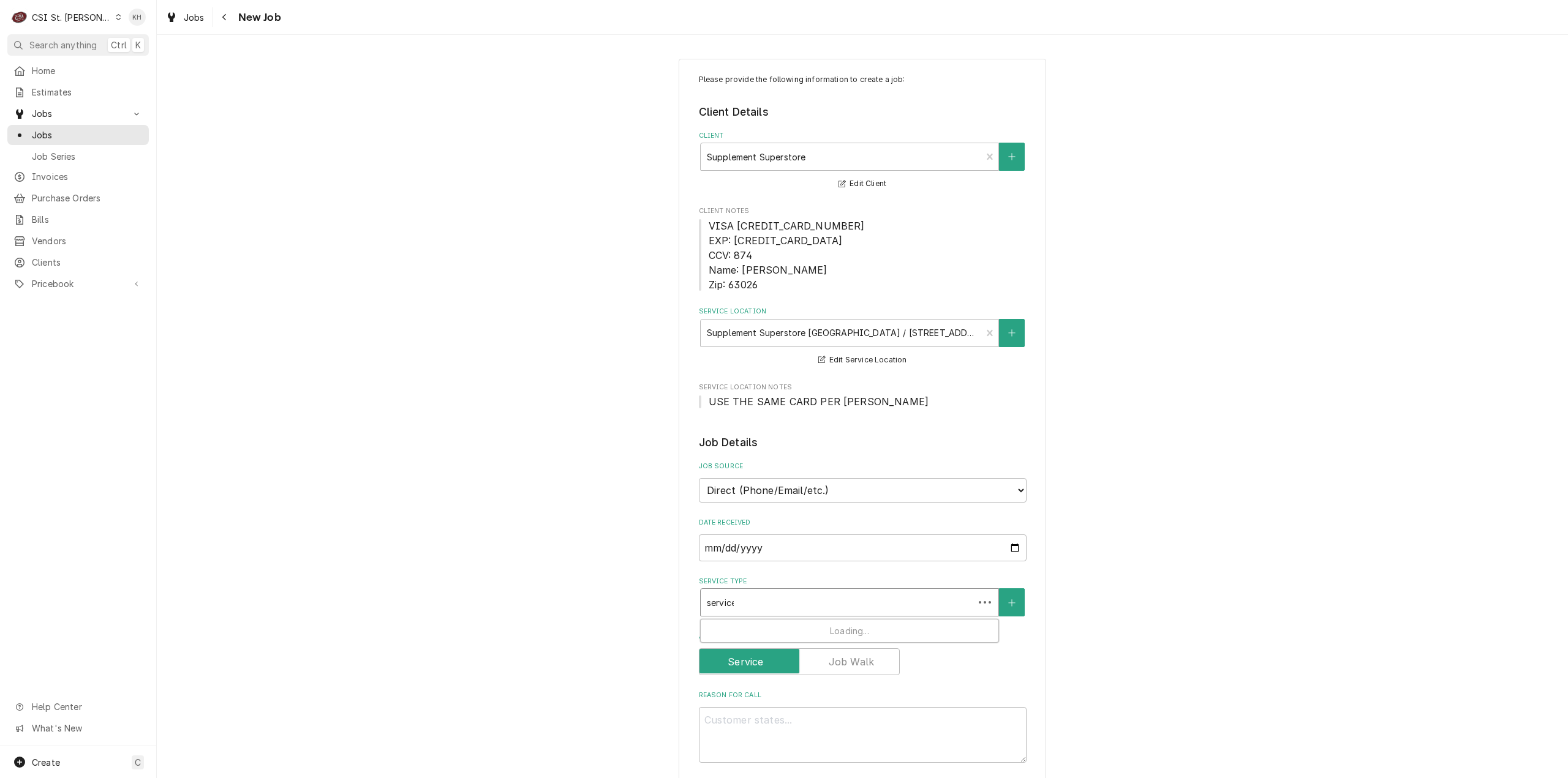
type textarea "x"
type input "service"
type textarea "x"
type input "service a"
type textarea "x"
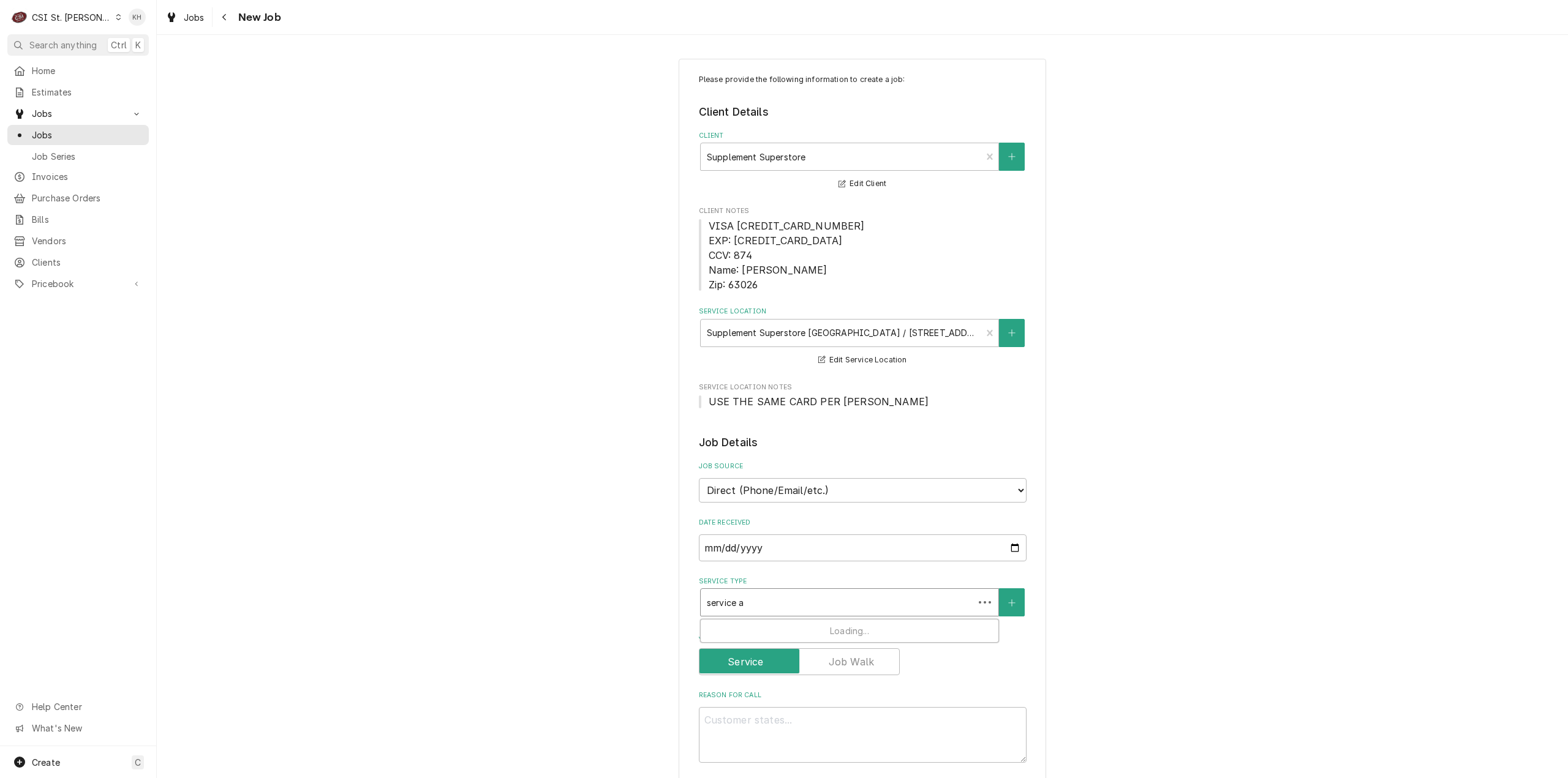
type input "service"
type textarea "x"
type input "service c"
type textarea "x"
type input "service ca"
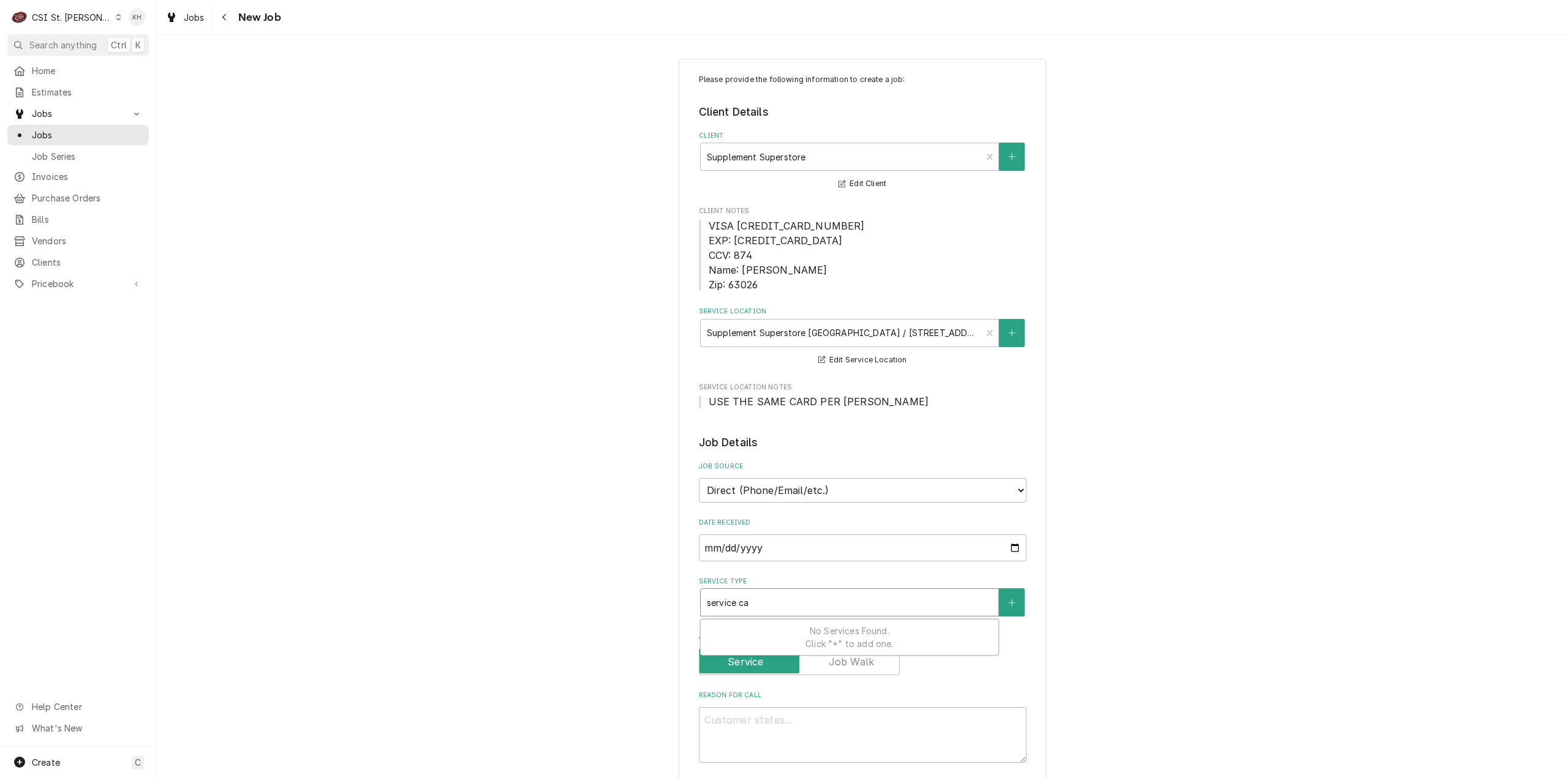
type textarea "x"
type input "service cal"
type textarea "x"
type input "service call"
click at [802, 629] on div "Job | Service Call ¹ Service Type 🛠️" at bounding box center [850, 635] width 298 height 32
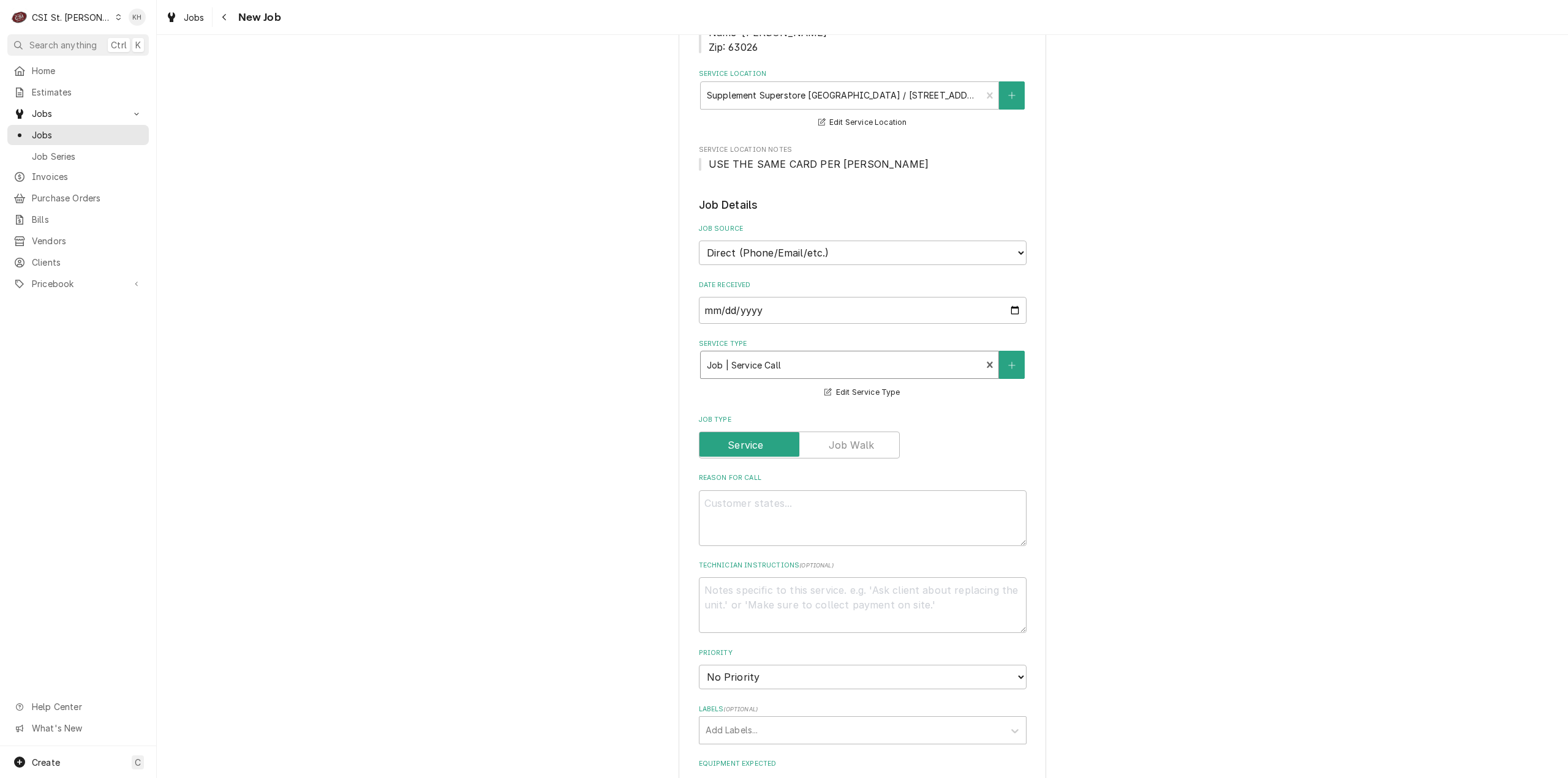
scroll to position [245, 0]
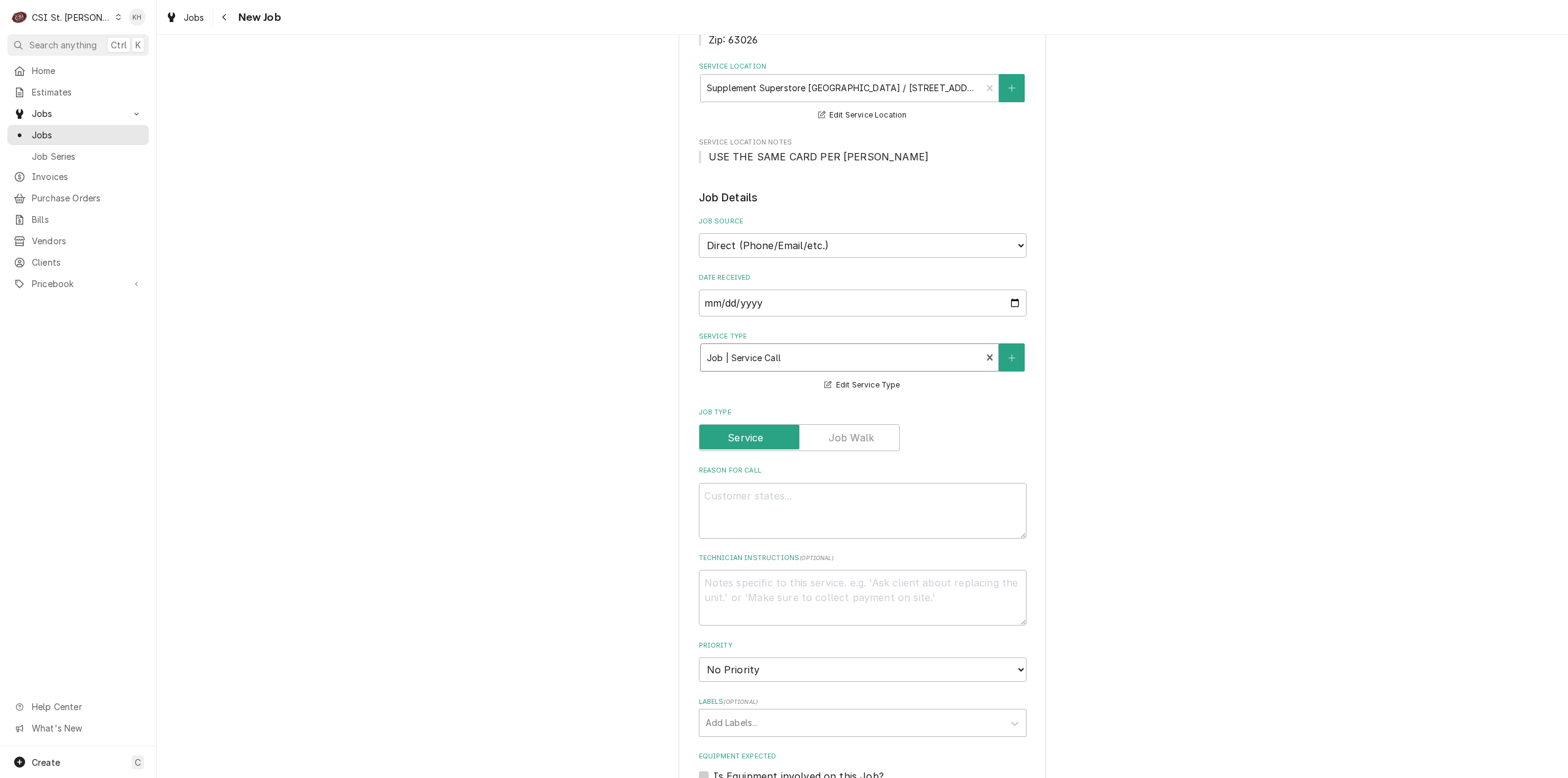
click at [814, 562] on label "Technician Instructions ( optional )" at bounding box center [863, 558] width 328 height 9
click at [814, 570] on textarea "Technician Instructions ( optional )" at bounding box center [863, 597] width 328 height 56
click at [814, 587] on textarea "Technician Instructions ( optional )" at bounding box center [863, 597] width 328 height 56
type textarea "x"
type textarea "R"
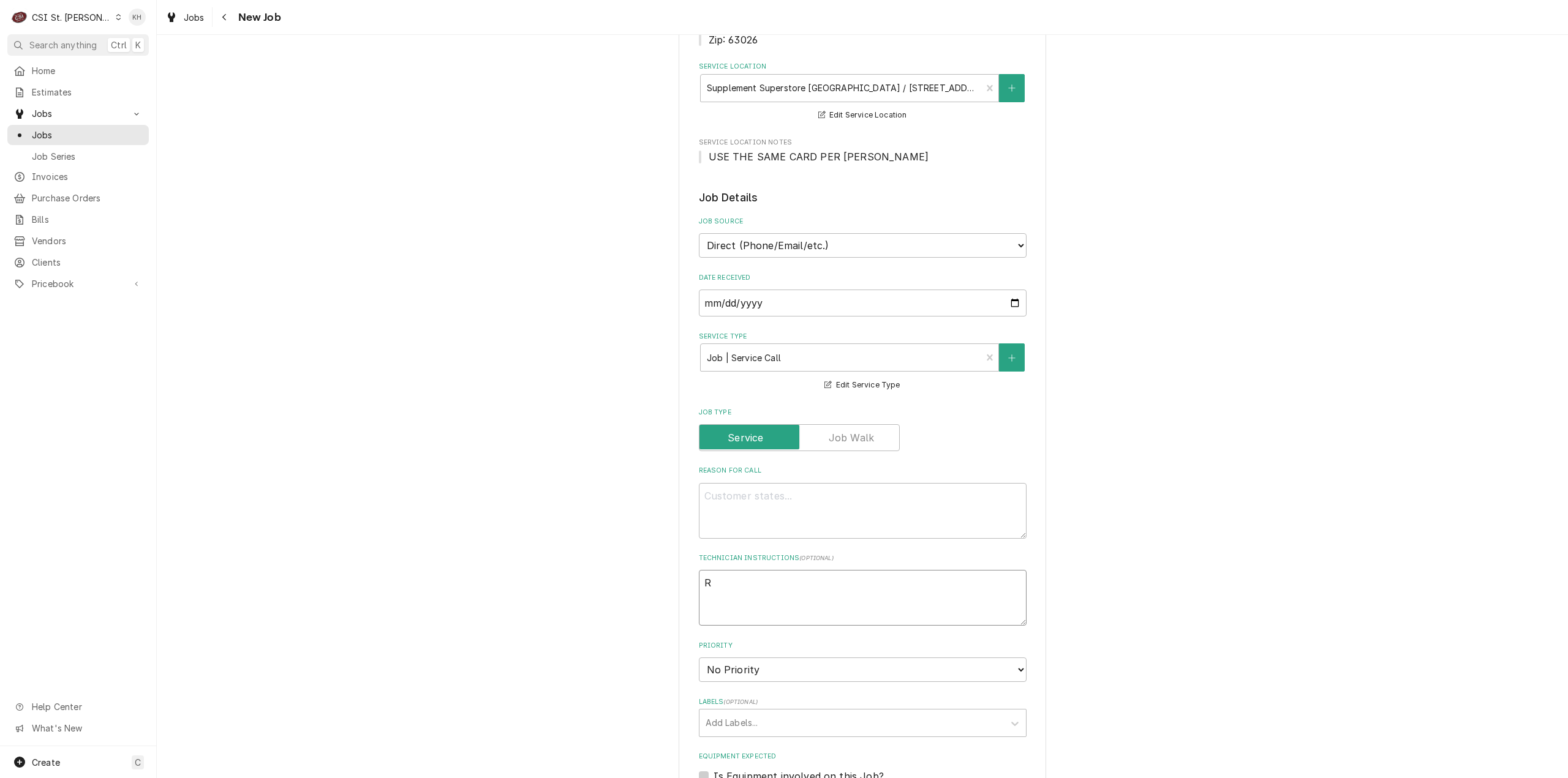
type textarea "x"
type textarea "RE"
type textarea "x"
type textarea "REC"
type textarea "x"
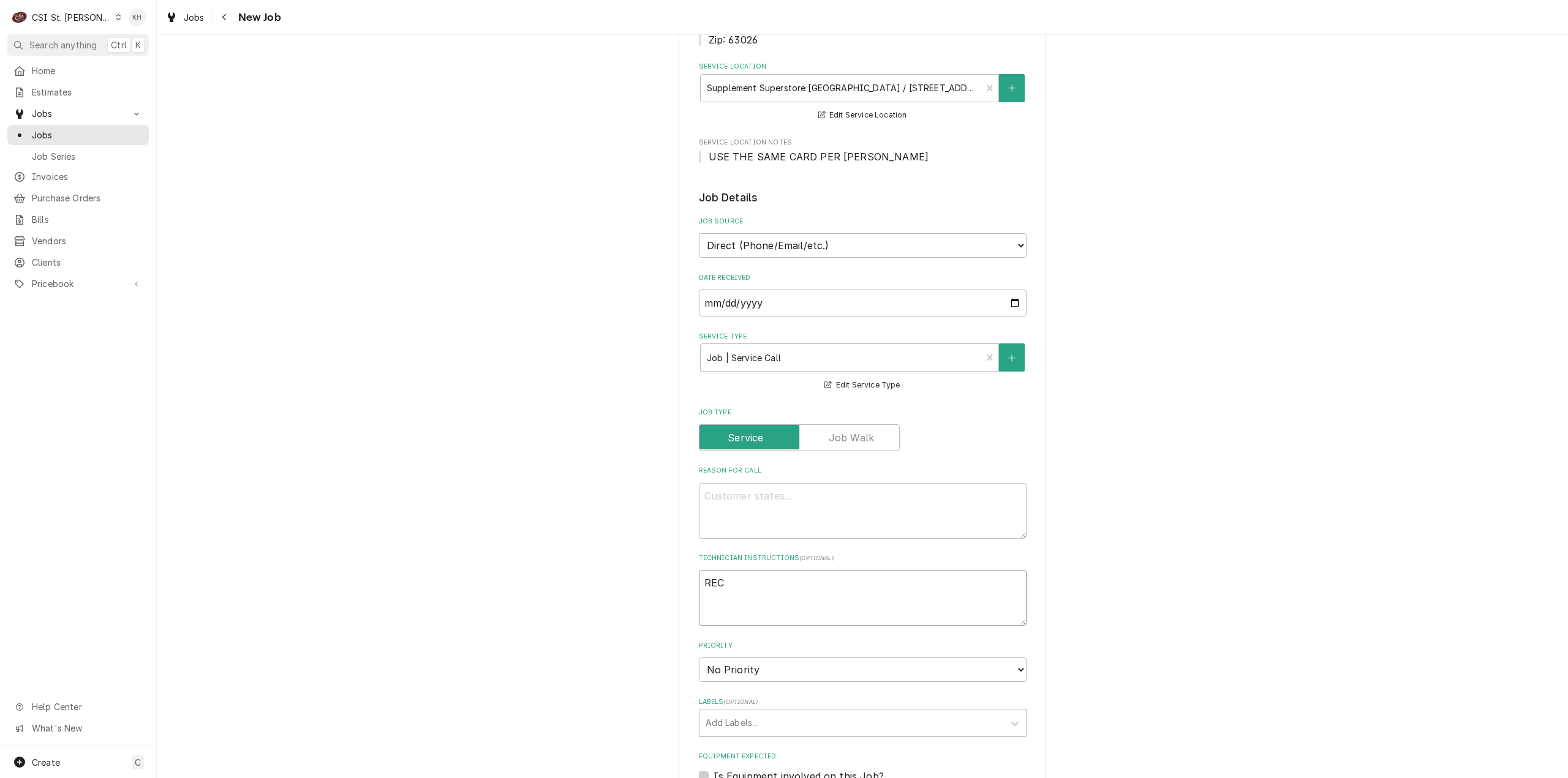
type textarea "RECA"
type textarea "x"
type textarea "RECAL"
type textarea "x"
type textarea "RECALL"
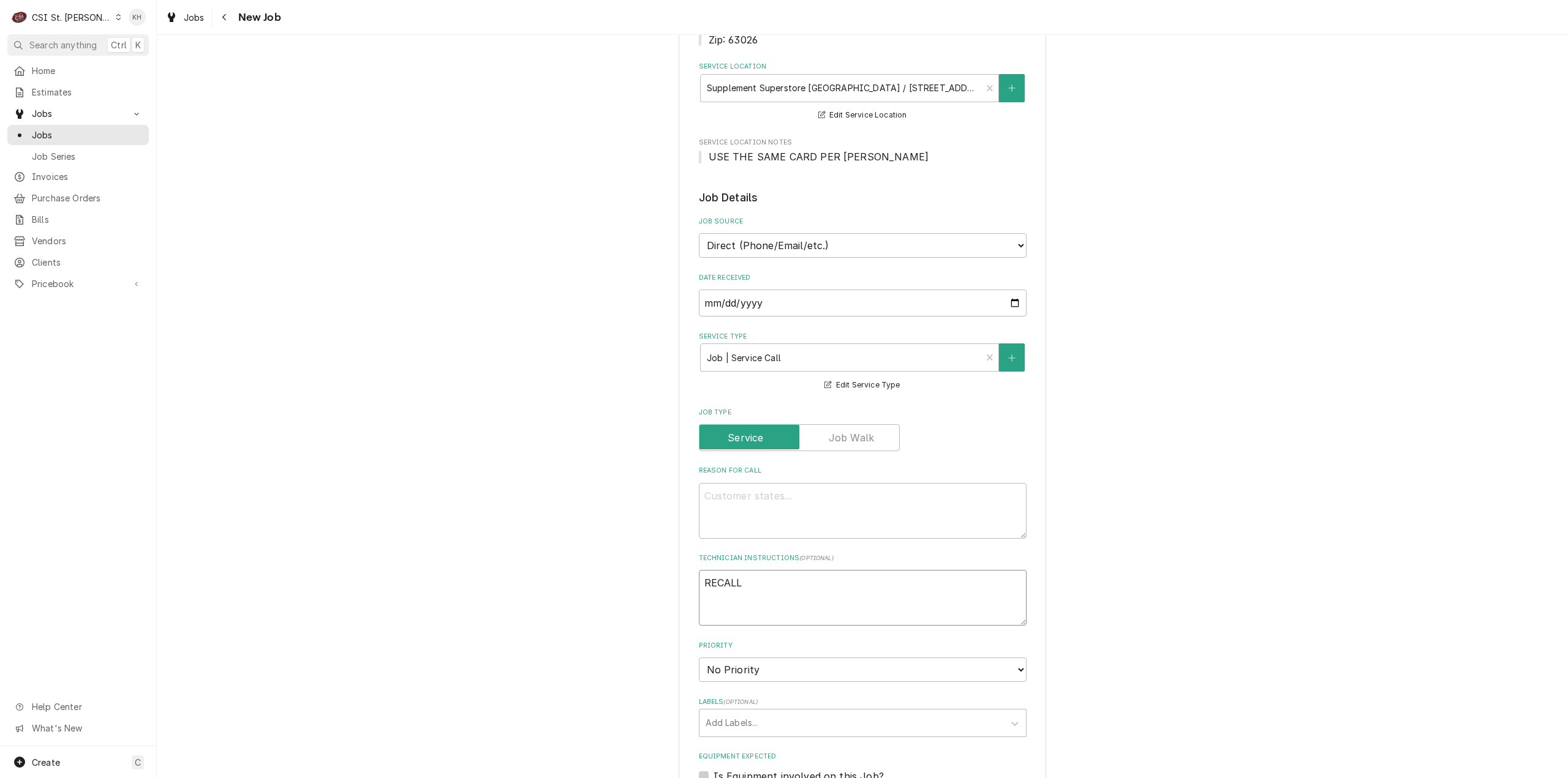
type textarea "x"
type textarea "RECALL"
type textarea "x"
type textarea "RECALL JO"
type textarea "x"
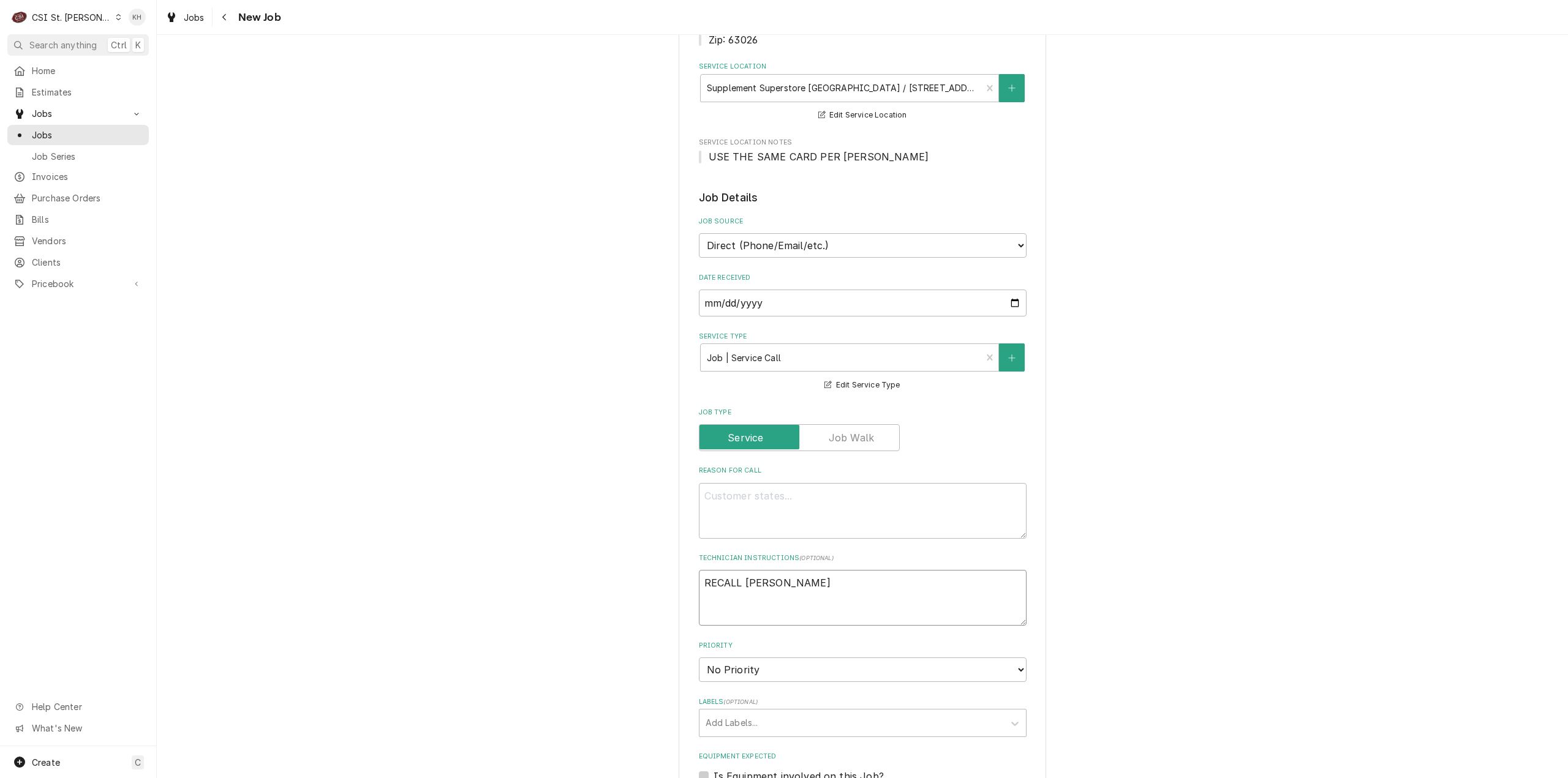
type textarea "RECALL JON"
type textarea "x"
type textarea "RECALL JONB"
type textarea "x"
type textarea "RECALL JONB-"
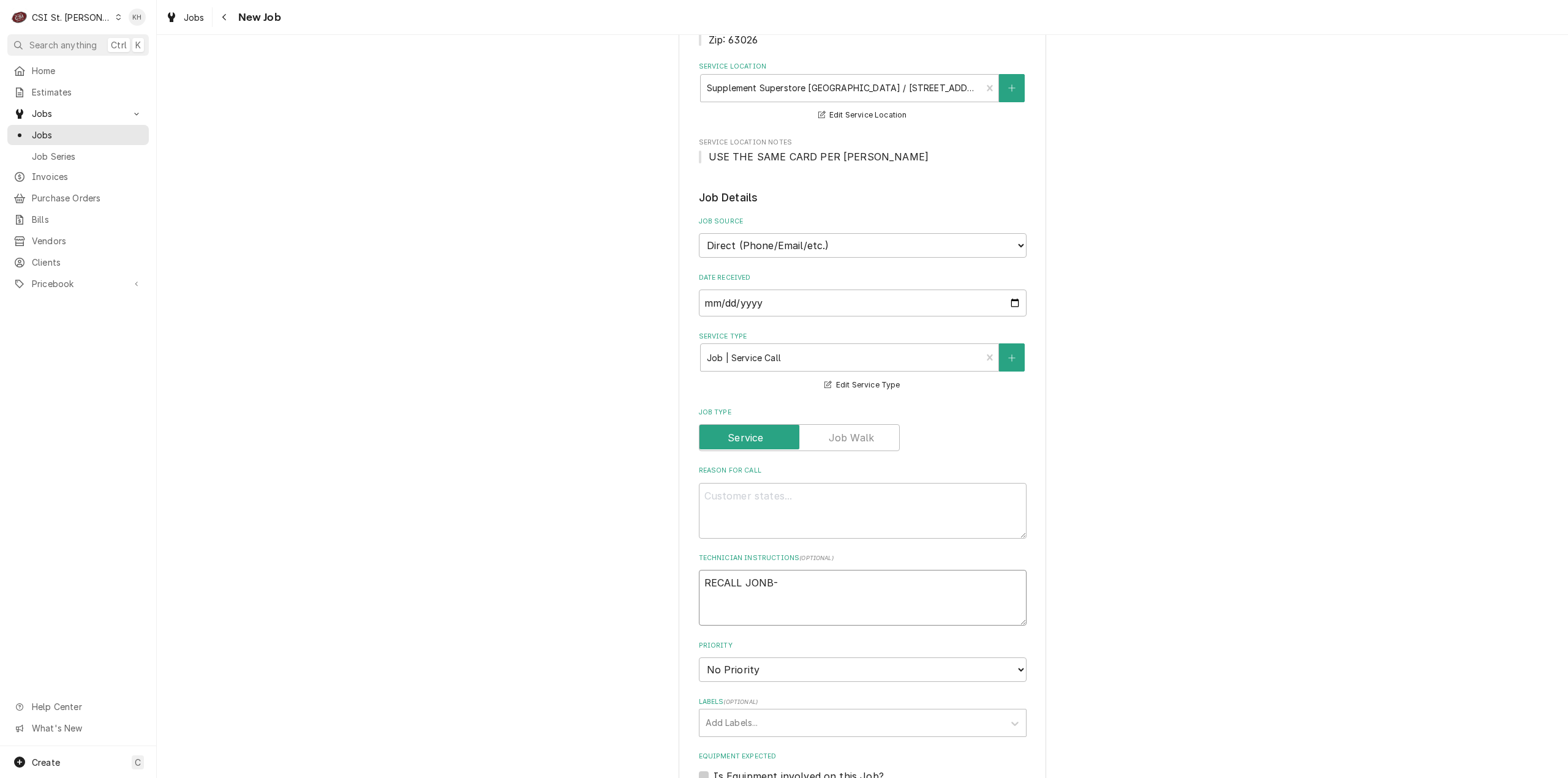
type textarea "x"
type textarea "RECALL JONB"
type textarea "x"
type textarea "RECALL JON"
type textarea "x"
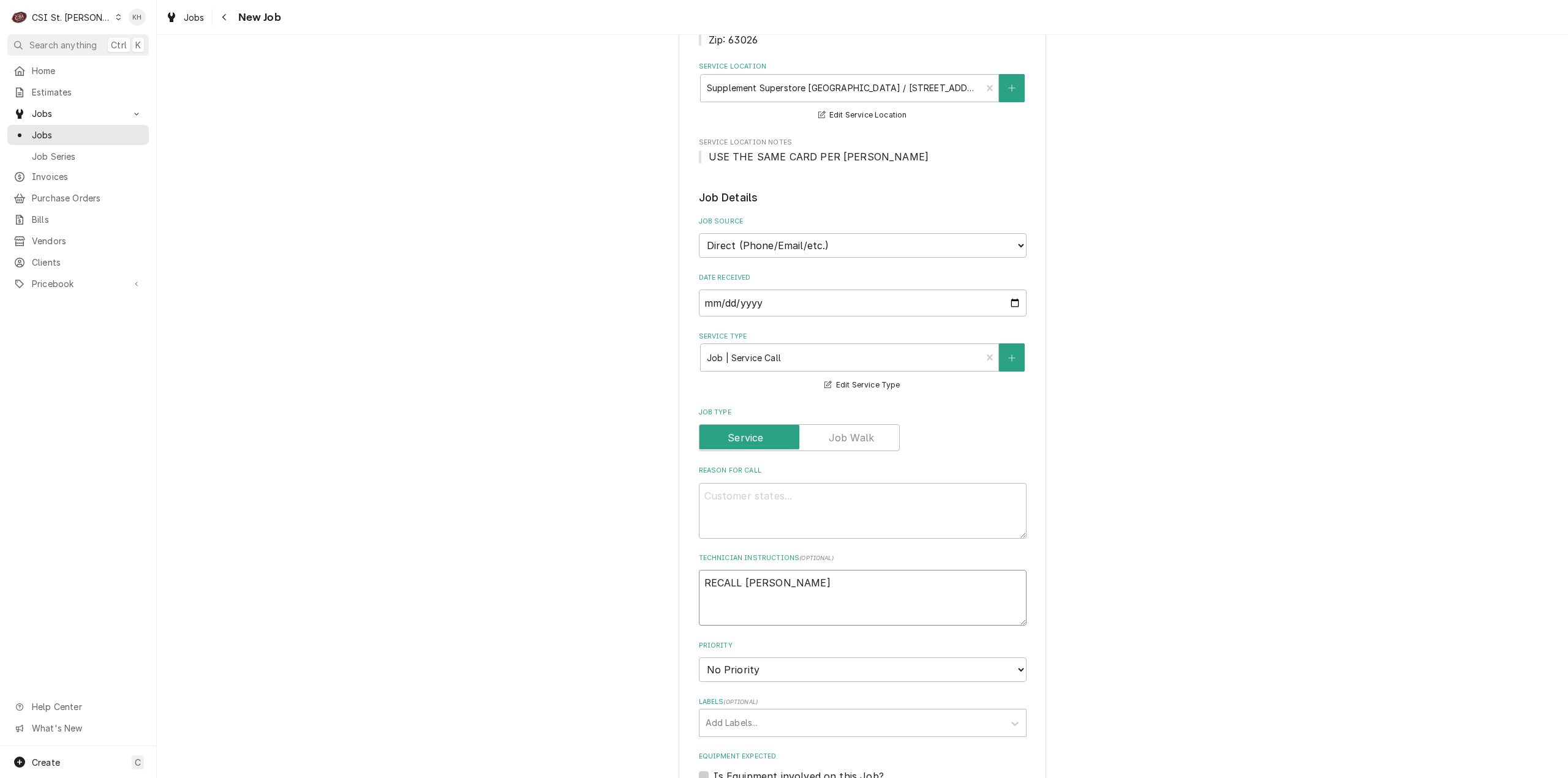
type textarea "RECALL JO"
type textarea "x"
type textarea "RECALL JOB"
type textarea "x"
type textarea "RECALL JOB-"
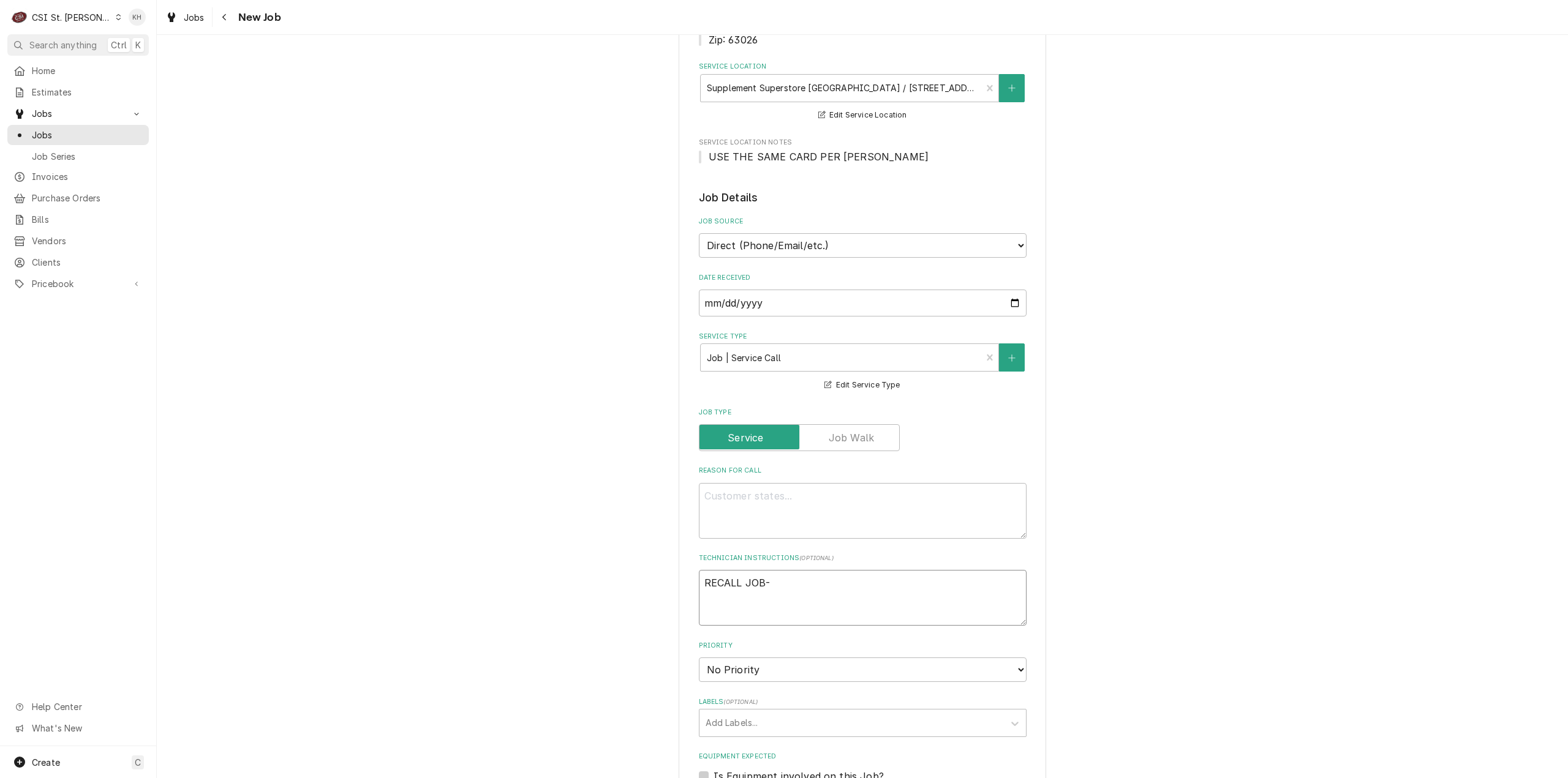
type textarea "x"
type textarea "RECALL JOB-4"
type textarea "x"
type textarea "RECALL JOB-41"
type textarea "x"
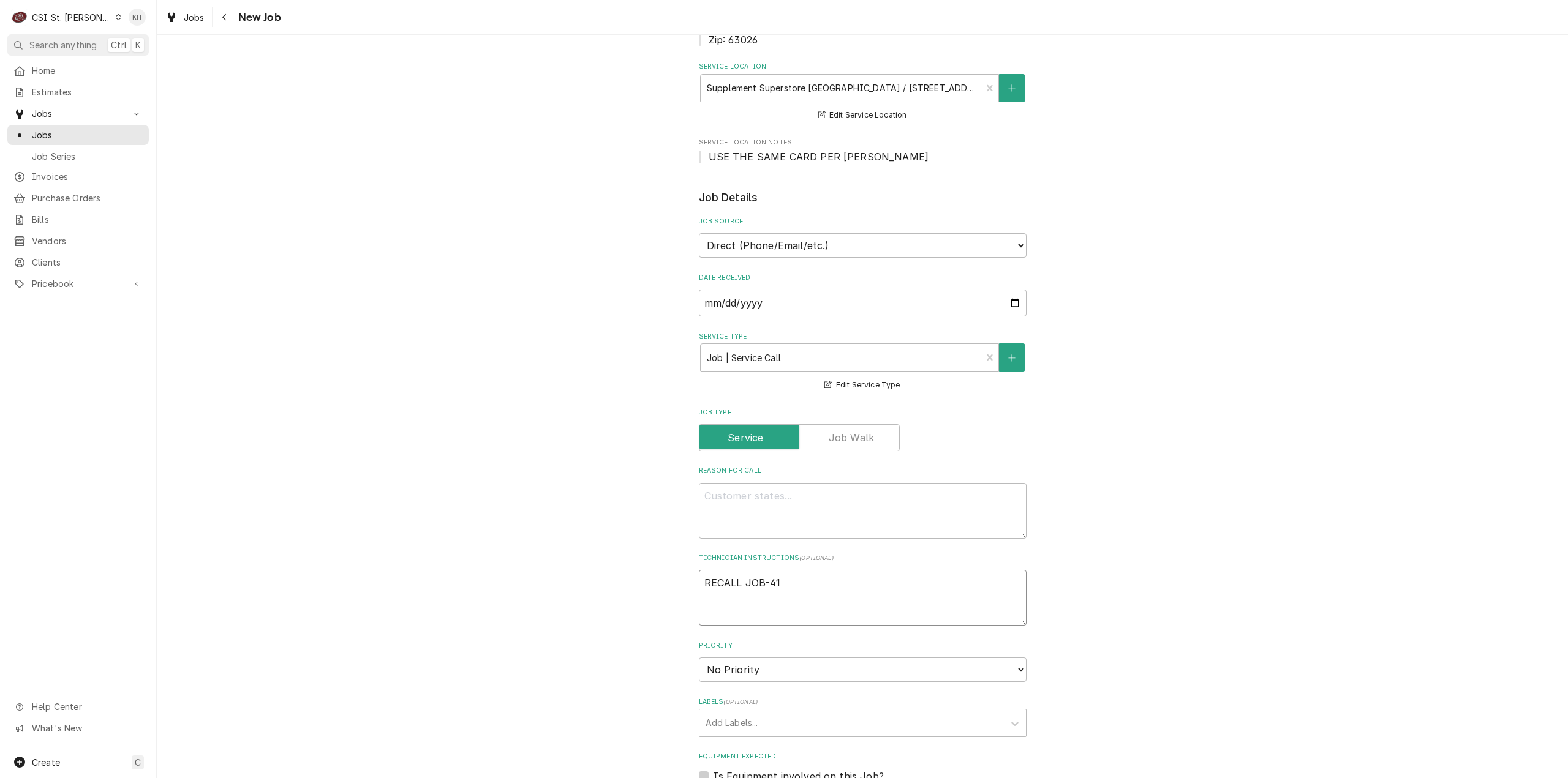
type textarea "RECALL JOB-416"
type textarea "x"
type textarea "RECALL JOB-4169"
type textarea "x"
type textarea "RECALL JOB-41696"
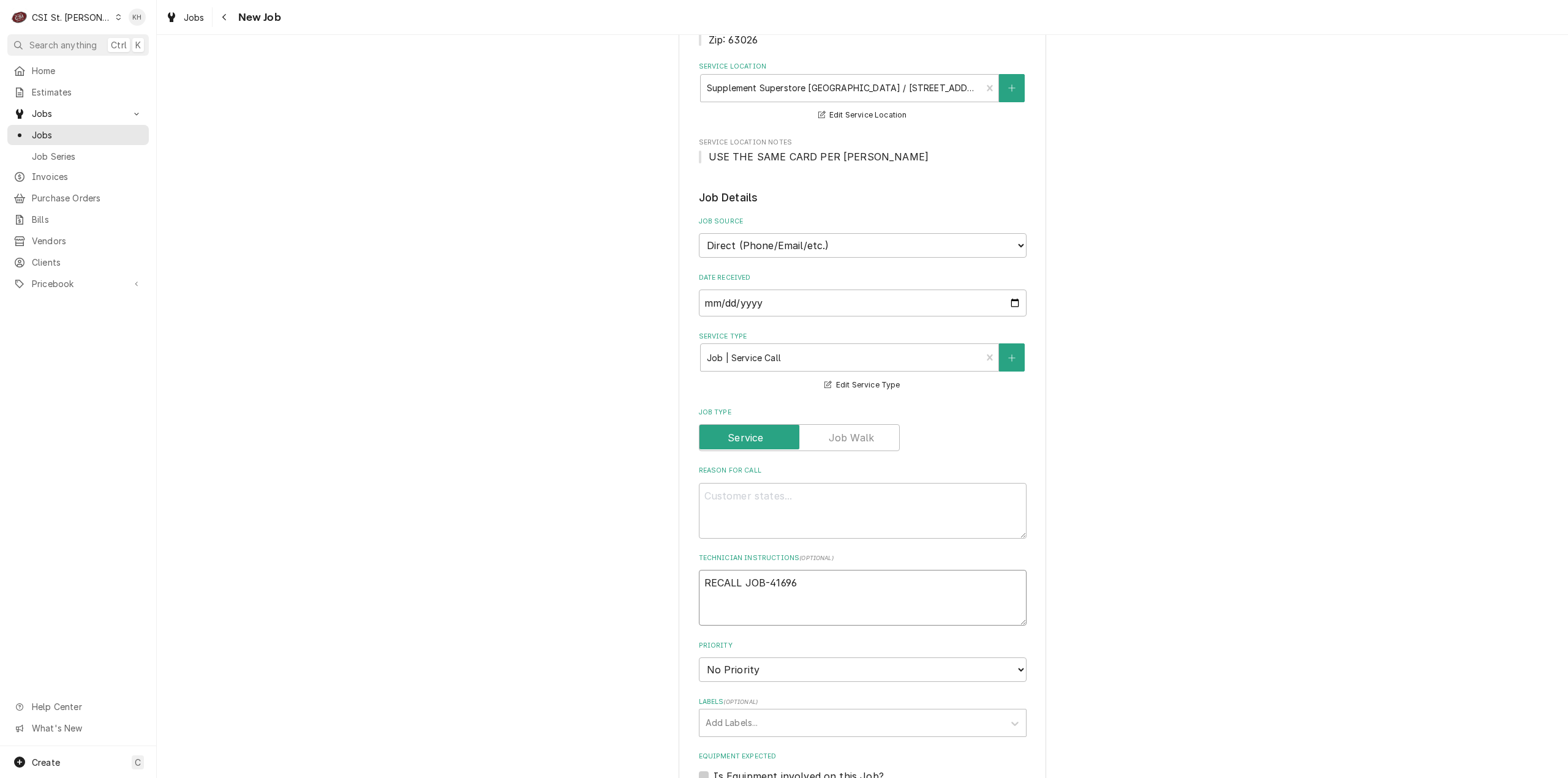
type textarea "x"
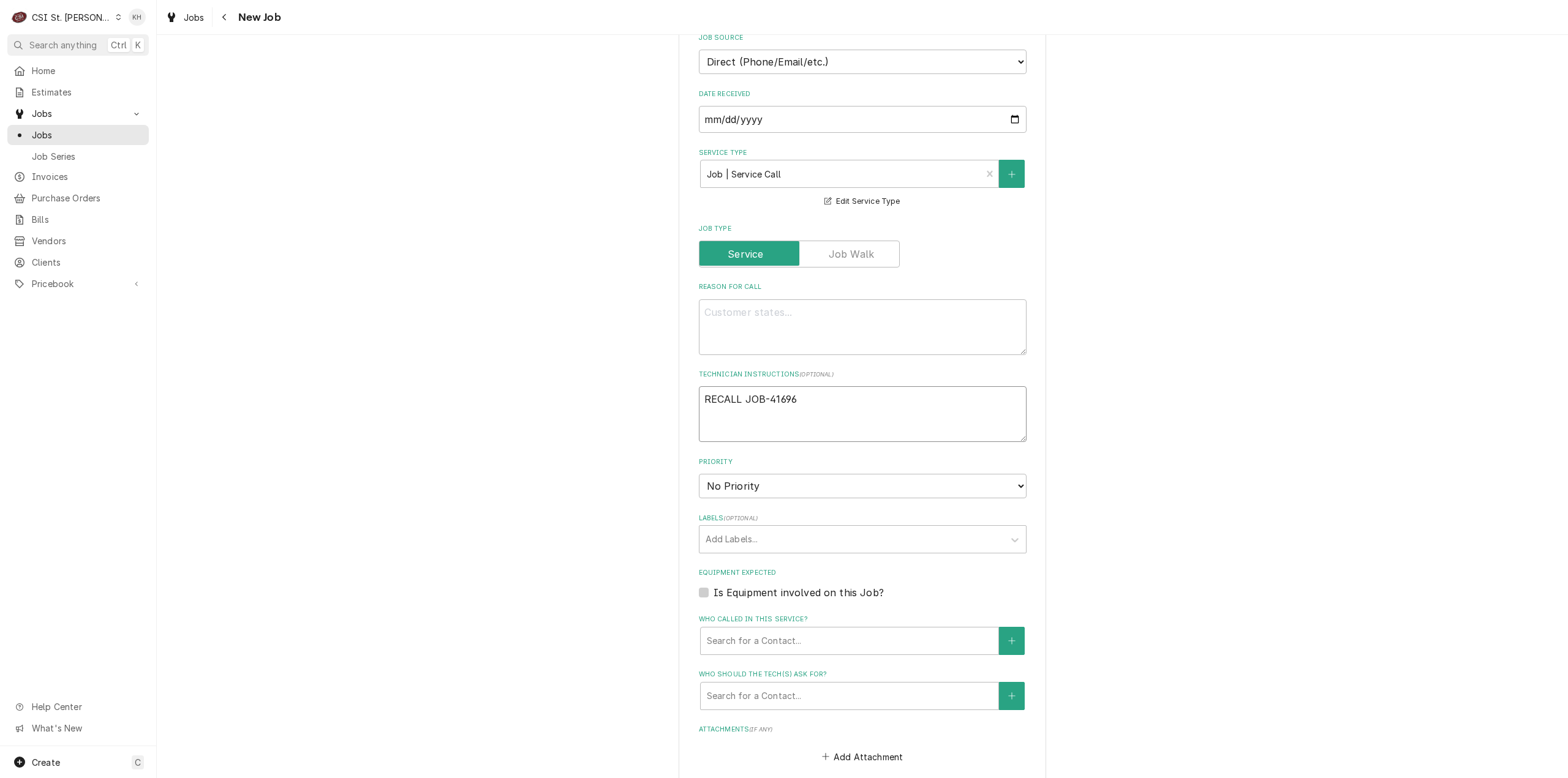
type textarea "RECALL JOB-41696"
click at [751, 496] on select "No Priority Urgent High Medium Low" at bounding box center [863, 486] width 328 height 24
select select "4"
click at [699, 474] on select "No Priority Urgent High Medium Low" at bounding box center [863, 486] width 328 height 24
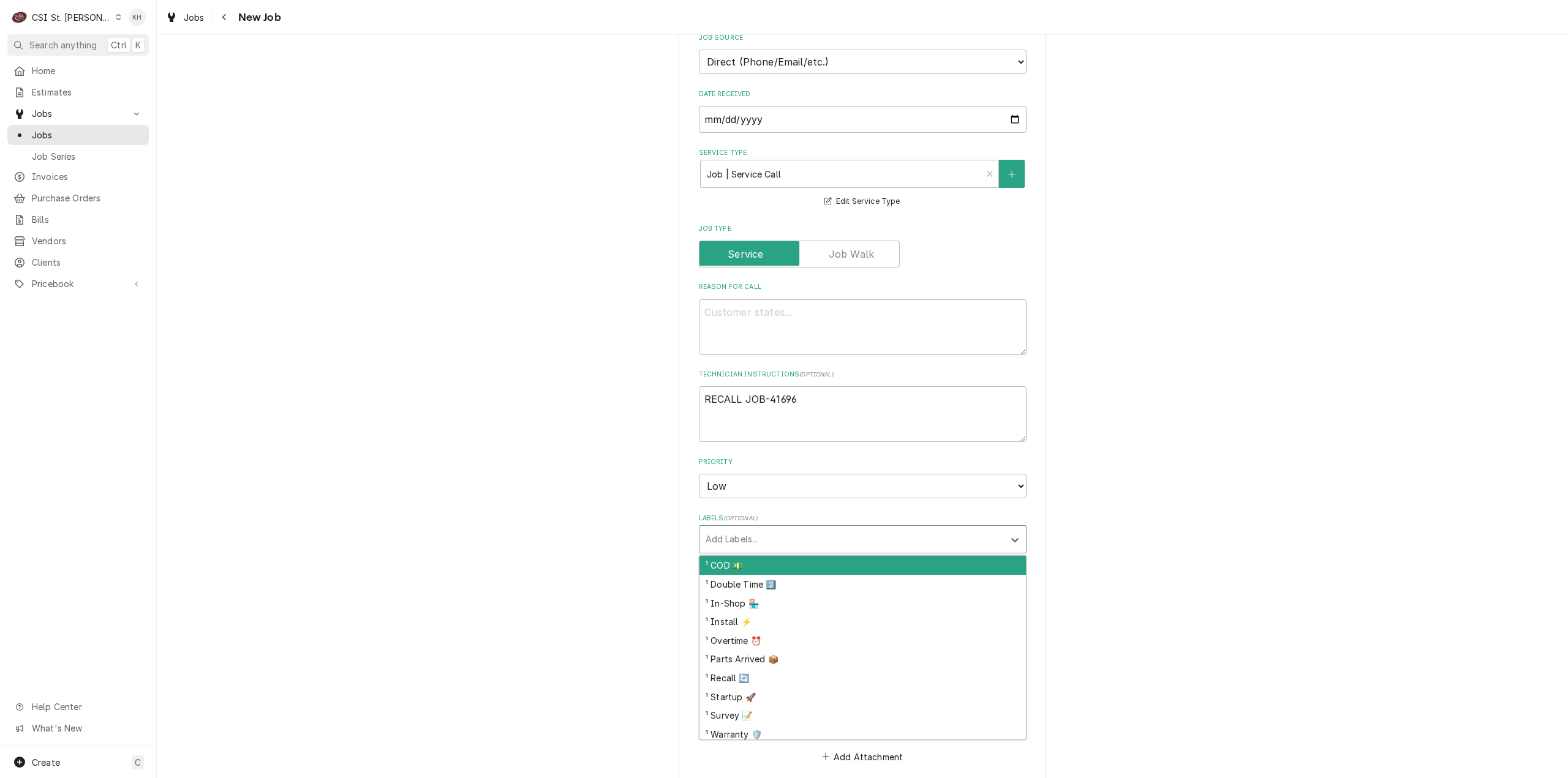
click at [742, 543] on div "Labels" at bounding box center [852, 540] width 292 height 22
type textarea "x"
type input "dish"
type textarea "x"
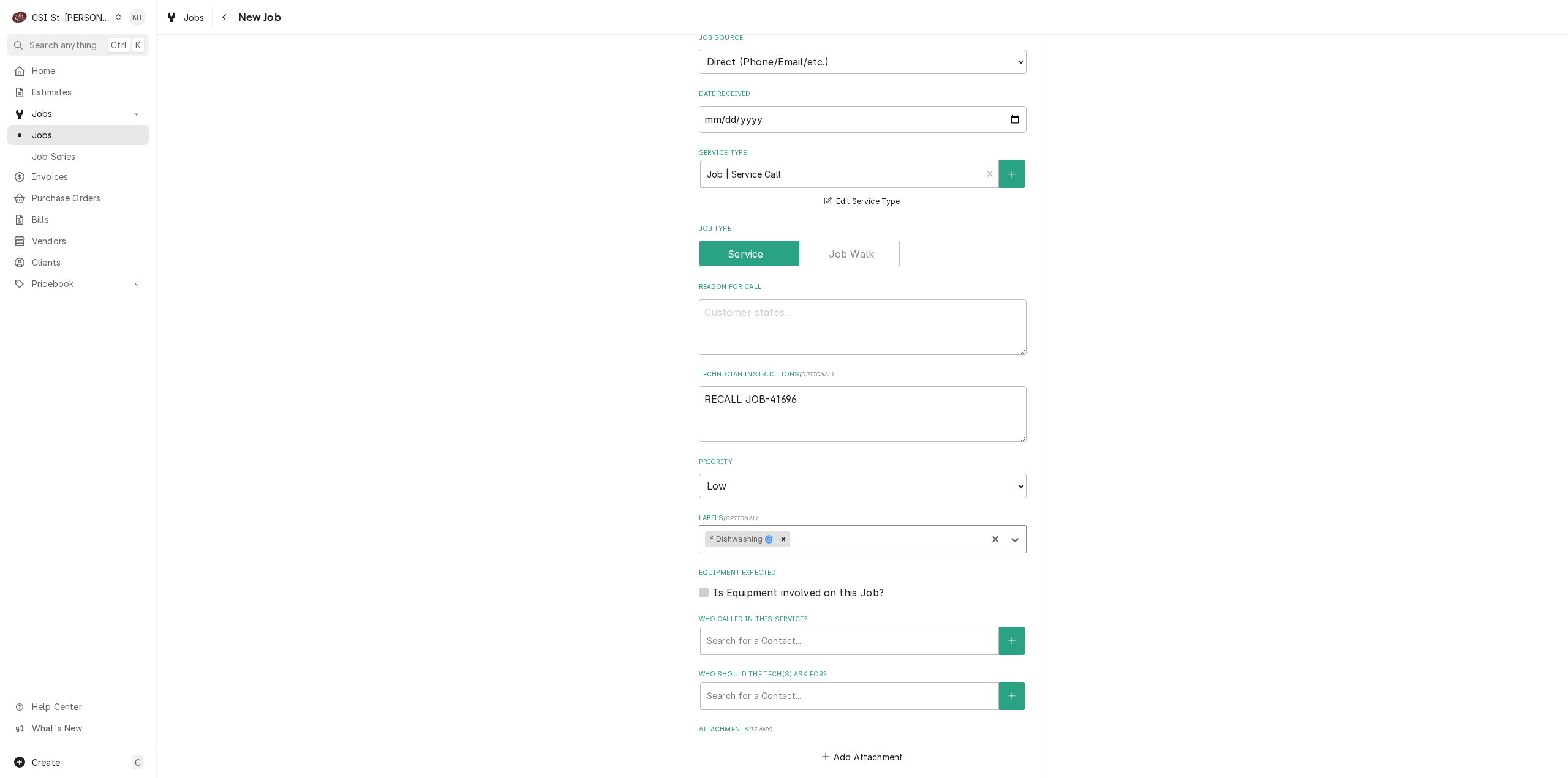
type textarea "x"
type input "recall"
type textarea "x"
click at [714, 595] on label "Is Equipment involved on this Job?" at bounding box center [799, 592] width 170 height 15
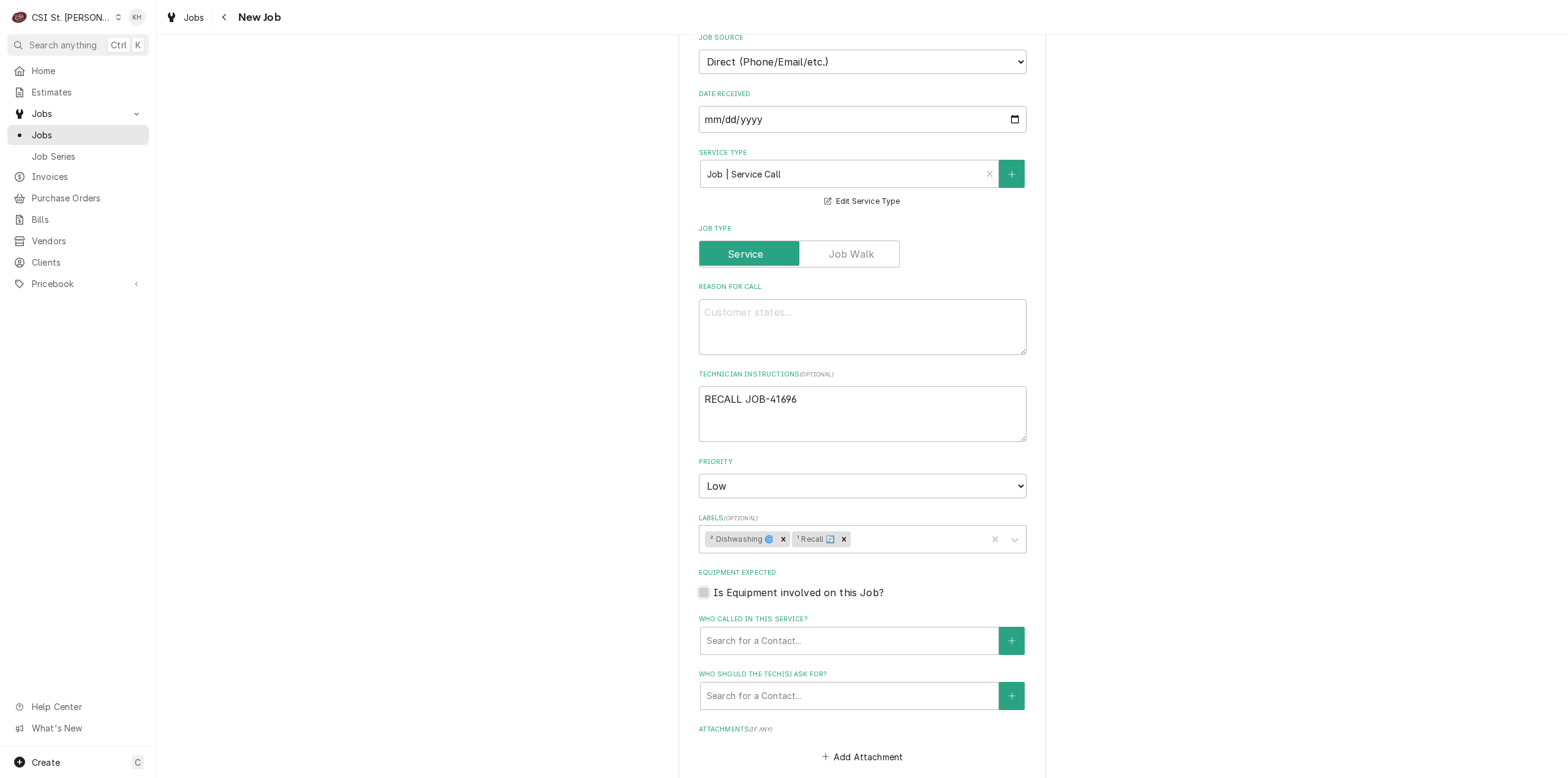
click at [714, 595] on input "Equipment Expected" at bounding box center [877, 598] width 328 height 27
checkbox input "true"
click at [761, 645] on div "Equipment" at bounding box center [837, 641] width 261 height 22
type textarea "x"
click at [761, 645] on div "Equipment" at bounding box center [850, 641] width 286 height 22
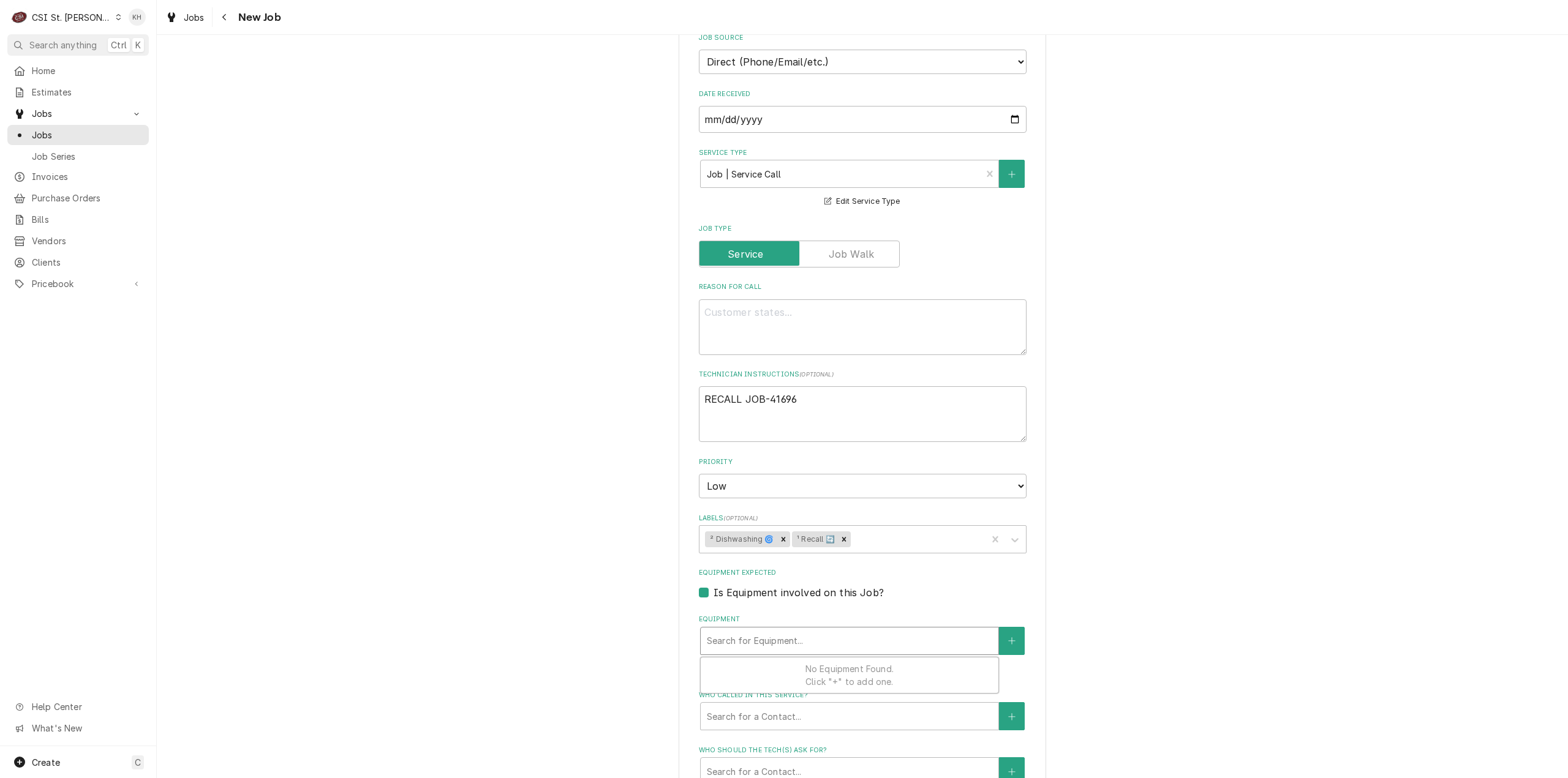
click at [975, 641] on div "Equipment" at bounding box center [850, 641] width 286 height 22
click at [863, 535] on div "Labels" at bounding box center [917, 540] width 128 height 22
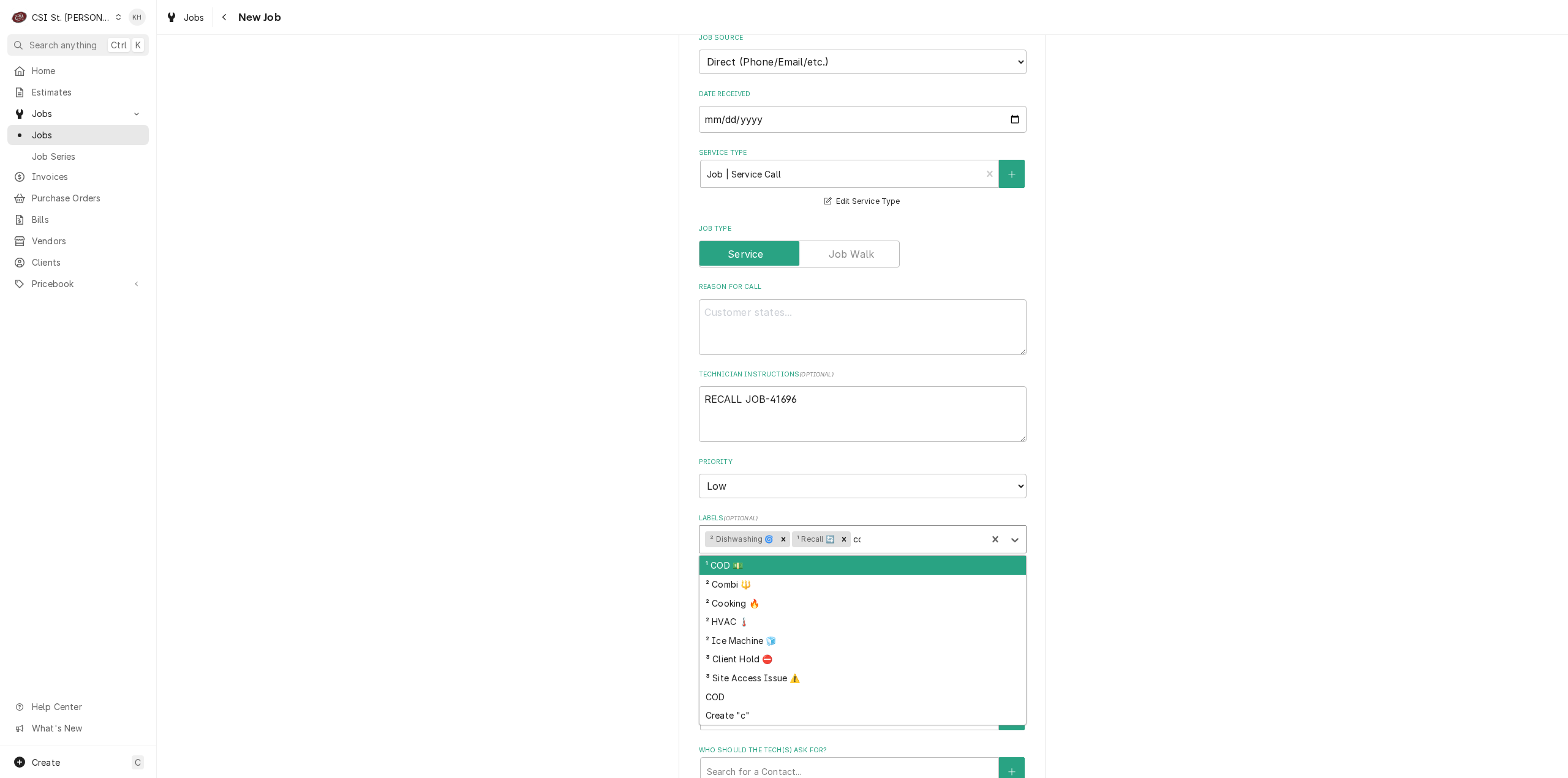
type input "cod"
click at [864, 561] on div "¹ COD 💵" at bounding box center [863, 566] width 327 height 19
type textarea "x"
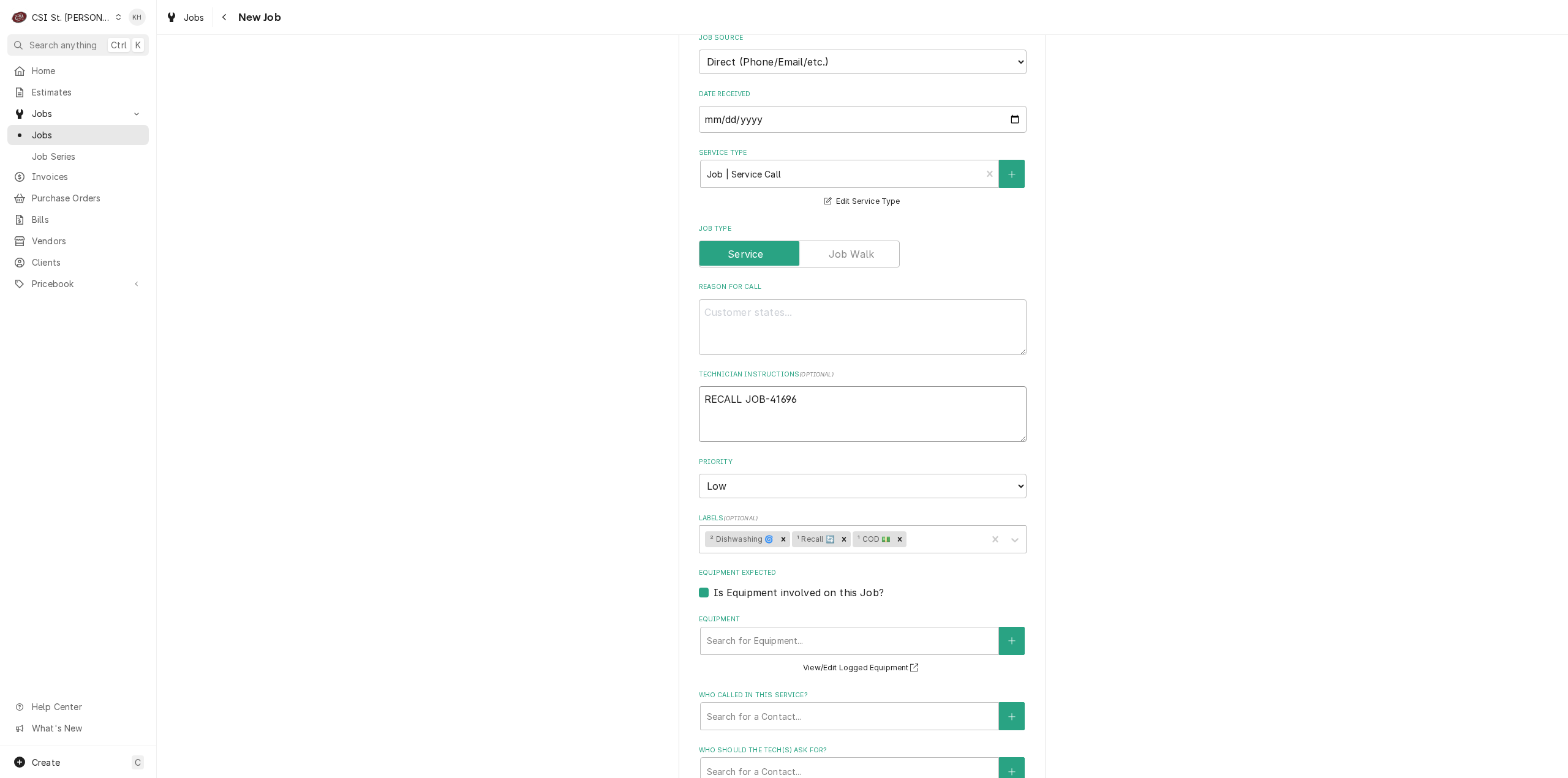
type textarea "x"
type textarea "RECALL JOB-41696"
type textarea "x"
type textarea "RECALL JOB-41696 O"
type textarea "x"
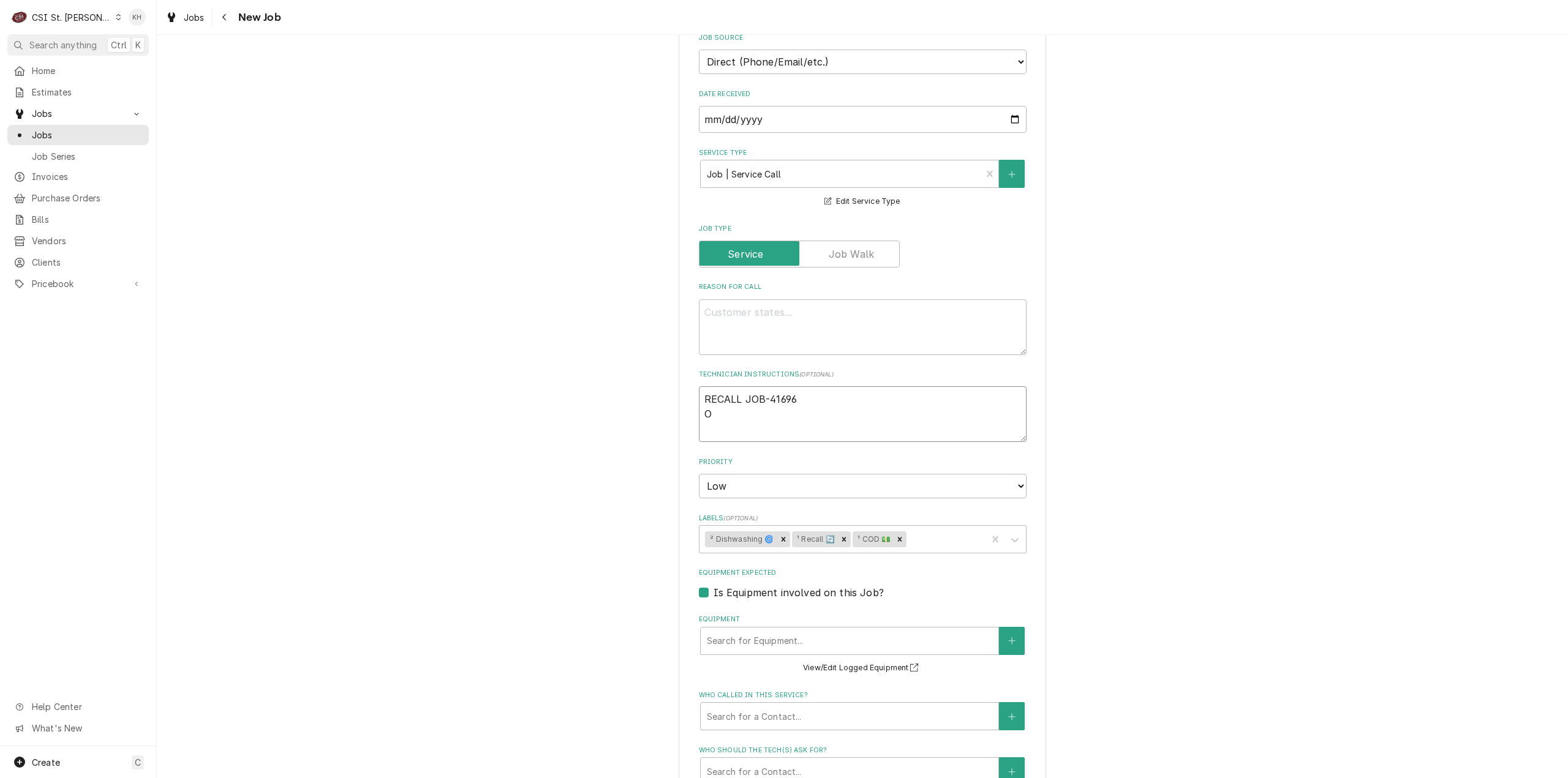
type textarea "RECALL JOB-41696"
type textarea "x"
type textarea "RECALL JOB-41696"
type textarea "x"
type textarea "RECALL JOB-41696 C"
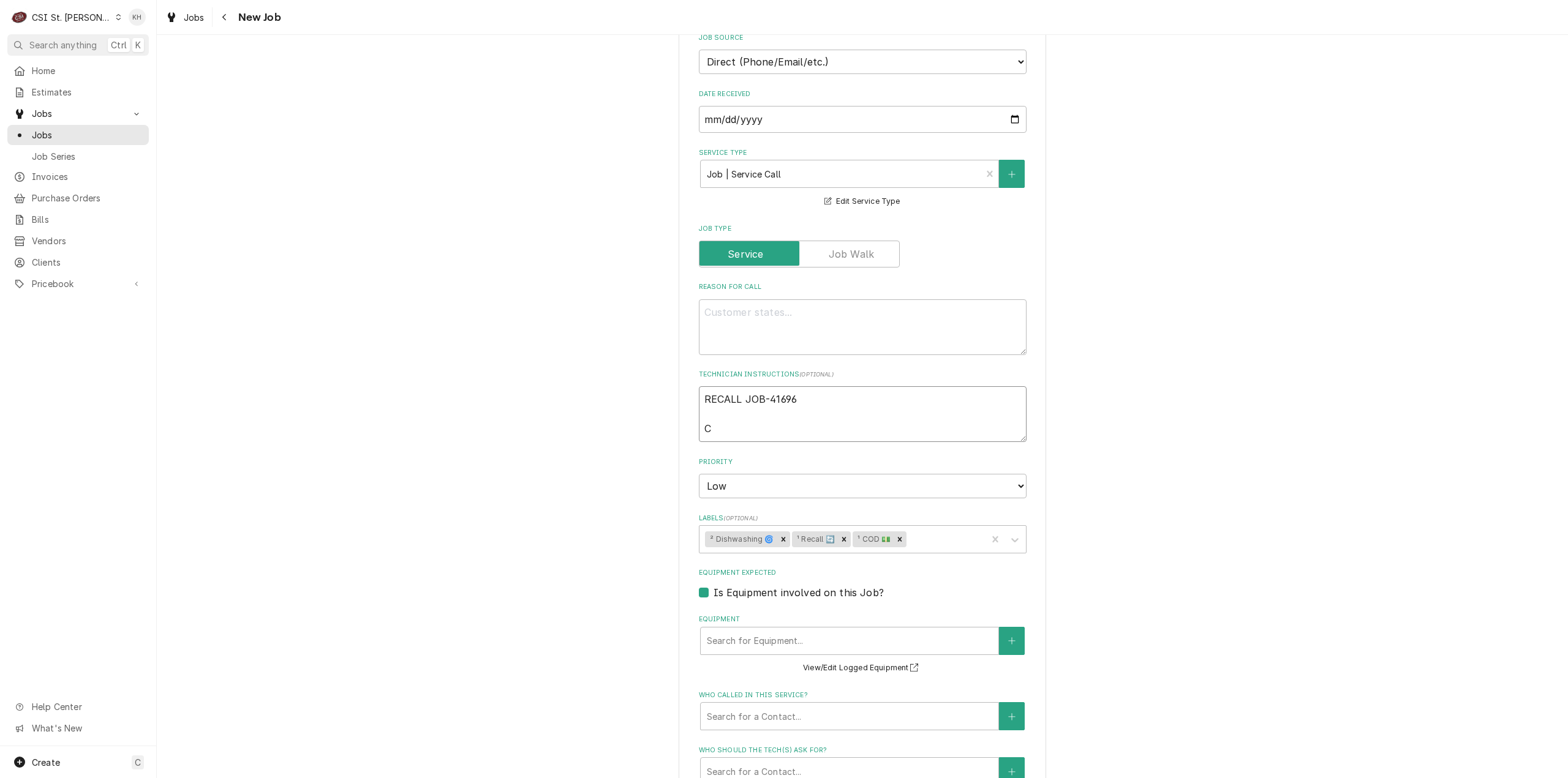
type textarea "x"
type textarea "RECALL JOB-41696 COD"
type textarea "x"
type textarea "RECALL JOB-41696 COD"
click at [868, 652] on div "Search for Equipment..." at bounding box center [850, 640] width 298 height 27
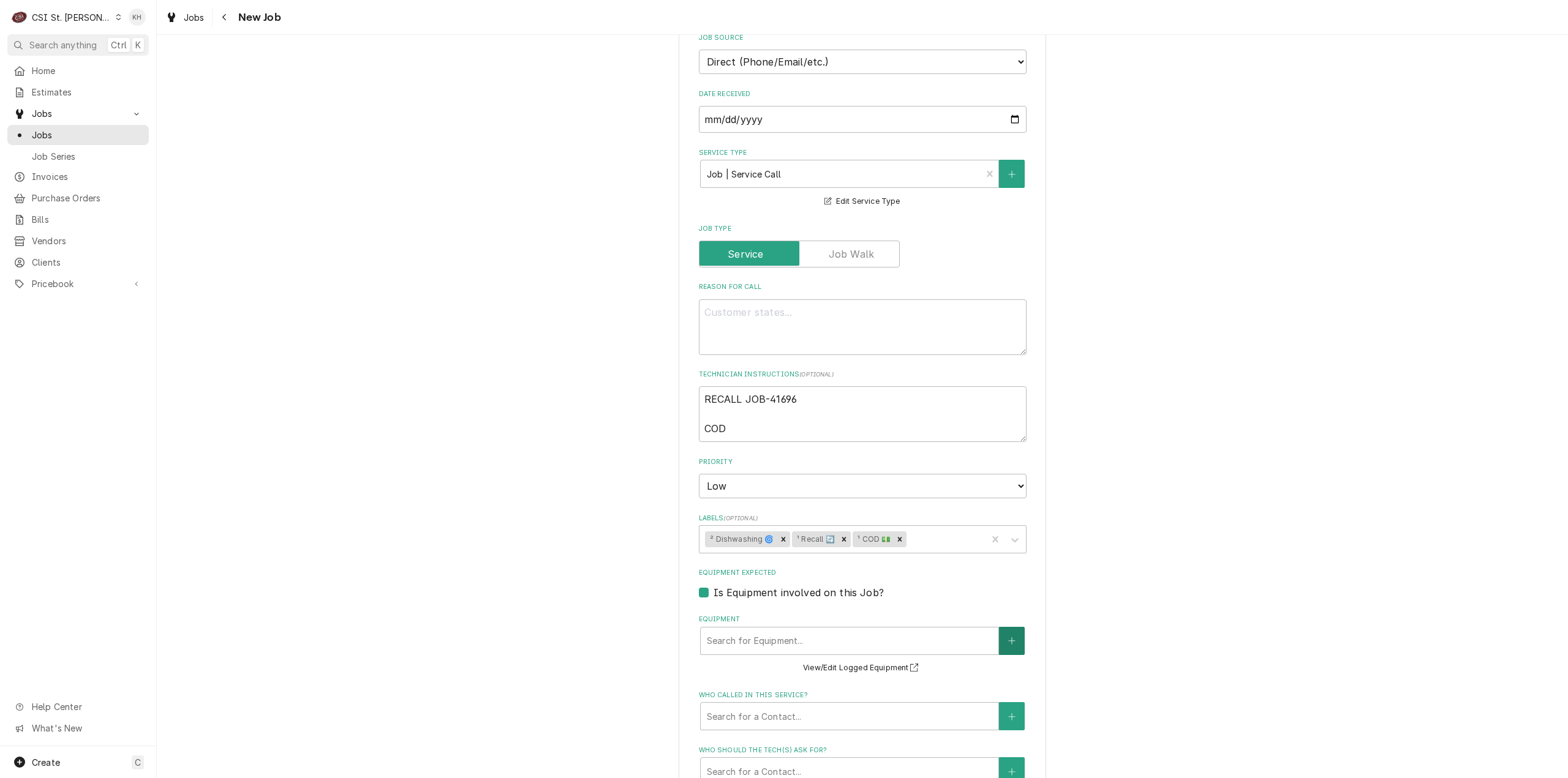
click at [1008, 642] on icon "Create New Equipment" at bounding box center [1012, 641] width 8 height 9
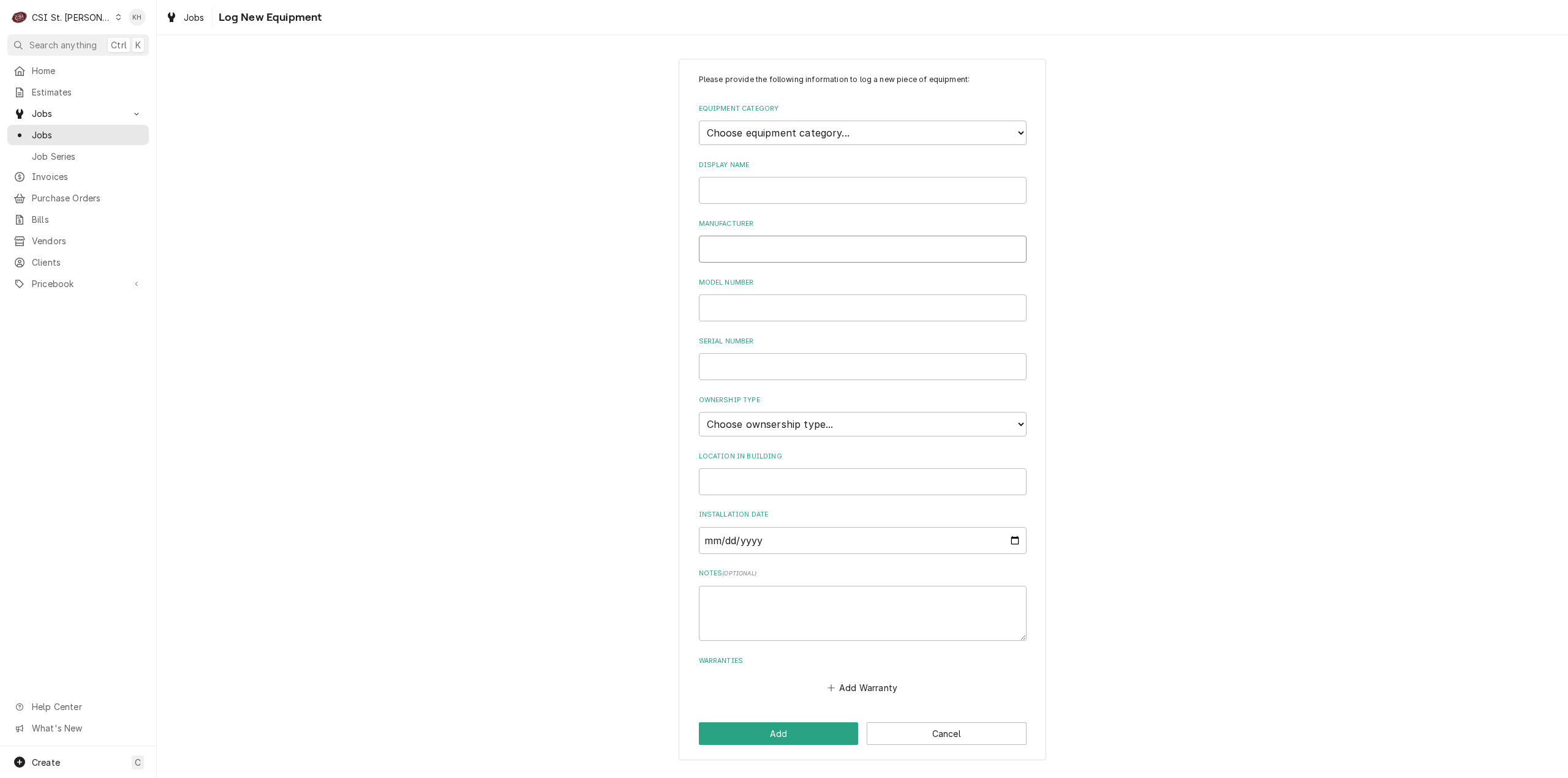
click at [773, 244] on input "Manufacturer" at bounding box center [863, 248] width 328 height 27
type input "CMA"
click at [770, 373] on input "Serial Number" at bounding box center [863, 366] width 328 height 27
paste input "295630"
type input "295630"
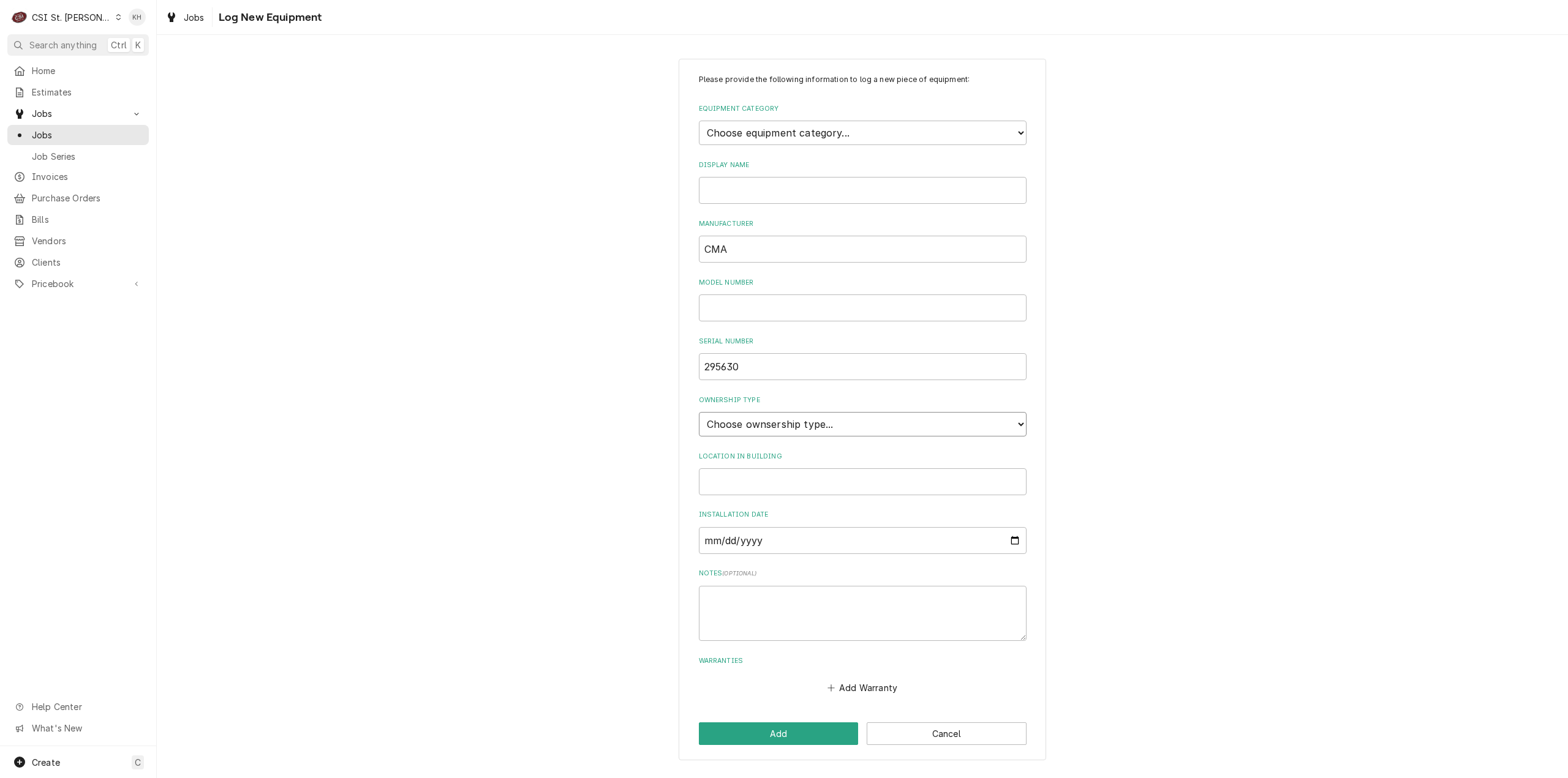
click at [786, 421] on select "Choose ownsership type... Unknown Owned Leased Rented" at bounding box center [863, 424] width 328 height 24
select select "1"
click at [699, 412] on select "Choose ownsership type... Unknown Owned Leased Rented" at bounding box center [863, 424] width 328 height 24
click at [766, 126] on select "Choose equipment category... Cooking Equipment Fryers Ice Machines Ovens and Ra…" at bounding box center [863, 132] width 328 height 24
select select "6"
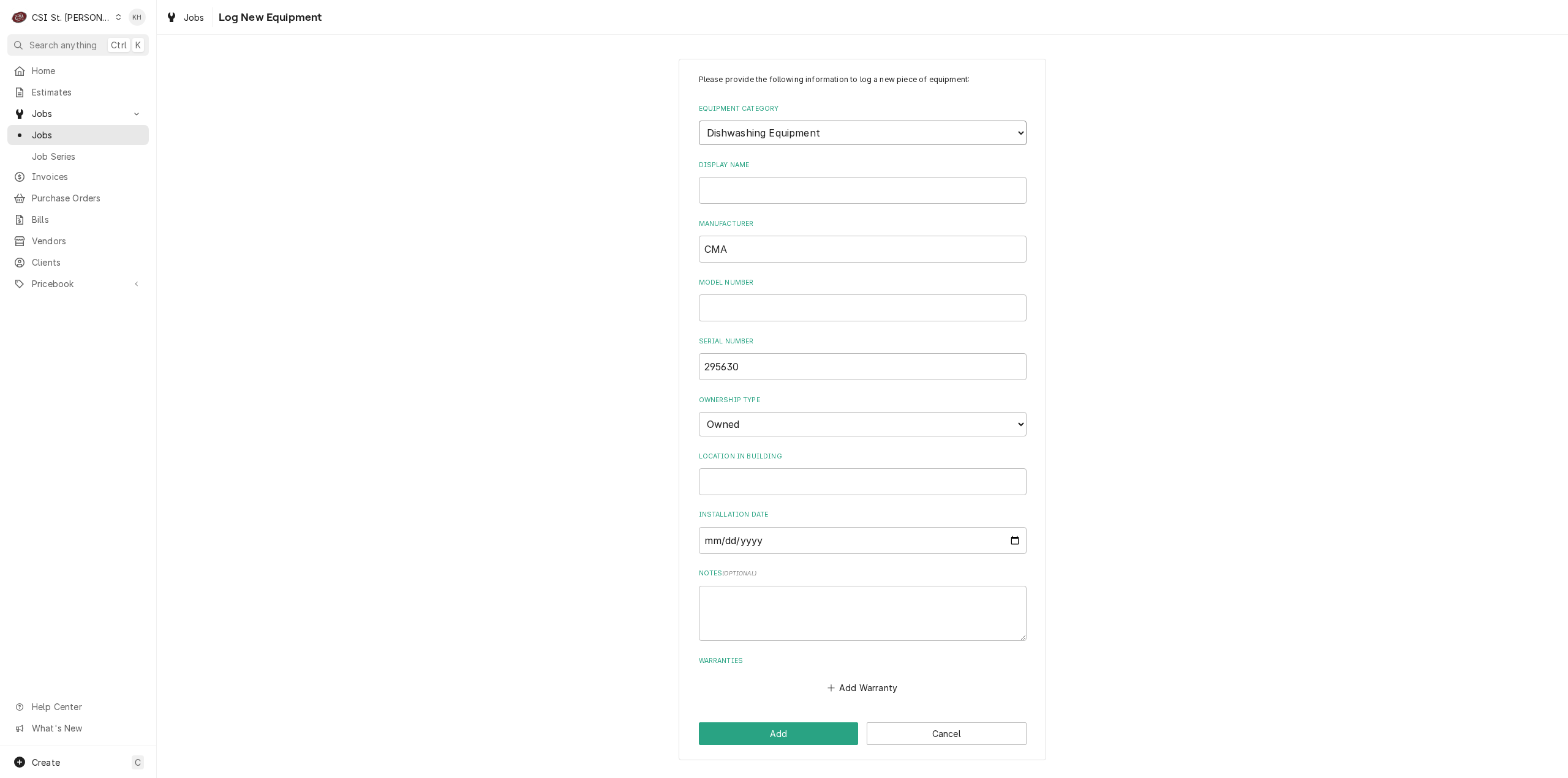
click at [699, 120] on select "Choose equipment category... Cooking Equipment Fryers Ice Machines Ovens and Ra…" at bounding box center [863, 132] width 328 height 24
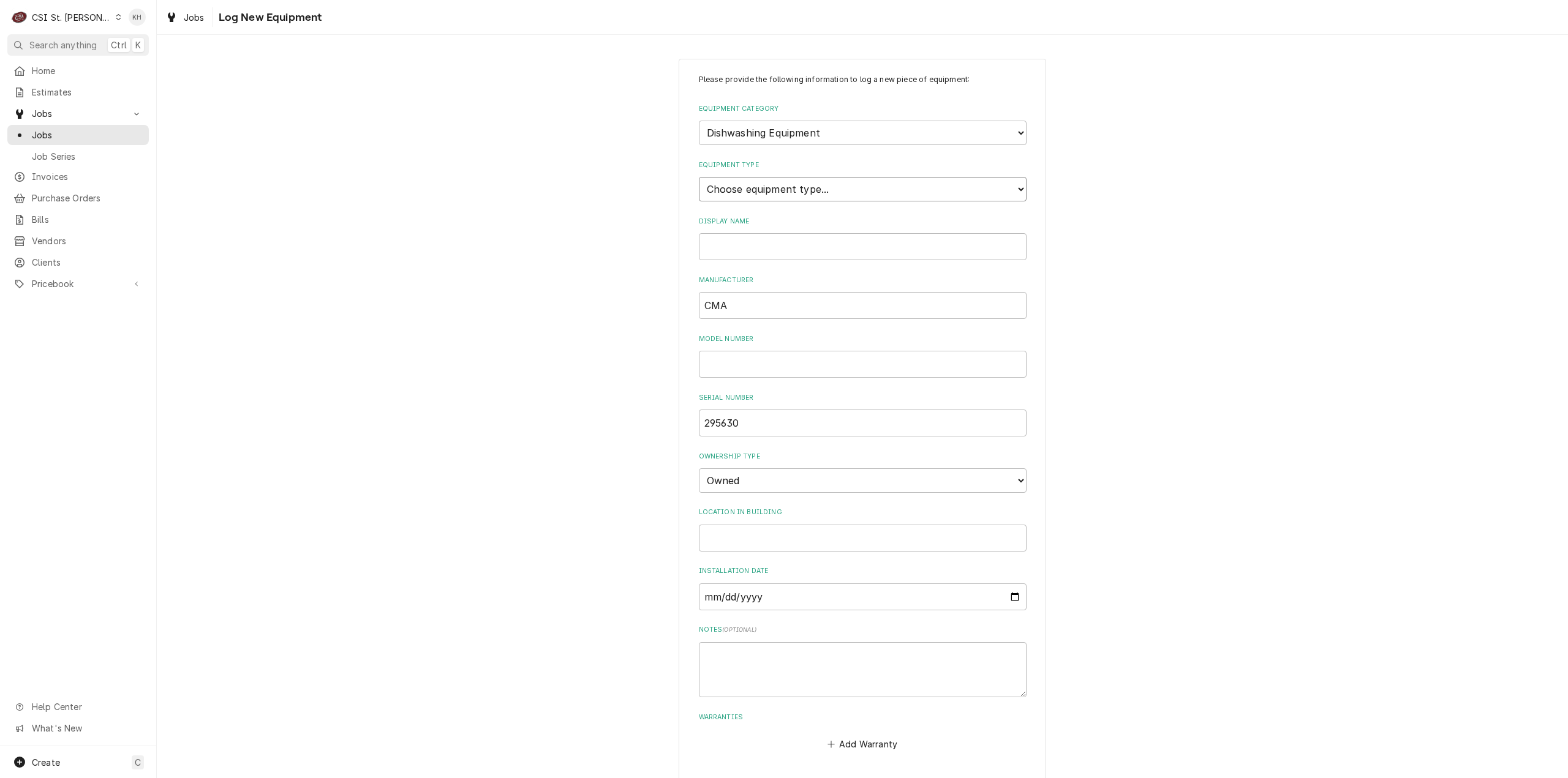
click at [751, 193] on select "Choose equipment type... Burnisher Dishtable Dishwasher Garbage Disposer Glass …" at bounding box center [863, 189] width 328 height 24
select select "43"
click at [699, 177] on select "Choose equipment type... Burnisher Dishtable Dishwasher Garbage Disposer Glass …" at bounding box center [863, 189] width 328 height 24
click at [747, 251] on input "Display Name" at bounding box center [863, 246] width 328 height 27
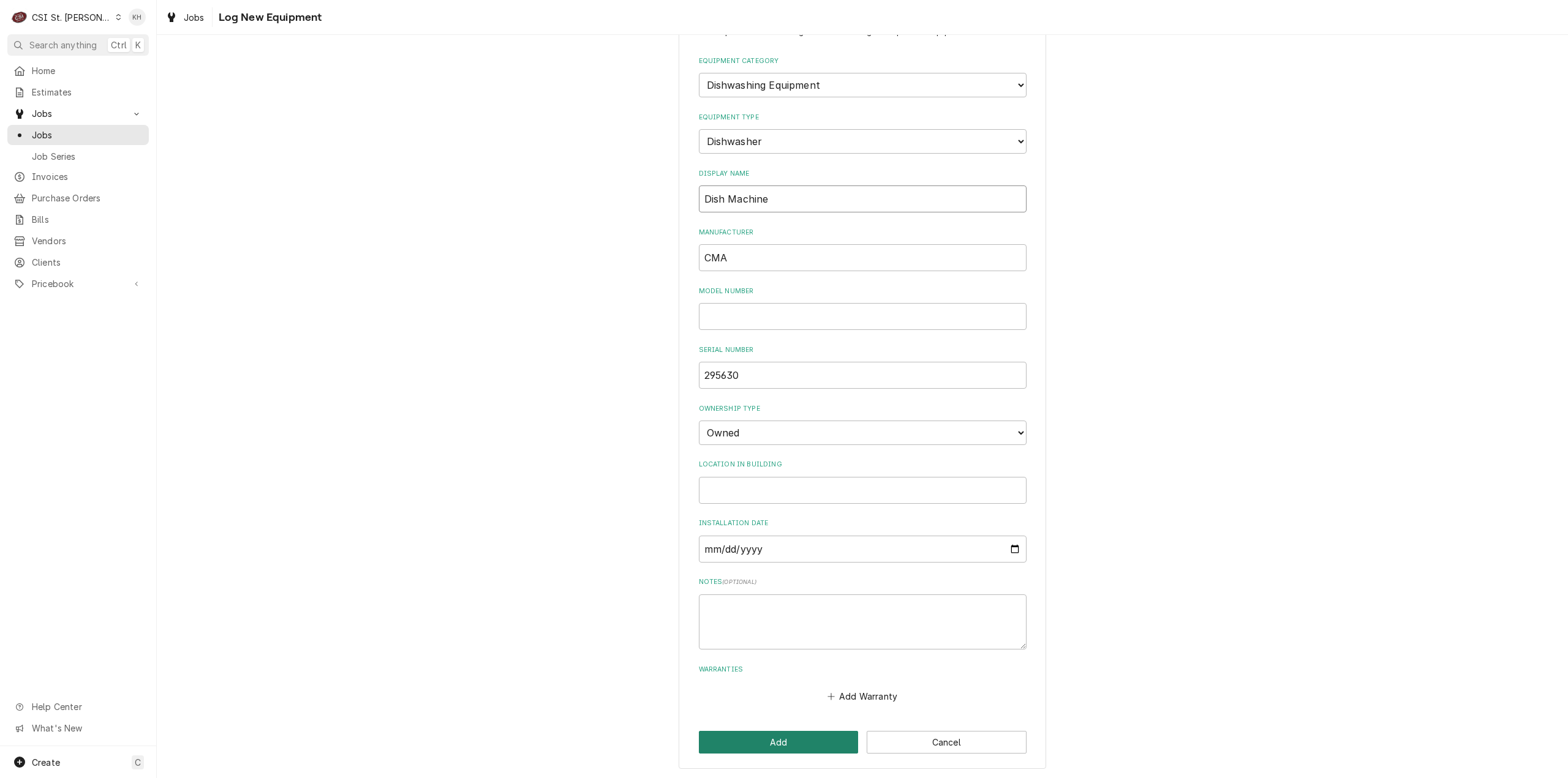
type input "Dish Machine"
click at [802, 744] on button "Add" at bounding box center [779, 742] width 160 height 22
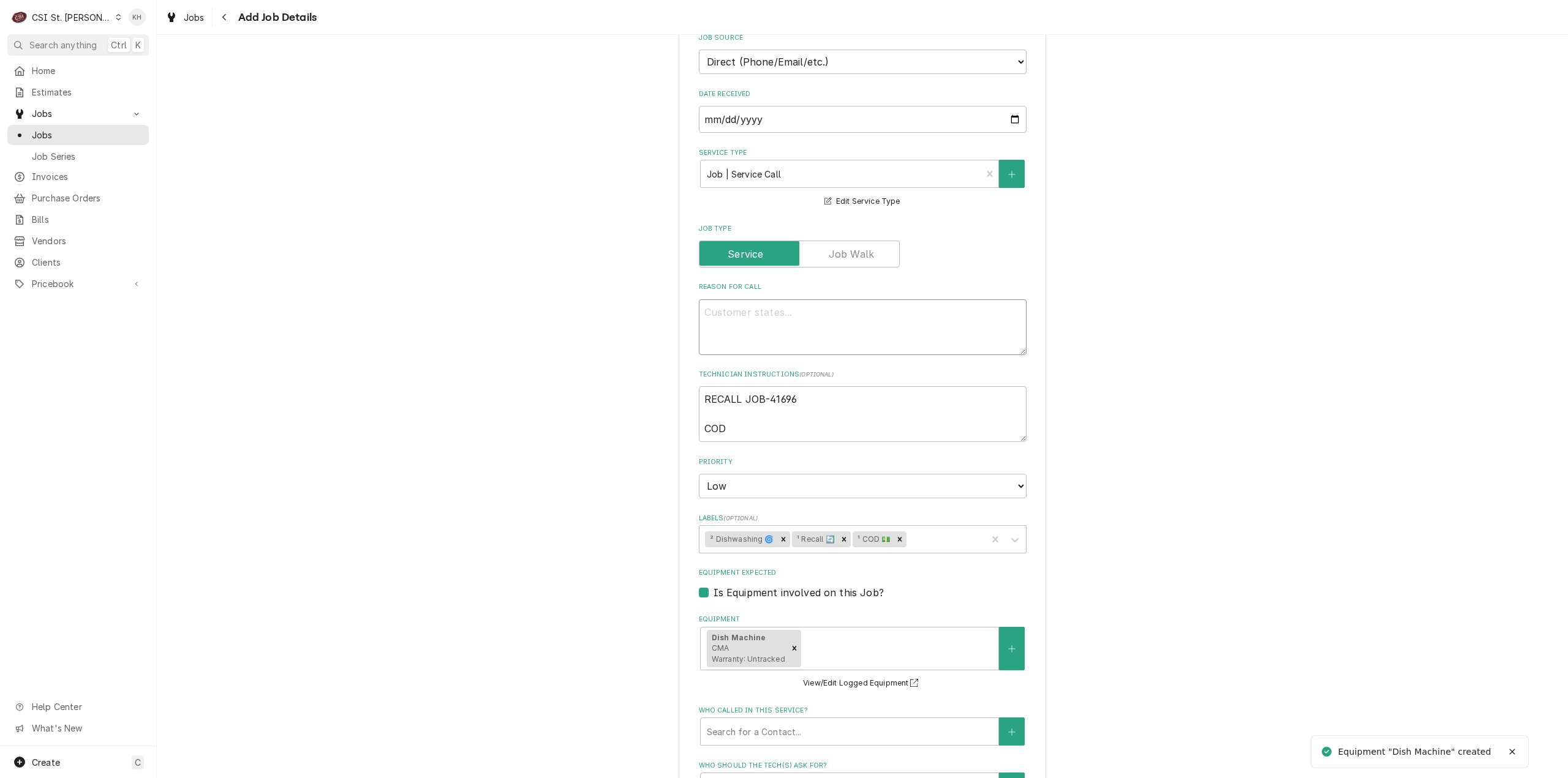
click at [817, 304] on textarea "Reason For Call" at bounding box center [863, 327] width 328 height 56
type textarea "x"
type textarea "D"
type textarea "x"
type textarea "Dis"
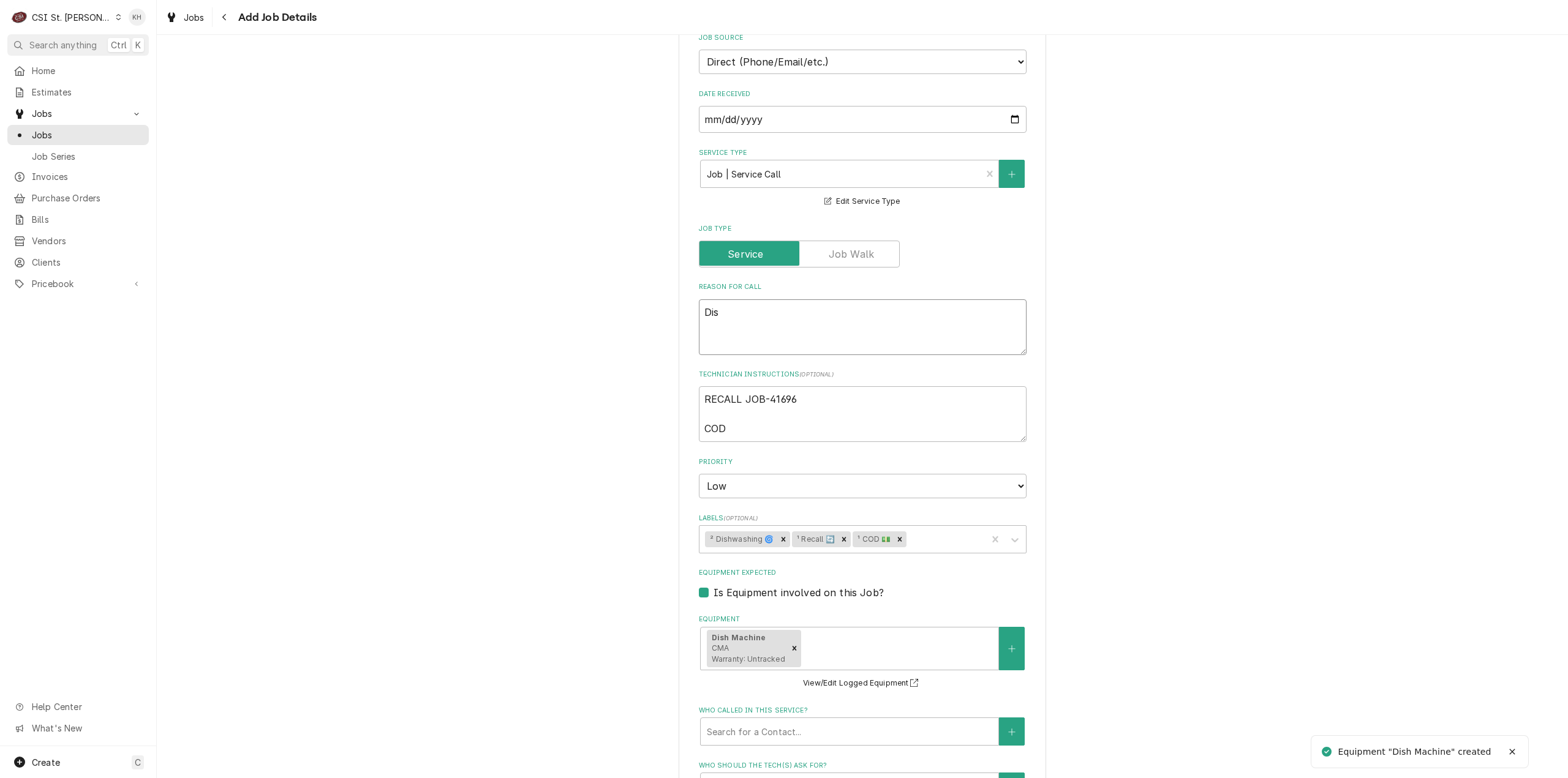
type textarea "x"
type textarea "Dish"
type textarea "x"
type textarea "Dish"
type textarea "x"
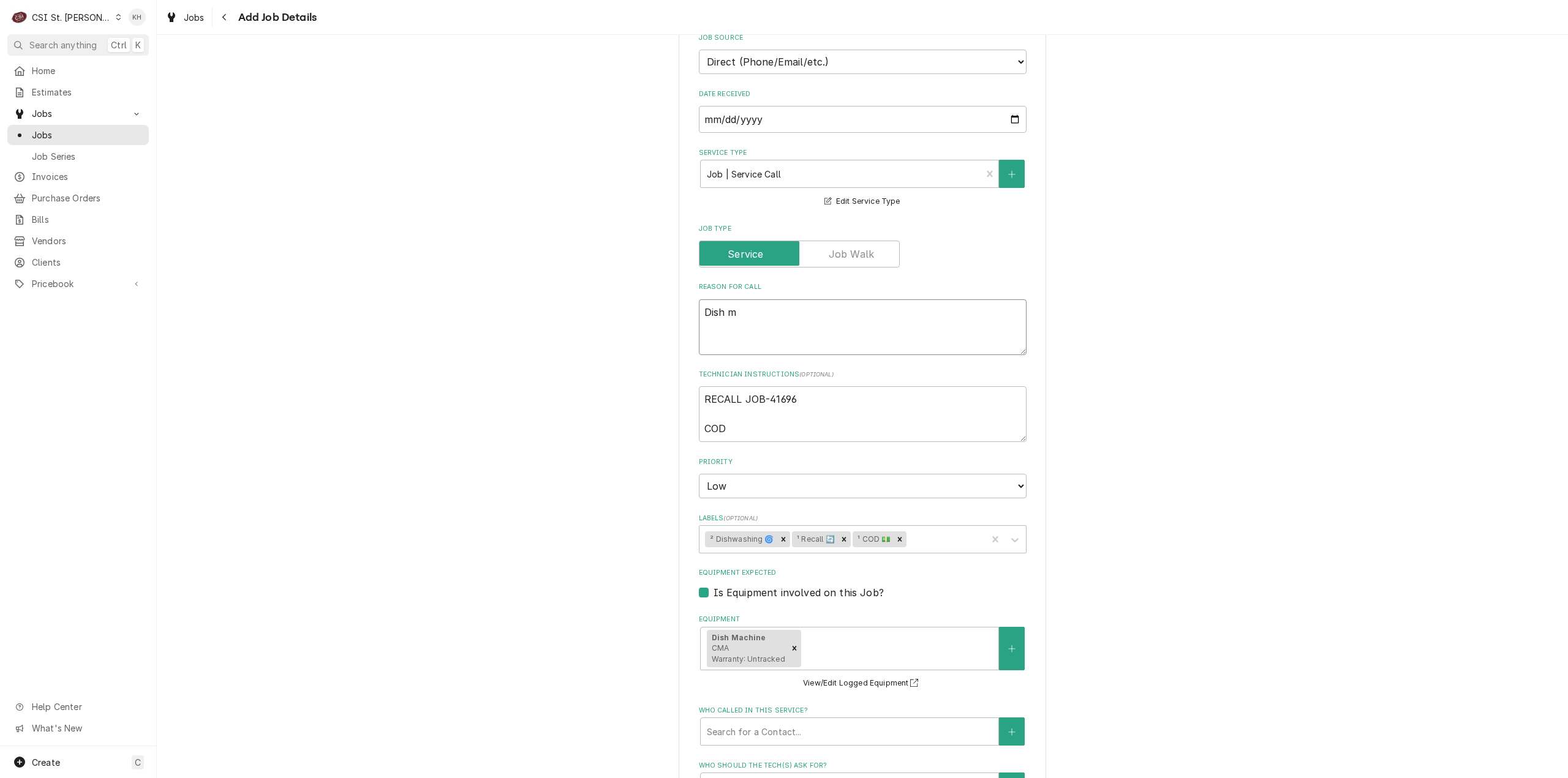
type textarea "Dish ma"
type textarea "x"
type textarea "Dish mac"
type textarea "x"
type textarea "Dish mach"
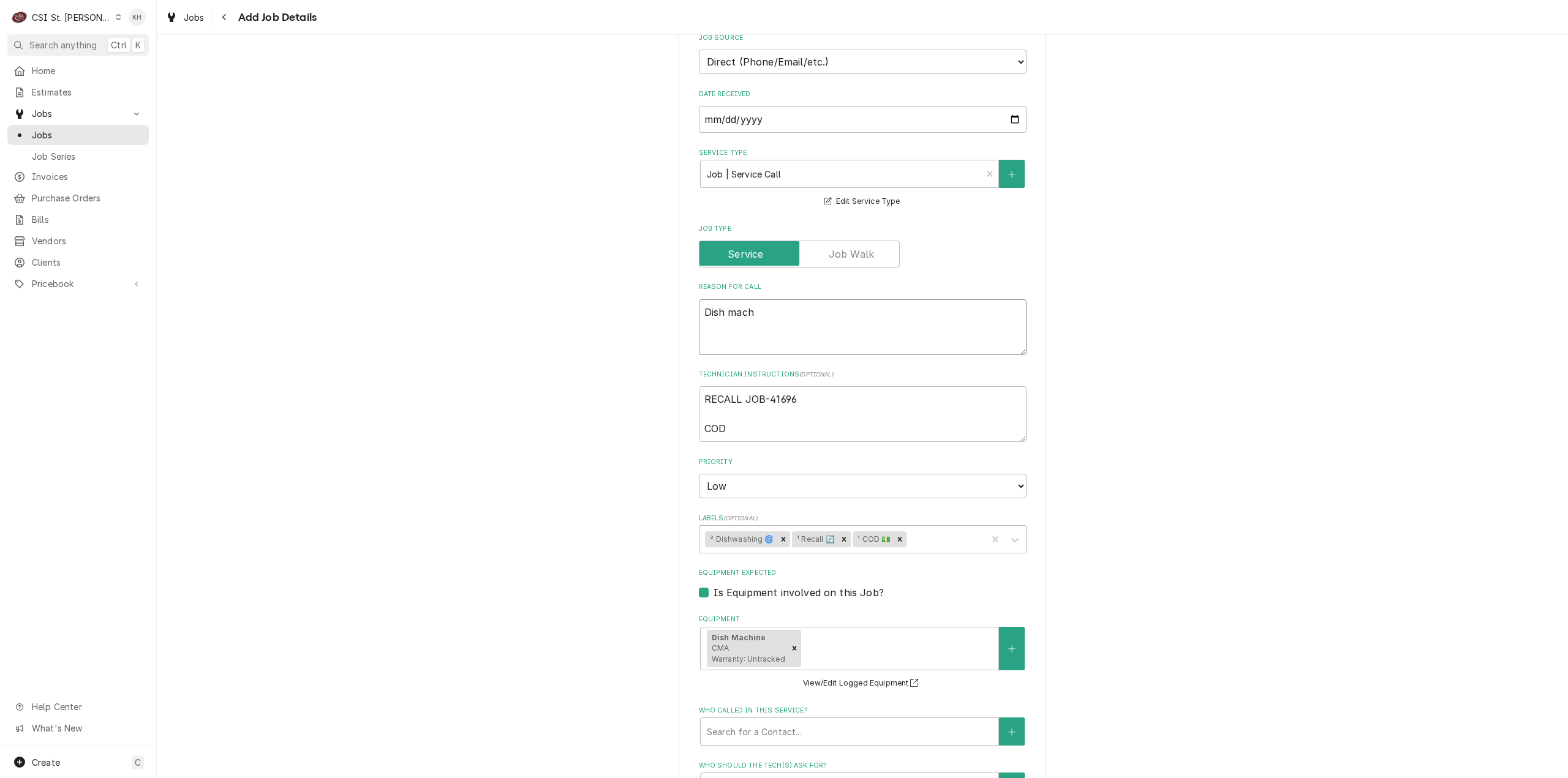
type textarea "x"
type textarea "Dish machi"
type textarea "x"
type textarea "Dish machin"
type textarea "x"
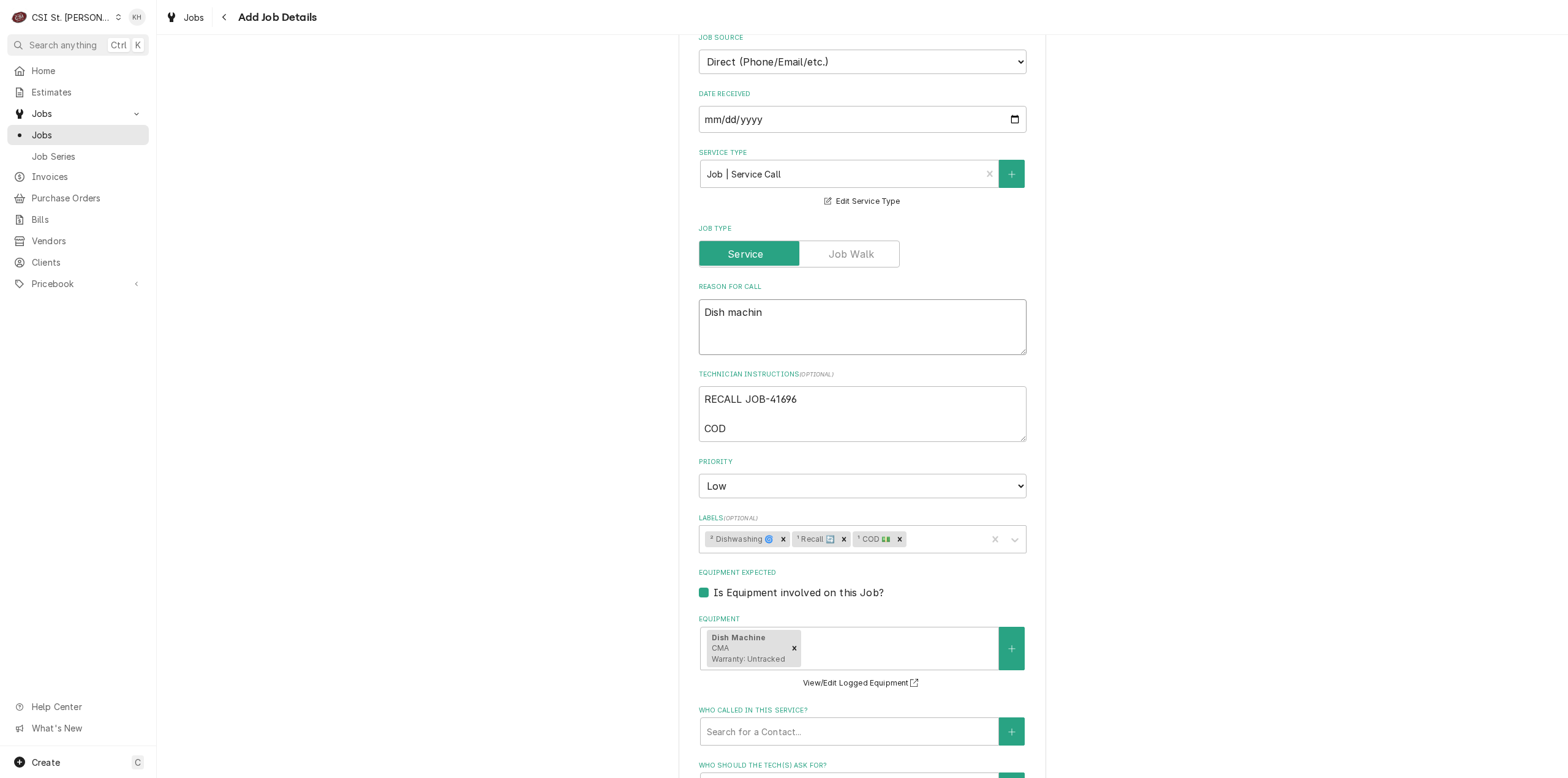
type textarea "Dish machine"
type textarea "x"
type textarea "Dish machine"
type textarea "x"
type textarea "Dish machine i"
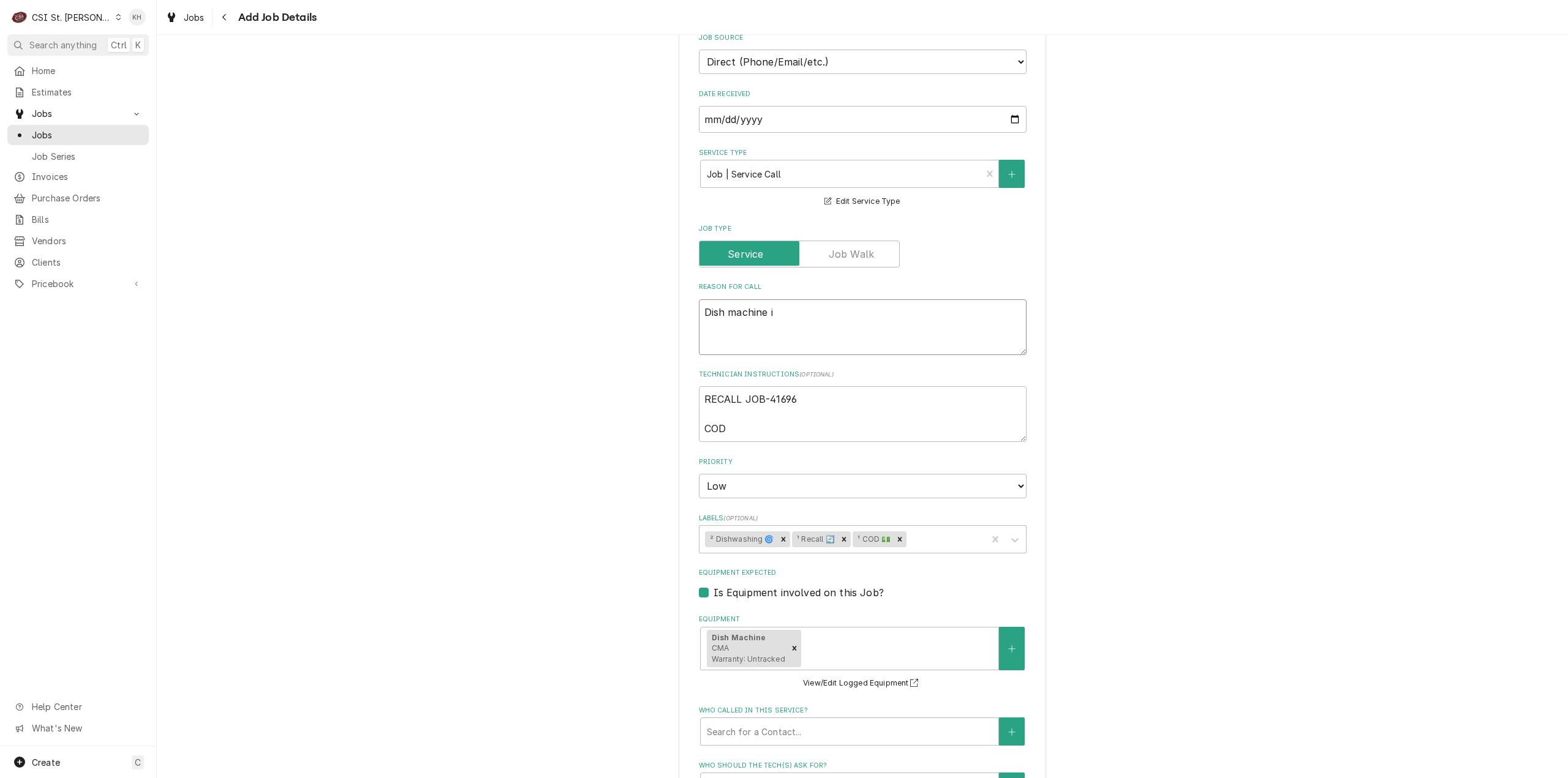
type textarea "x"
type textarea "Dish machine is"
type textarea "x"
type textarea "Dish machine is"
type textarea "x"
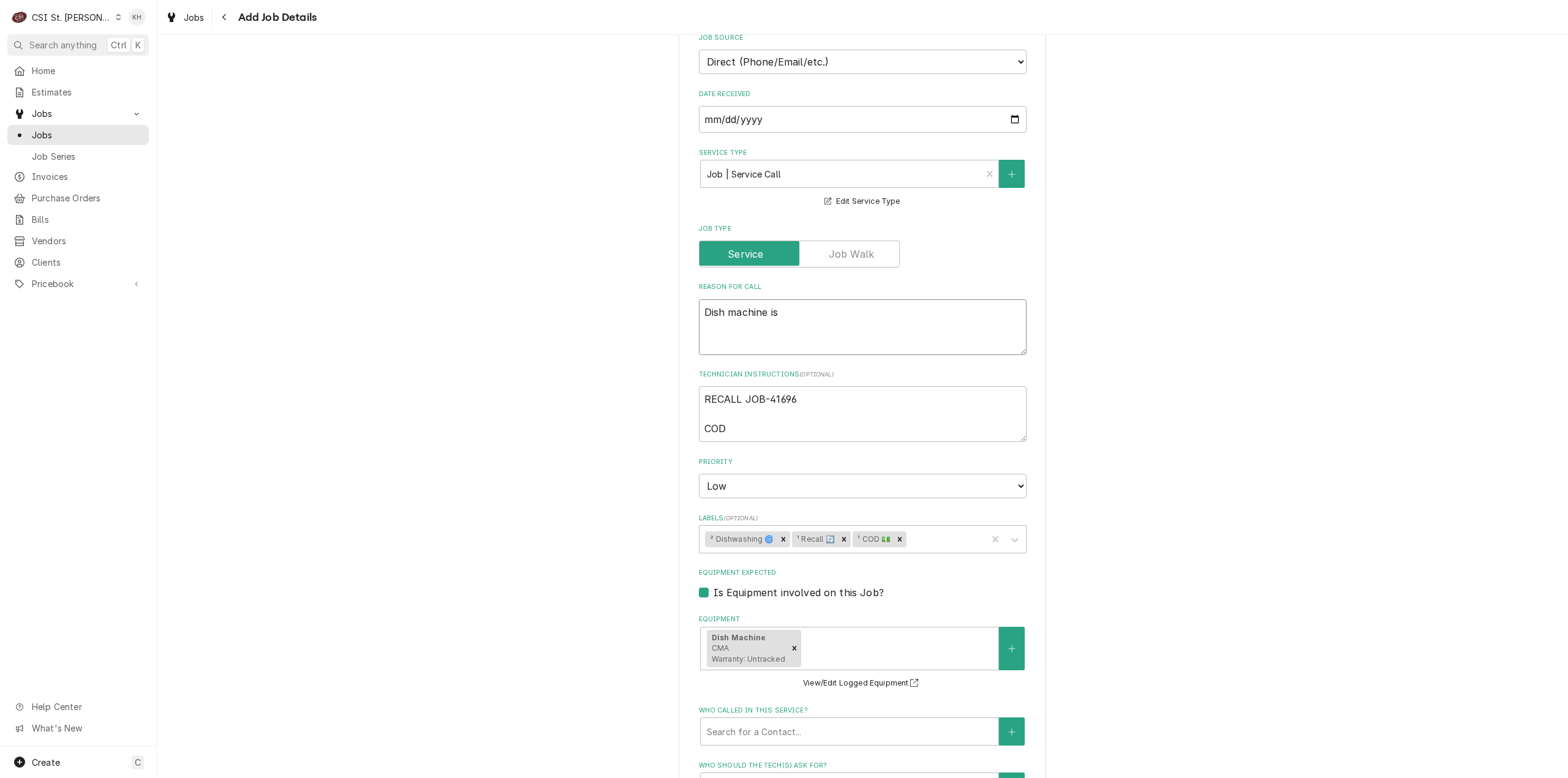
type textarea "Dish machine is s"
type textarea "x"
type textarea "Dish machine is st"
type textarea "x"
type textarea "Dish machine is sti"
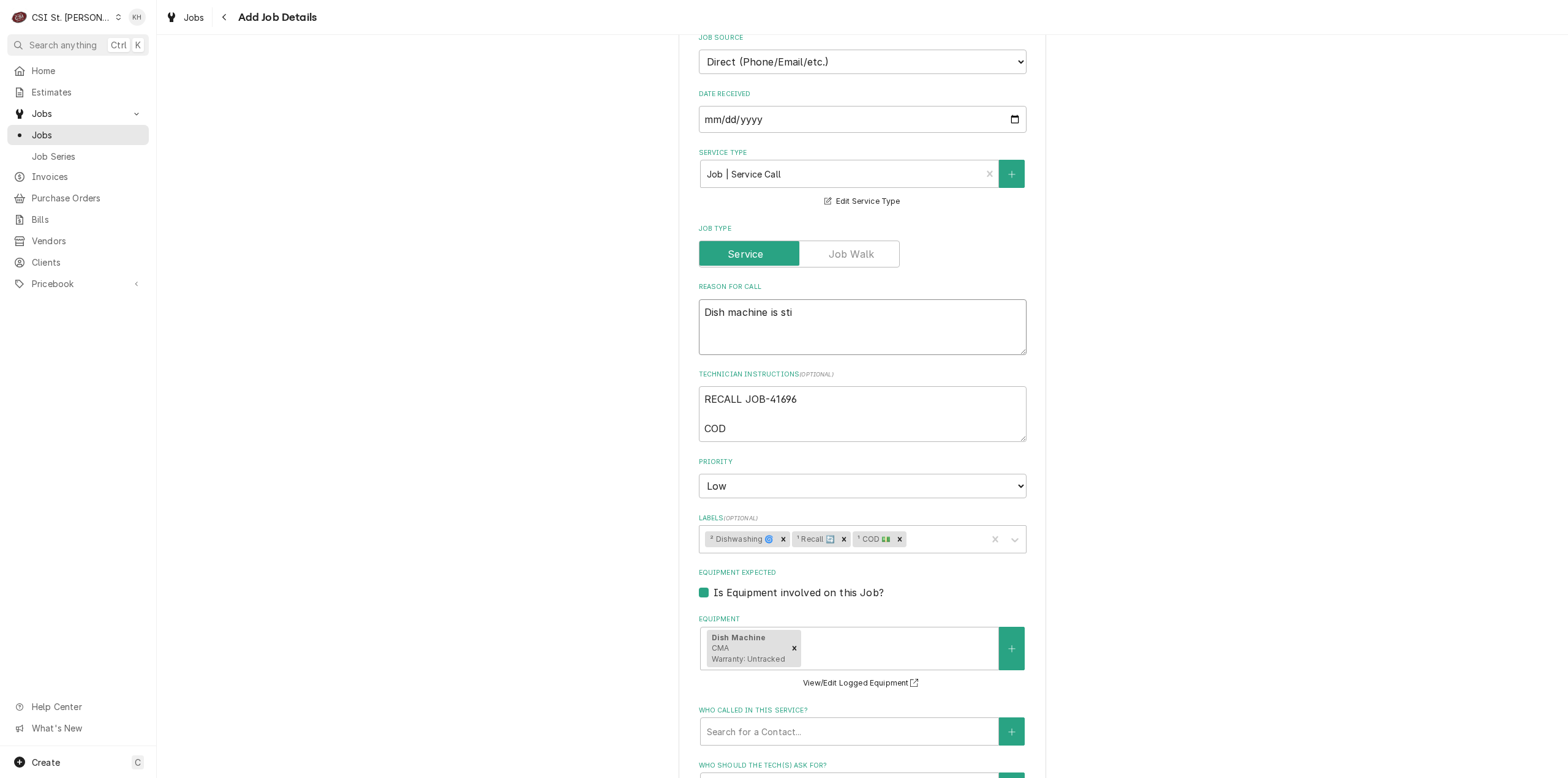
type textarea "x"
type textarea "Dish machine is stil"
type textarea "x"
type textarea "Dish machine is still"
type textarea "x"
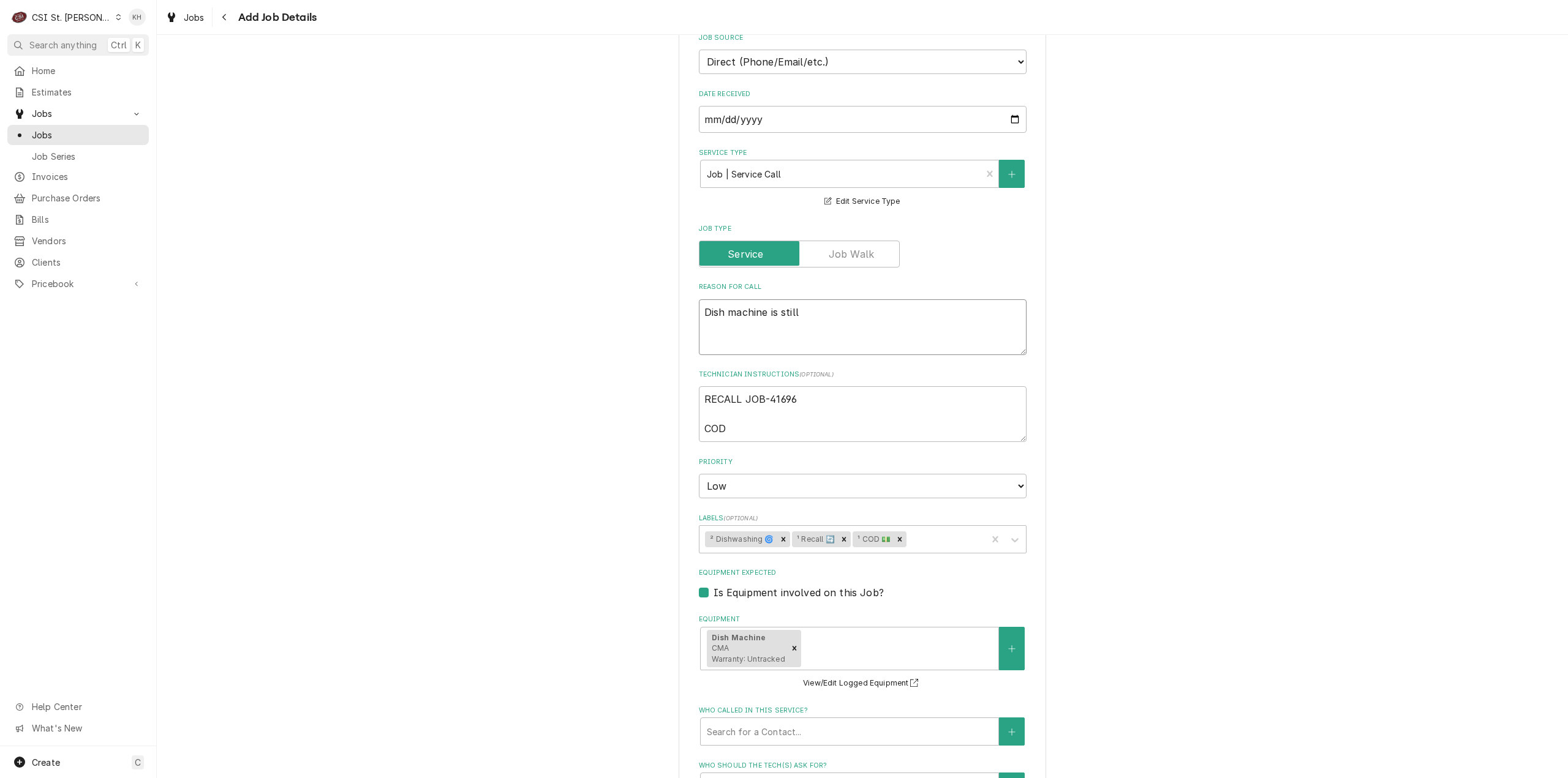
type textarea "Dish machine is still"
type textarea "x"
type textarea "Dish machine is still l"
type textarea "x"
type textarea "Dish machine is still le"
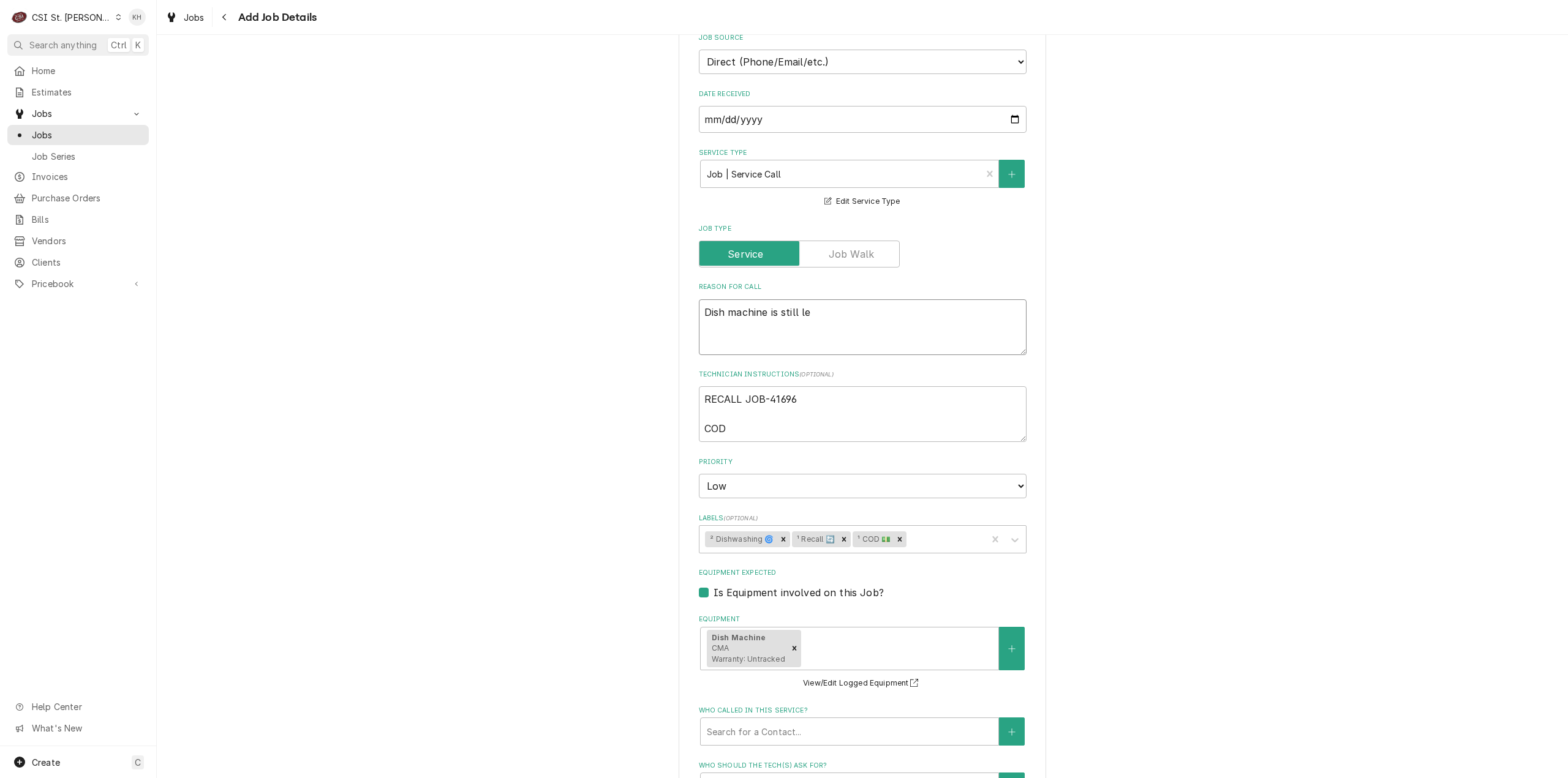
type textarea "x"
type textarea "Dish machine is still lea"
type textarea "x"
type textarea "Dish machine is still leak"
type textarea "x"
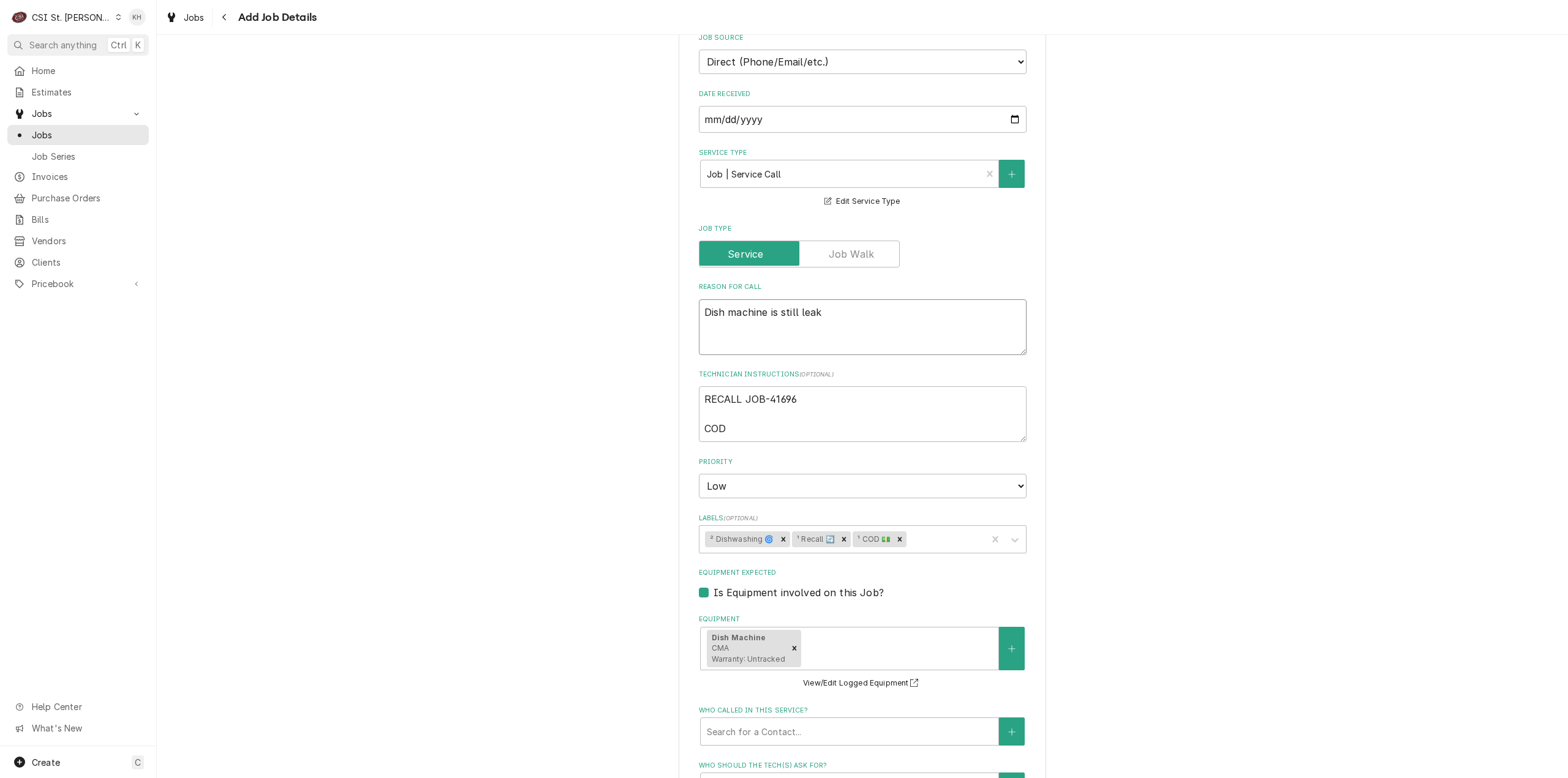
type textarea "Dish machine is still leaki"
type textarea "x"
type textarea "Dish machine is still leaking"
type textarea "x"
type textarea "Dish machine is still leaking"
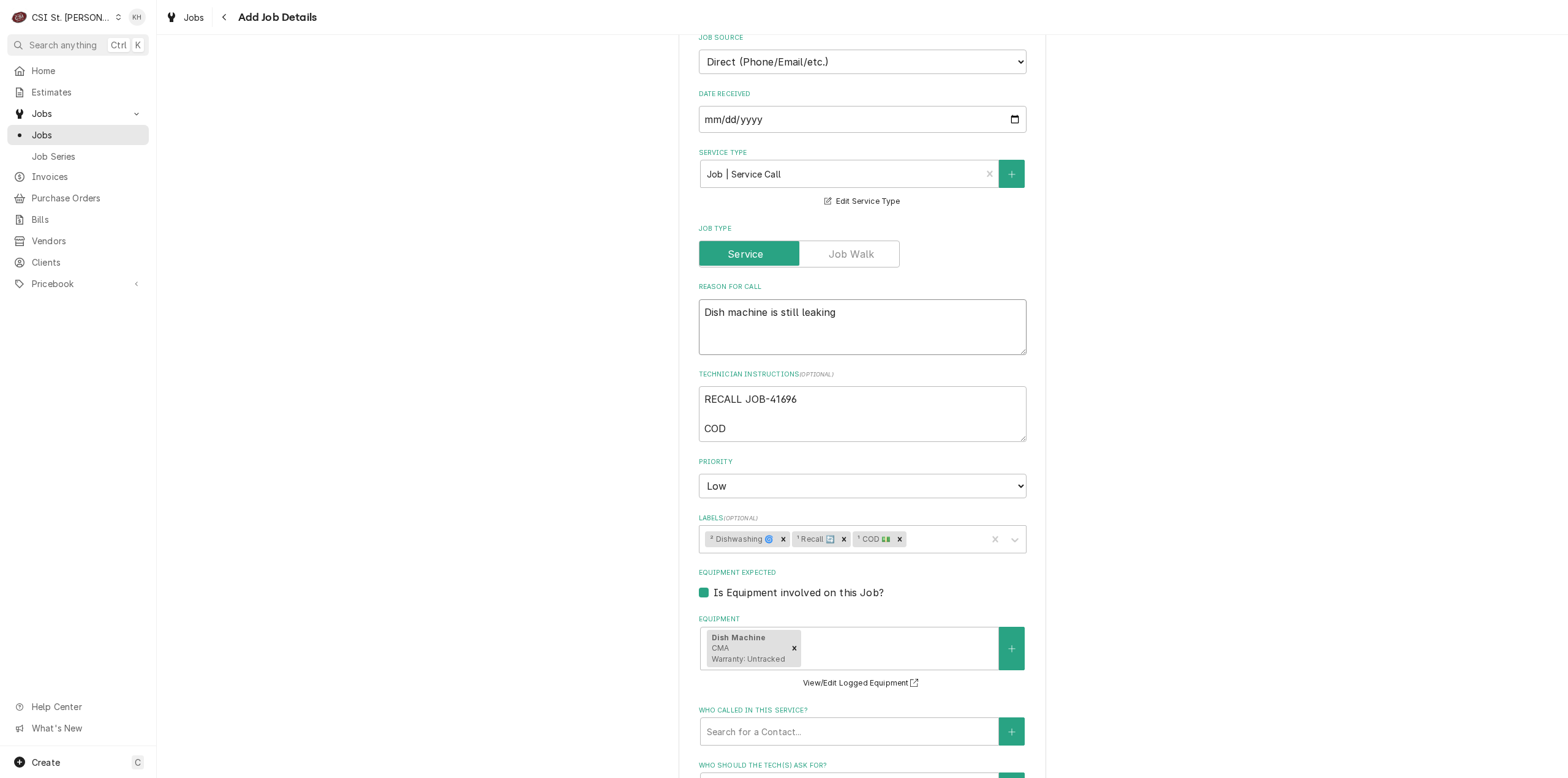
type textarea "x"
type textarea "Dish machine is still leaking o"
type textarea "x"
type textarea "Dish machine is still leaking ou"
type textarea "x"
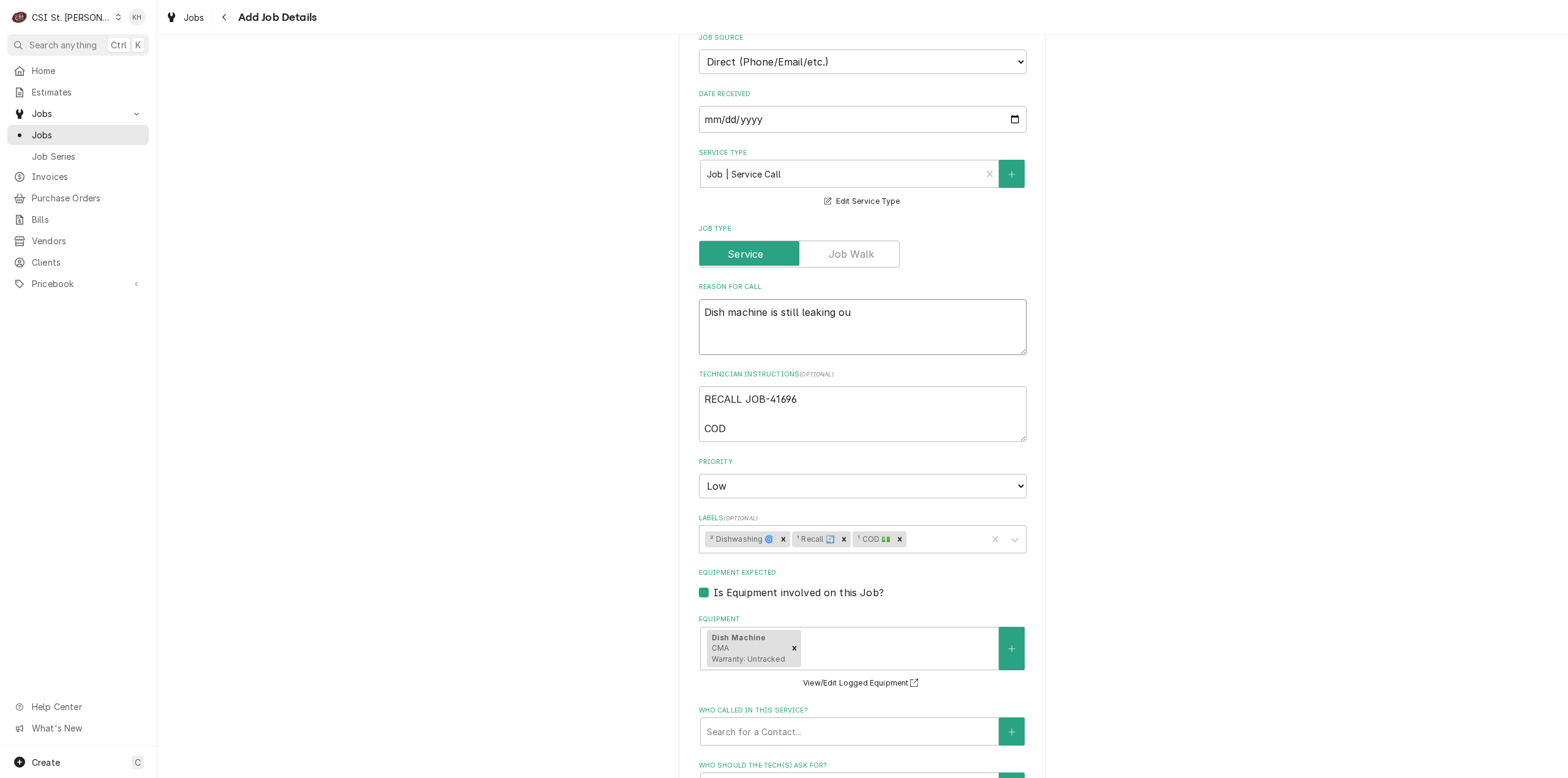
type textarea "Dish machine is still leaking out"
type textarea "x"
type textarea "Dish machine is still leaking out o"
type textarea "x"
type textarea "Dish machine is still leaking out of"
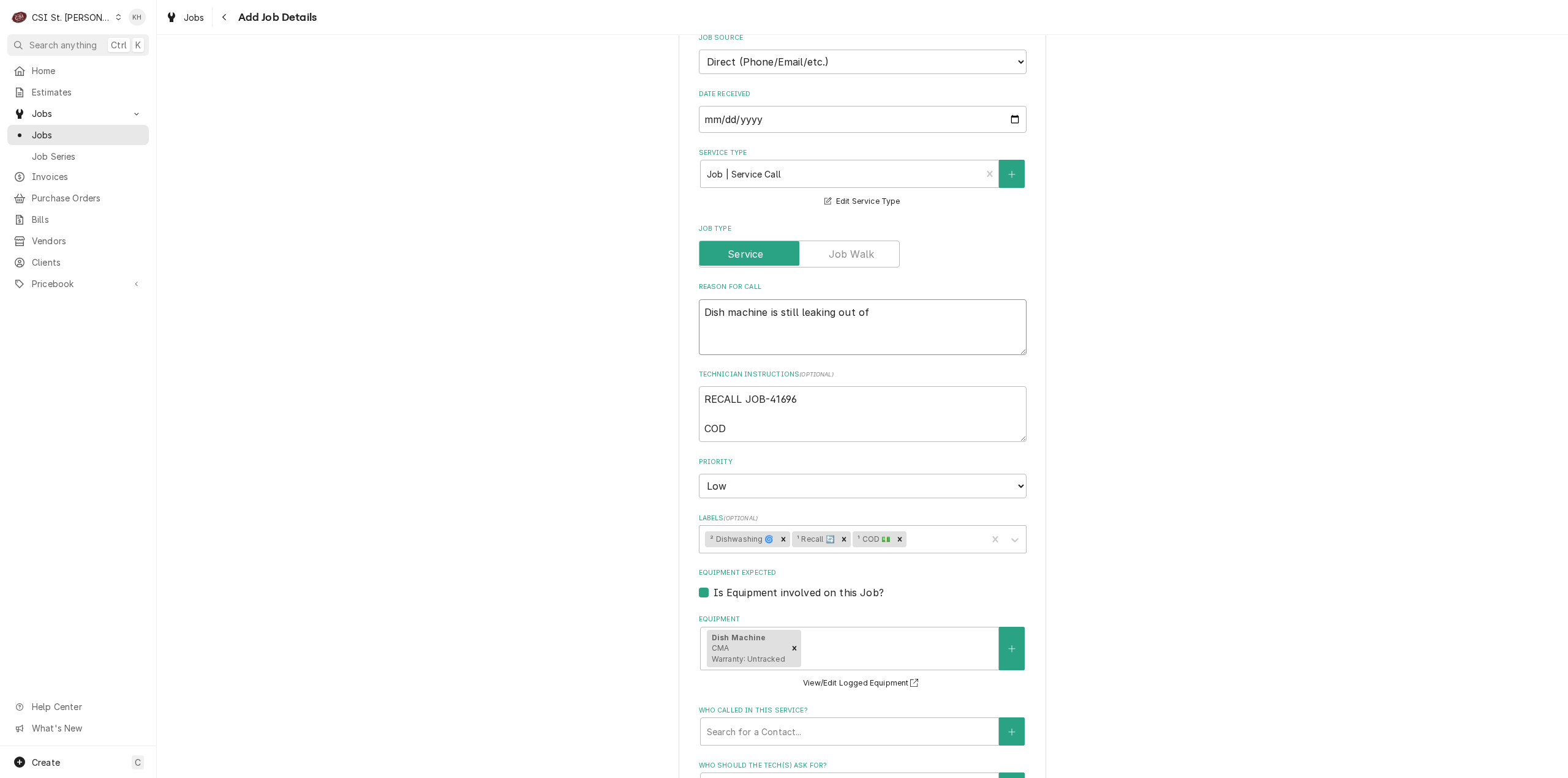
type textarea "x"
type textarea "Dish machine is still leaking out of"
type textarea "x"
type textarea "Dish machine is still leaking out of t"
type textarea "x"
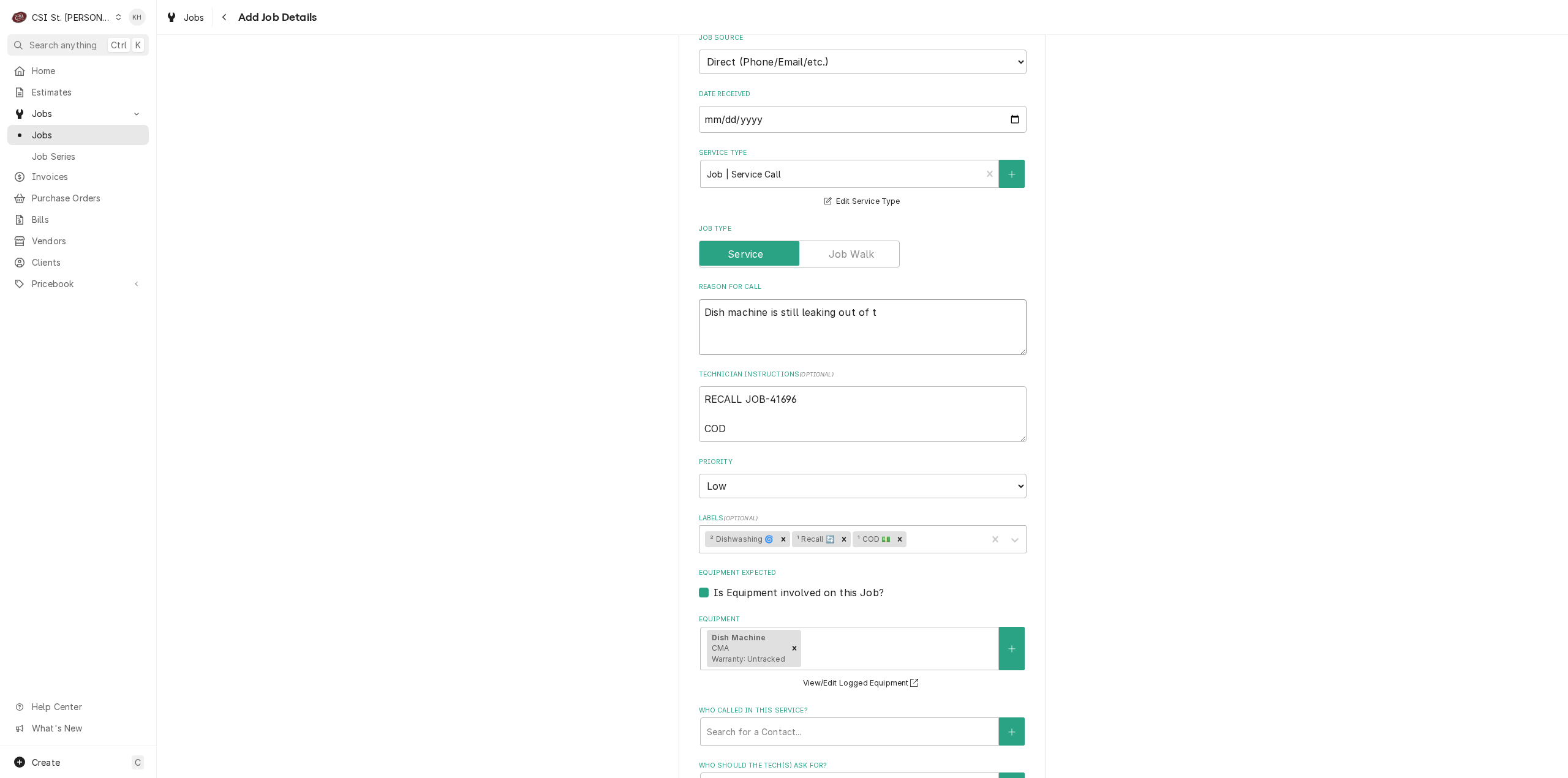
type textarea "Dish machine is still leaking out of th"
type textarea "x"
type textarea "Dish machine is still leaking out of the"
type textarea "x"
type textarea "Dish machine is still leaking out of the"
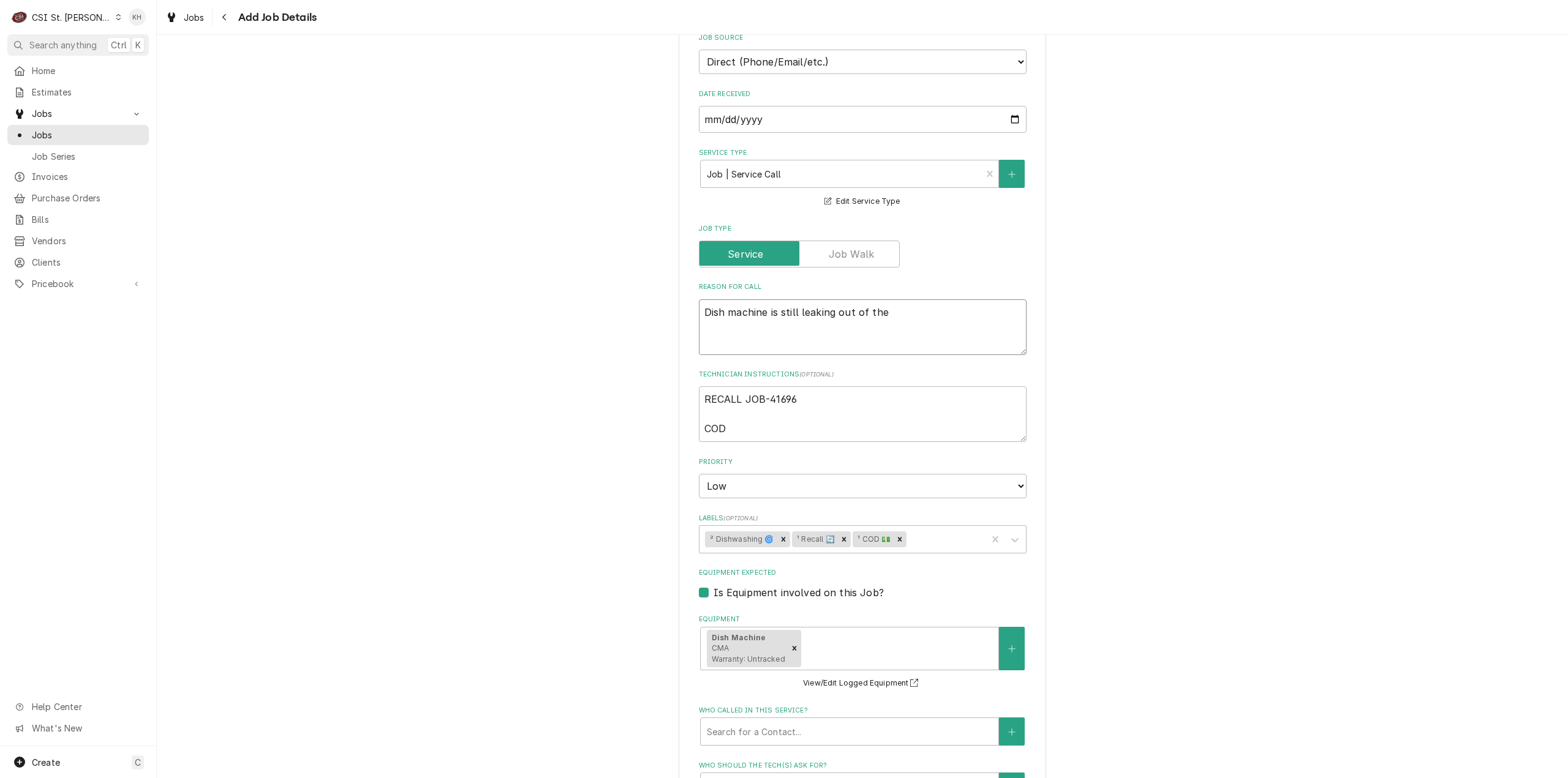
type textarea "x"
type textarea "Dish machine is still leaking out of the f"
type textarea "x"
type textarea "Dish machine is still leaking out of the fr"
type textarea "x"
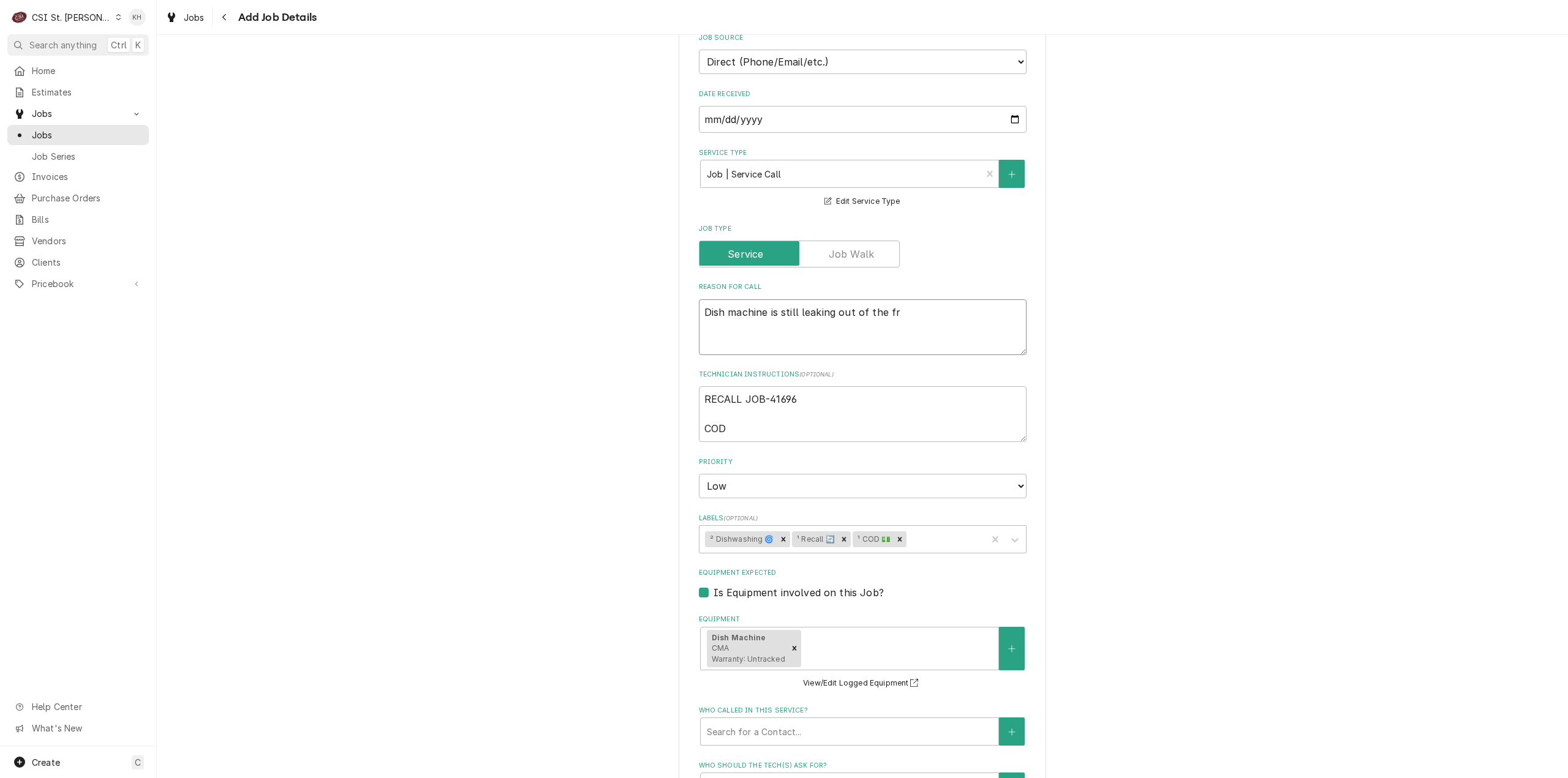
type textarea "Dish machine is still leaking out of the fro"
type textarea "x"
type textarea "Dish machine is still leaking out of the fron"
type textarea "x"
type textarea "Dish machine is still leaking out of the front"
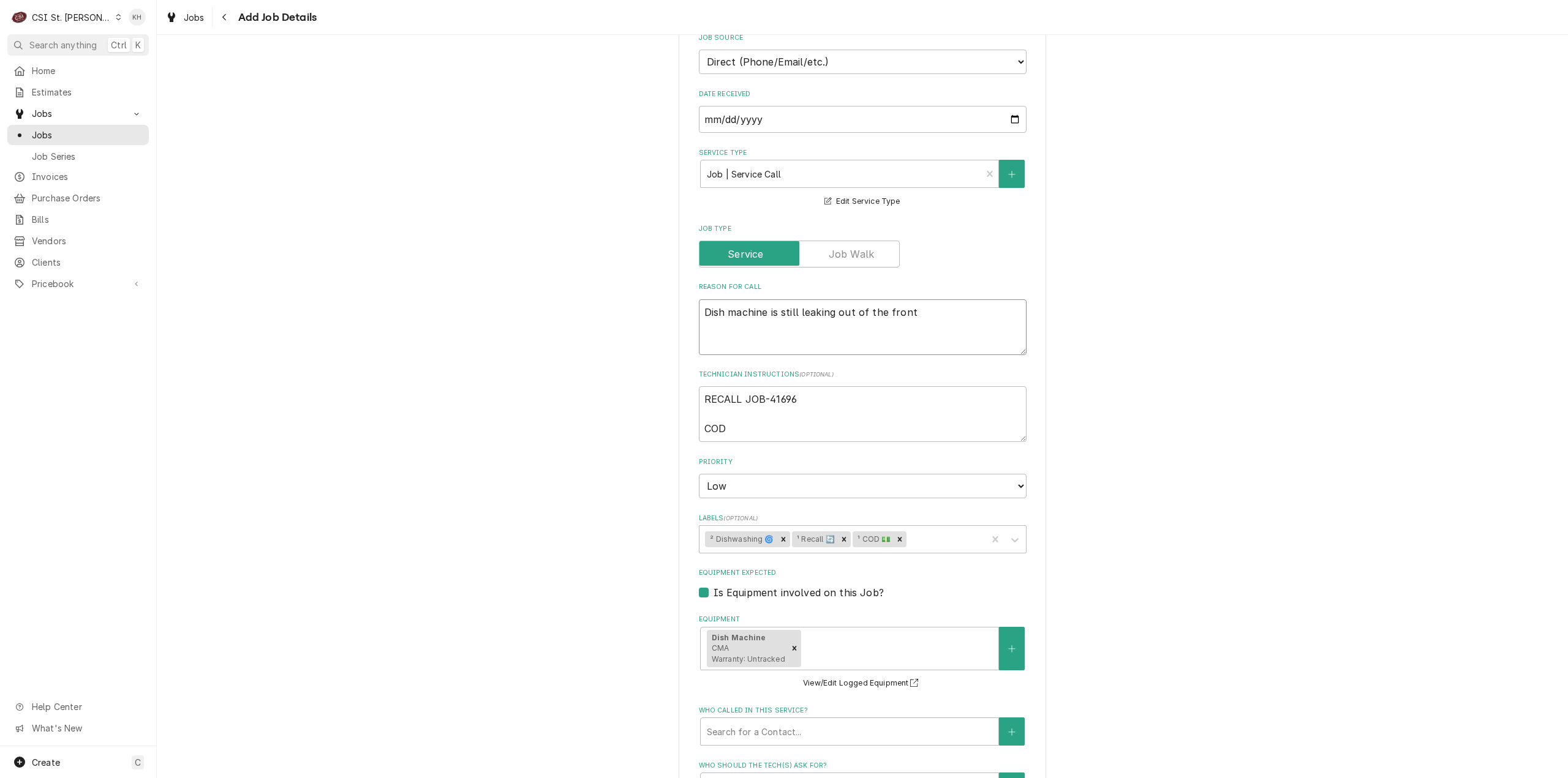
type textarea "x"
type textarea "Dish machine is still leaking out of the front d"
type textarea "x"
type textarea "Dish machine is still leaking out of the front du"
type textarea "x"
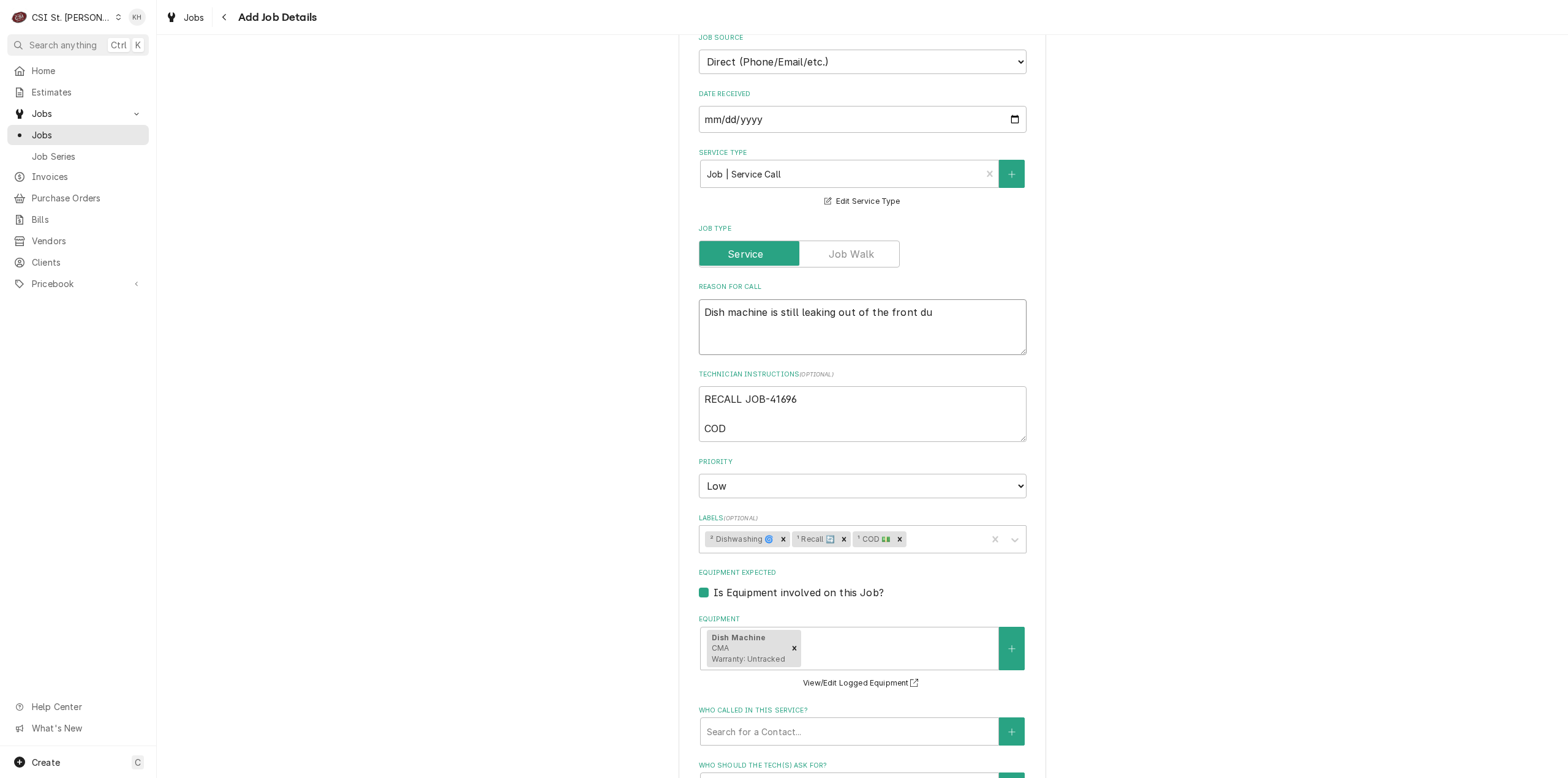
type textarea "Dish machine is still leaking out of the front dur"
type textarea "x"
type textarea "Dish machine is still leaking out of the front duri"
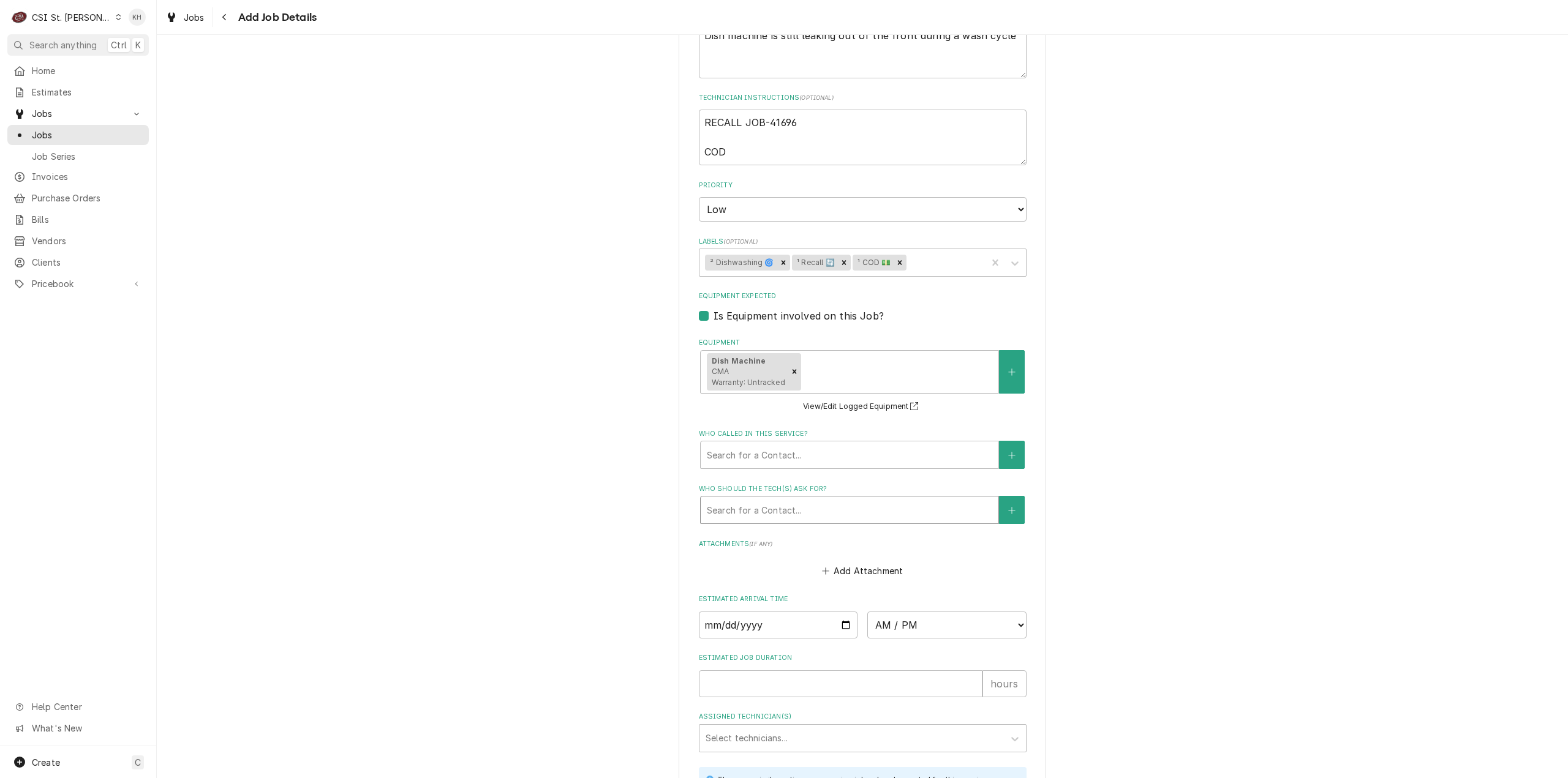
scroll to position [735, 0]
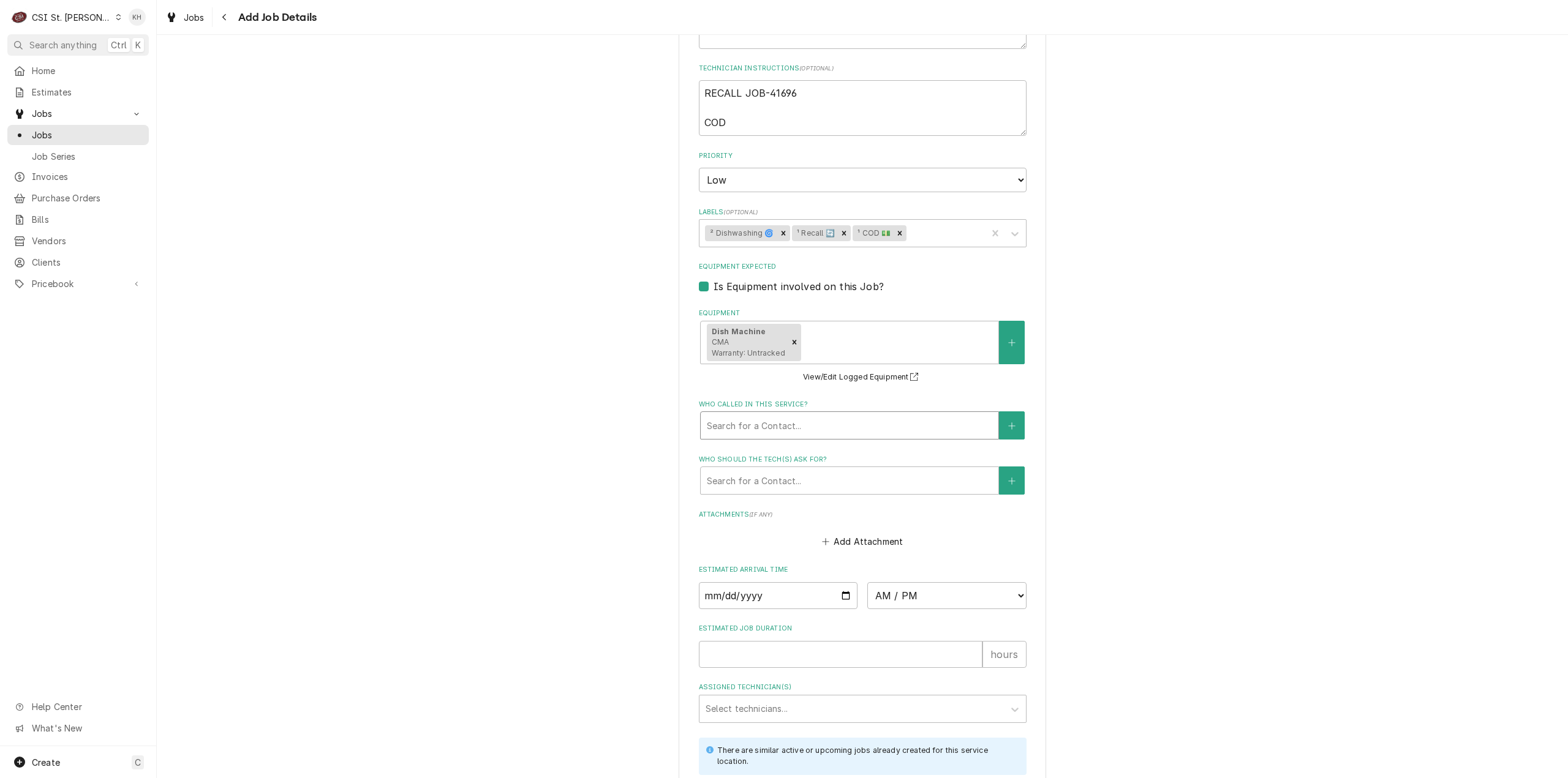
drag, startPoint x: 799, startPoint y: 443, endPoint x: 796, endPoint y: 433, distance: 10.4
click at [797, 442] on fieldset "Job Details Job Source Direct (Phone/Email/etc.) Service Channel Corrigo Ecotra…" at bounding box center [863, 267] width 328 height 1135
click at [795, 425] on div "Who called in this service?" at bounding box center [850, 426] width 286 height 22
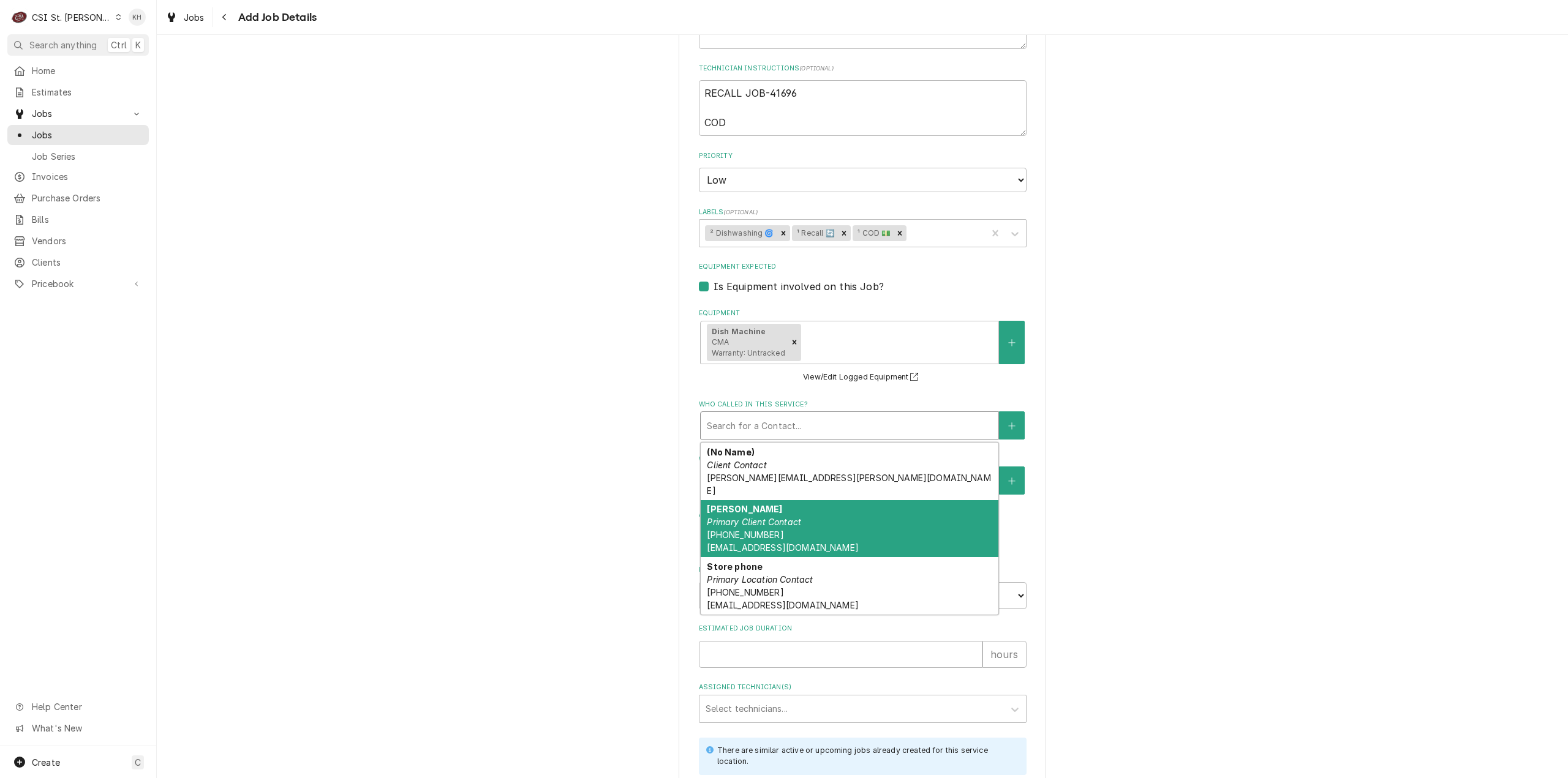
click at [799, 506] on div "Reis Madrey Primary Client Contact (618) 314-0221 RMADREY@SUPPLEMENTSUPERSTORES…" at bounding box center [850, 529] width 298 height 58
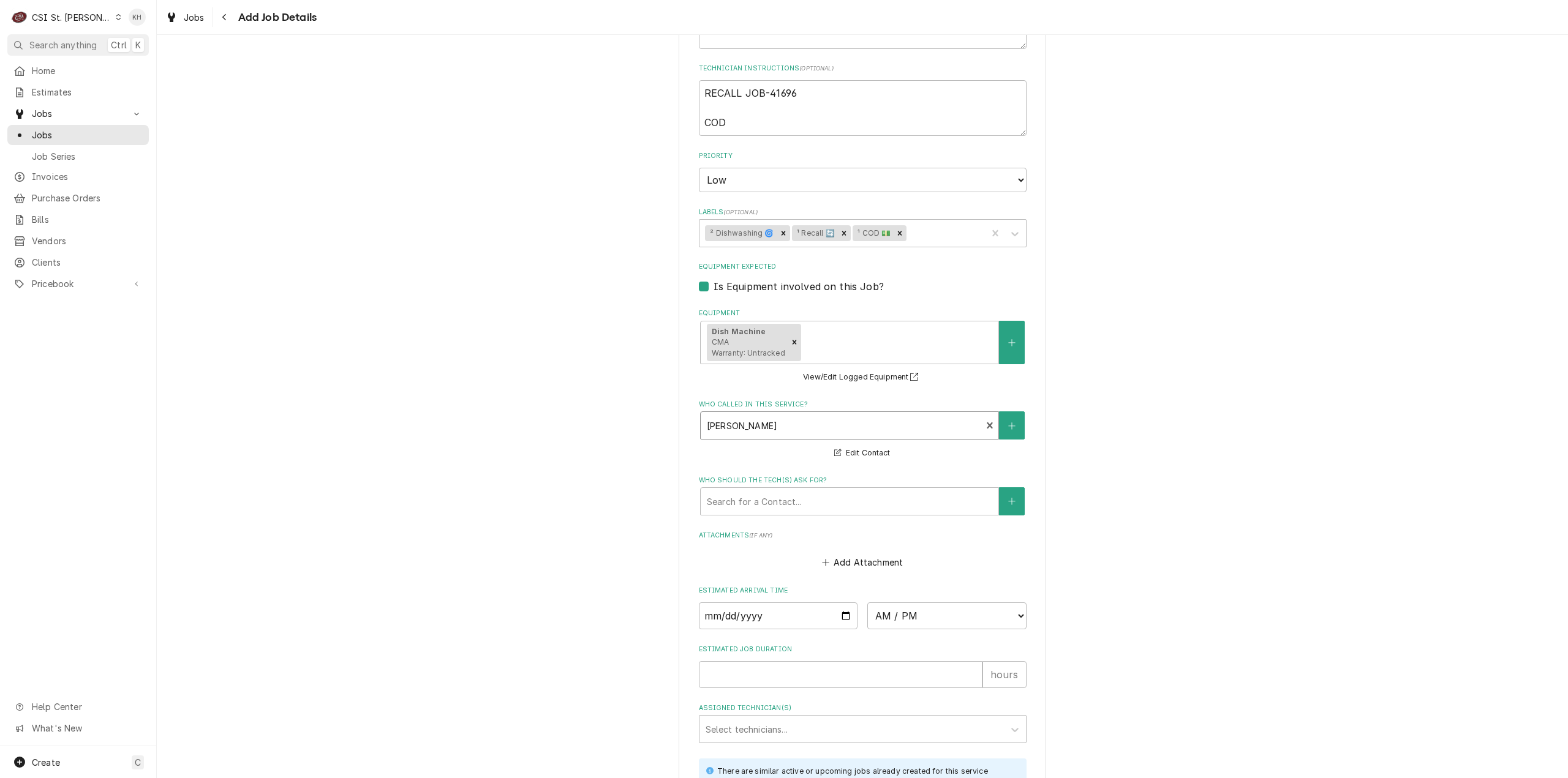
scroll to position [796, 0]
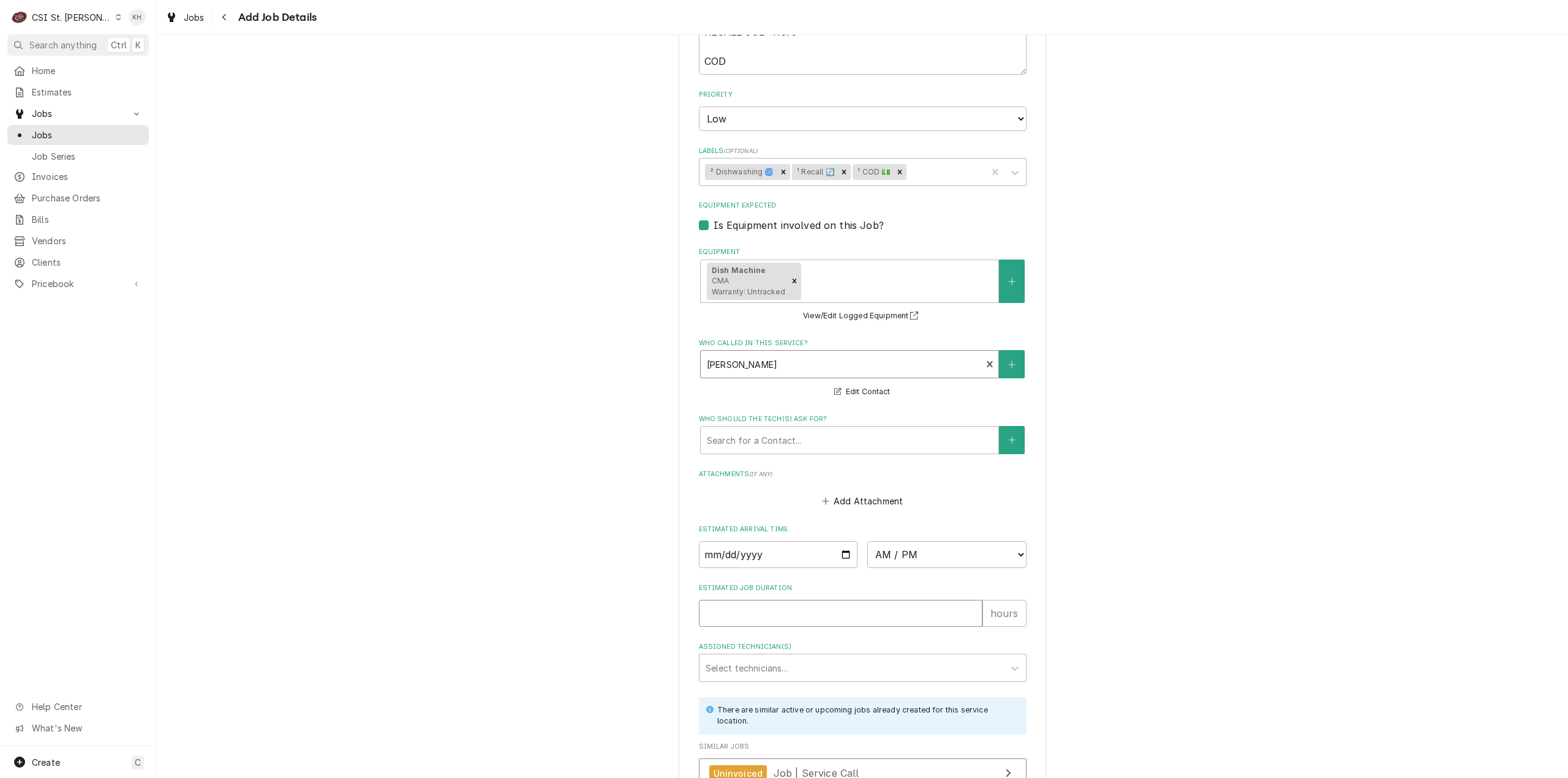
click at [814, 610] on input "Estimated Job Duration" at bounding box center [841, 613] width 284 height 27
drag, startPoint x: 552, startPoint y: 501, endPoint x: 559, endPoint y: 508, distance: 9.9
click at [554, 503] on div "Please provide the following information to create a job: Client Details Client…" at bounding box center [862, 77] width 1411 height 1649
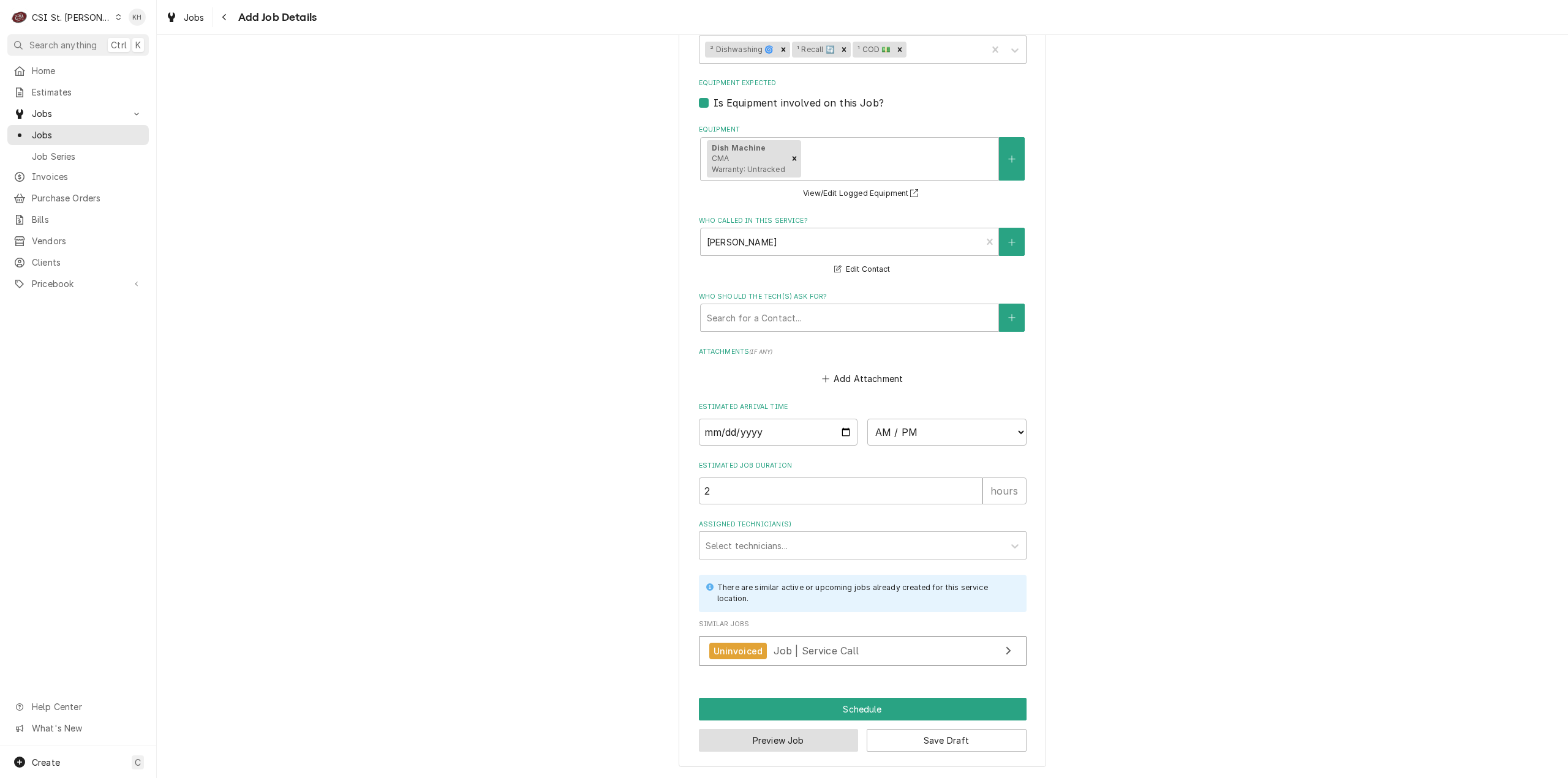
click at [808, 748] on button "Preview Job" at bounding box center [779, 740] width 160 height 22
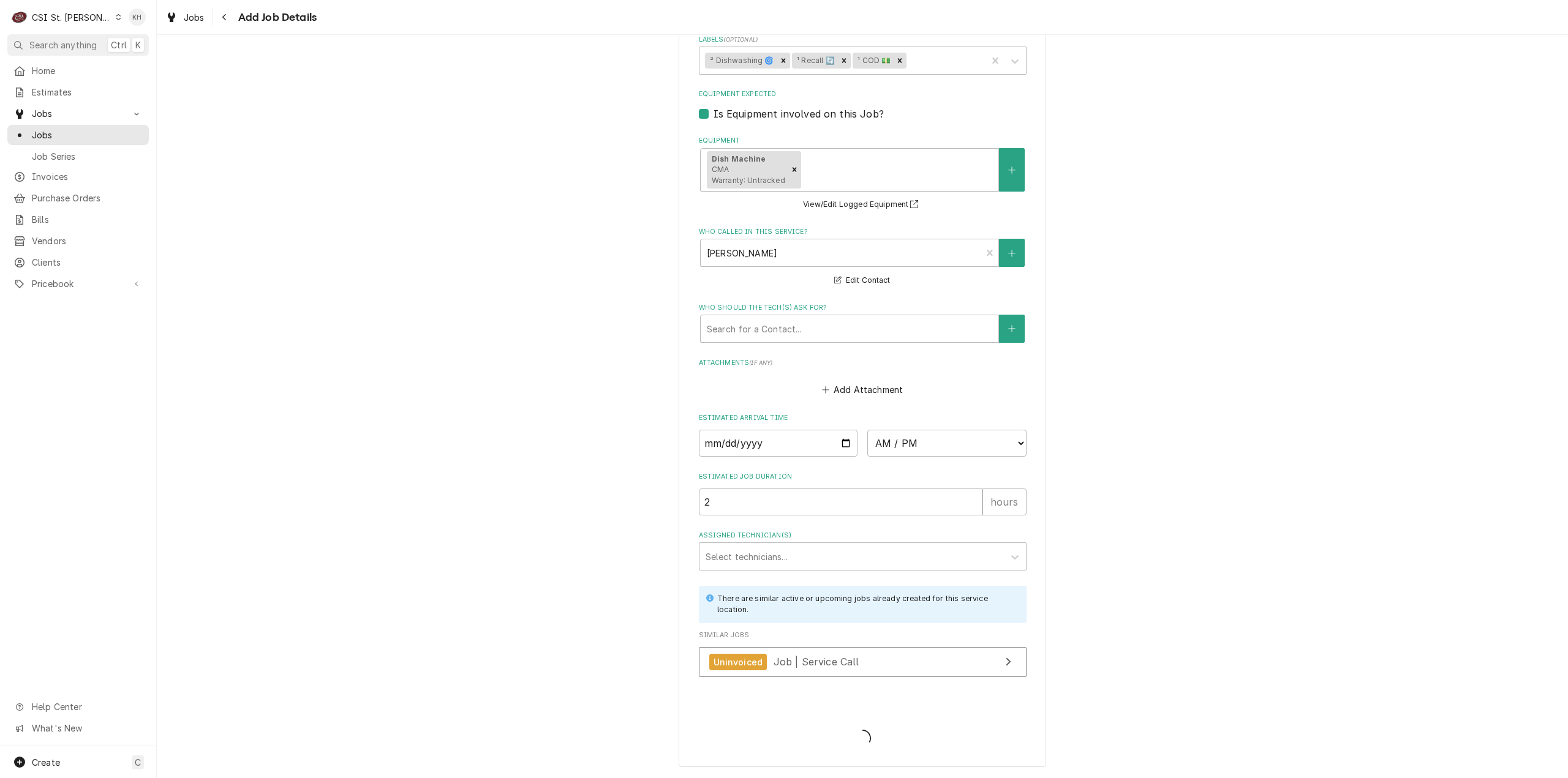
scroll to position [909, 0]
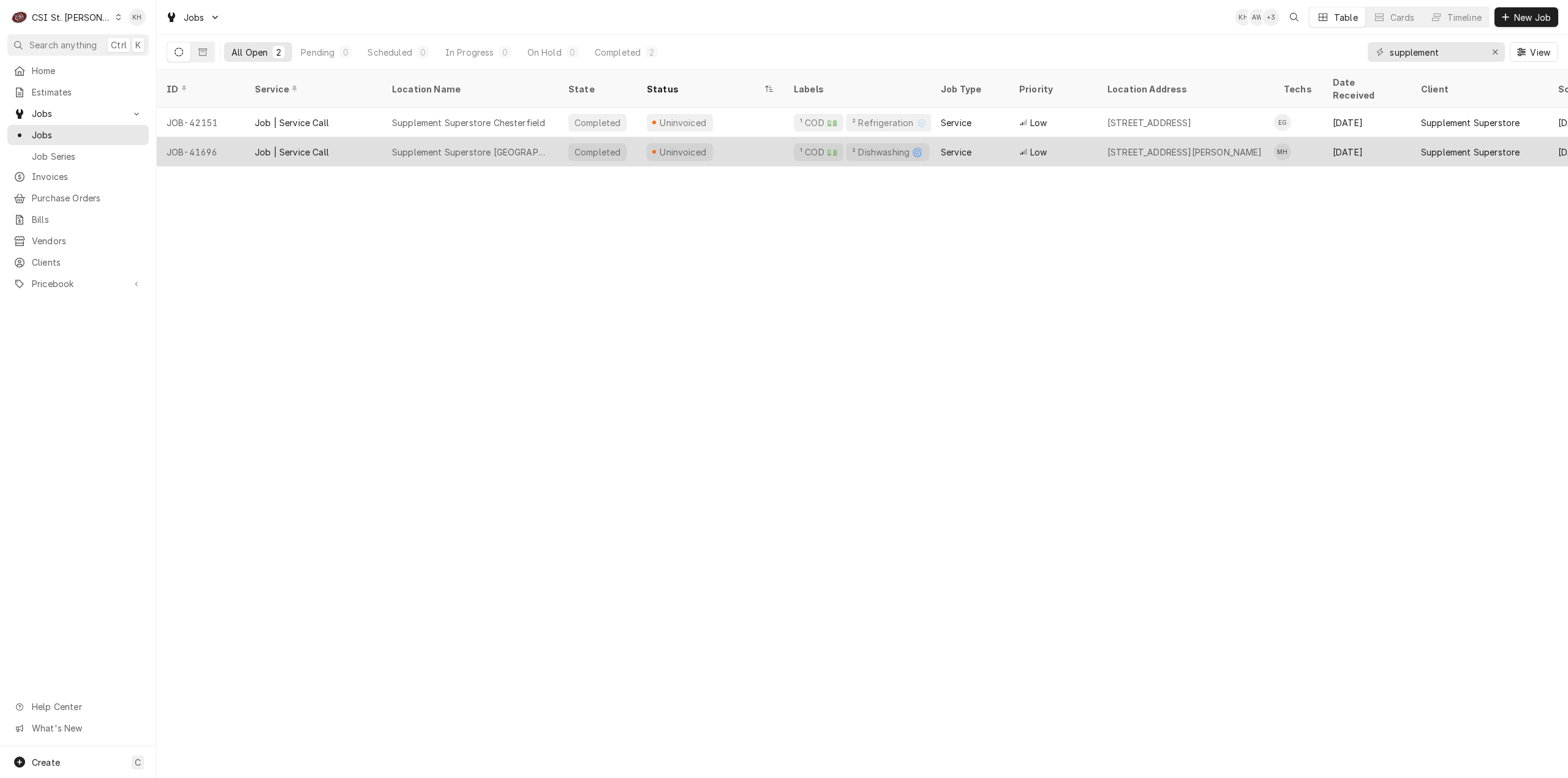
drag, startPoint x: 527, startPoint y: 139, endPoint x: 529, endPoint y: 145, distance: 6.3
click at [527, 146] on div "Supplement Superstore [GEOGRAPHIC_DATA]" at bounding box center [470, 152] width 157 height 13
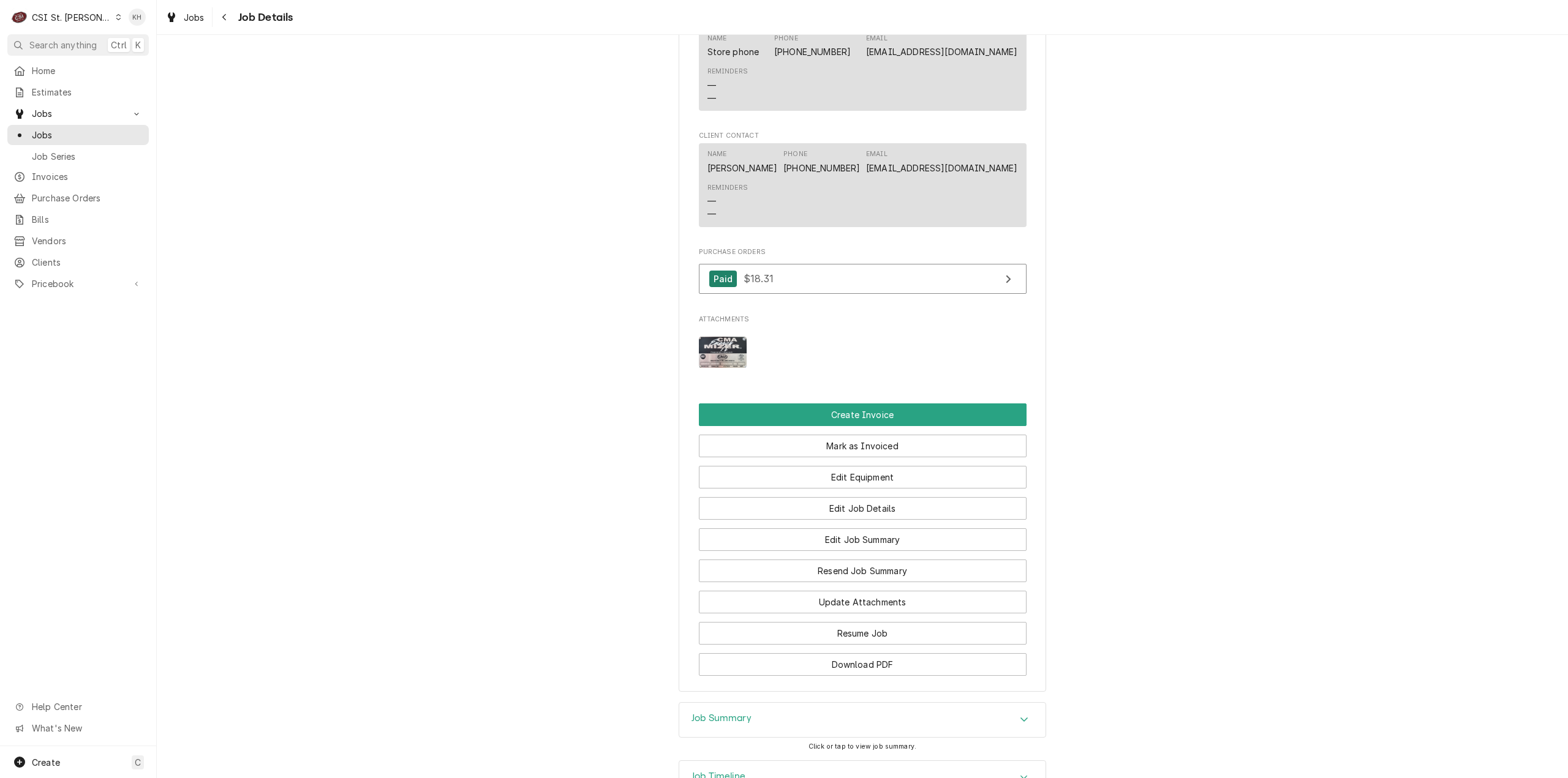
scroll to position [1255, 0]
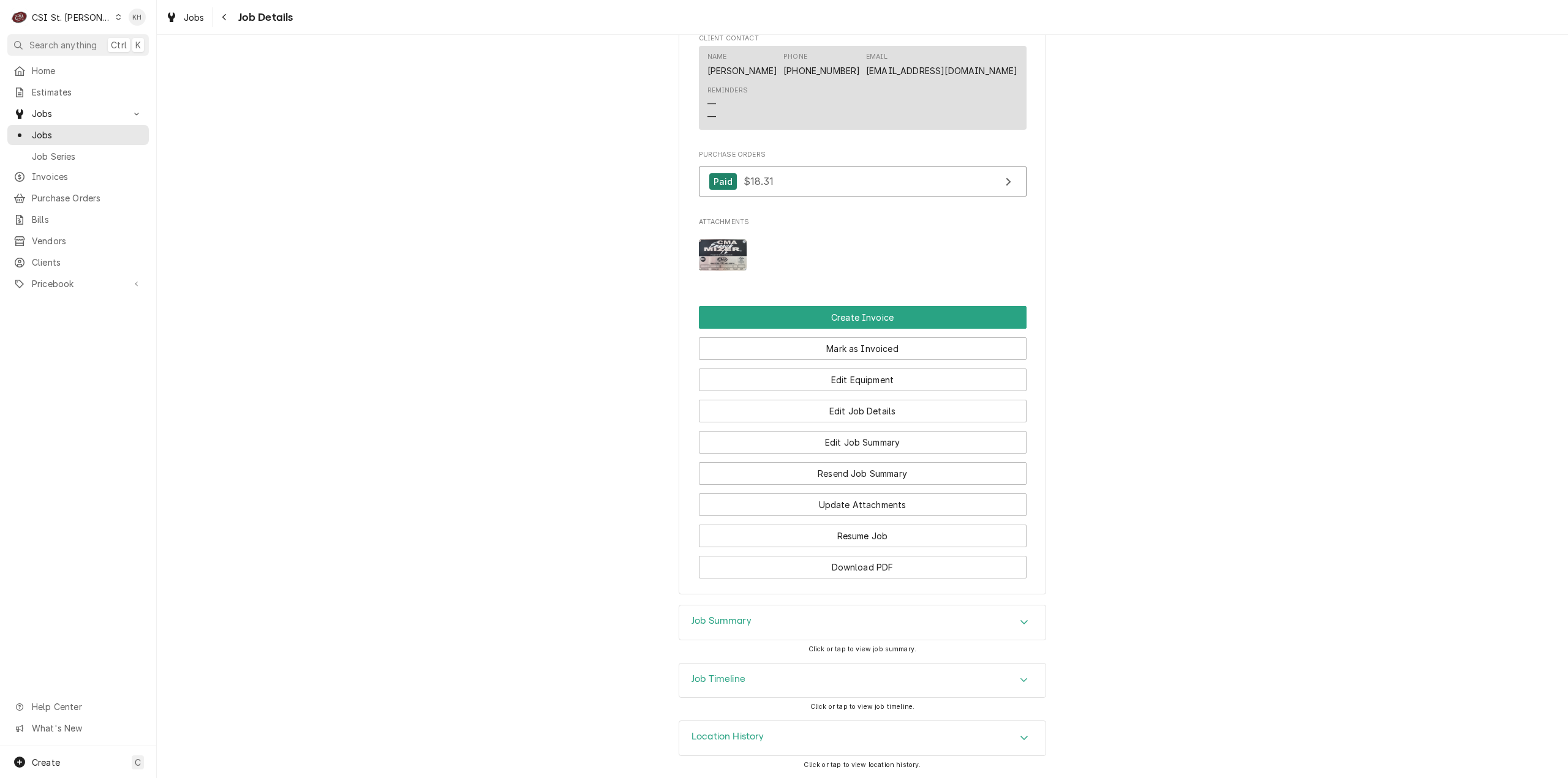
click at [741, 688] on div "Job Timeline" at bounding box center [718, 680] width 54 height 15
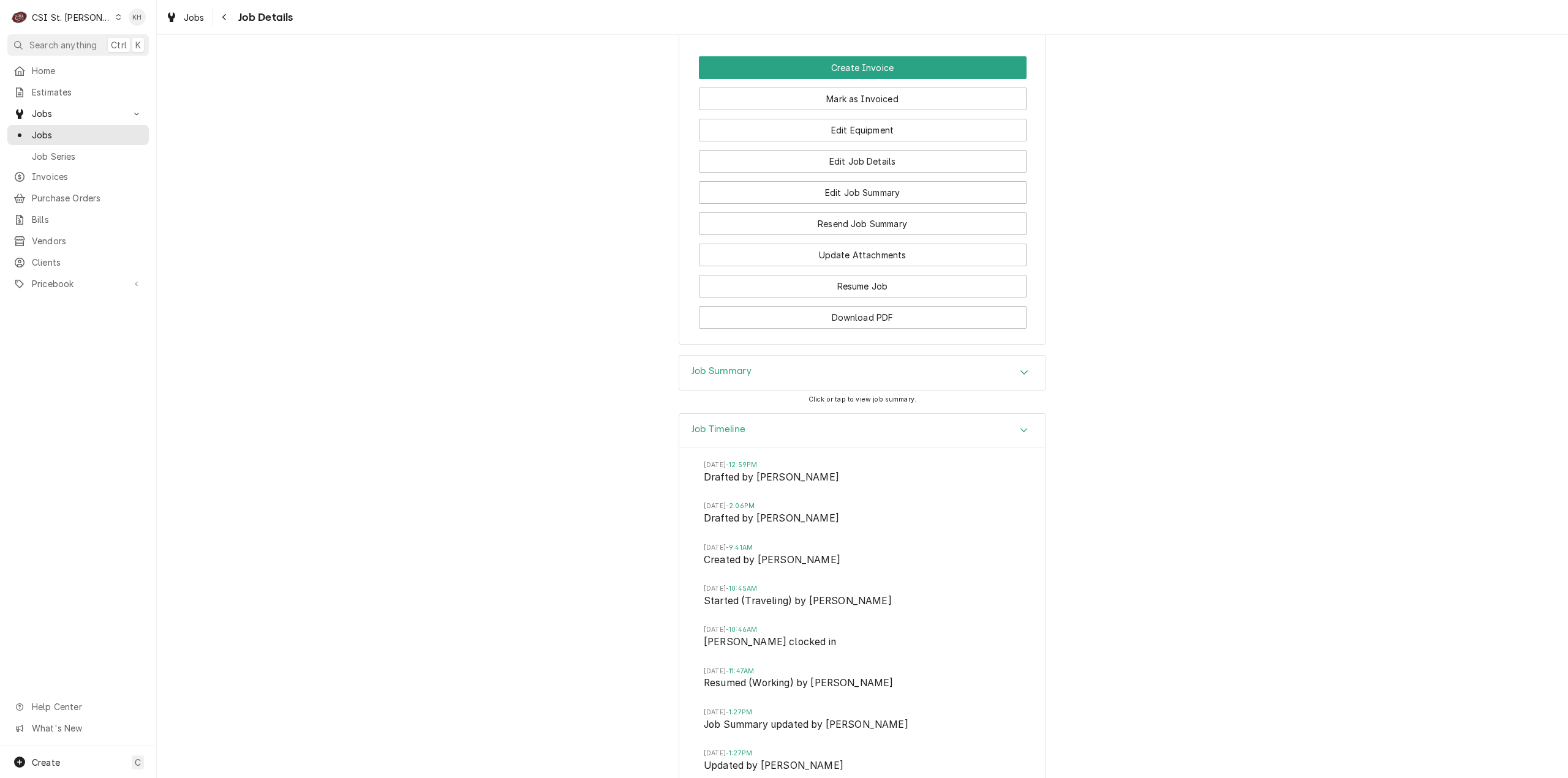
scroll to position [1500, 0]
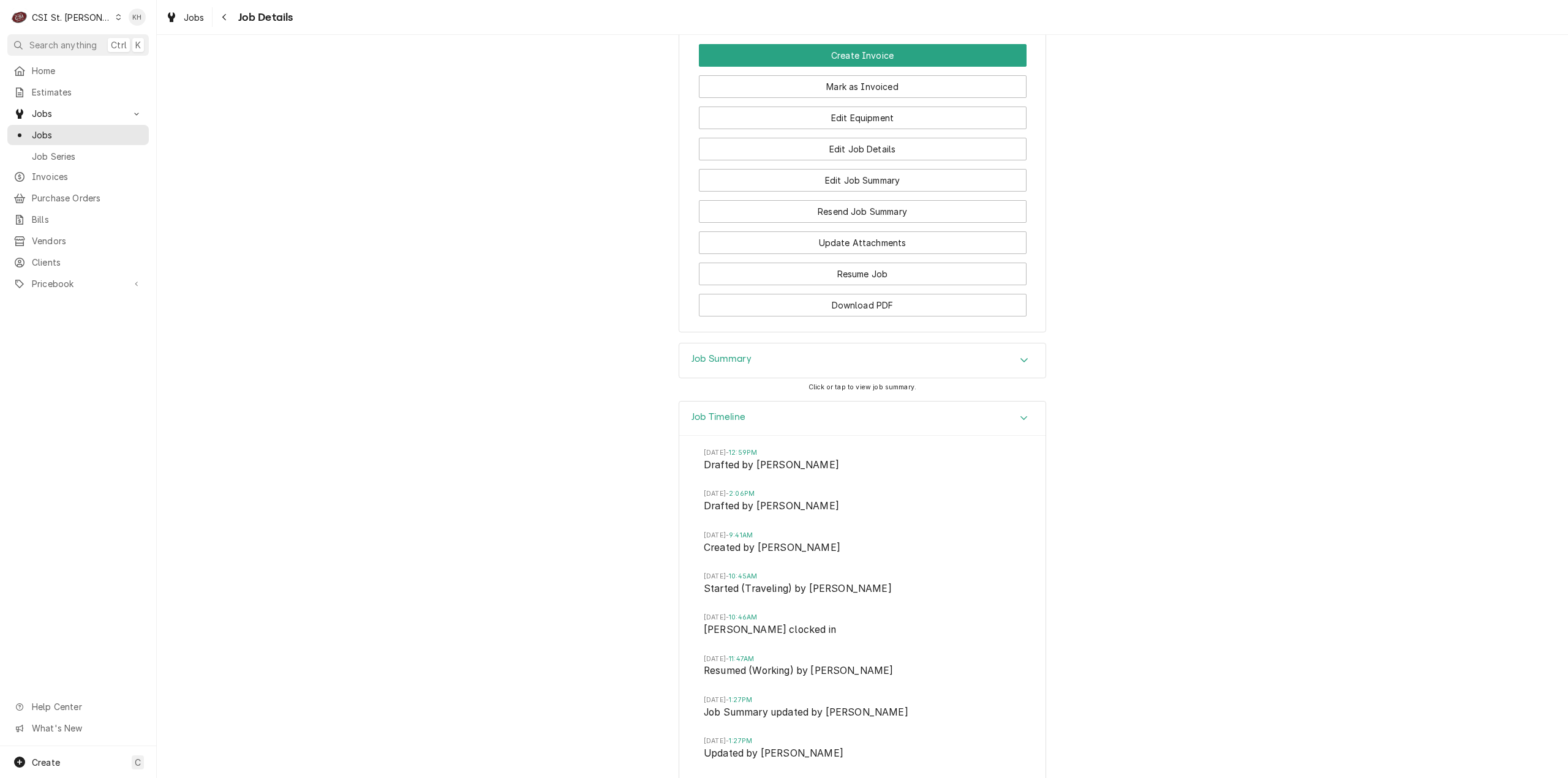
click at [753, 373] on div "Job Summary" at bounding box center [863, 361] width 366 height 34
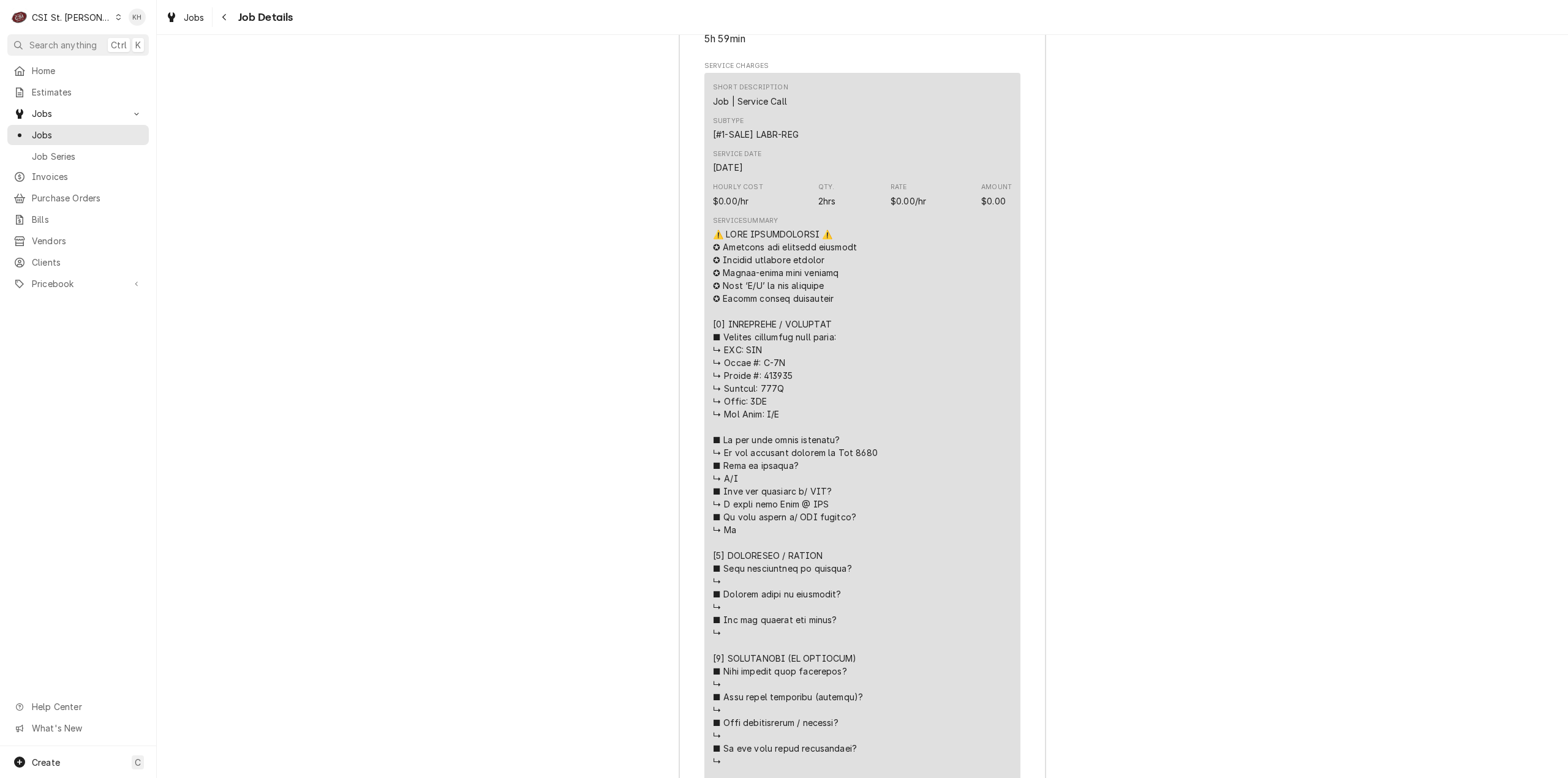
scroll to position [2051, 0]
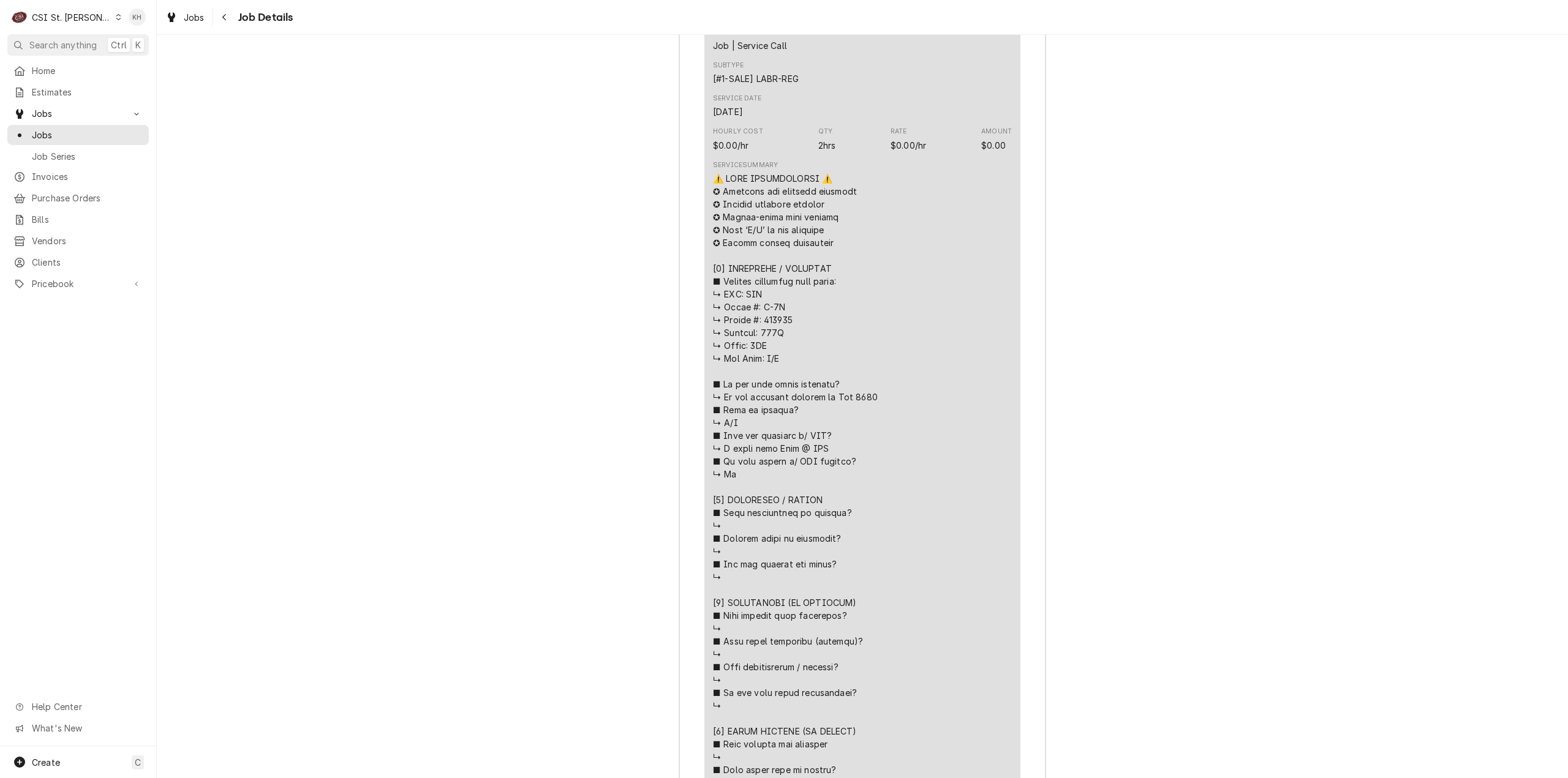
click at [776, 337] on div "Line Item" at bounding box center [863, 590] width 299 height 836
copy div "e with"
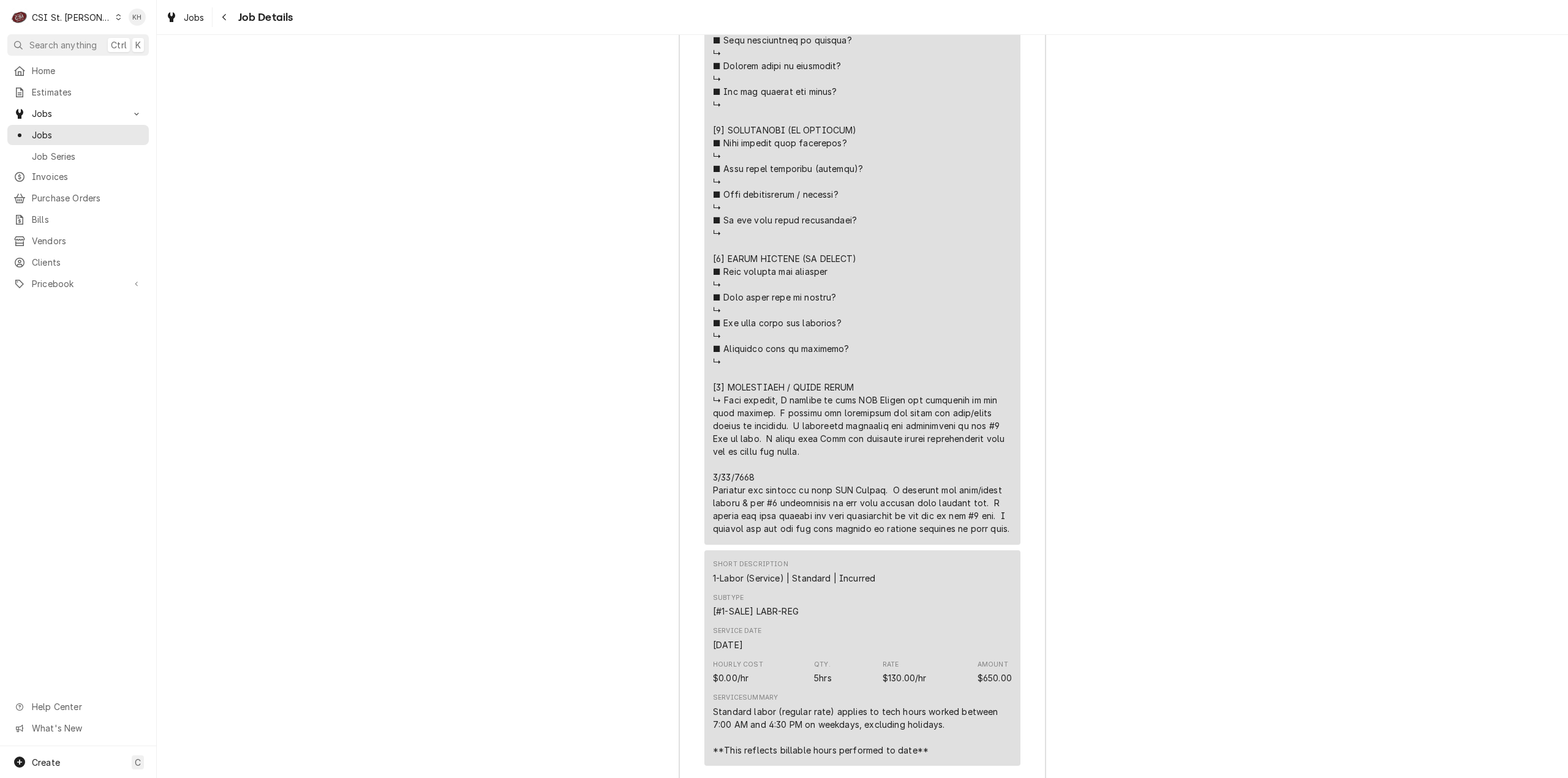
scroll to position [2602, 0]
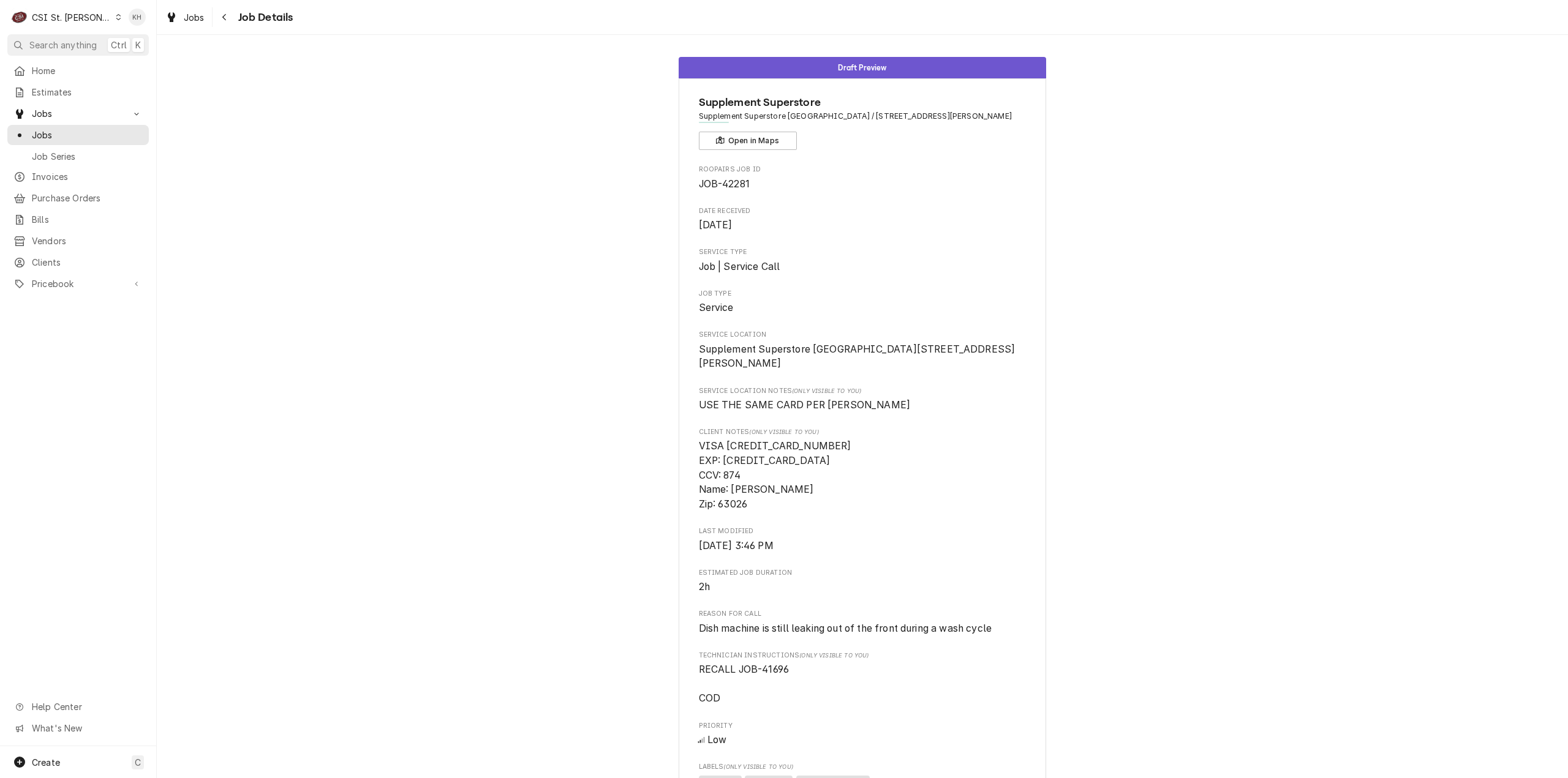
drag, startPoint x: 545, startPoint y: 349, endPoint x: 284, endPoint y: 19, distance: 420.7
click at [514, 310] on div "Draft Preview Supplement Superstore Supplement Superstore [GEOGRAPHIC_DATA] / […" at bounding box center [862, 609] width 1411 height 1121
click at [1254, 382] on div "Draft Preview Supplement Superstore Supplement Superstore [GEOGRAPHIC_DATA] / […" at bounding box center [862, 609] width 1411 height 1121
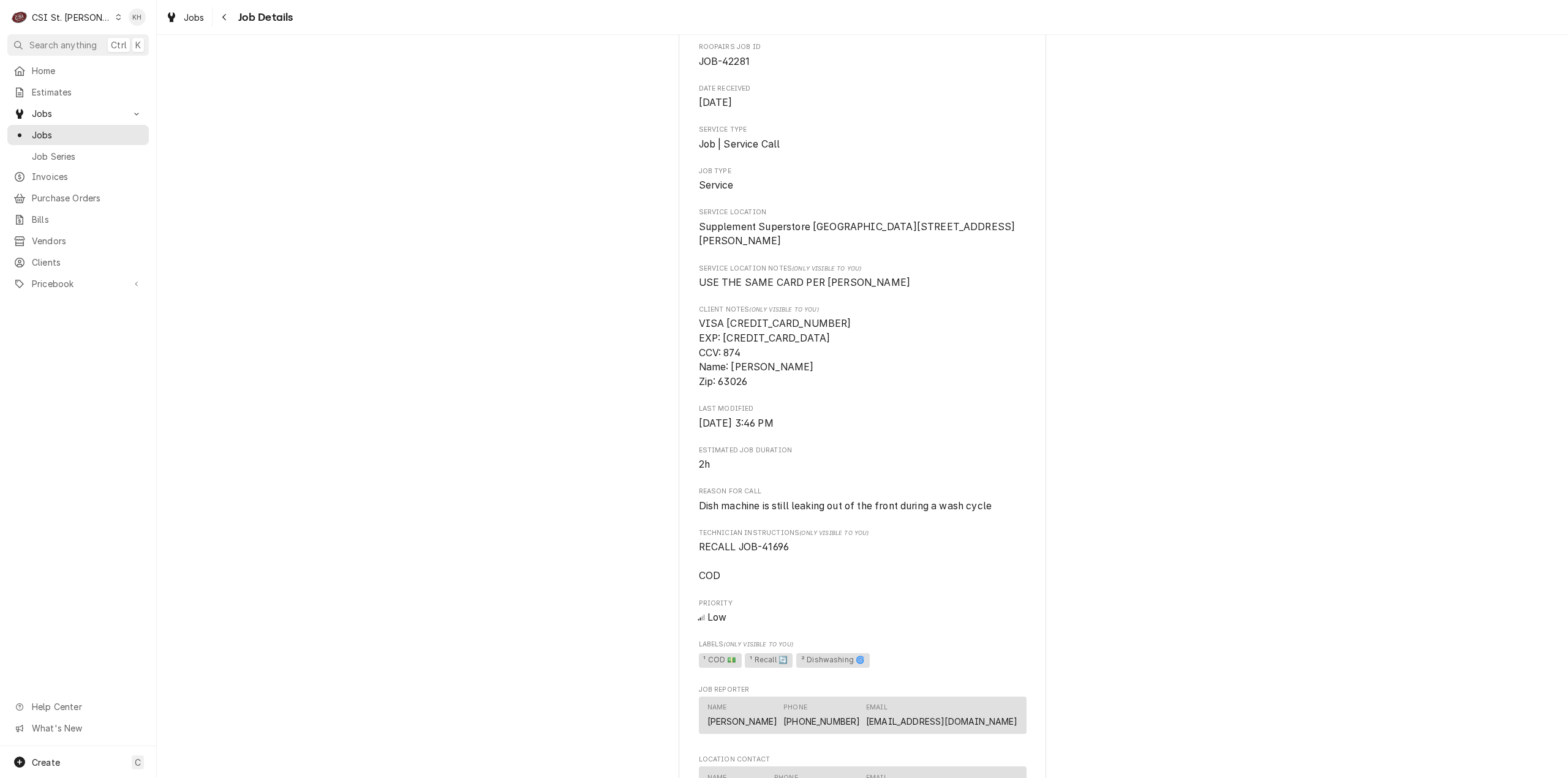
scroll to position [184, 0]
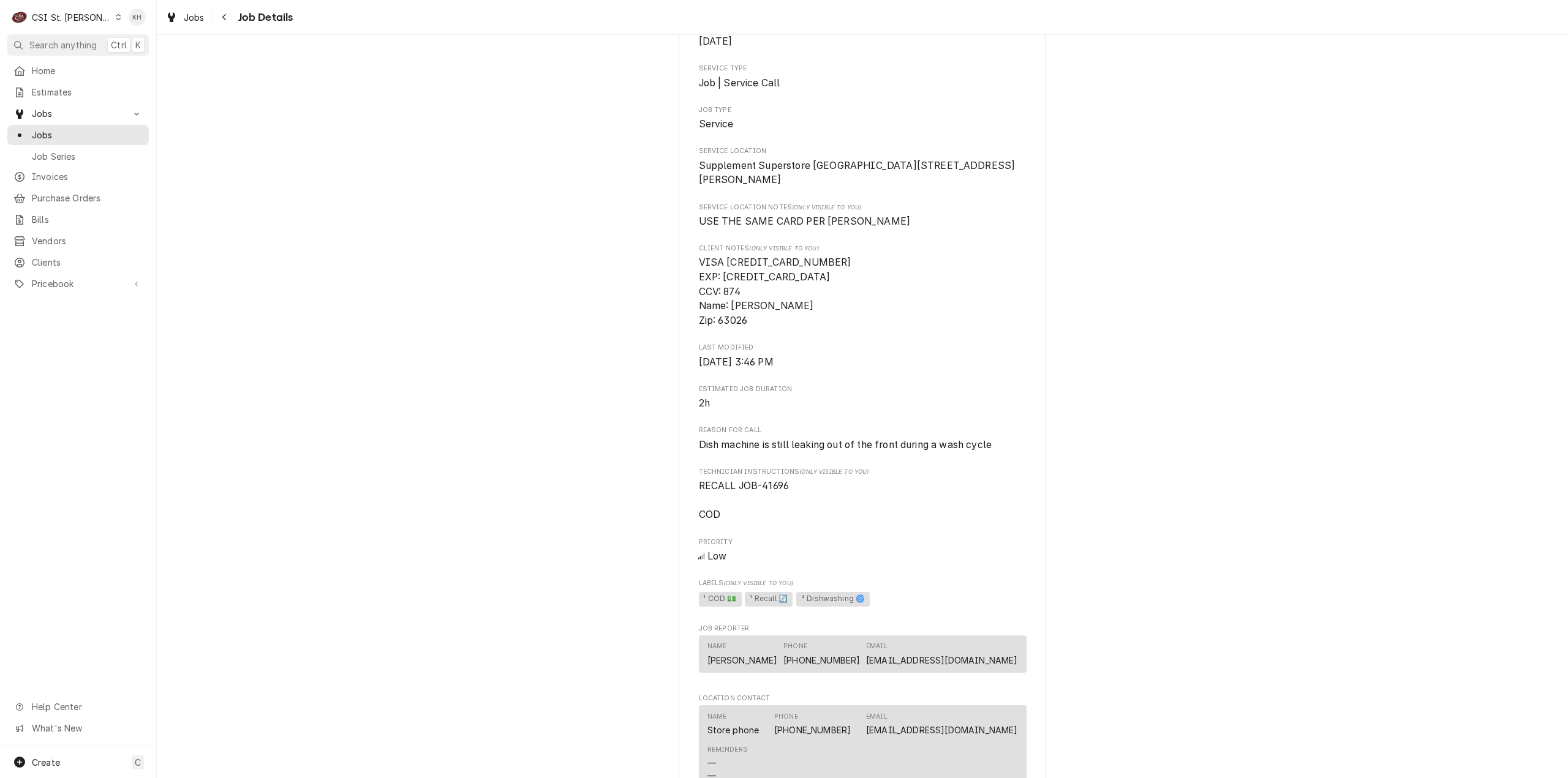
click at [1239, 187] on div "Draft Preview Supplement Superstore Supplement Superstore [GEOGRAPHIC_DATA] / […" at bounding box center [862, 425] width 1411 height 1121
click at [1350, 476] on div "Draft Preview Supplement Superstore Supplement Superstore [GEOGRAPHIC_DATA] / […" at bounding box center [862, 425] width 1411 height 1121
